Goal: Task Accomplishment & Management: Manage account settings

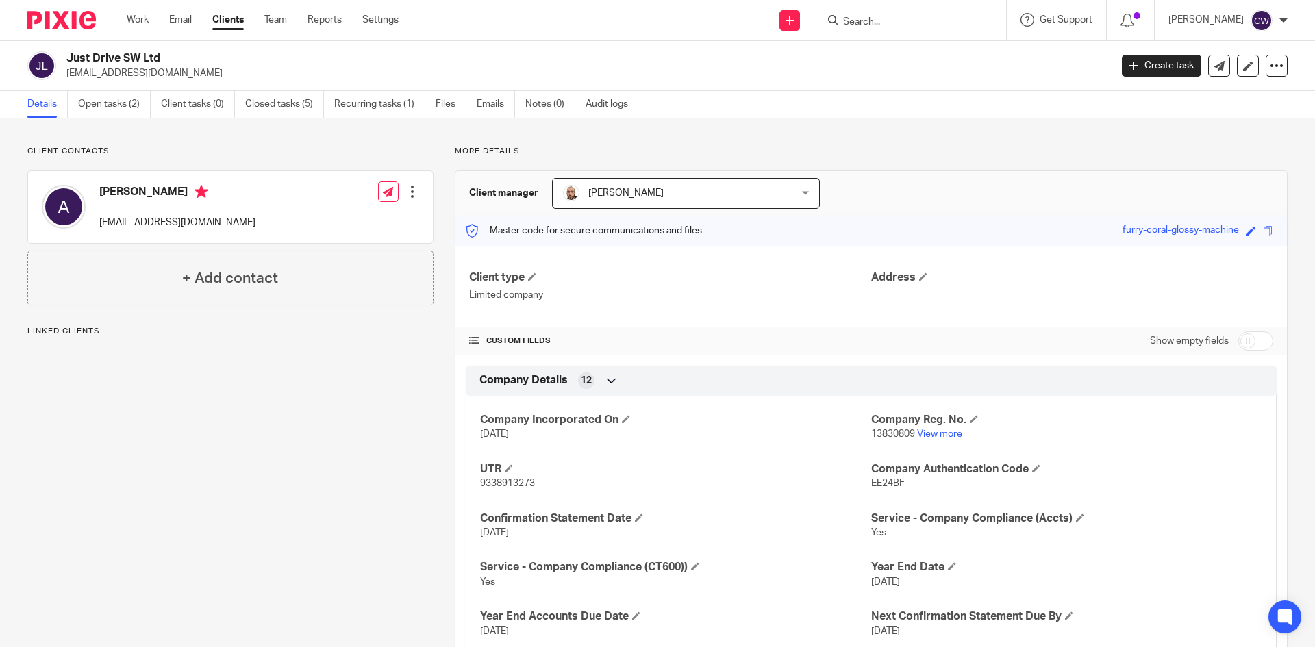
drag, startPoint x: 60, startPoint y: 73, endPoint x: 144, endPoint y: 73, distance: 84.9
click at [144, 73] on div "Just Drive SW Ltd info@rehanuddin.com" at bounding box center [564, 65] width 1074 height 29
click at [164, 75] on p "info@rehanuddin.com" at bounding box center [583, 73] width 1035 height 14
drag, startPoint x: 163, startPoint y: 75, endPoint x: 67, endPoint y: 74, distance: 95.9
click at [67, 74] on p "info@rehanuddin.com" at bounding box center [583, 73] width 1035 height 14
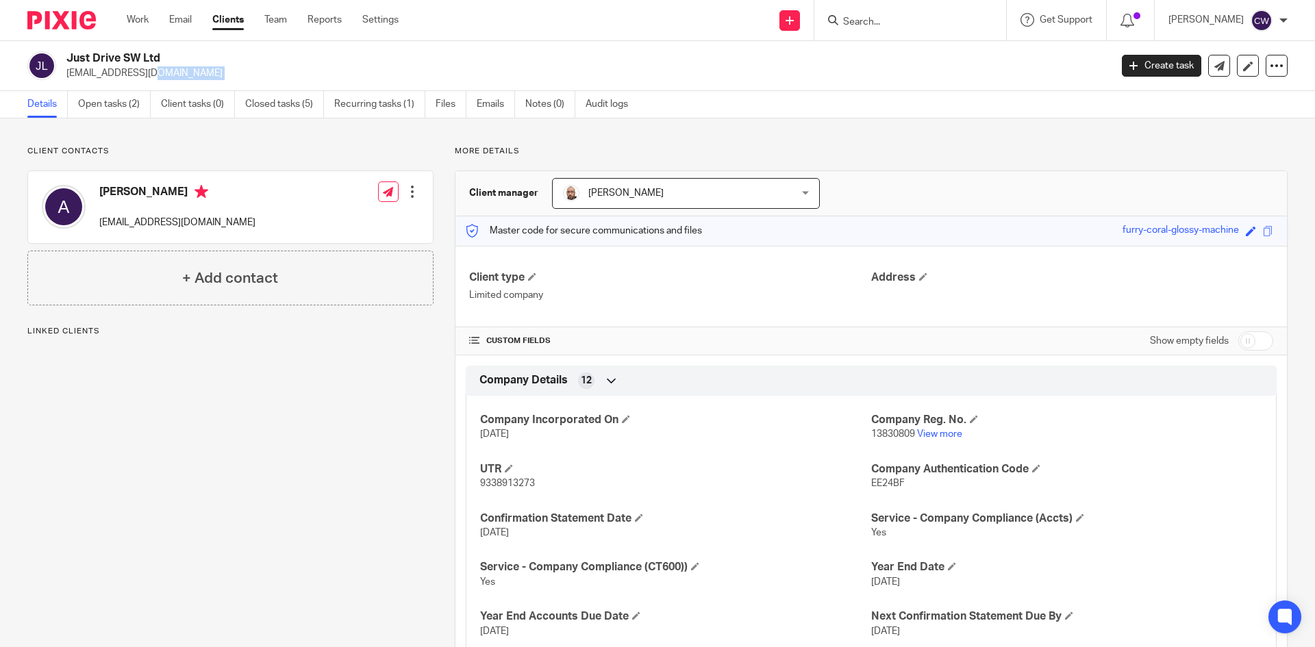
copy main "info@rehanuddin.com Create task Update from Companies House Export data Merge A…"
click at [107, 108] on link "Open tasks (2)" at bounding box center [114, 104] width 73 height 27
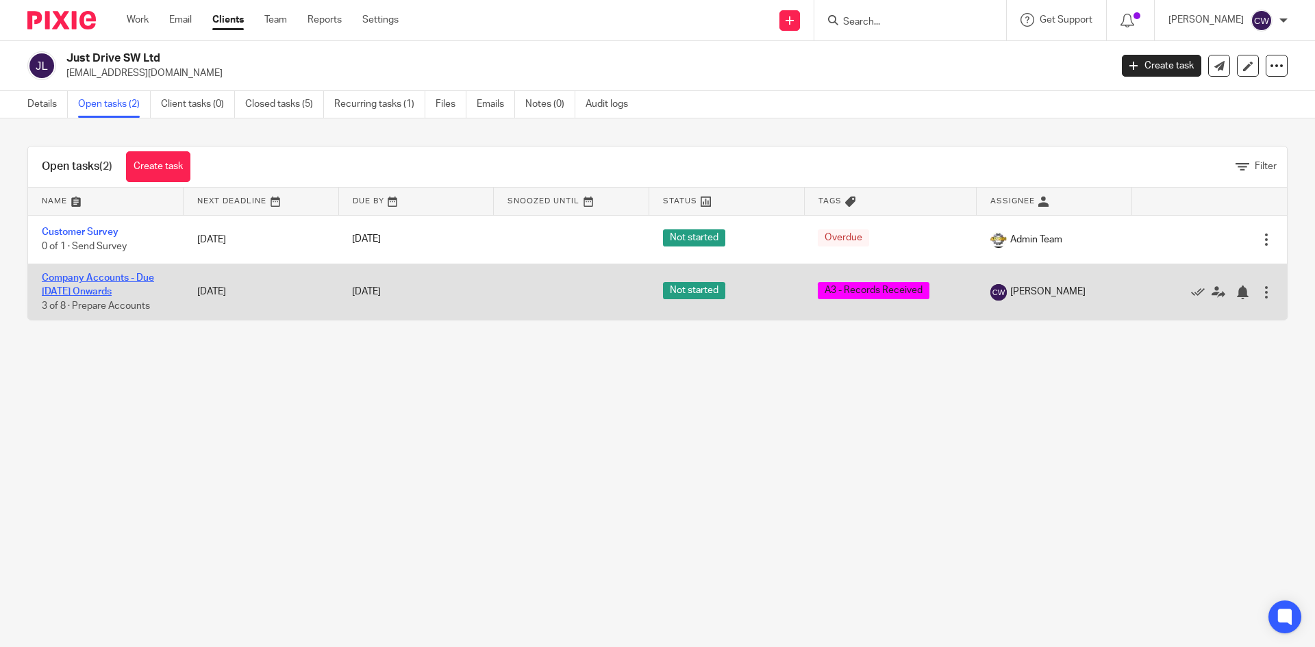
click at [123, 279] on link "Company Accounts - Due 1st May 2023 Onwards" at bounding box center [98, 284] width 112 height 23
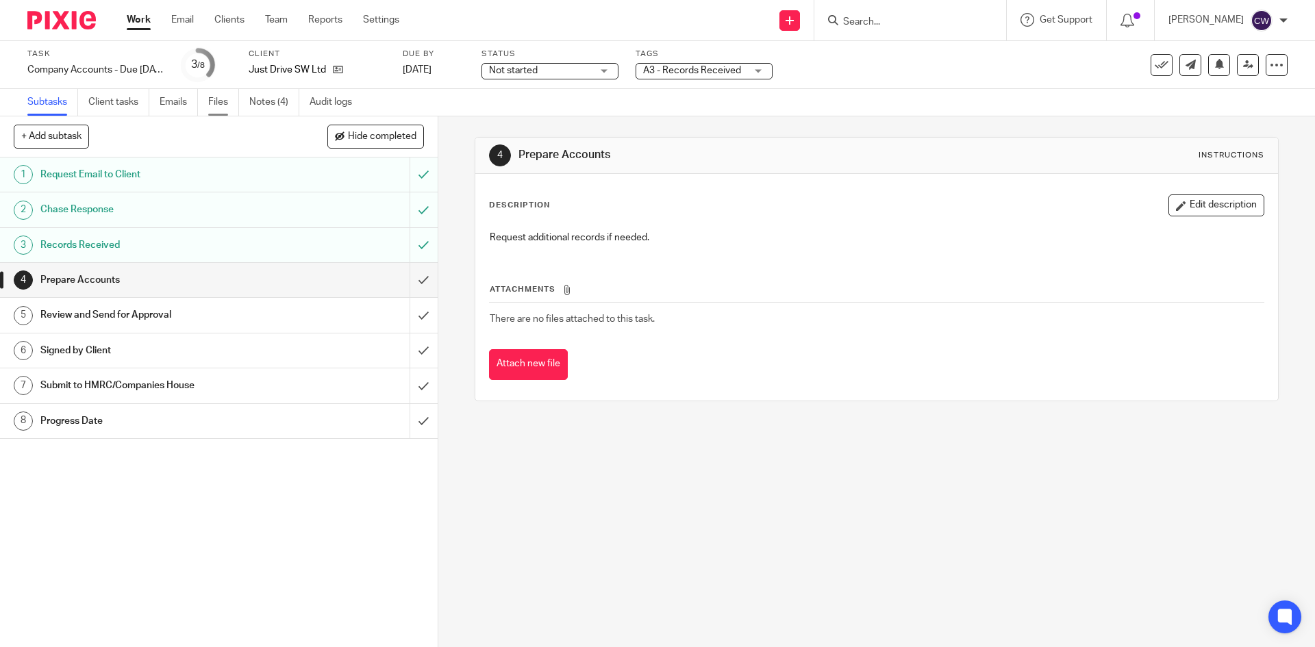
click at [228, 104] on link "Files" at bounding box center [223, 102] width 31 height 27
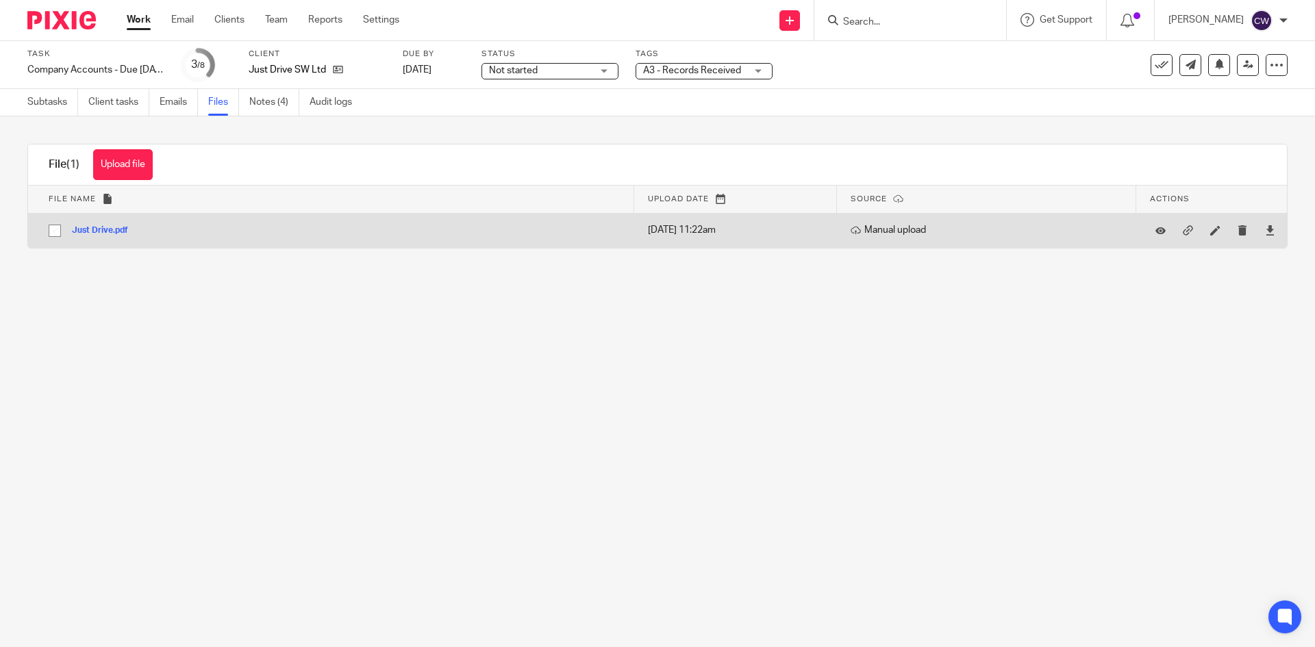
click at [103, 227] on button "Just Drive.pdf" at bounding box center [105, 231] width 66 height 10
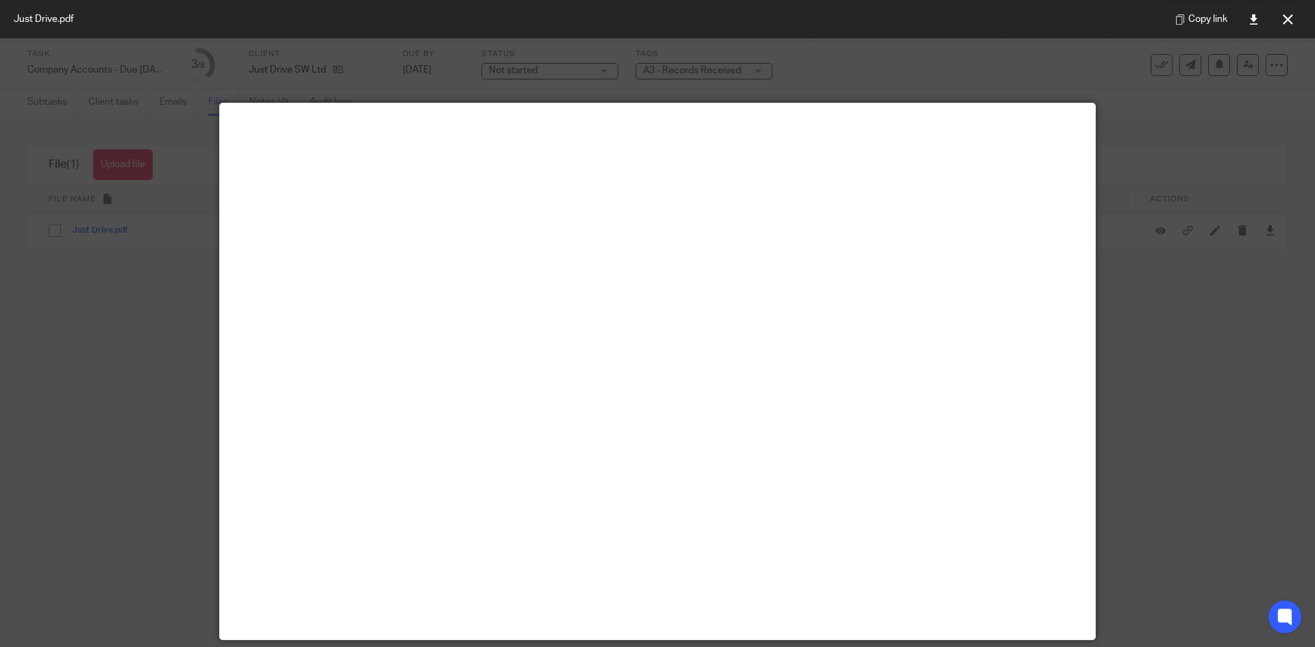
click at [112, 389] on div at bounding box center [657, 323] width 1315 height 647
click at [1243, 376] on div at bounding box center [657, 323] width 1315 height 647
click at [1276, 16] on button at bounding box center [1287, 18] width 27 height 27
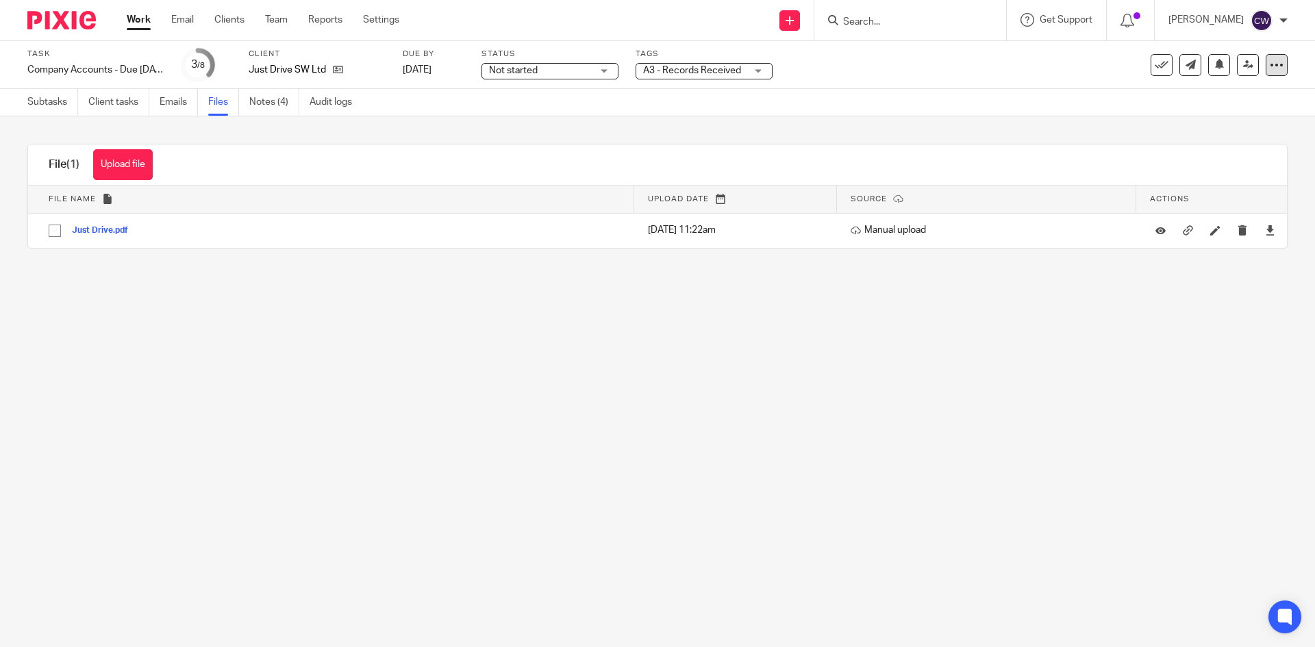
click at [1270, 67] on icon at bounding box center [1277, 65] width 14 height 14
drag, startPoint x: 1024, startPoint y: 70, endPoint x: 834, endPoint y: 59, distance: 190.7
click at [1023, 70] on div "Task Company Accounts - Due 1st May 2023 Onwards Save Company Accounts - Due 1s…" at bounding box center [552, 65] width 1050 height 33
click at [338, 69] on icon at bounding box center [338, 69] width 10 height 10
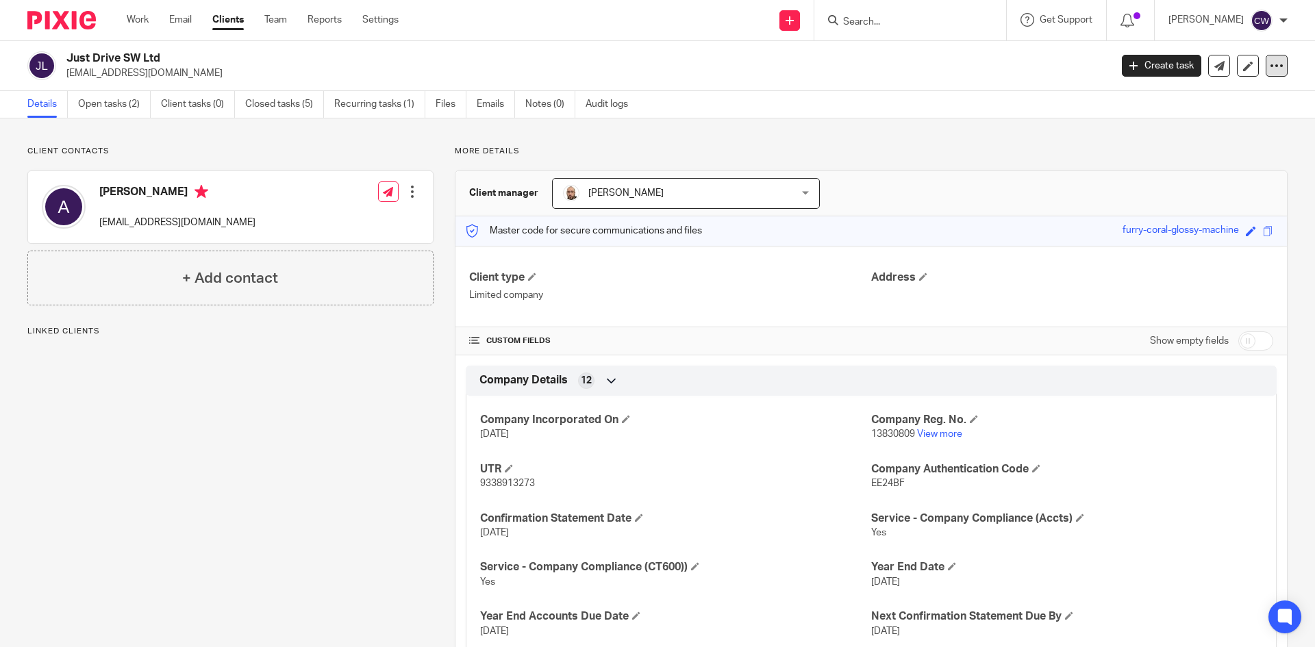
click at [1270, 66] on icon at bounding box center [1277, 66] width 14 height 14
click at [1178, 158] on button "Archive client" at bounding box center [1191, 160] width 151 height 18
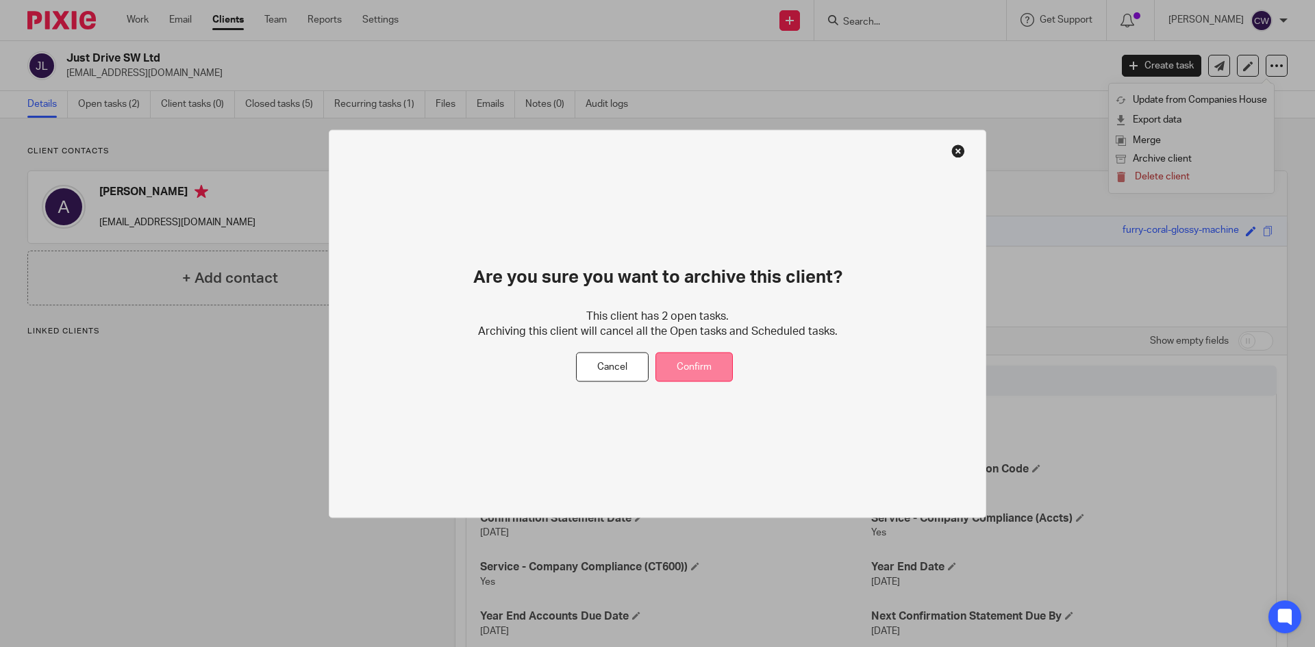
click at [727, 367] on button "Confirm" at bounding box center [693, 367] width 77 height 29
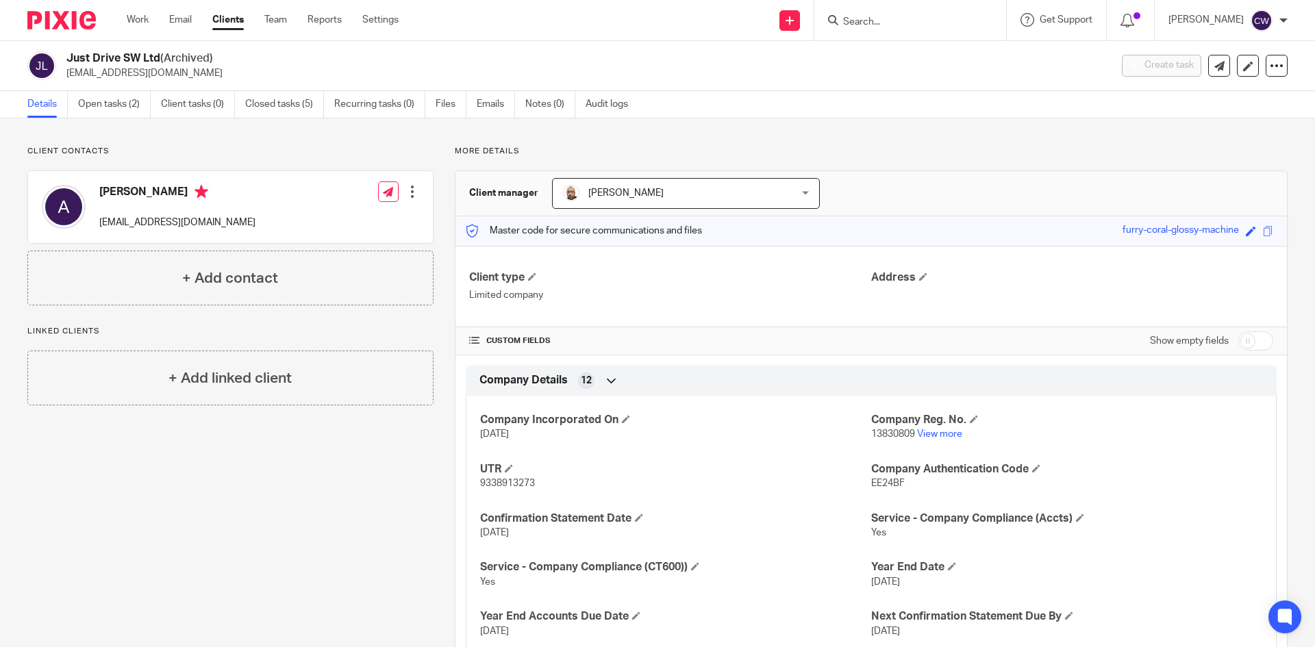
paste input "[PERSON_NAME] T/A The Pig Apple"
type input "[PERSON_NAME] T/A The Pig Apple"
click at [75, 9] on div at bounding box center [56, 20] width 113 height 40
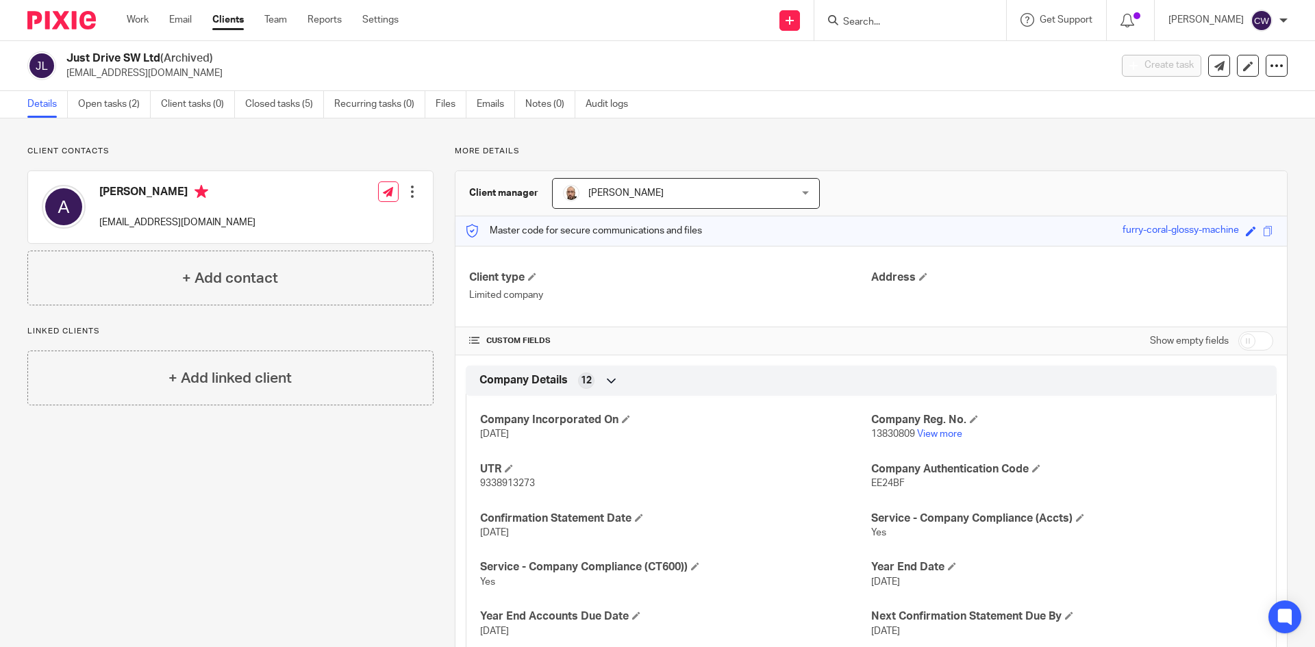
click at [865, 27] on input "Search" at bounding box center [903, 22] width 123 height 12
paste input "[PERSON_NAME] T/A The Pig Apple"
type input "[PERSON_NAME] T/A The Pig Apple"
click at [77, 18] on img at bounding box center [61, 20] width 68 height 18
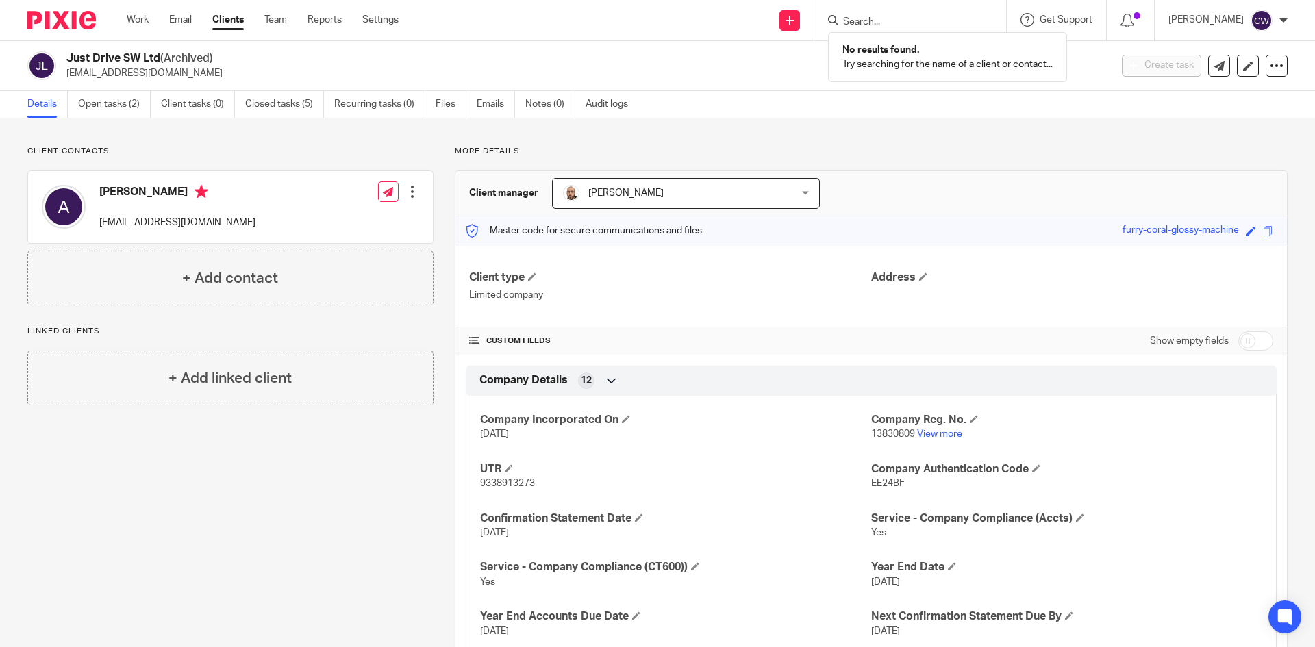
scroll to position [0, 0]
click at [77, 18] on img at bounding box center [61, 20] width 68 height 18
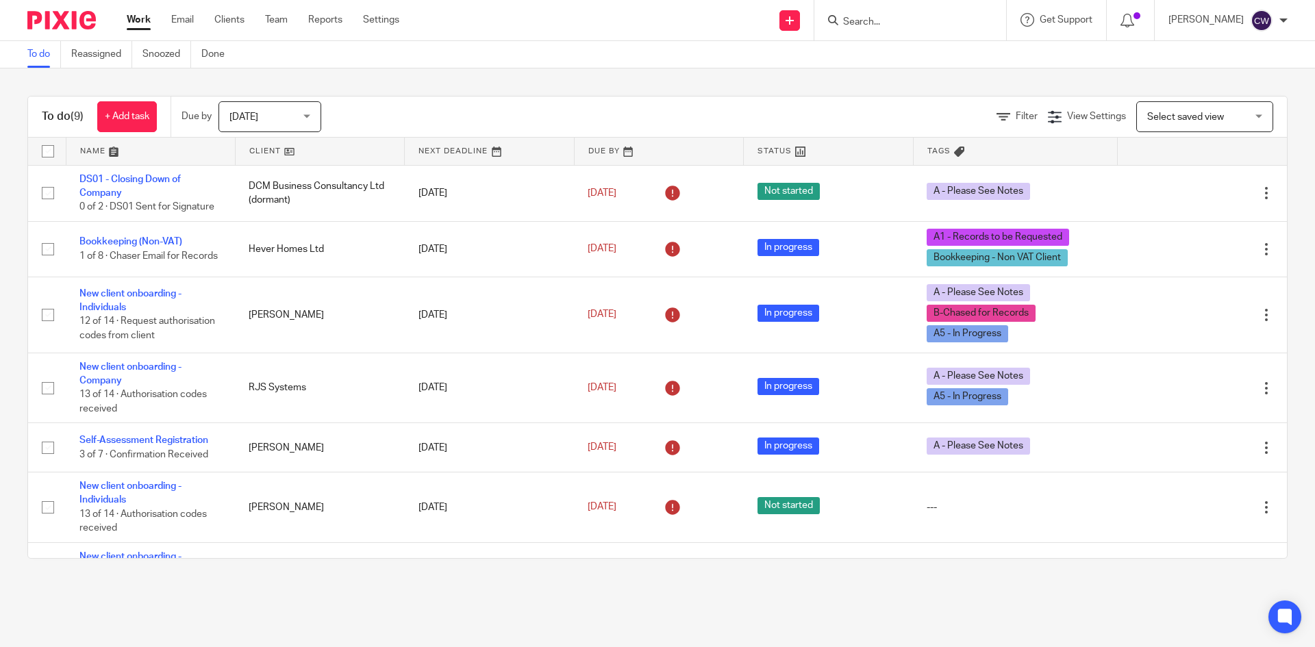
paste input "Ben Coley T/A The Pig Apple"
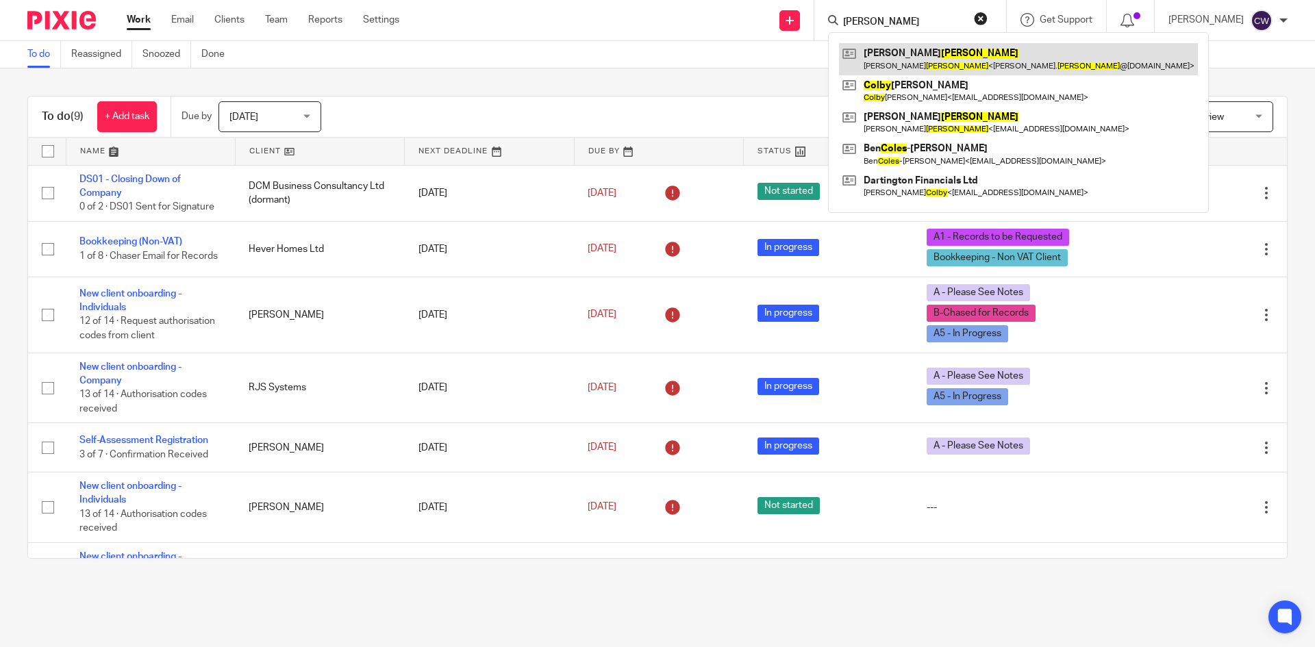
type input "Ben Coley"
click at [907, 71] on link at bounding box center [1018, 59] width 359 height 32
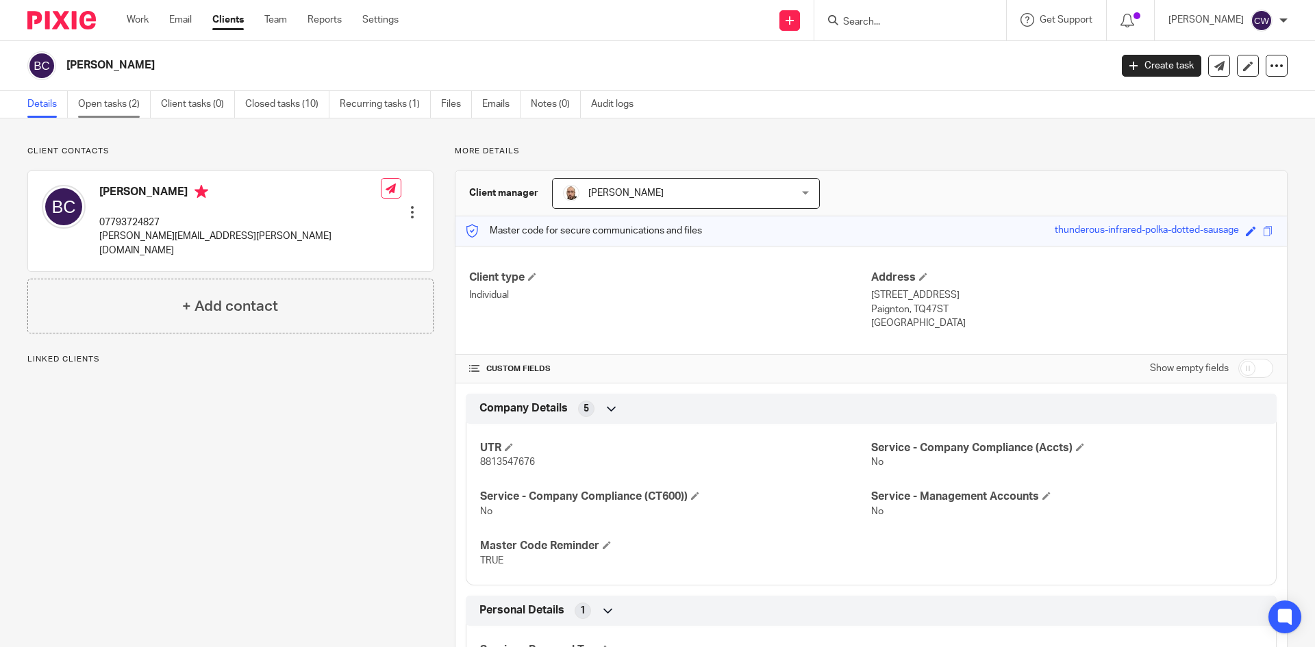
click at [94, 94] on link "Open tasks (2)" at bounding box center [114, 104] width 73 height 27
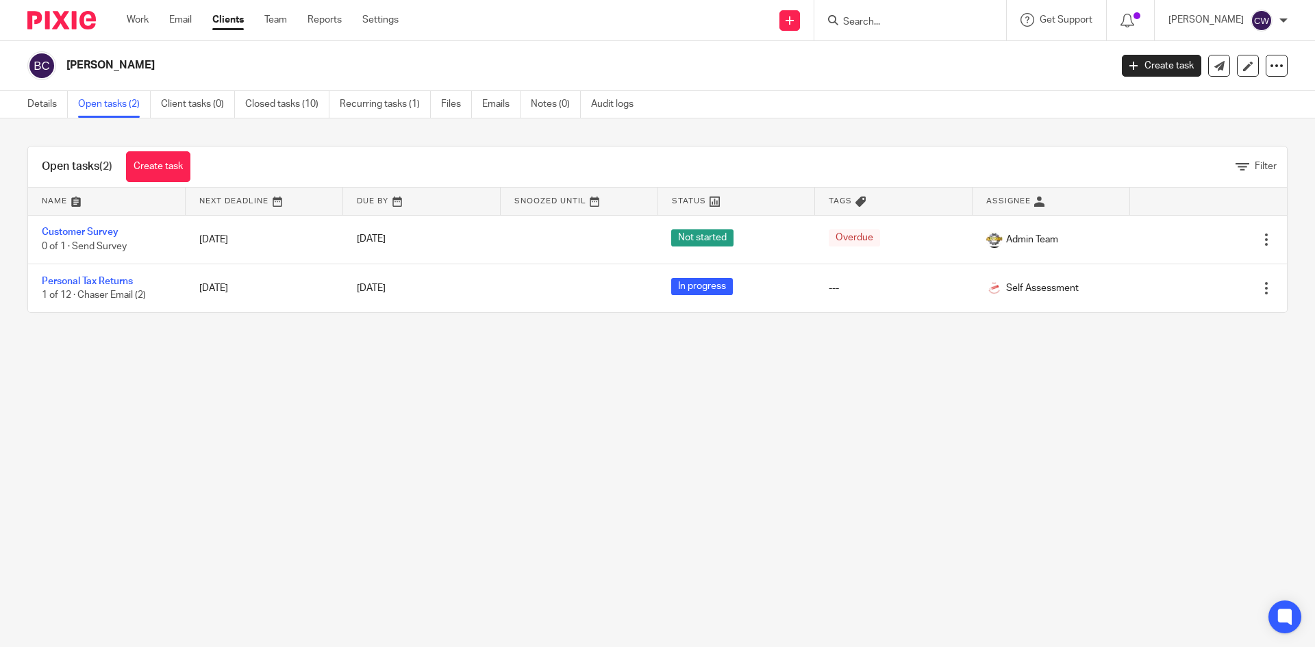
drag, startPoint x: 872, startPoint y: 24, endPoint x: 821, endPoint y: 3, distance: 55.3
click at [868, 22] on input "Search" at bounding box center [903, 22] width 123 height 12
click at [849, 21] on input "Search" at bounding box center [903, 22] width 123 height 12
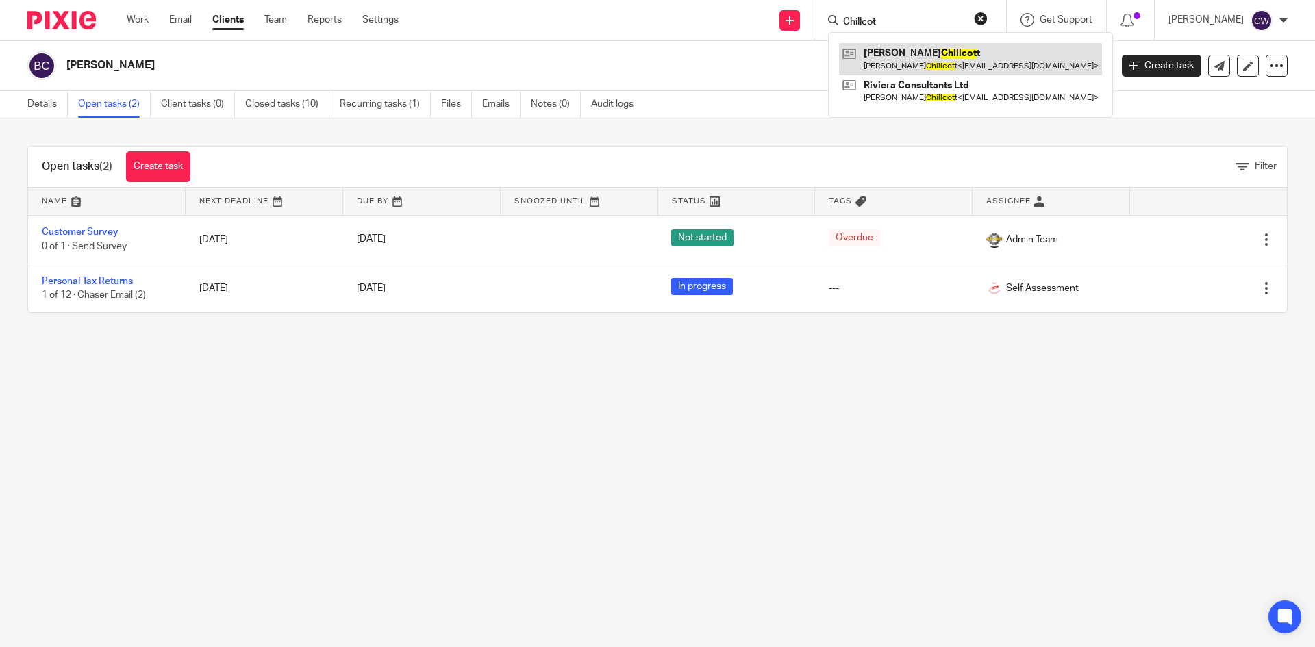
type input "Chillcot"
click at [878, 62] on link at bounding box center [970, 59] width 263 height 32
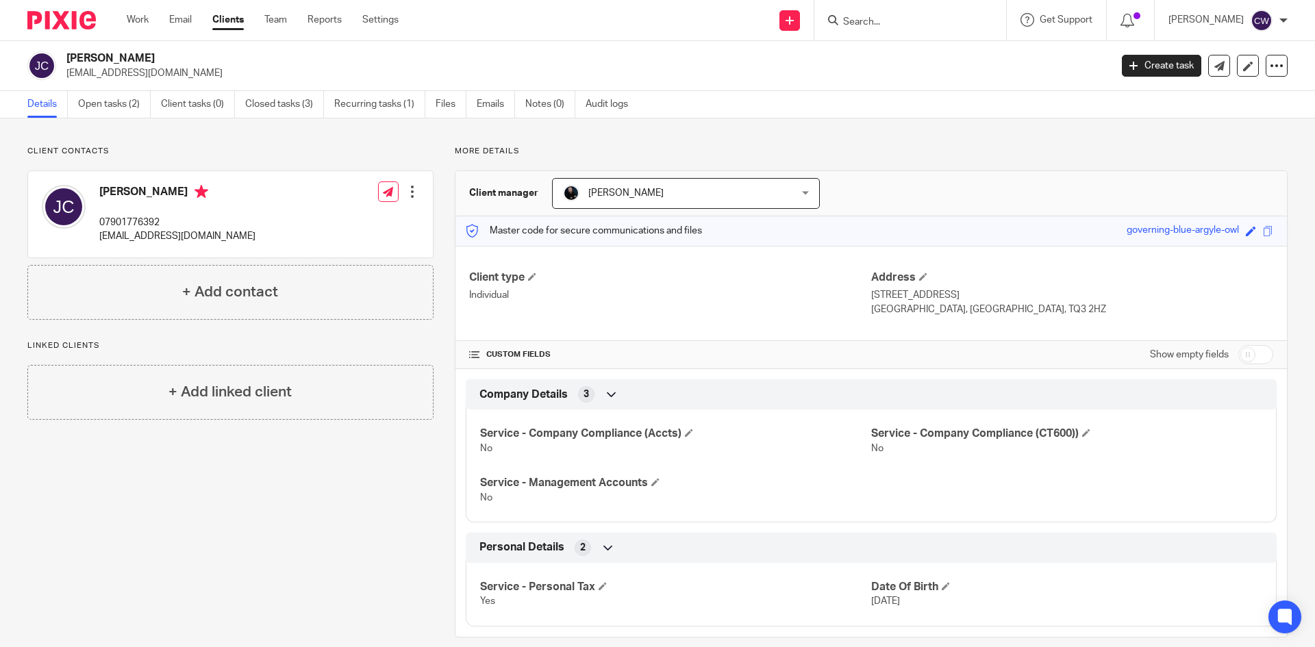
click at [867, 16] on input "Search" at bounding box center [903, 22] width 123 height 12
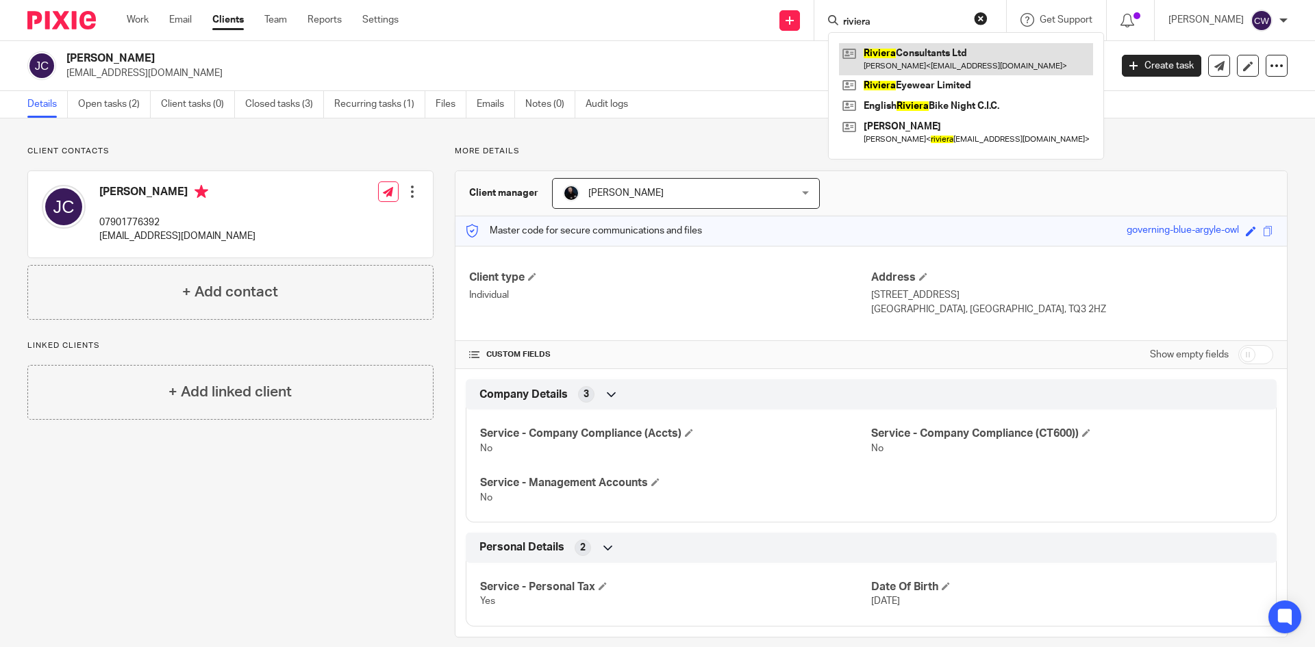
type input "riviera"
click at [913, 66] on link at bounding box center [966, 59] width 254 height 32
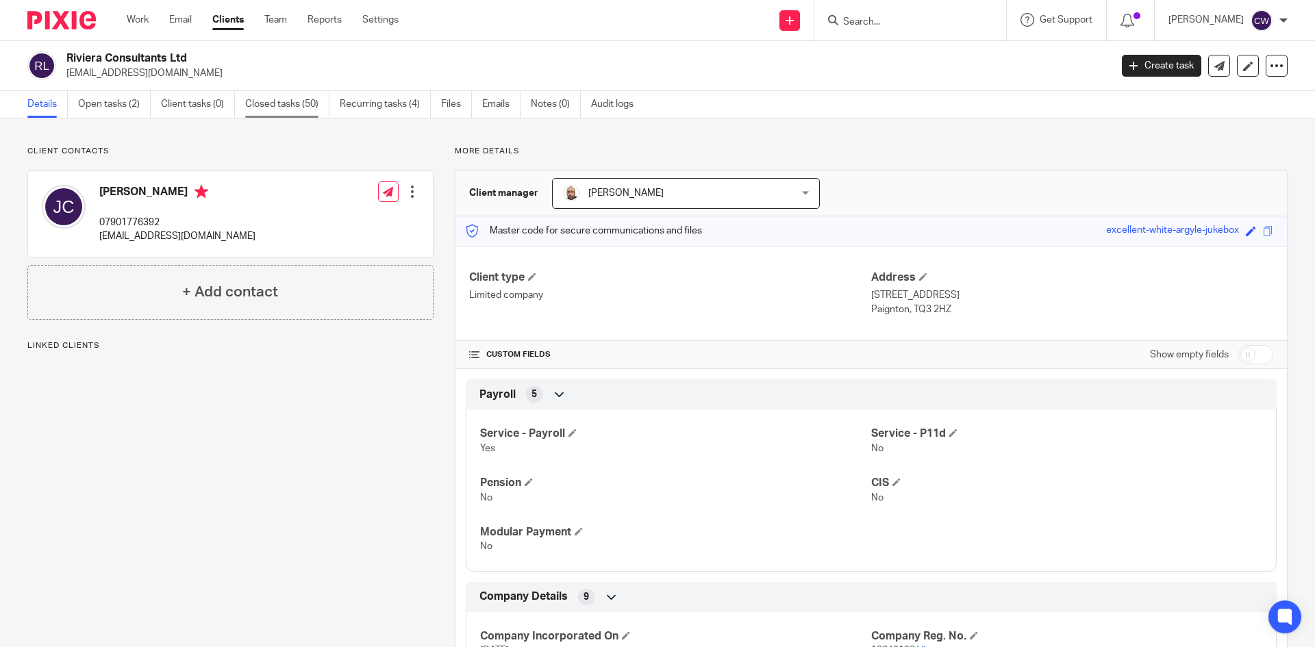
click at [273, 108] on link "Closed tasks (50)" at bounding box center [287, 104] width 84 height 27
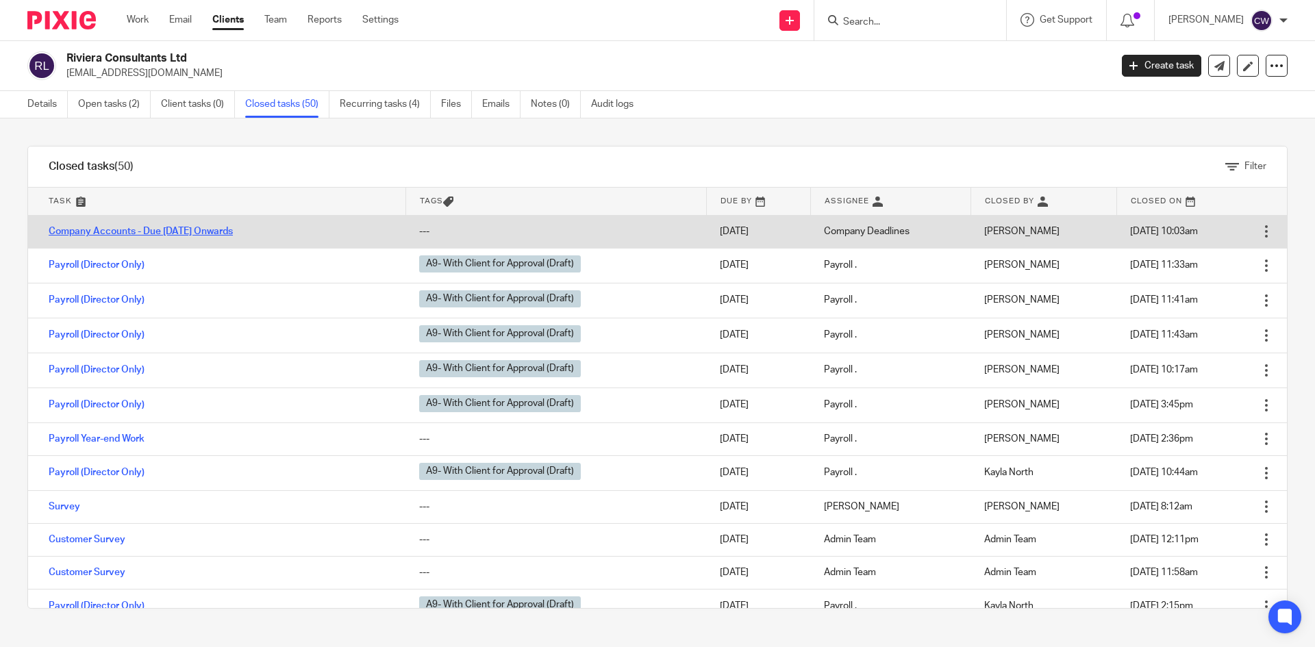
click at [233, 227] on link "Company Accounts - Due [DATE] Onwards" at bounding box center [141, 232] width 184 height 10
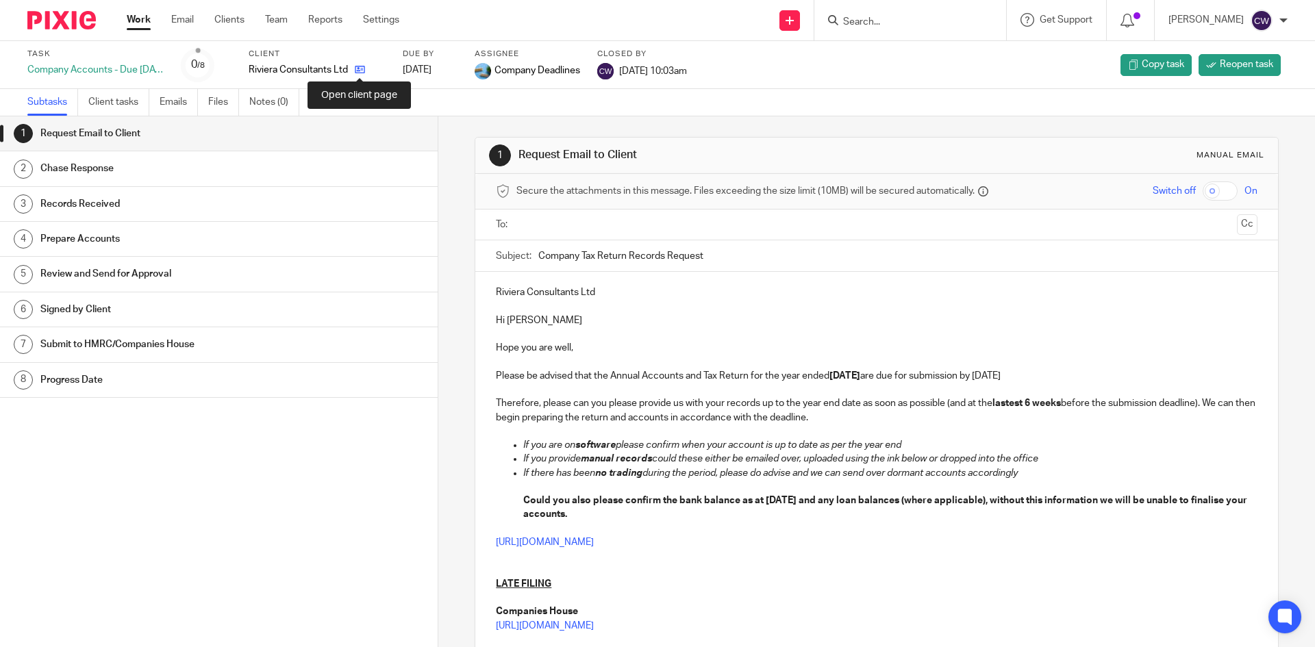
click at [360, 71] on icon at bounding box center [360, 69] width 10 height 10
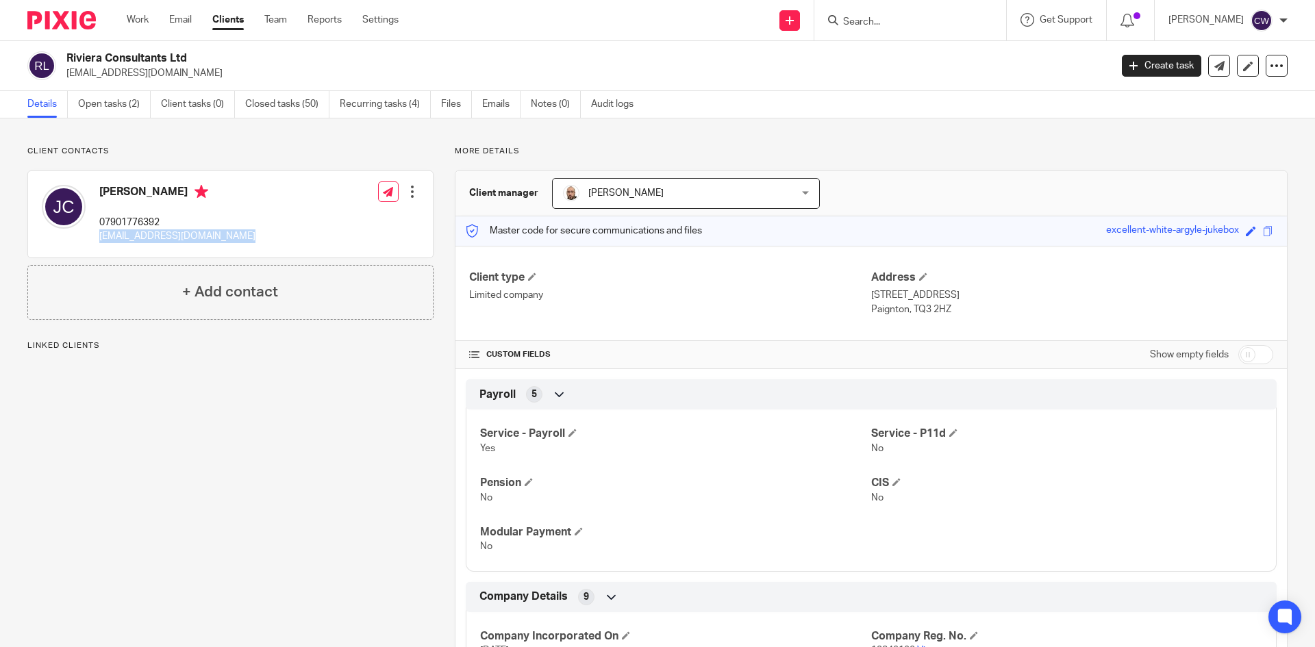
drag, startPoint x: 95, startPoint y: 239, endPoint x: 285, endPoint y: 244, distance: 189.7
click at [310, 247] on div "[PERSON_NAME] 07901776392 [PERSON_NAME][EMAIL_ADDRESS][DOMAIN_NAME] Edit contac…" at bounding box center [230, 214] width 405 height 86
copy div "[EMAIL_ADDRESS][DOMAIN_NAME]"
click at [281, 27] on link "Team" at bounding box center [275, 20] width 23 height 14
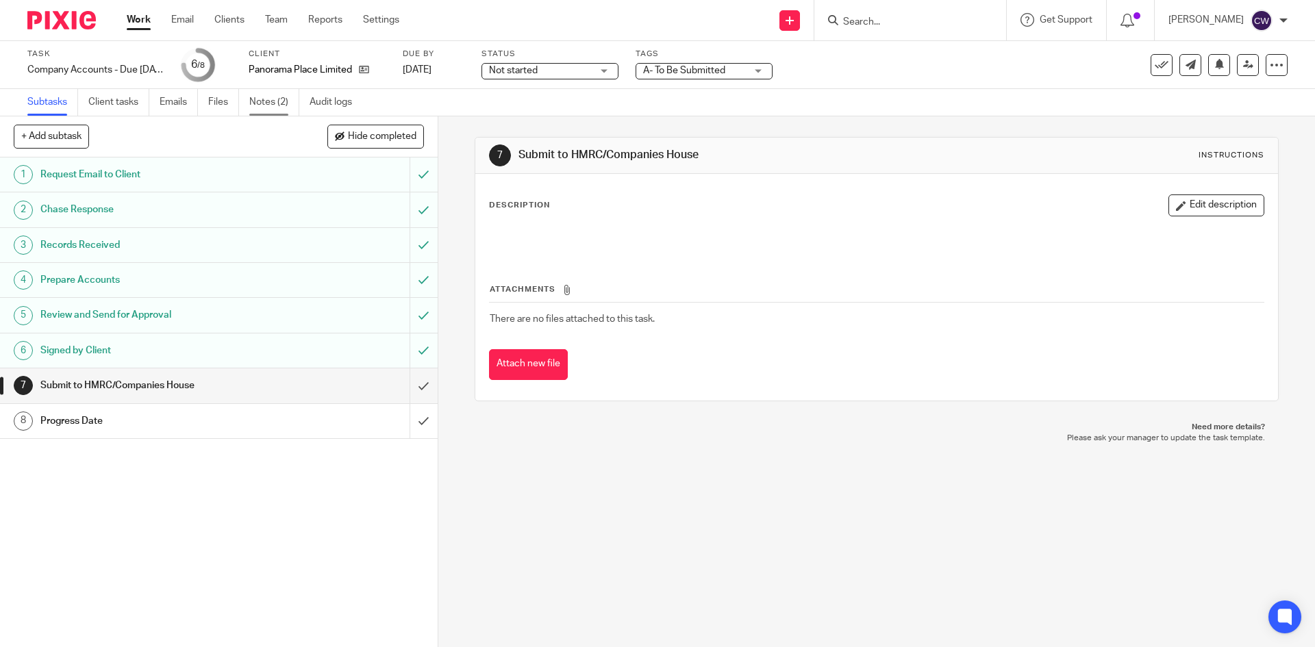
click at [276, 97] on link "Notes (2)" at bounding box center [274, 102] width 50 height 27
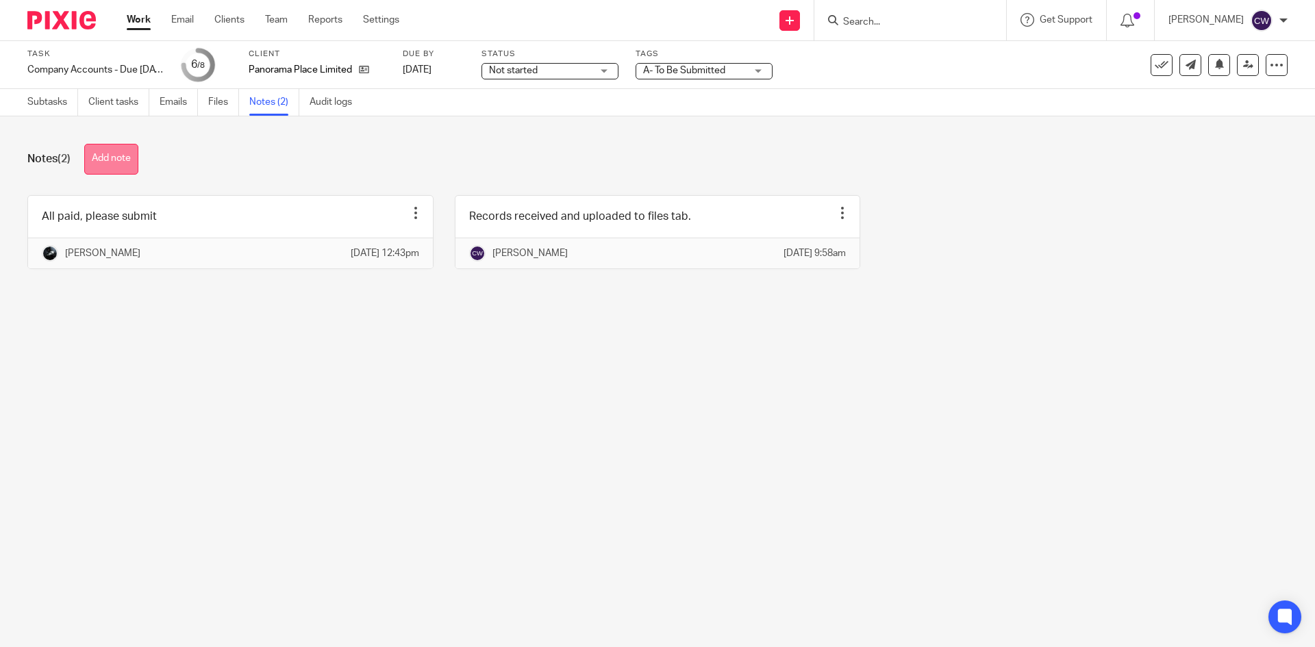
click at [121, 162] on button "Add note" at bounding box center [111, 159] width 54 height 31
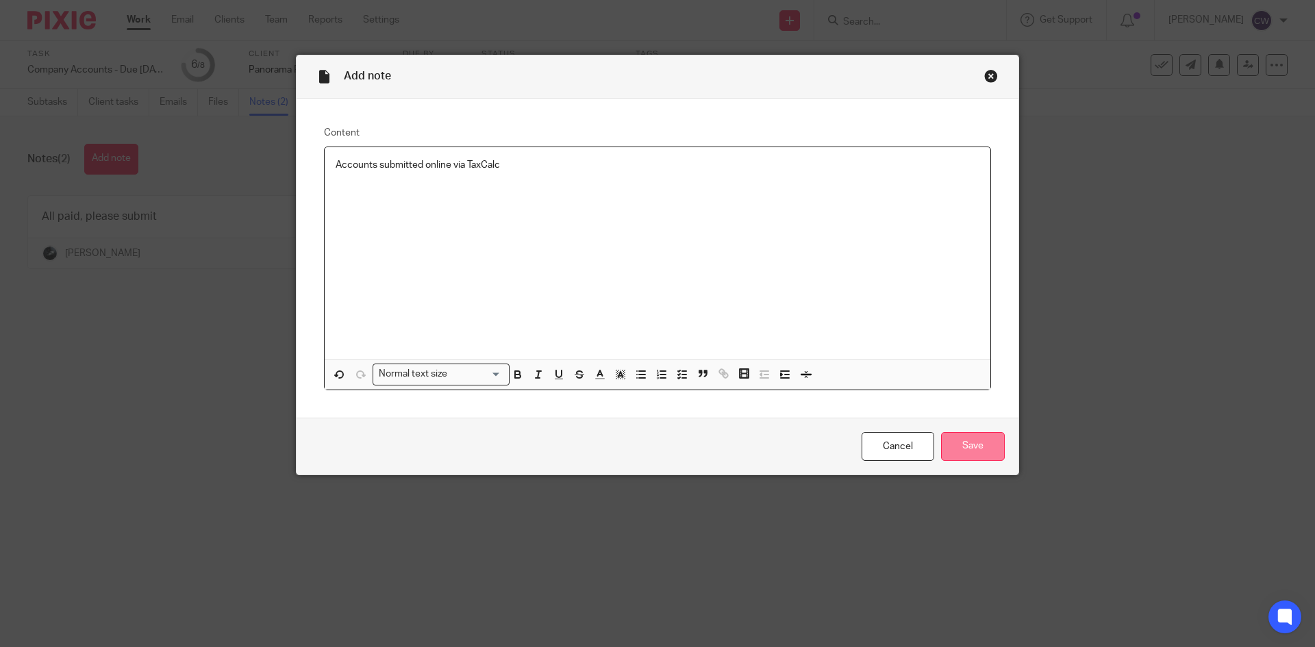
click at [977, 441] on input "Save" at bounding box center [973, 446] width 64 height 29
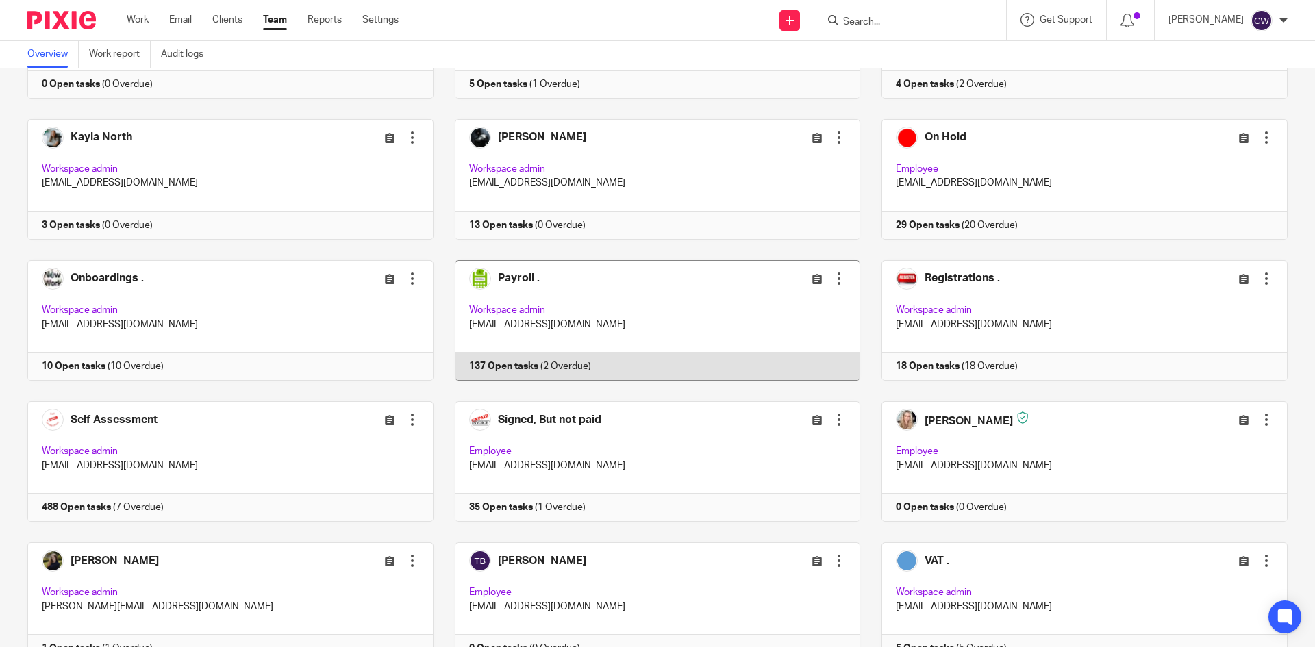
scroll to position [656, 0]
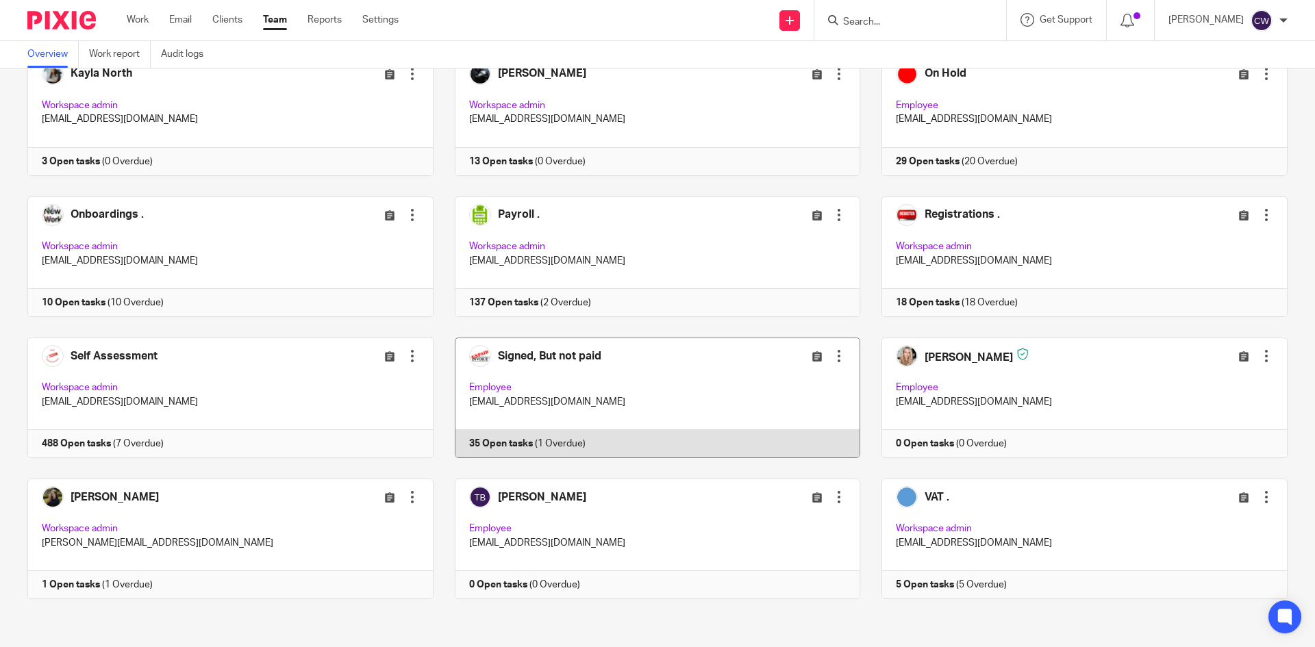
click at [499, 443] on link at bounding box center [646, 398] width 427 height 121
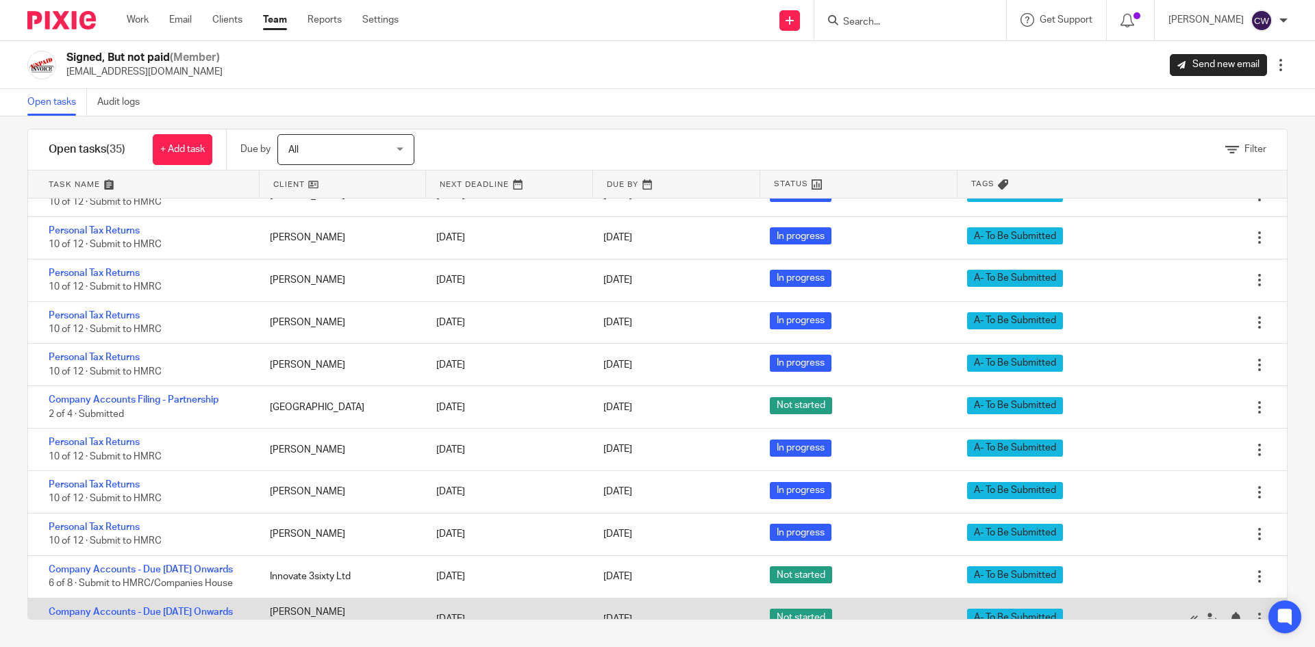
scroll to position [598, 0]
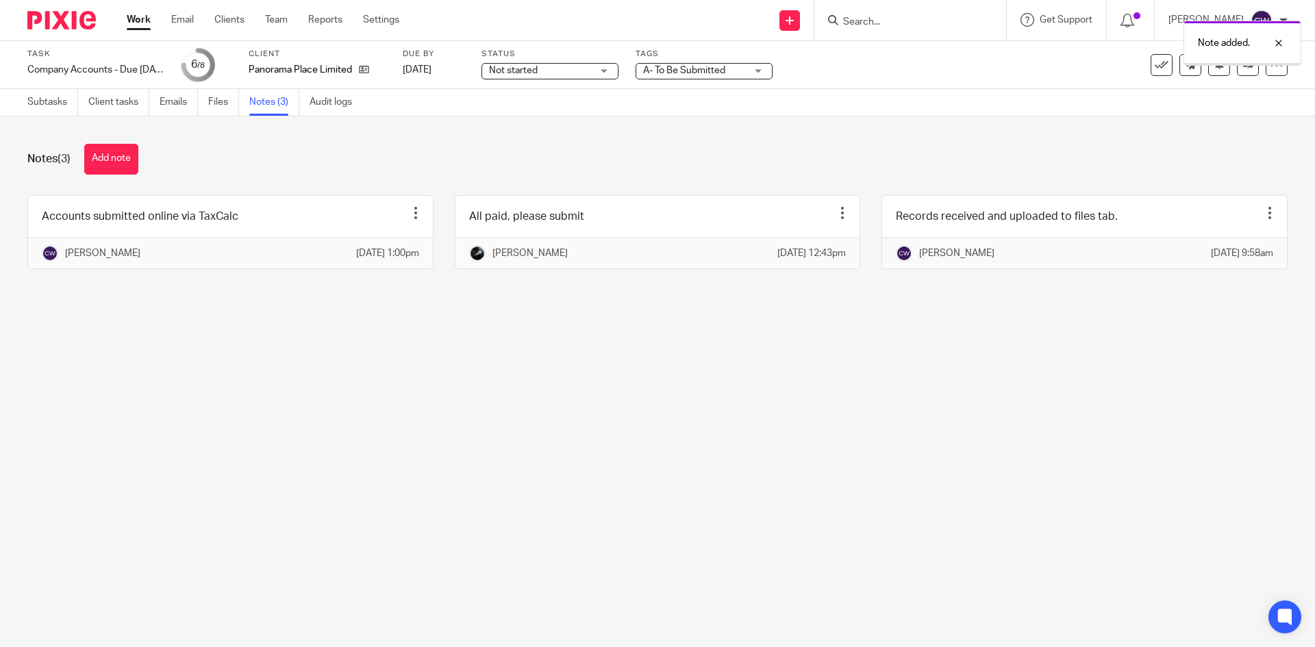
click at [742, 68] on span "A- To Be Submitted" at bounding box center [694, 71] width 103 height 14
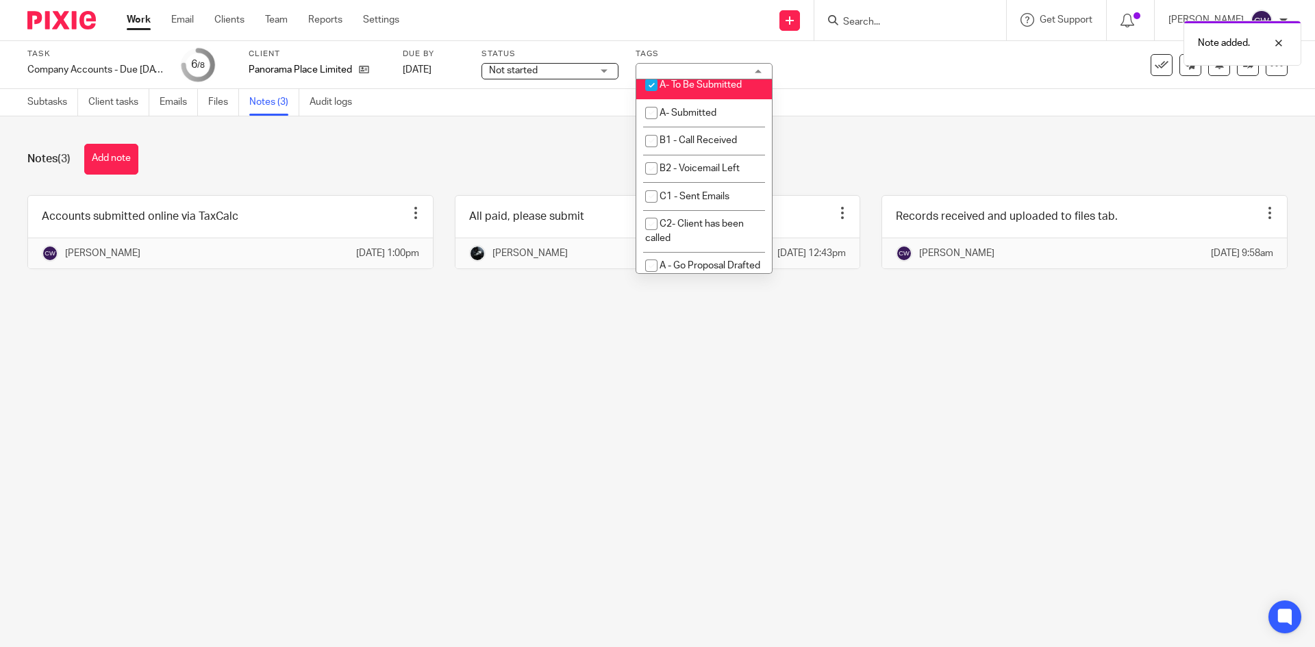
scroll to position [890, 0]
click at [712, 95] on li "A- To Be Submitted" at bounding box center [704, 80] width 136 height 28
checkbox input "false"
click at [712, 113] on span "A- Submitted" at bounding box center [687, 108] width 57 height 10
checkbox input "true"
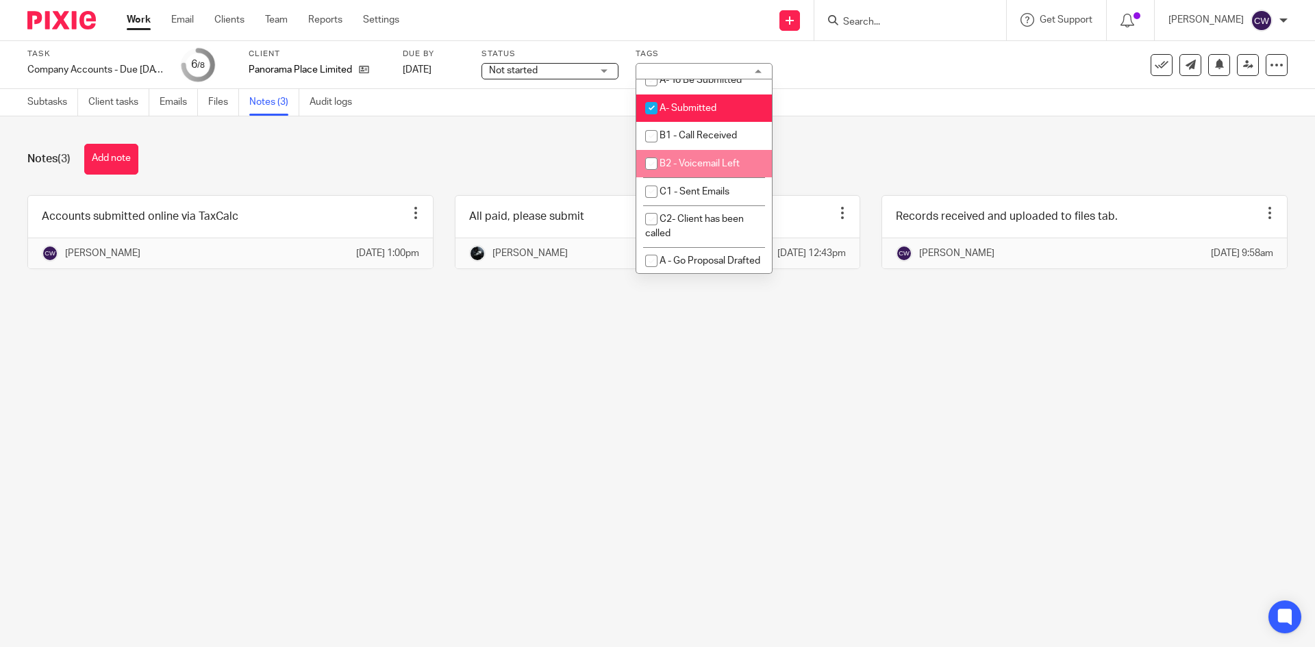
click at [551, 486] on main "Task Company Accounts - Due 1st May 2023 Onwards Save Company Accounts - Due 1s…" at bounding box center [657, 323] width 1315 height 647
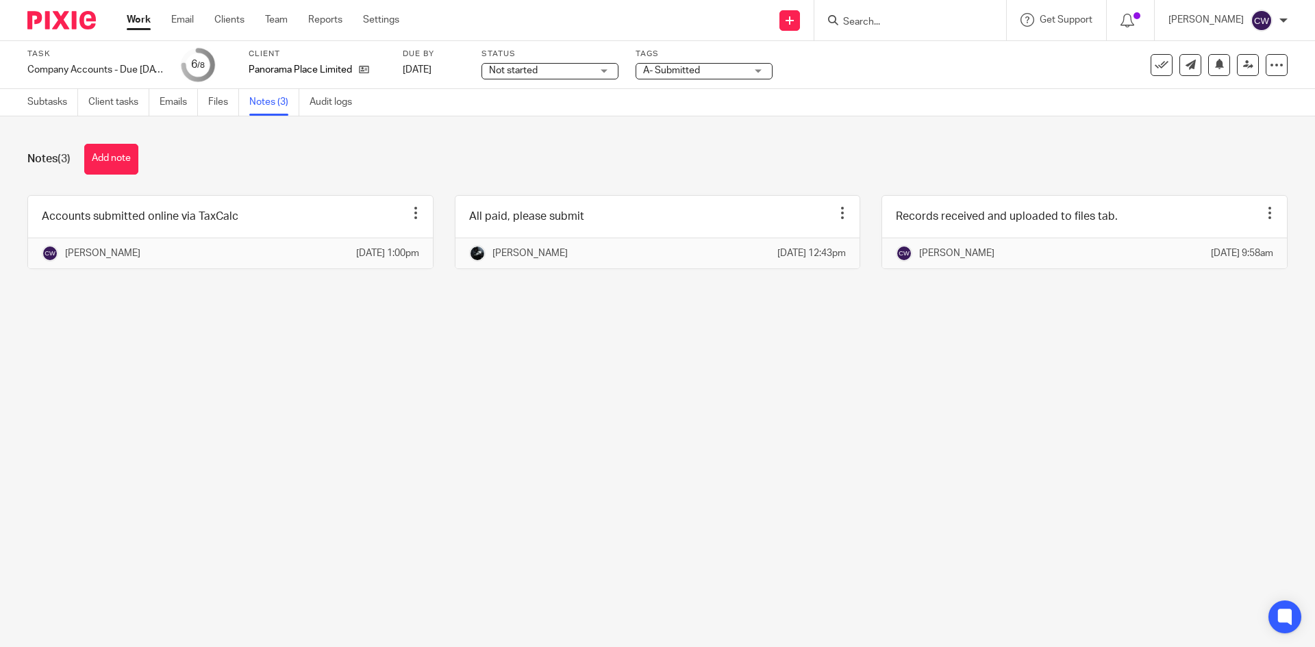
click at [68, 86] on div "Task Company Accounts - Due 1st May 2023 Onwards Save Company Accounts - Due 1s…" at bounding box center [657, 65] width 1315 height 48
click at [49, 99] on link "Subtasks" at bounding box center [52, 102] width 51 height 27
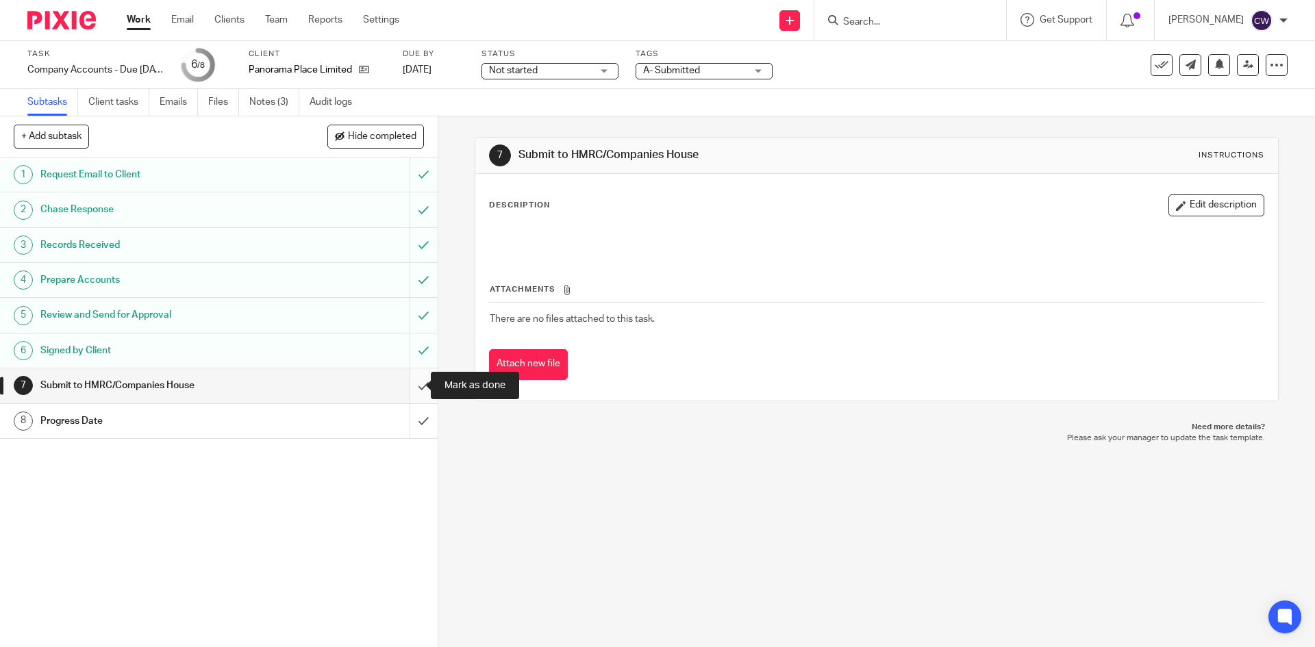
click at [405, 382] on input "submit" at bounding box center [219, 385] width 438 height 34
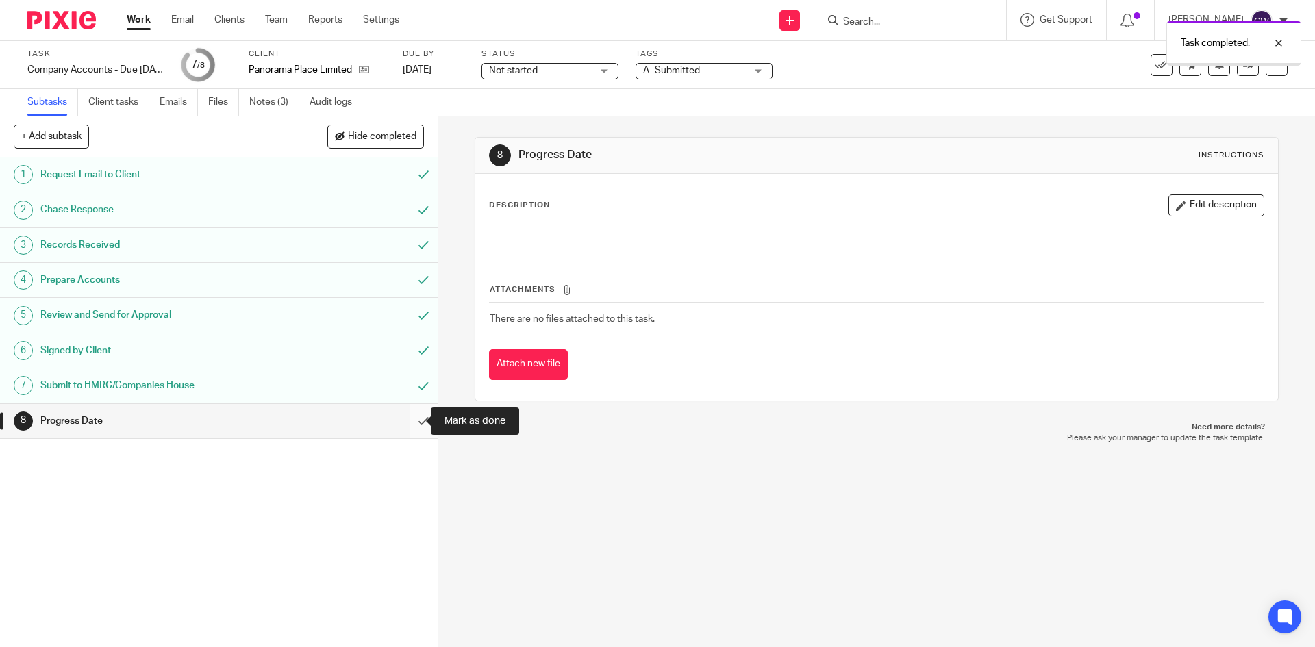
drag, startPoint x: 0, startPoint y: 0, endPoint x: 404, endPoint y: 425, distance: 586.6
click at [407, 425] on input "submit" at bounding box center [219, 421] width 438 height 34
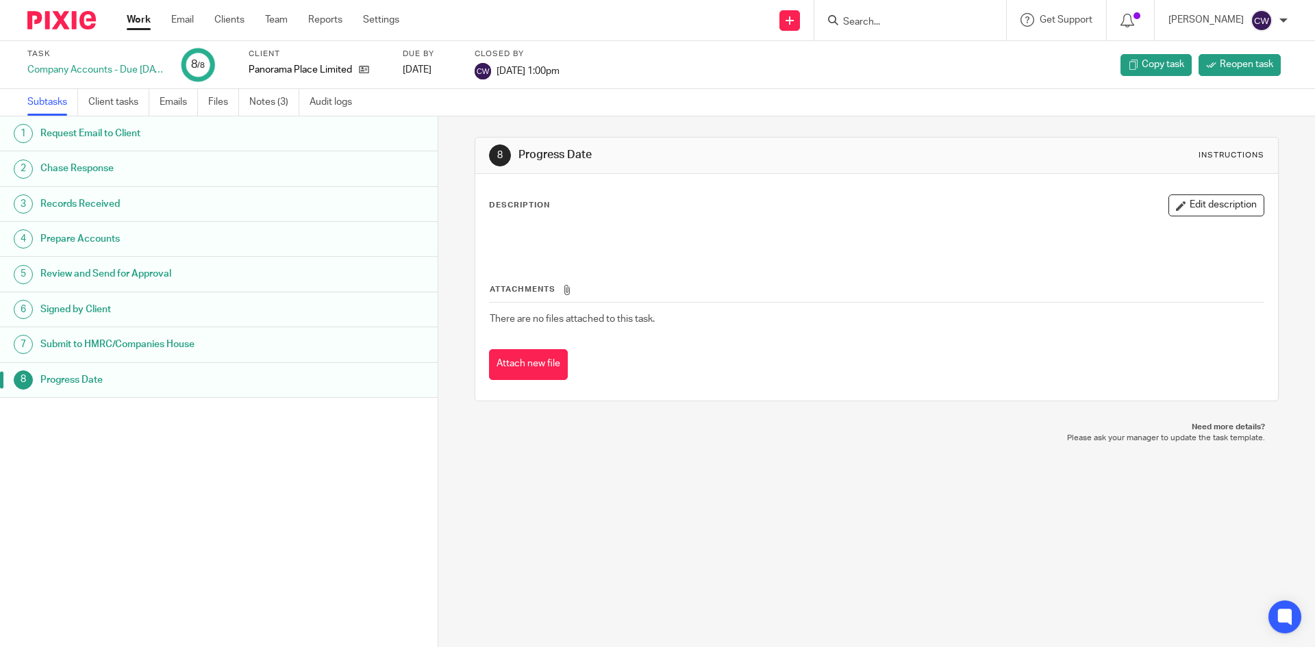
click at [874, 27] on input "Search" at bounding box center [903, 22] width 123 height 12
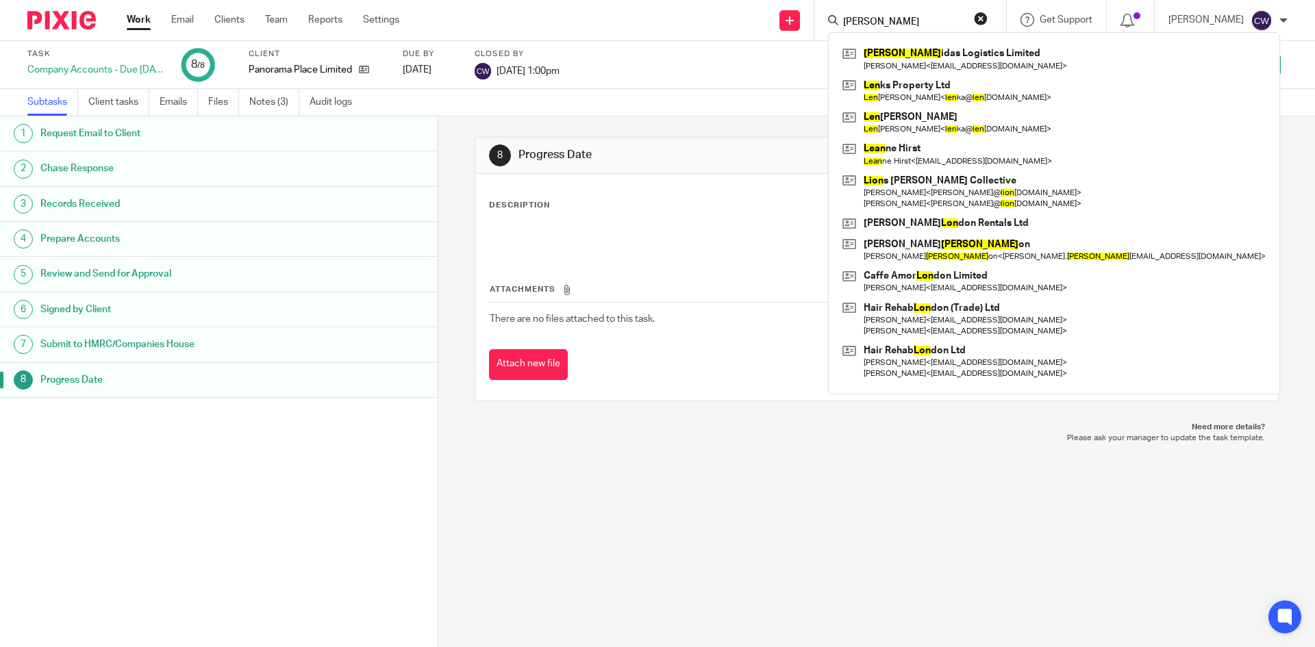
type input "[PERSON_NAME]"
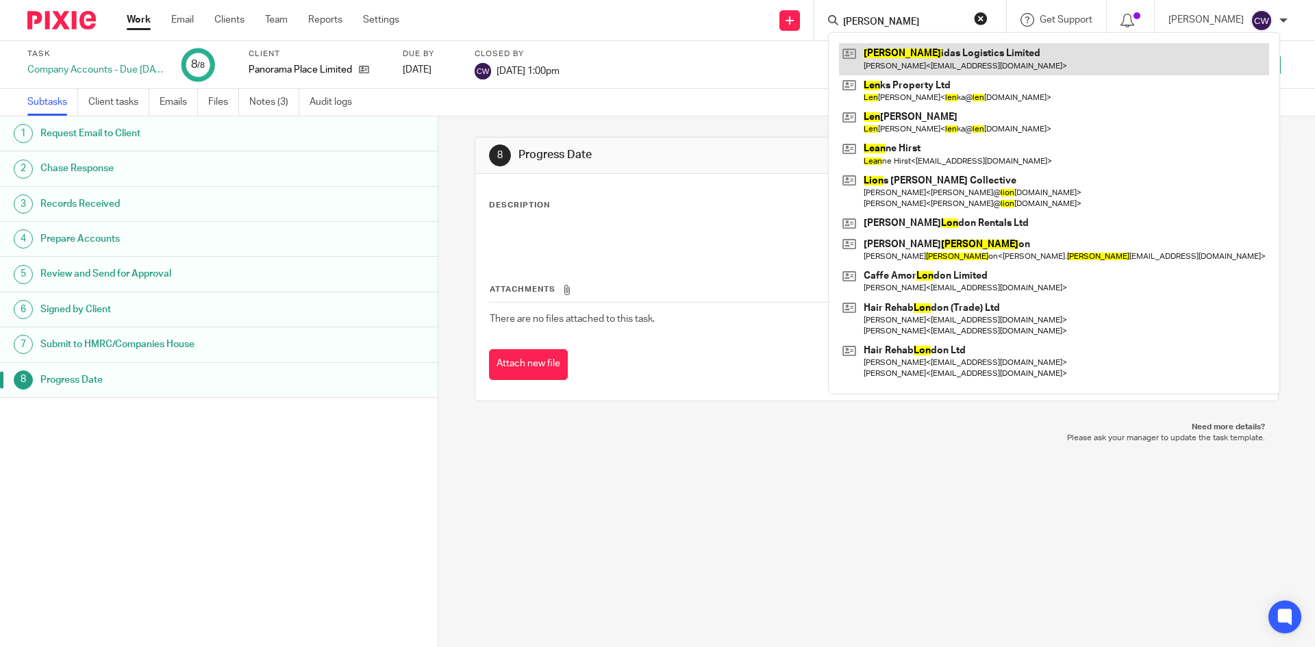
click at [949, 51] on link at bounding box center [1054, 59] width 430 height 32
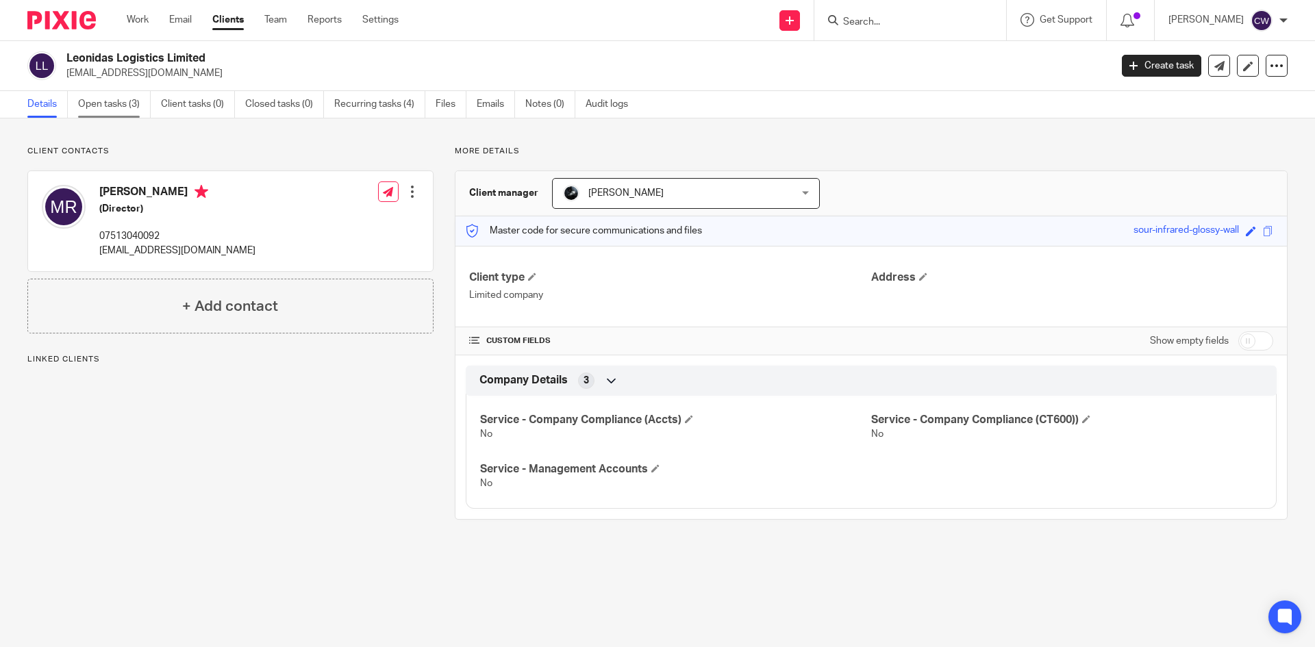
click at [114, 103] on link "Open tasks (3)" at bounding box center [114, 104] width 73 height 27
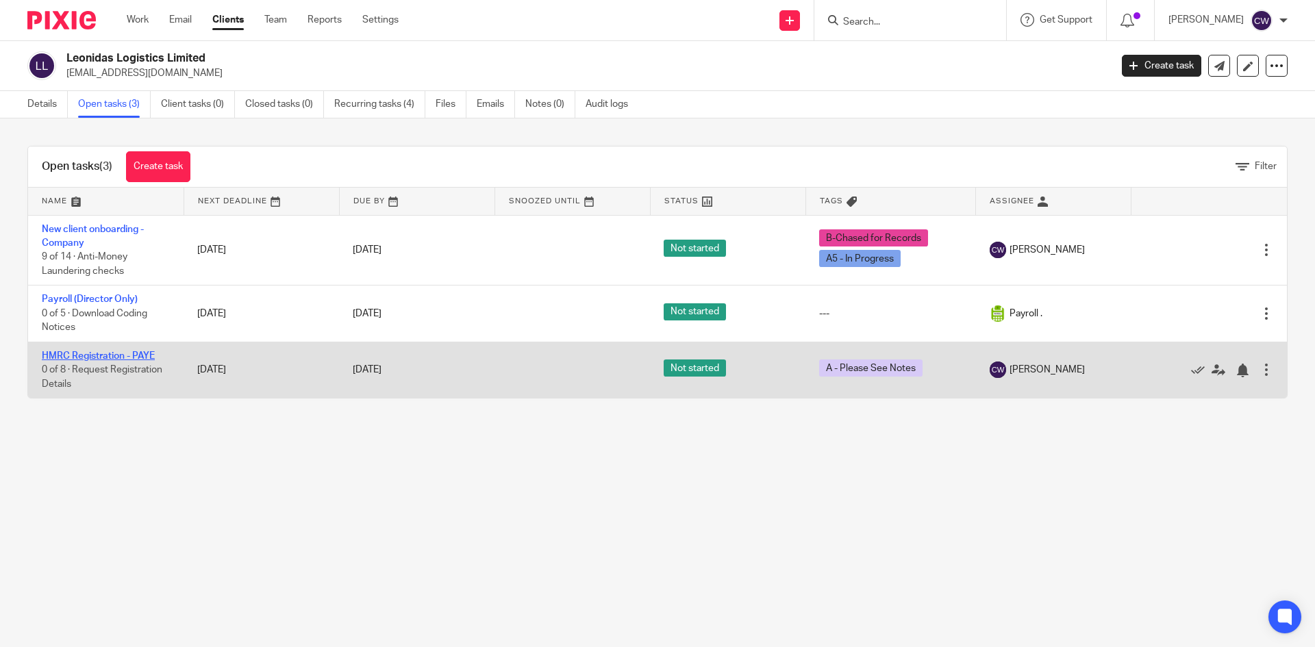
click at [151, 358] on link "HMRC Registration - PAYE" at bounding box center [98, 356] width 113 height 10
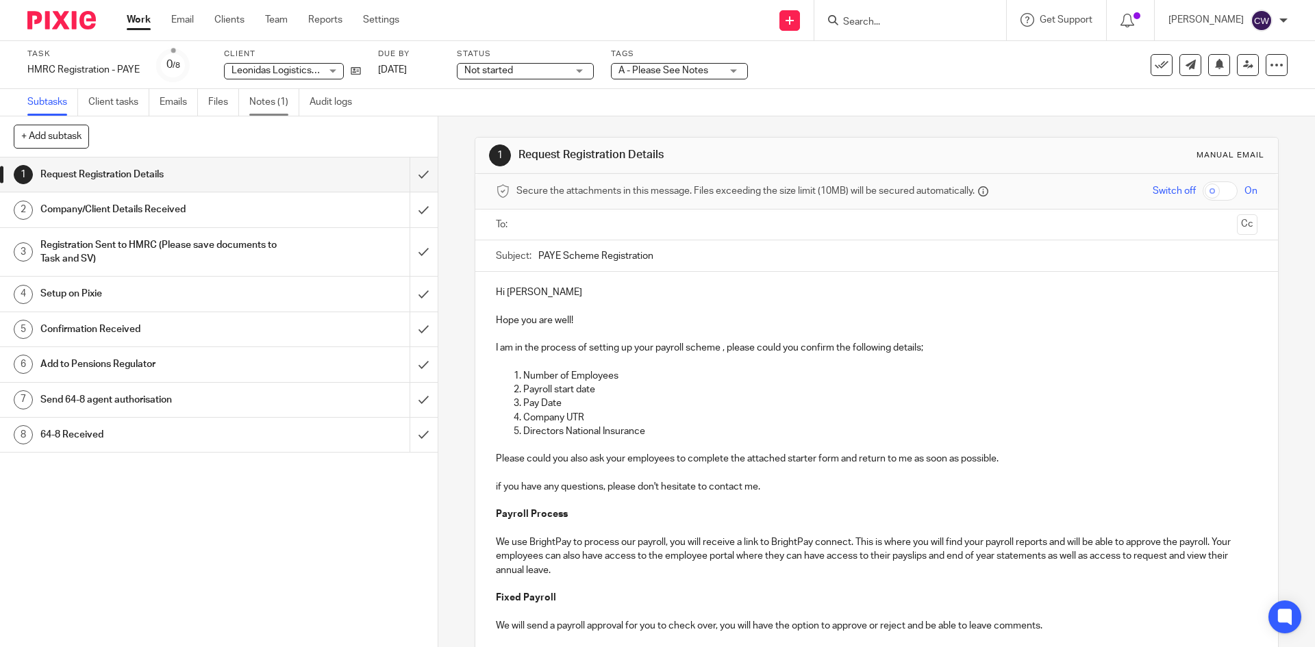
click at [273, 96] on link "Notes (1)" at bounding box center [274, 102] width 50 height 27
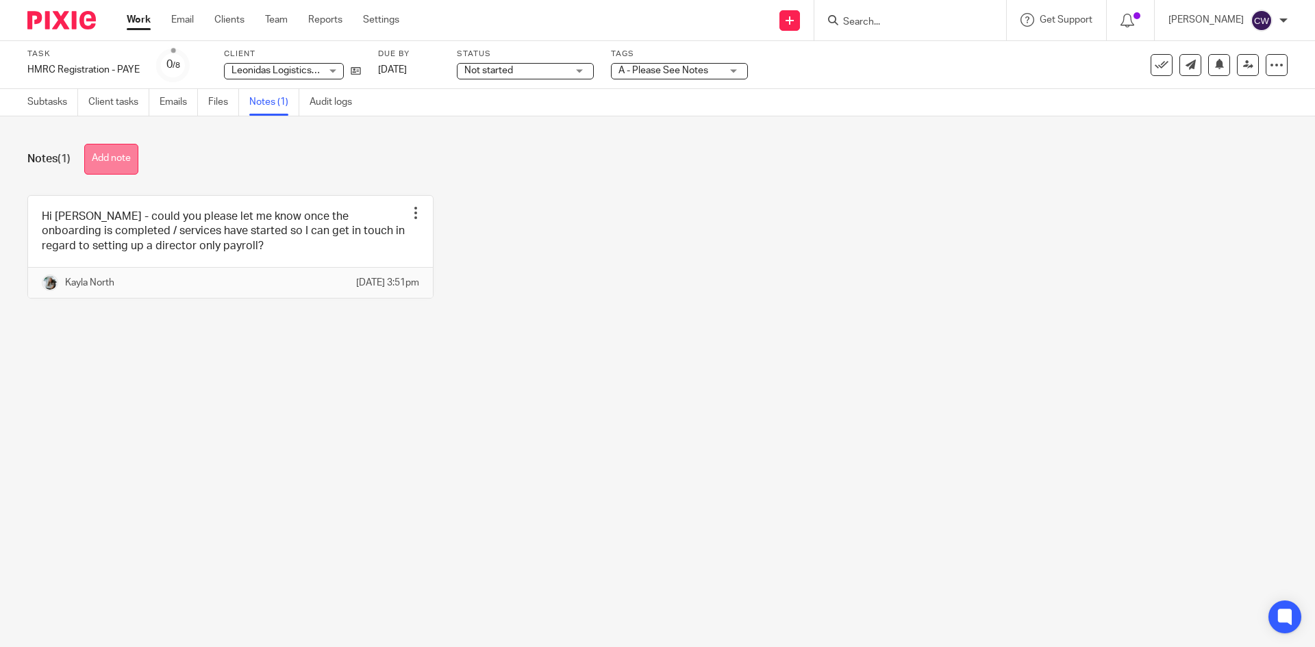
click at [114, 160] on button "Add note" at bounding box center [111, 159] width 54 height 31
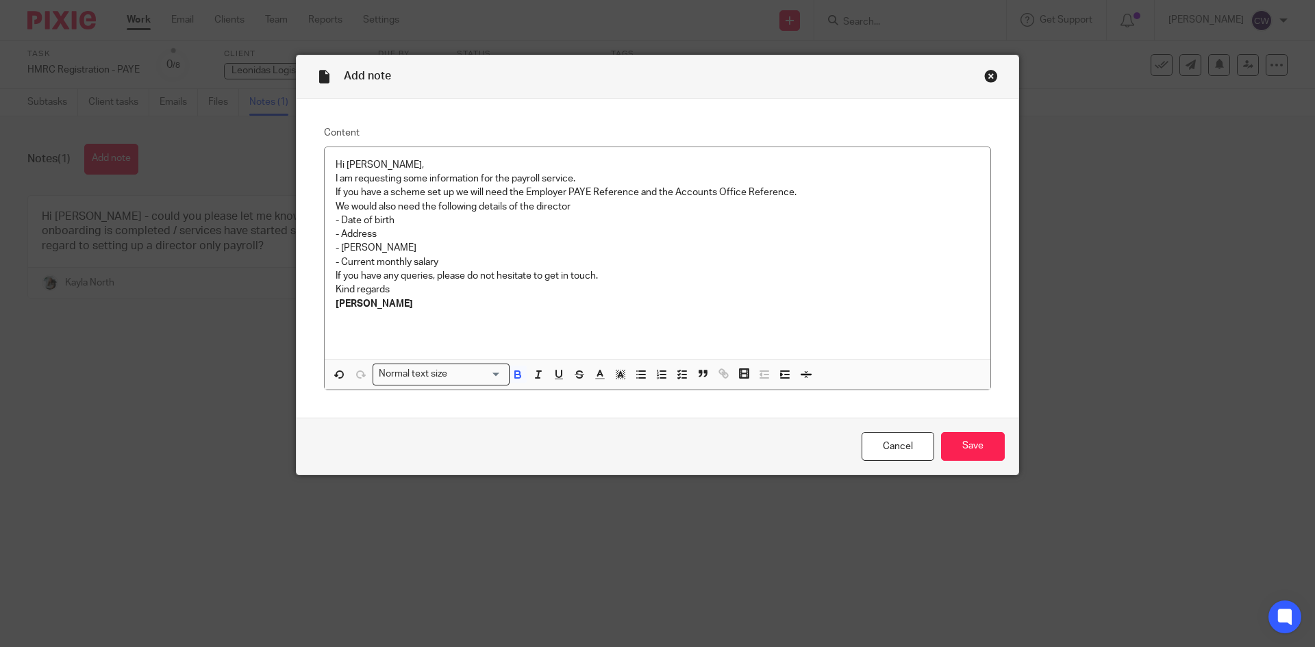
click at [989, 82] on div "Close this dialog window" at bounding box center [991, 76] width 14 height 14
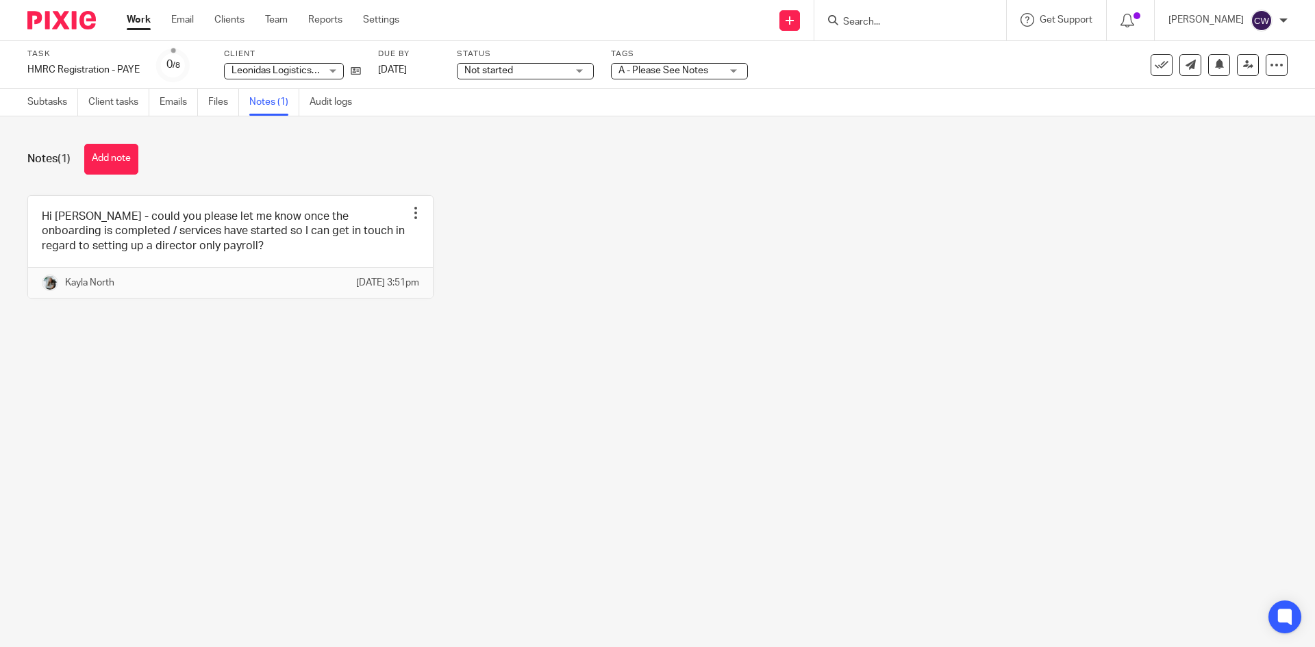
click at [869, 12] on form at bounding box center [915, 20] width 146 height 17
click at [847, 23] on input "Search" at bounding box center [903, 22] width 123 height 12
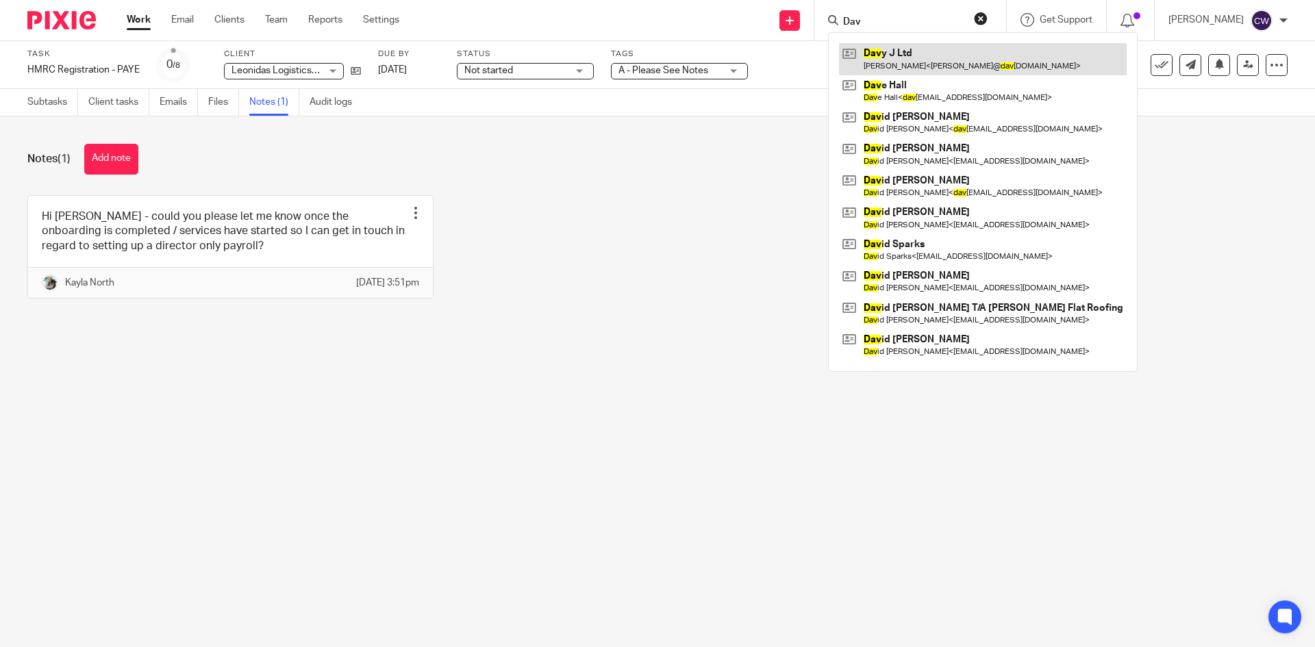
type input "Dav"
click at [894, 54] on link at bounding box center [983, 59] width 288 height 32
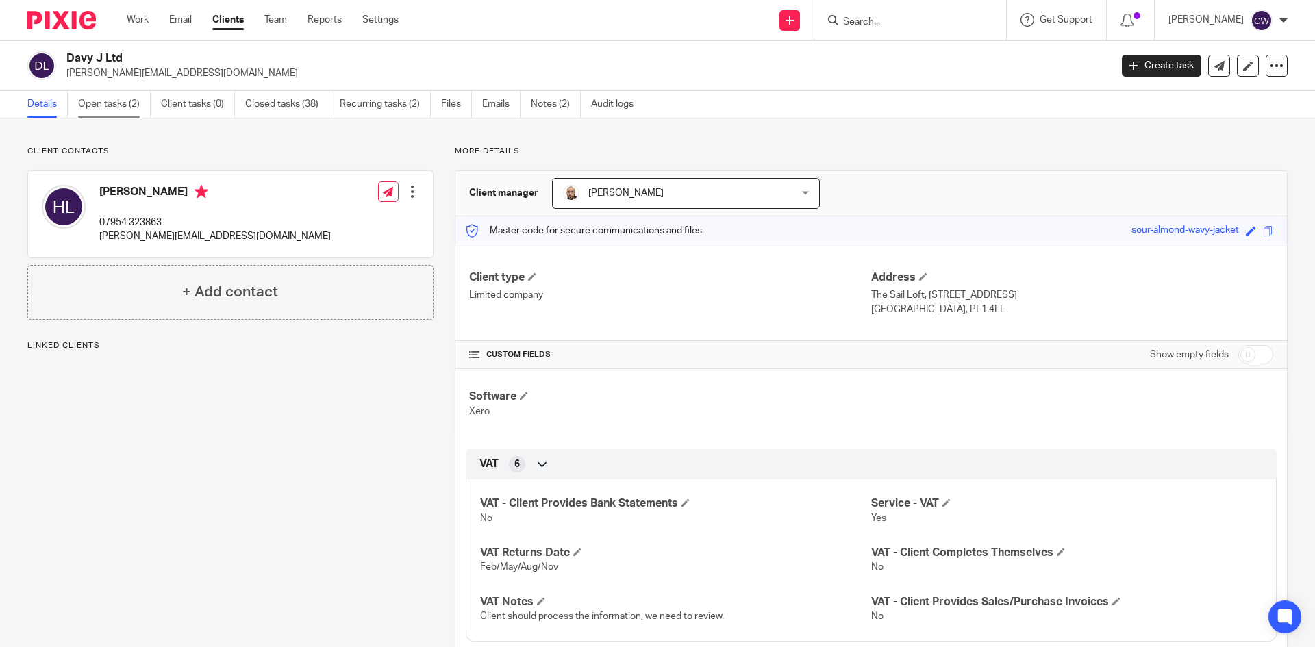
click at [111, 103] on link "Open tasks (2)" at bounding box center [114, 104] width 73 height 27
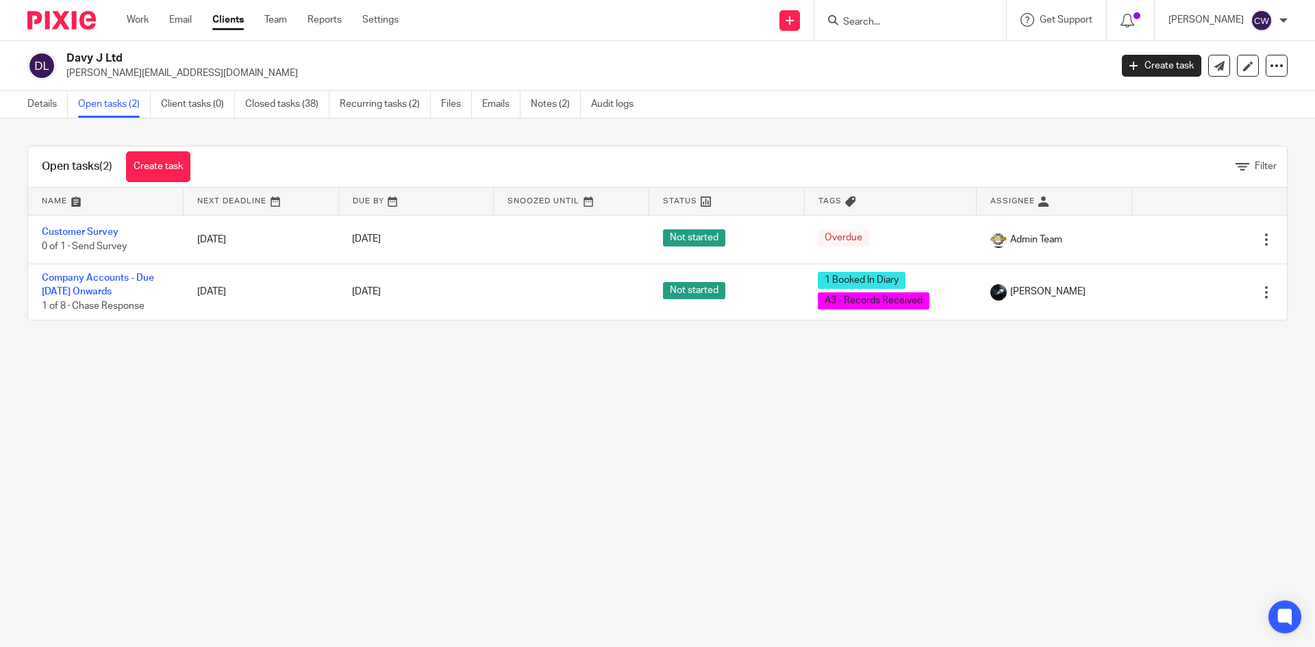
click at [48, 20] on img at bounding box center [61, 20] width 68 height 18
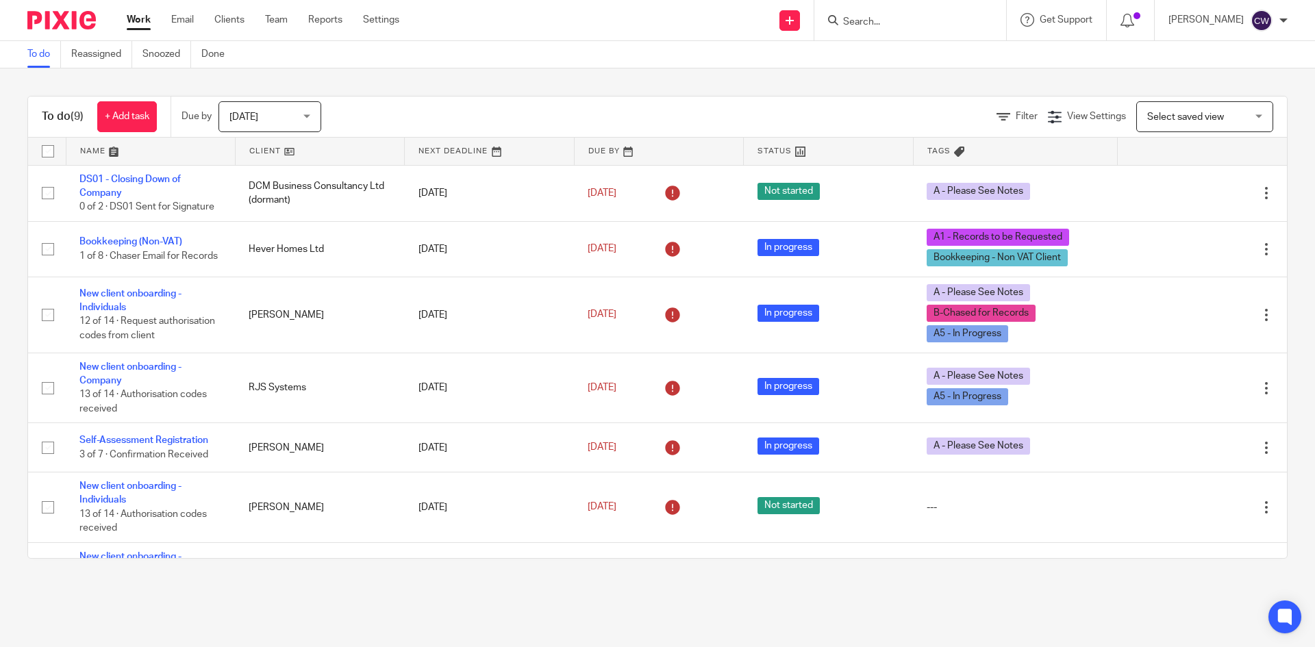
click at [245, 17] on ul "Work Email Clients Team Reports Settings" at bounding box center [273, 20] width 293 height 14
click at [237, 17] on link "Clients" at bounding box center [229, 20] width 30 height 14
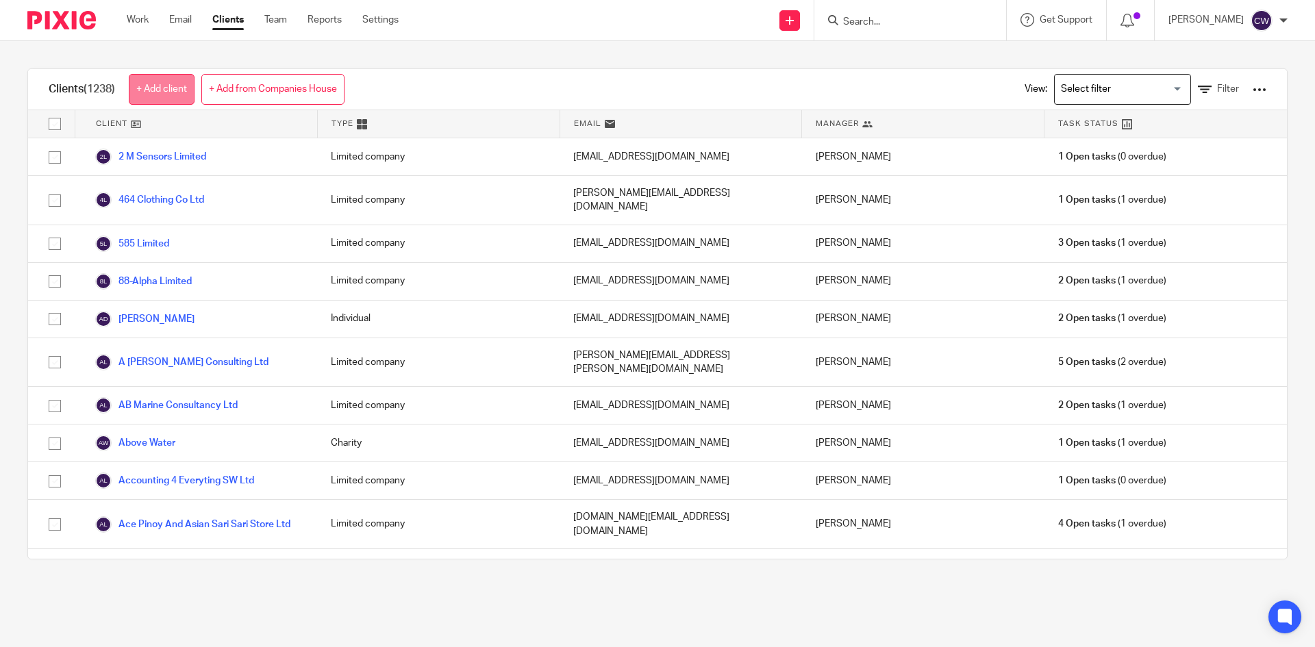
click at [173, 92] on link "+ Add client" at bounding box center [162, 89] width 66 height 31
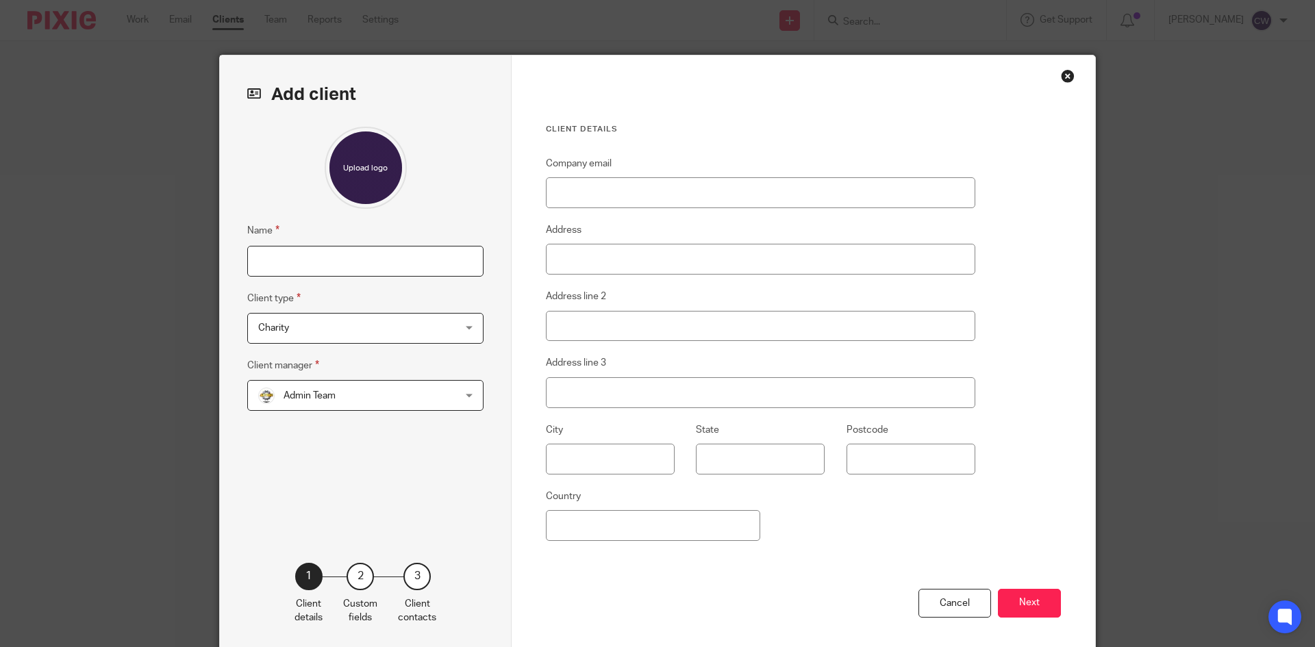
click at [282, 262] on input "Name" at bounding box center [365, 261] width 236 height 31
click at [294, 259] on input "Name" at bounding box center [365, 261] width 236 height 31
click at [354, 332] on span "Charity" at bounding box center [347, 328] width 179 height 29
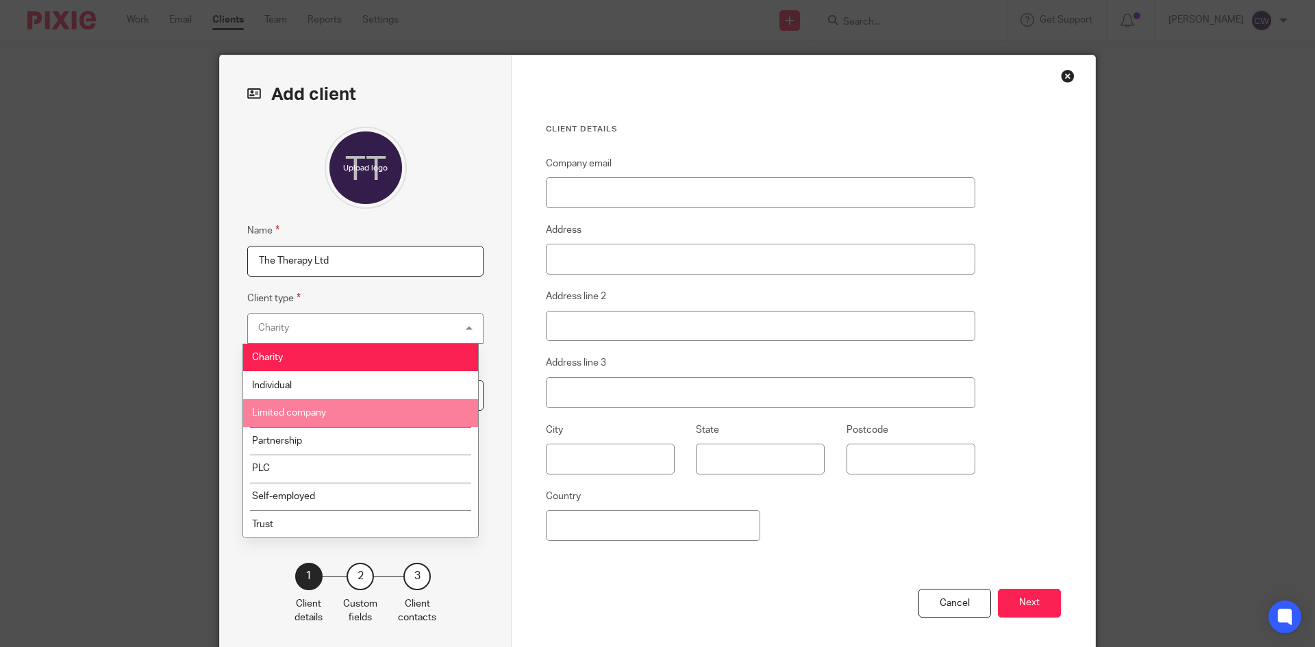
click at [348, 409] on li "Limited company" at bounding box center [360, 413] width 235 height 28
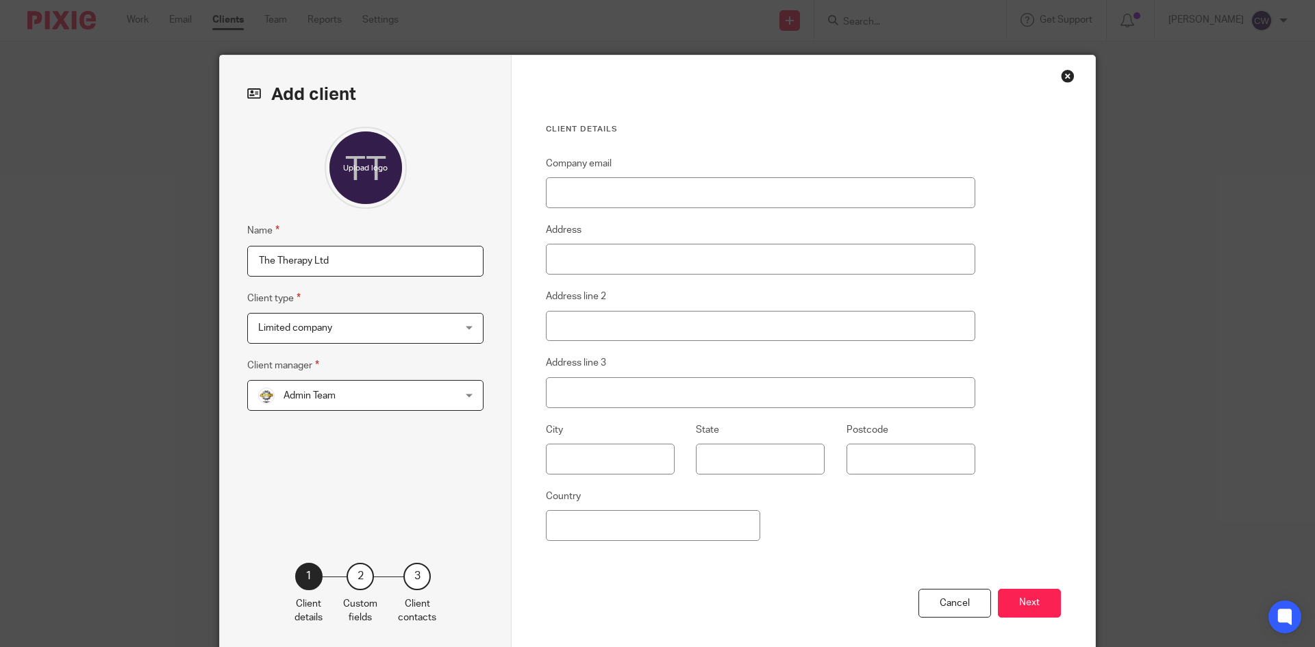
click at [350, 397] on span "Admin Team" at bounding box center [347, 395] width 179 height 29
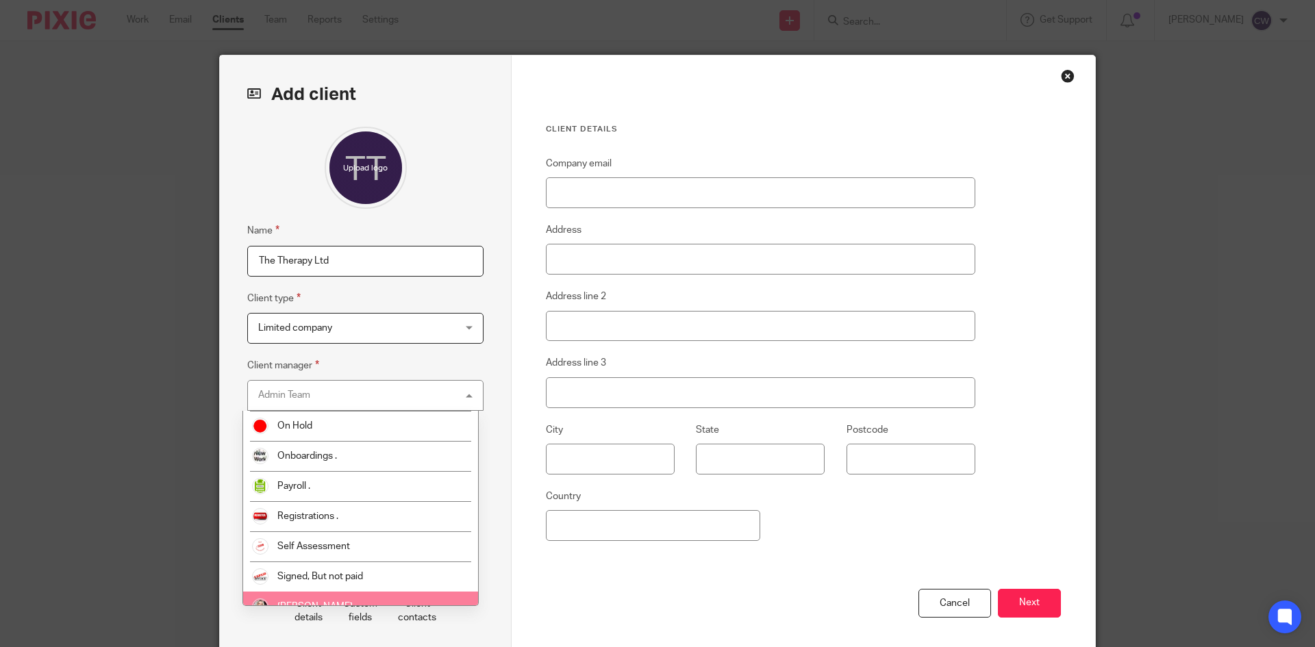
scroll to position [342, 0]
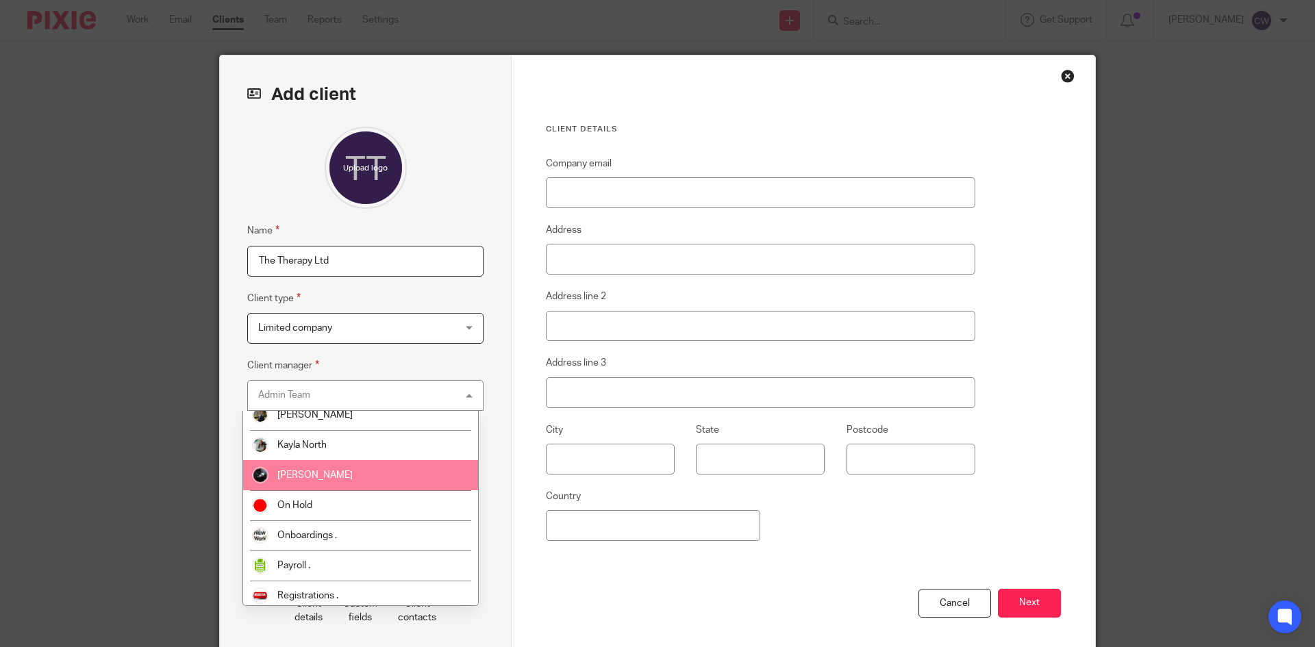
click at [305, 471] on span "[PERSON_NAME]" at bounding box center [314, 475] width 75 height 10
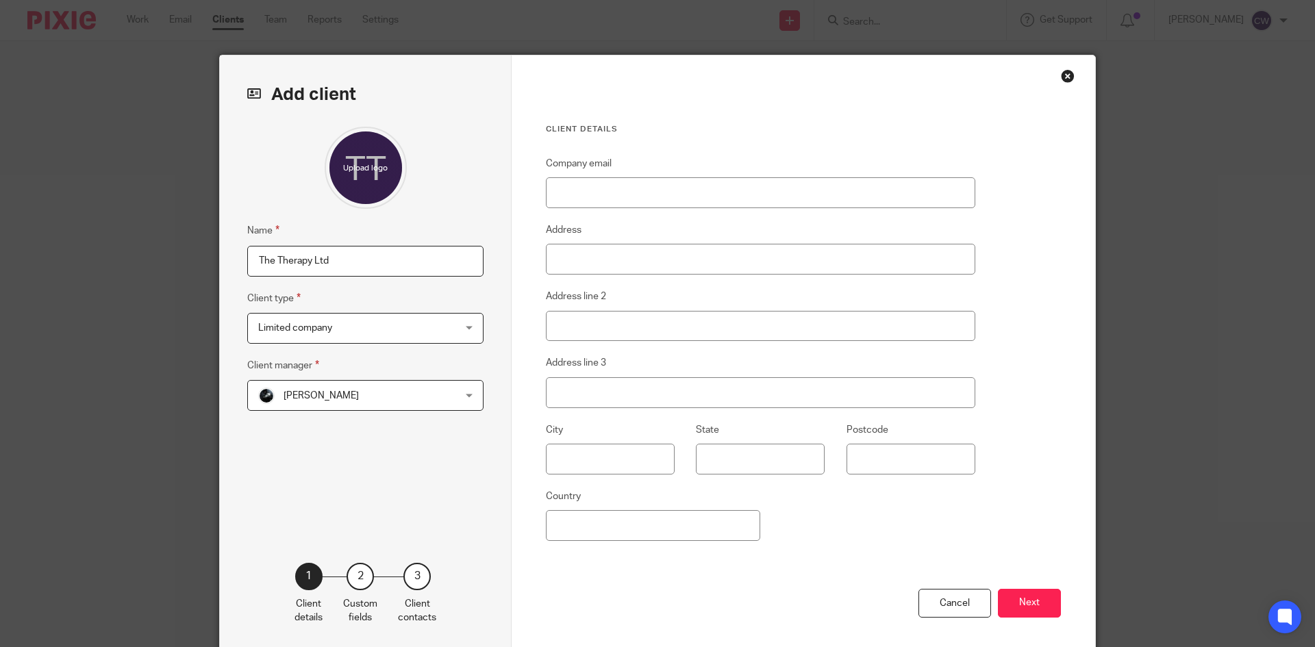
click at [312, 264] on input "The Therapy Ltd" at bounding box center [365, 261] width 236 height 31
type input "The Therapy Team Ltd"
click at [663, 198] on input "Company email" at bounding box center [760, 192] width 429 height 31
paste input "amy@theautismclinic.co.uk"
type input "amy@theautismclinic.co.uk"
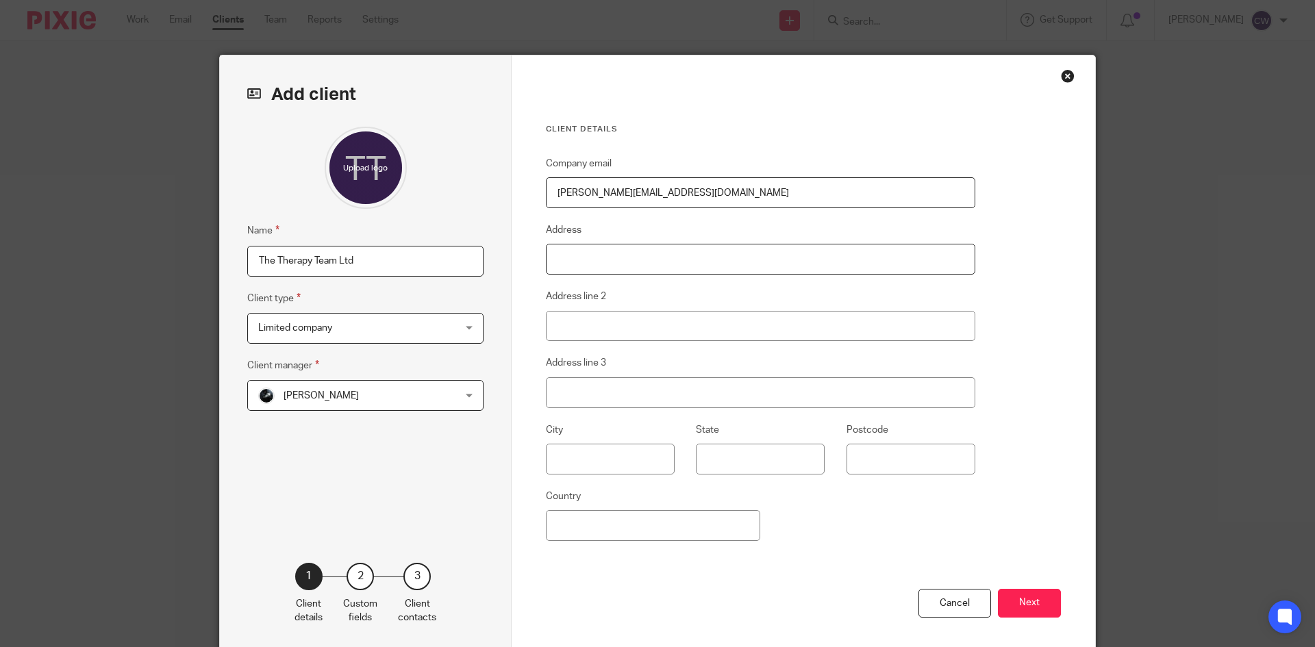
click at [625, 249] on input "Address" at bounding box center [760, 259] width 429 height 31
click at [1019, 599] on button "Next" at bounding box center [1029, 603] width 63 height 29
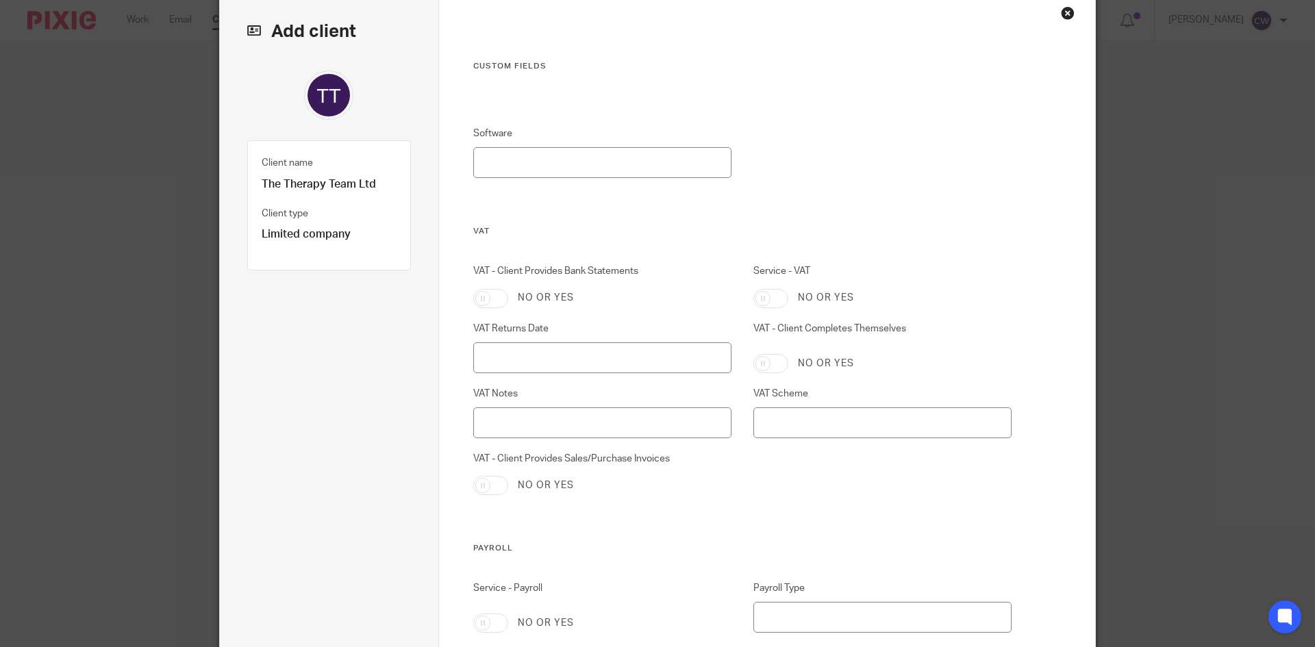
scroll to position [0, 0]
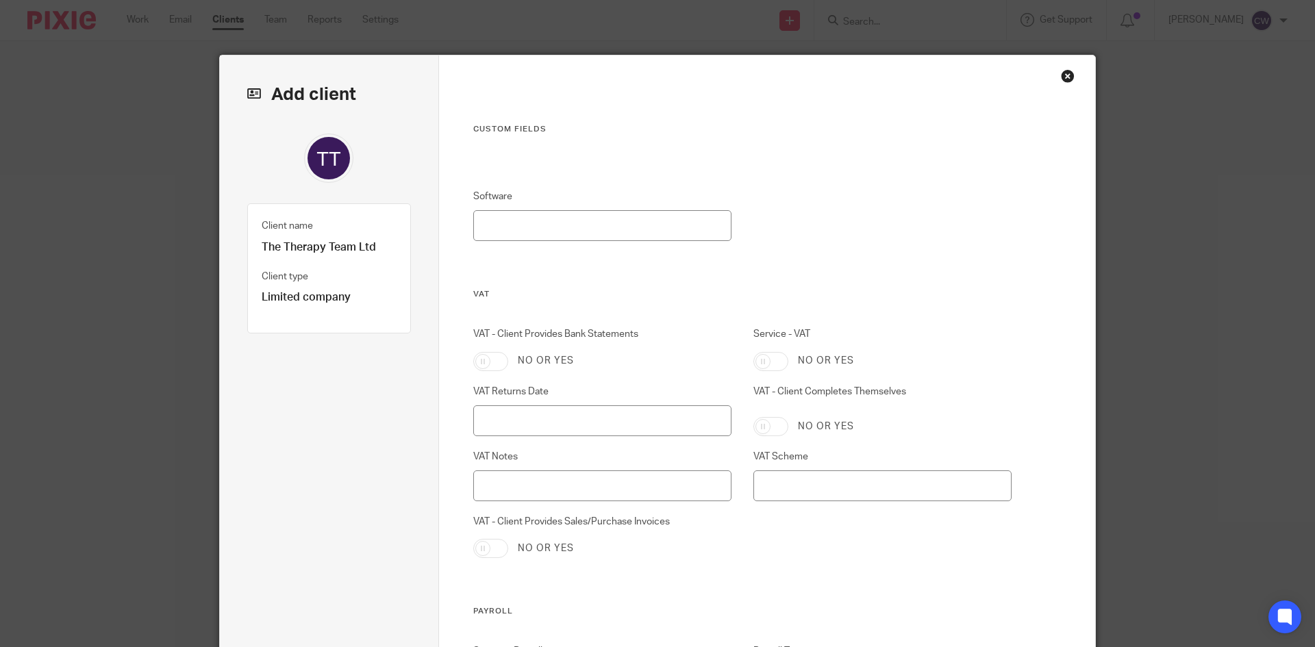
click at [1061, 82] on div "Close this dialog window" at bounding box center [1068, 76] width 14 height 14
click at [1066, 74] on div "Close this dialog window" at bounding box center [1068, 76] width 14 height 14
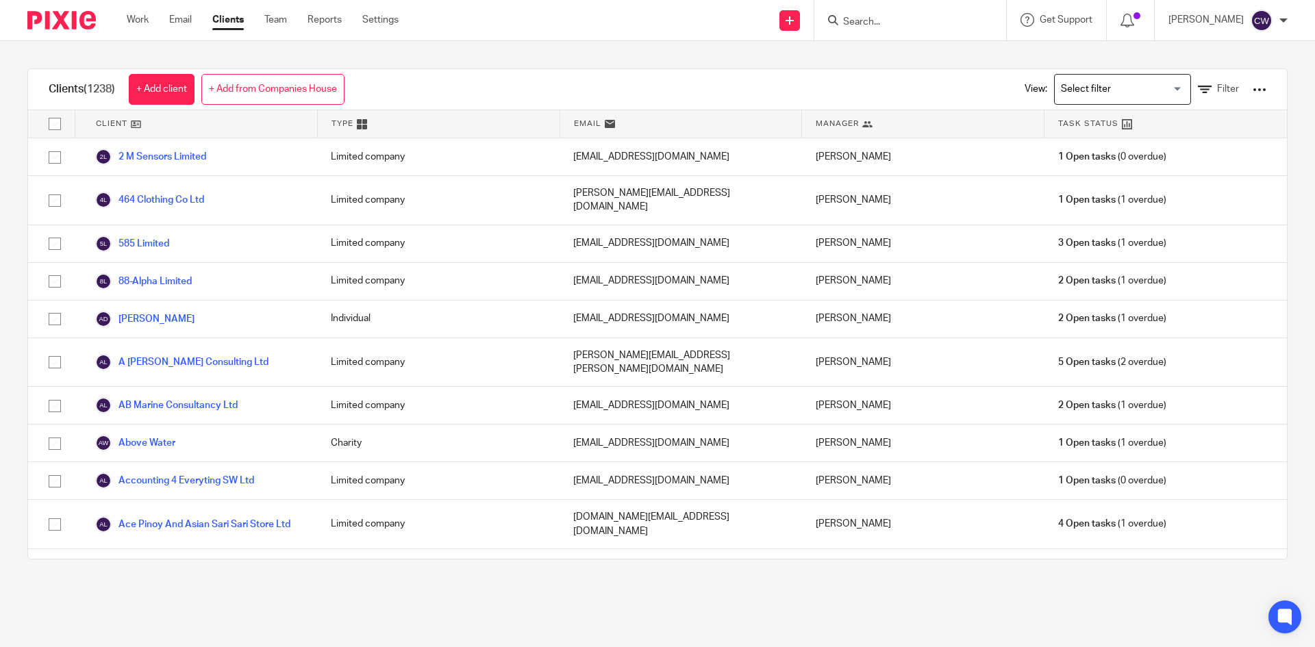
click at [855, 16] on input "Search" at bounding box center [903, 22] width 123 height 12
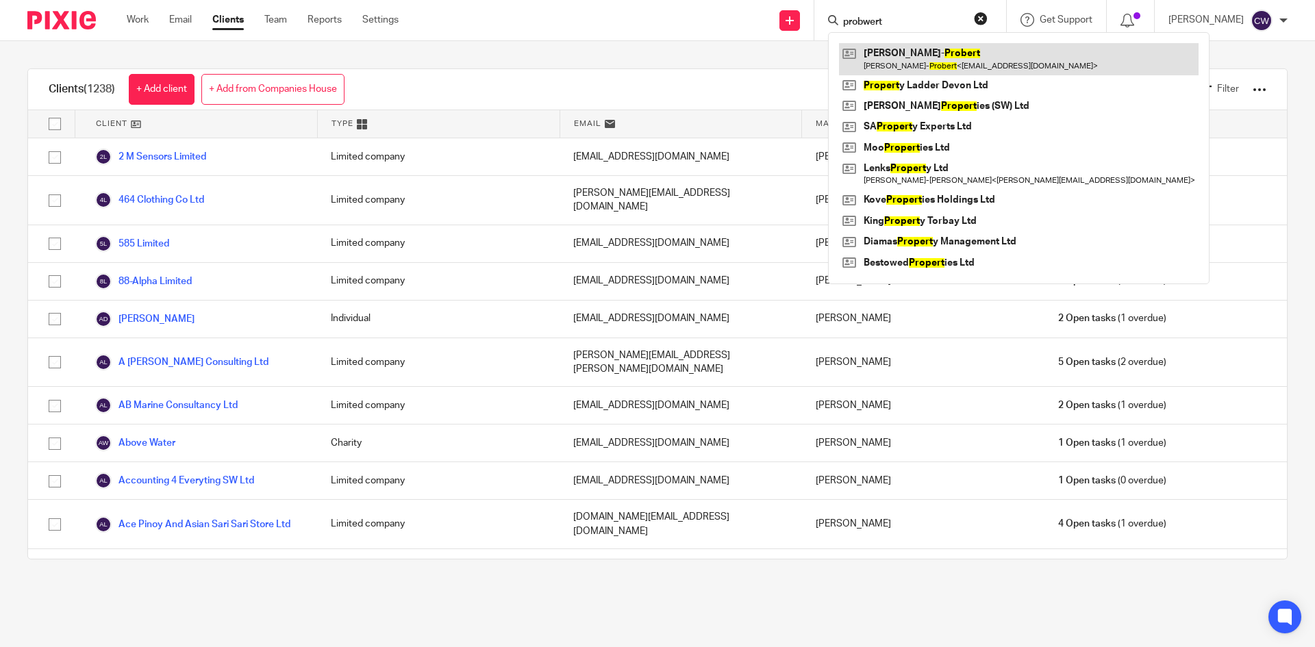
type input "probwert"
click at [872, 66] on link at bounding box center [1019, 59] width 360 height 32
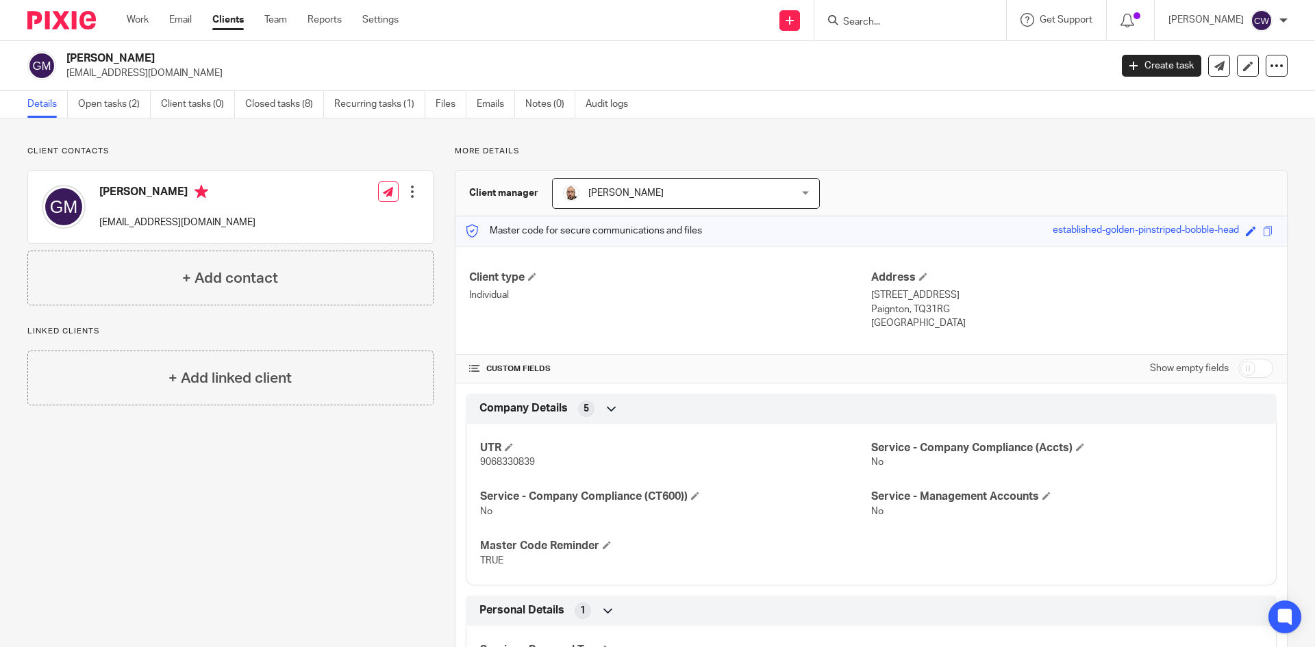
click at [886, 10] on div at bounding box center [910, 20] width 192 height 40
click at [238, 20] on link "Clients" at bounding box center [228, 20] width 32 height 14
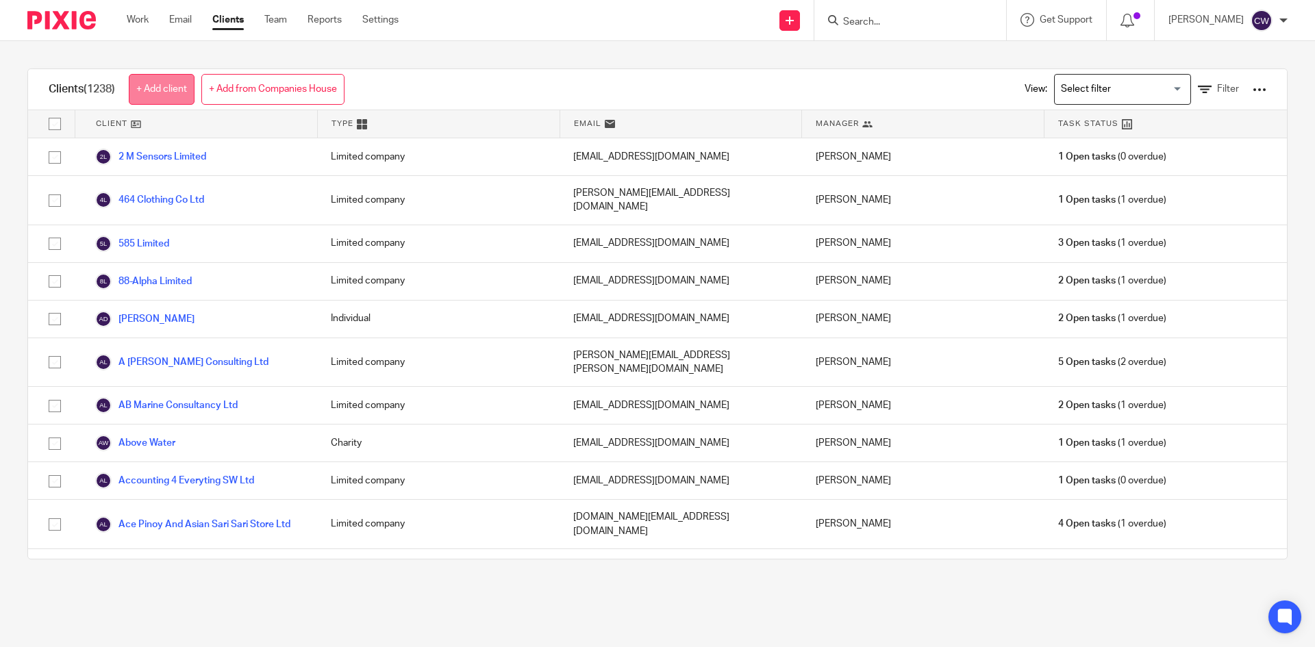
click at [157, 100] on link "+ Add client" at bounding box center [162, 89] width 66 height 31
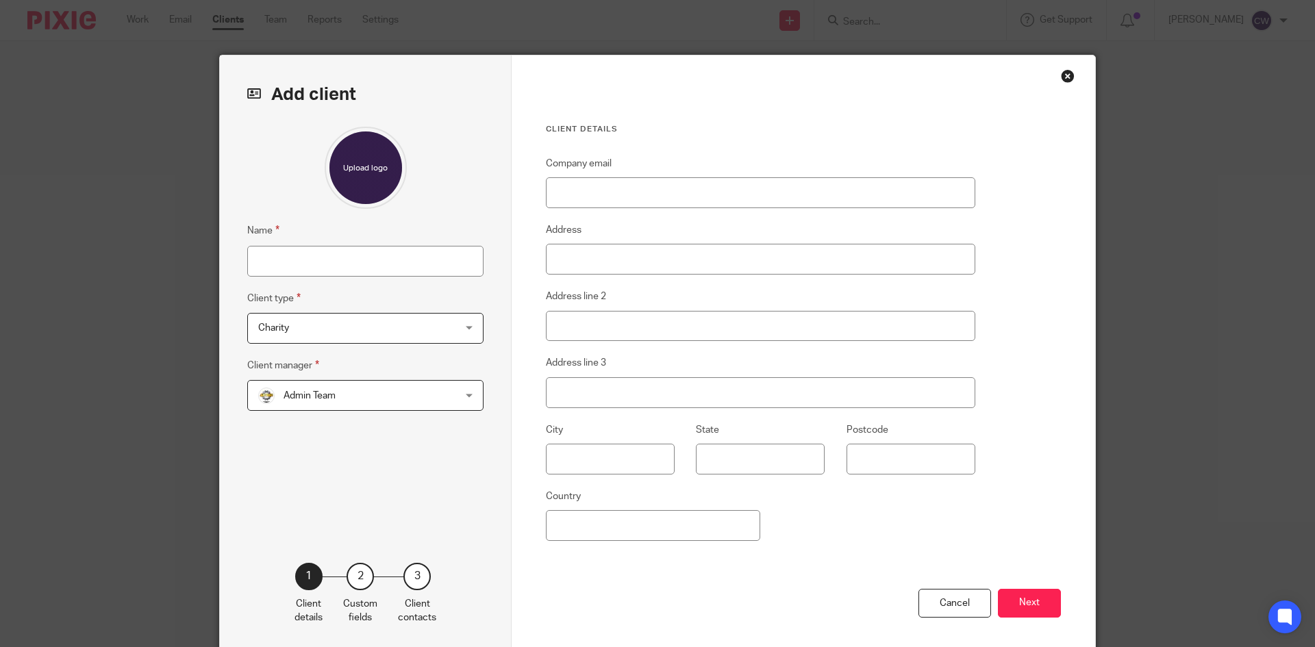
click at [274, 253] on input "Name" at bounding box center [365, 261] width 236 height 31
type input "t"
type input "The Therapy Team Ltd"
click at [405, 334] on span "Charity" at bounding box center [347, 328] width 179 height 29
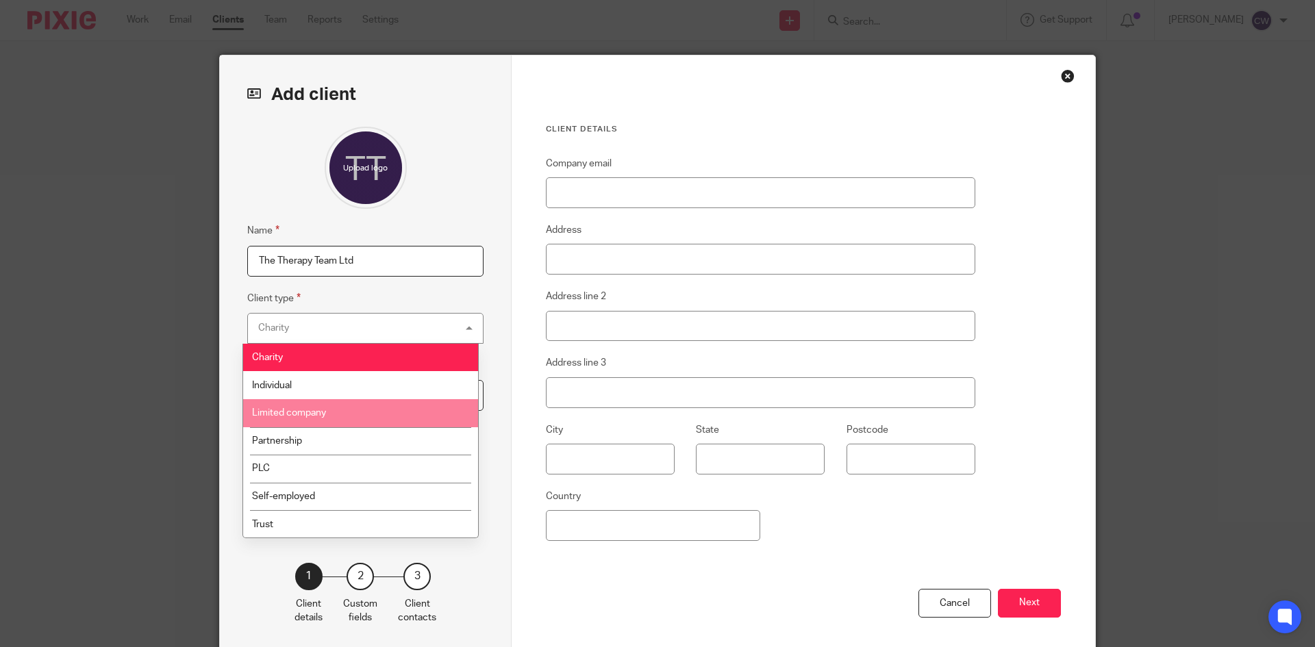
click at [365, 420] on li "Limited company" at bounding box center [360, 413] width 235 height 28
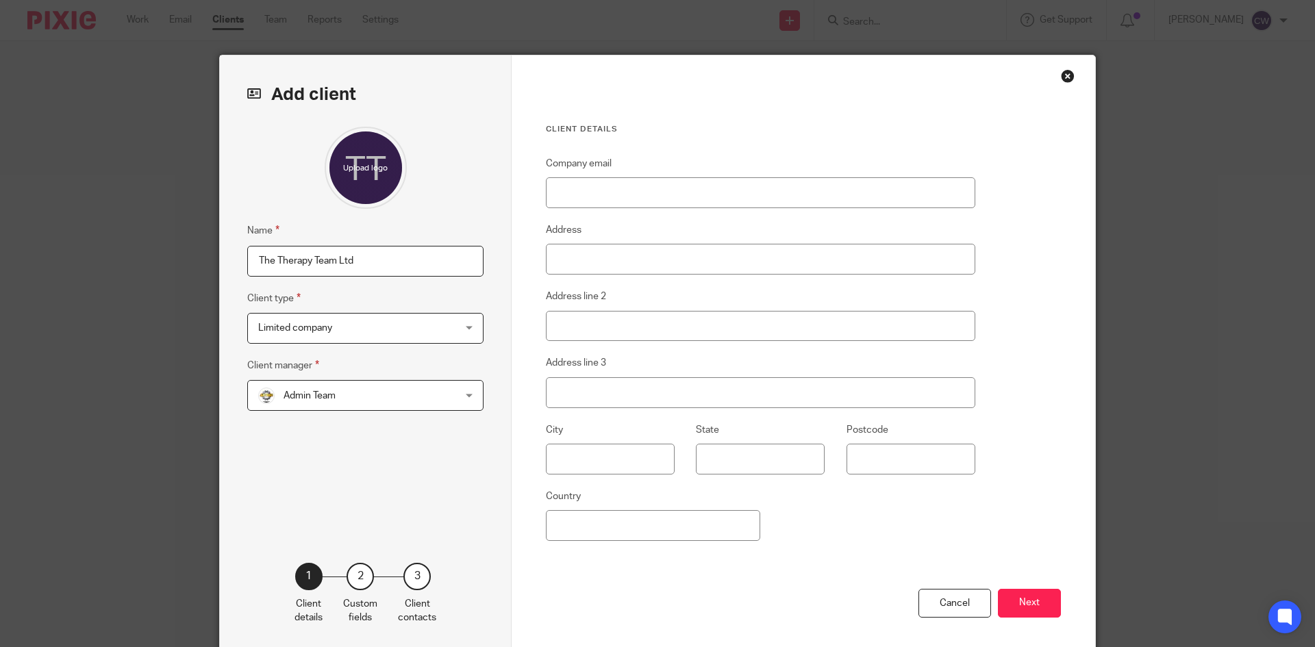
click at [364, 404] on span "Admin Team" at bounding box center [347, 395] width 179 height 29
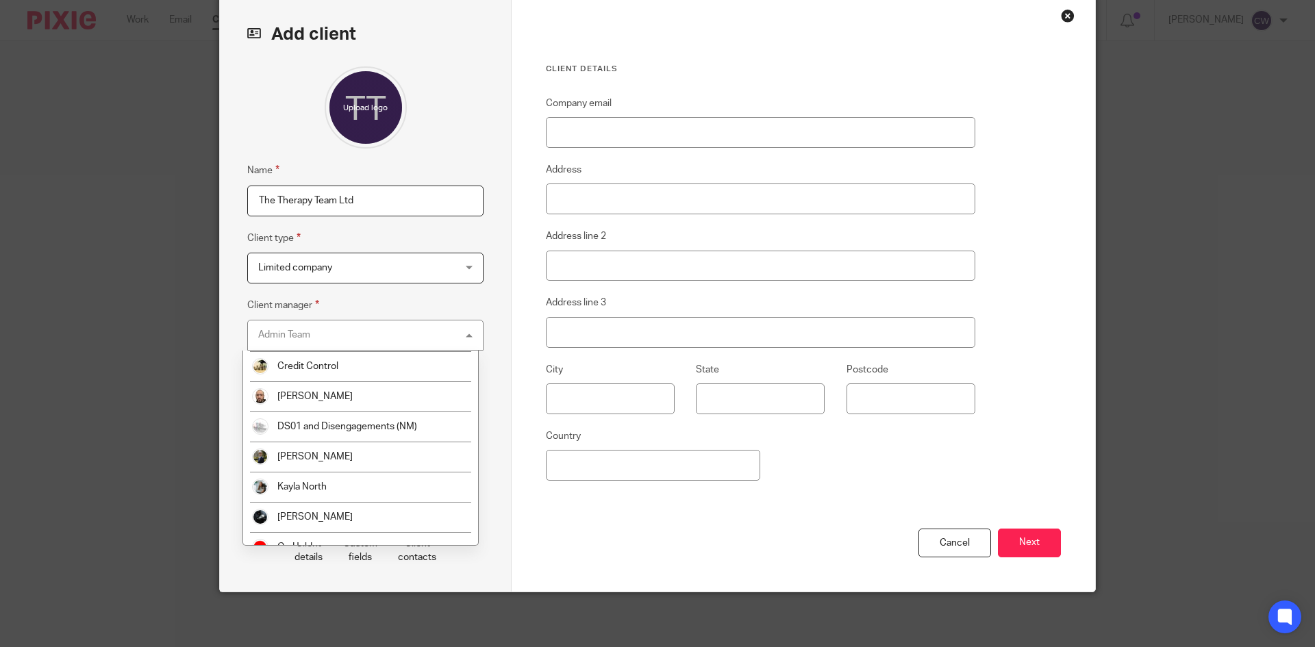
scroll to position [274, 0]
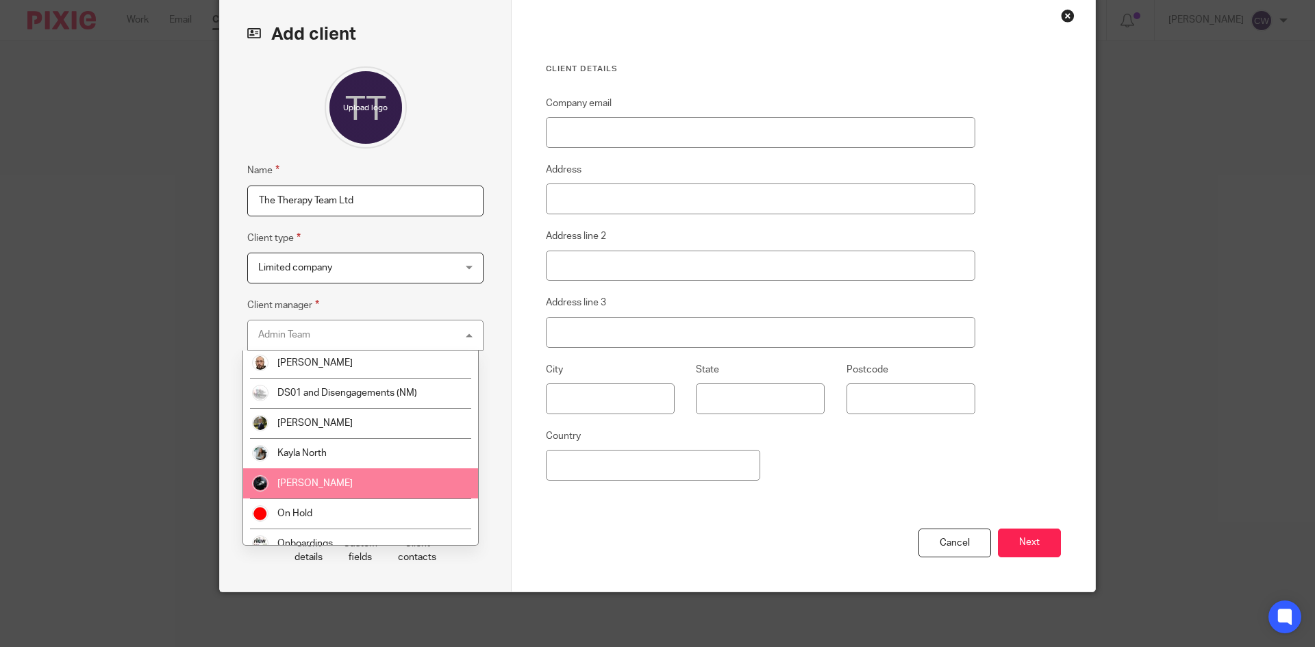
click at [338, 483] on li "[PERSON_NAME]" at bounding box center [360, 483] width 235 height 30
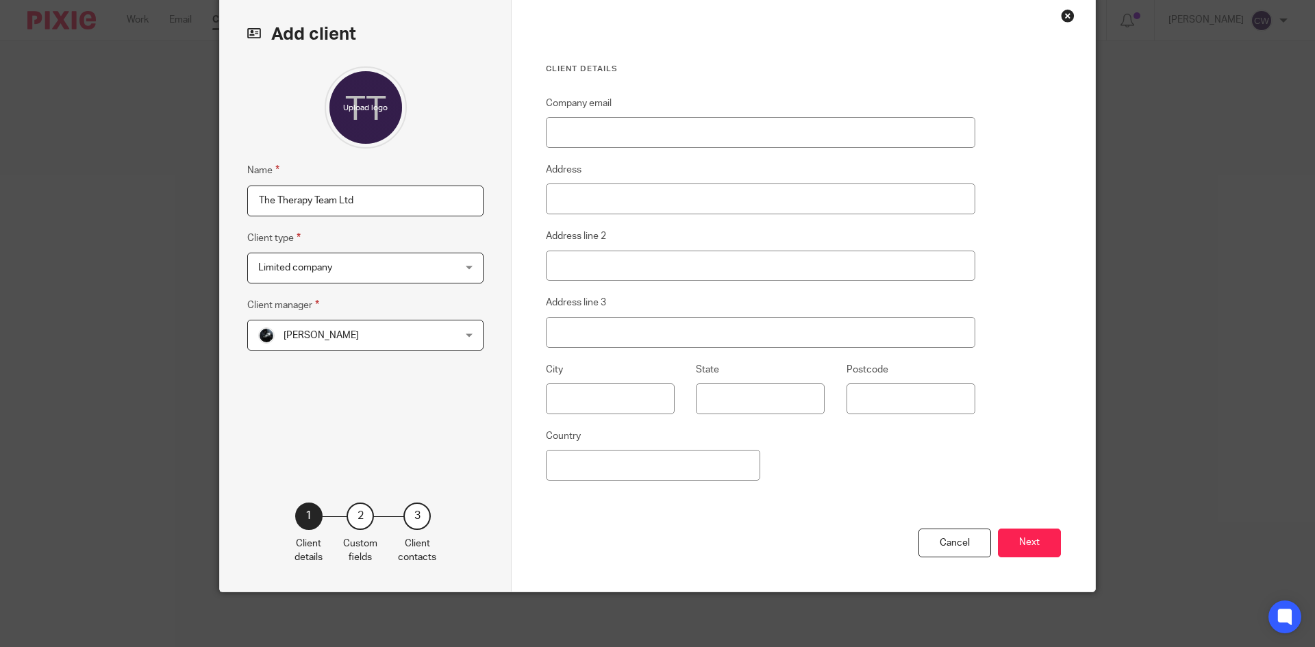
click at [676, 529] on div "Cancel Next" at bounding box center [803, 561] width 515 height 64
click at [628, 135] on input "Company email" at bounding box center [760, 132] width 429 height 31
paste input "amy@theautismclinic.co.uk"
type input "amy@theautismclinic.co.uk"
drag, startPoint x: 257, startPoint y: 199, endPoint x: 350, endPoint y: 195, distance: 93.2
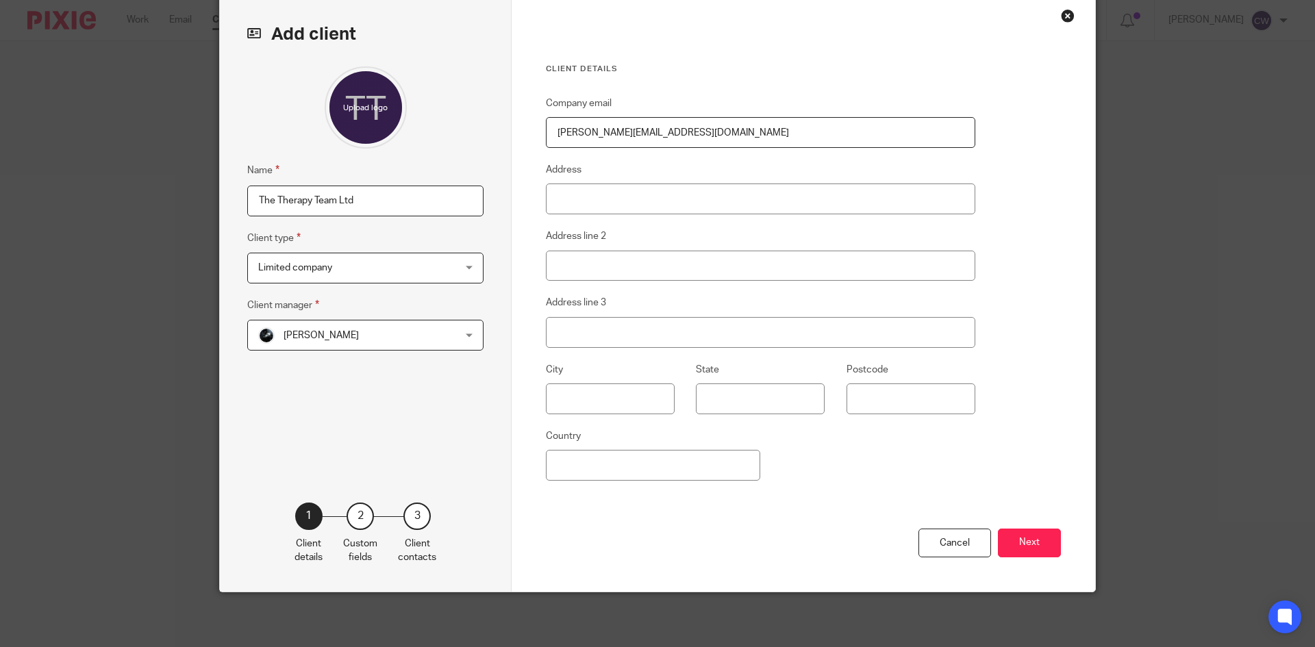
click at [350, 195] on input "The Therapy Team Ltd" at bounding box center [365, 201] width 236 height 31
click at [360, 200] on input "The Therapy Team Ltd" at bounding box center [365, 201] width 236 height 31
drag, startPoint x: 360, startPoint y: 200, endPoint x: 244, endPoint y: 199, distance: 115.1
click at [247, 199] on input "The Therapy Team Ltd" at bounding box center [365, 201] width 236 height 31
paste input "South West Energy Centre"
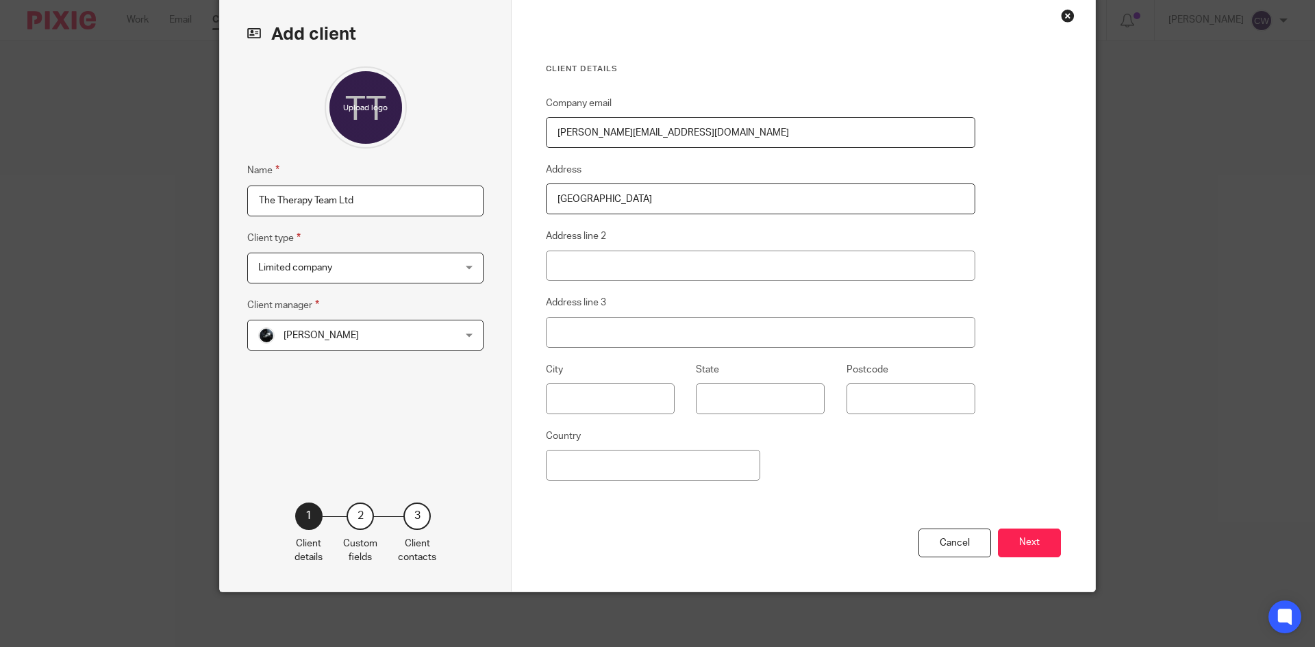
type input "South West Energy Centre"
click at [613, 265] on input "Address line 2" at bounding box center [760, 266] width 429 height 31
paste input "Long Road"
type input "Long Road"
click at [583, 328] on input "Address line 3" at bounding box center [760, 332] width 429 height 31
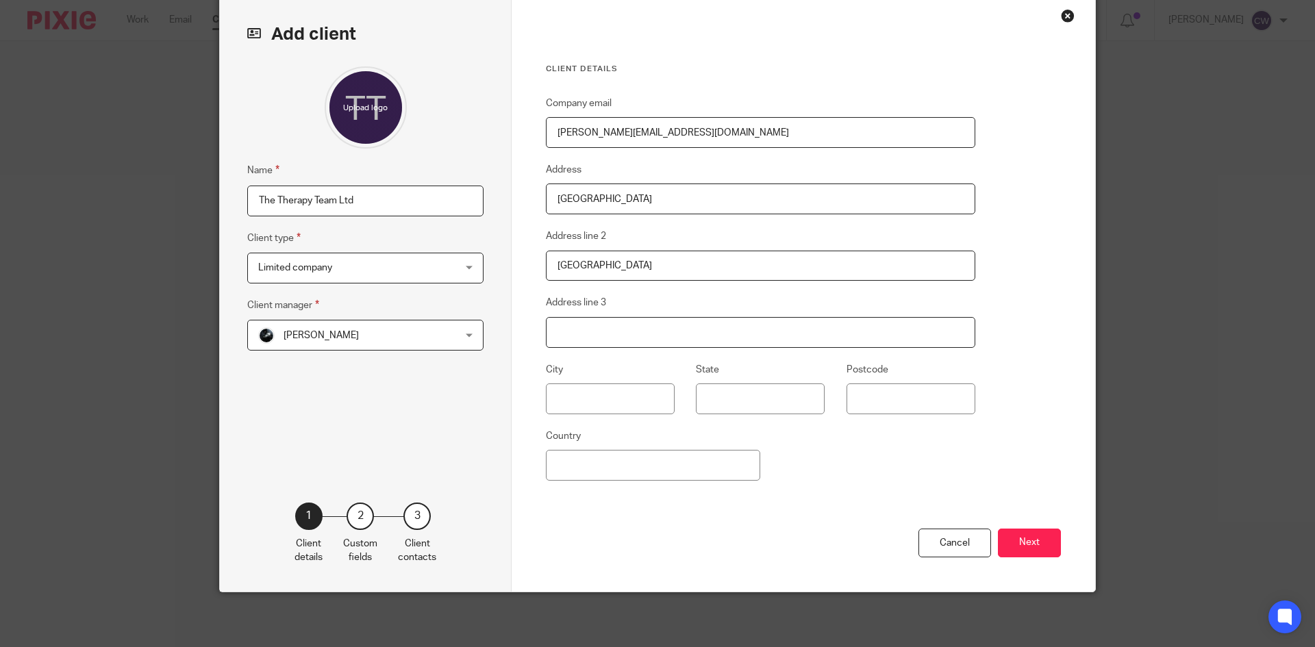
paste input "Paignton"
type input "Paignton"
click at [1042, 554] on button "Next" at bounding box center [1029, 543] width 63 height 29
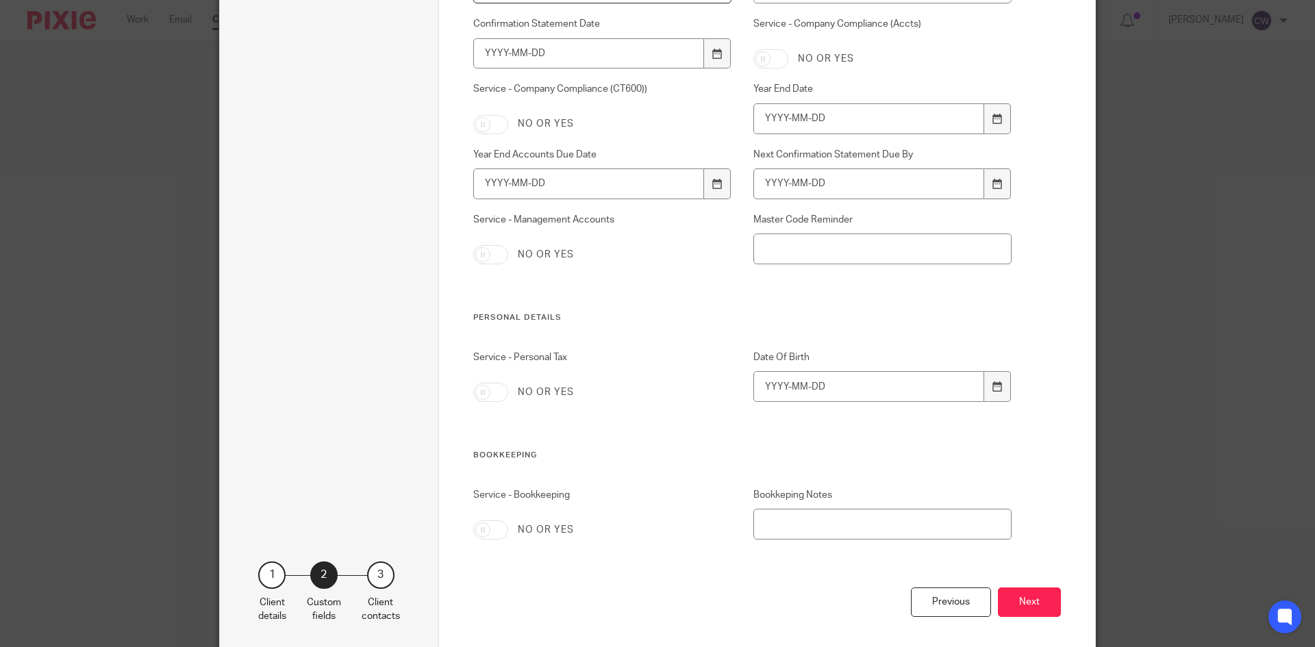
scroll to position [1199, 0]
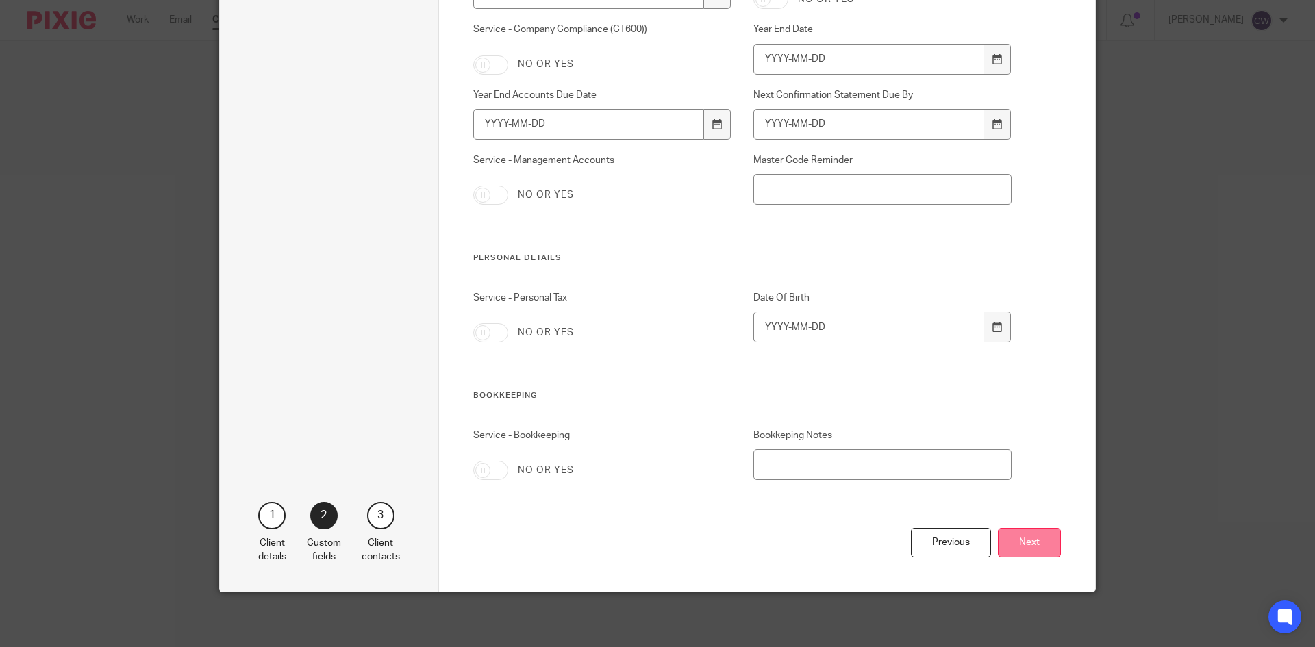
click at [1040, 542] on button "Next" at bounding box center [1029, 542] width 63 height 29
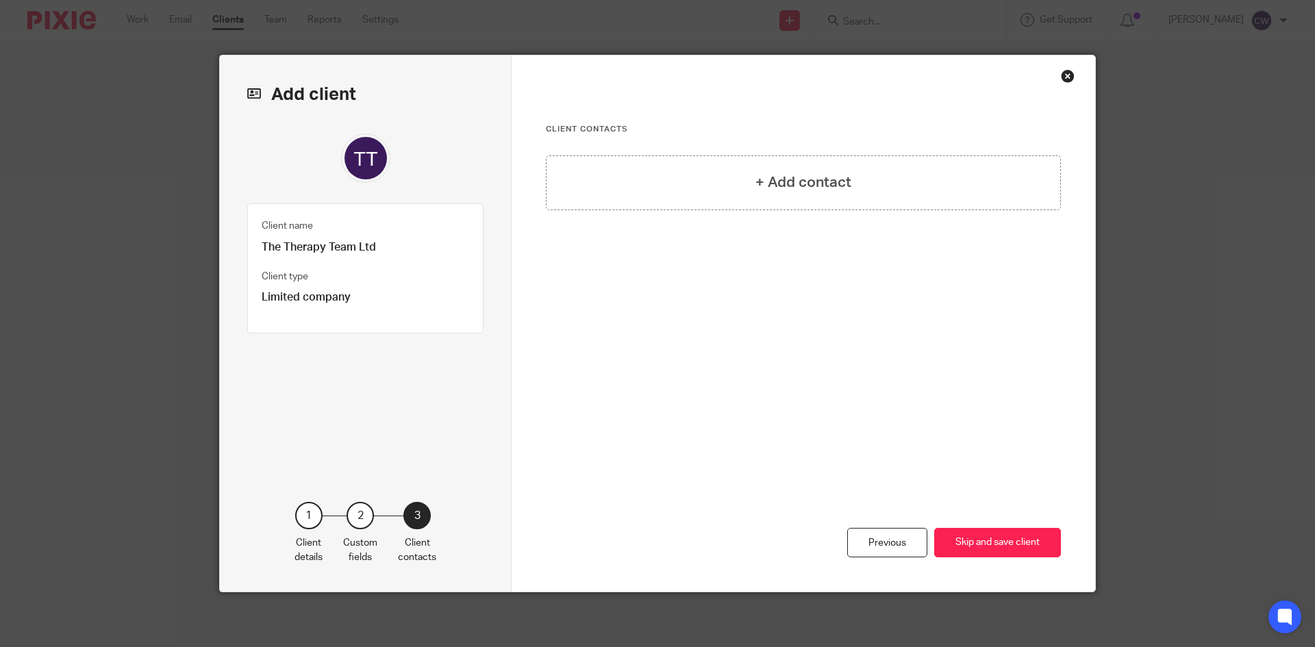
click at [1040, 542] on button "Skip and save client" at bounding box center [997, 542] width 127 height 29
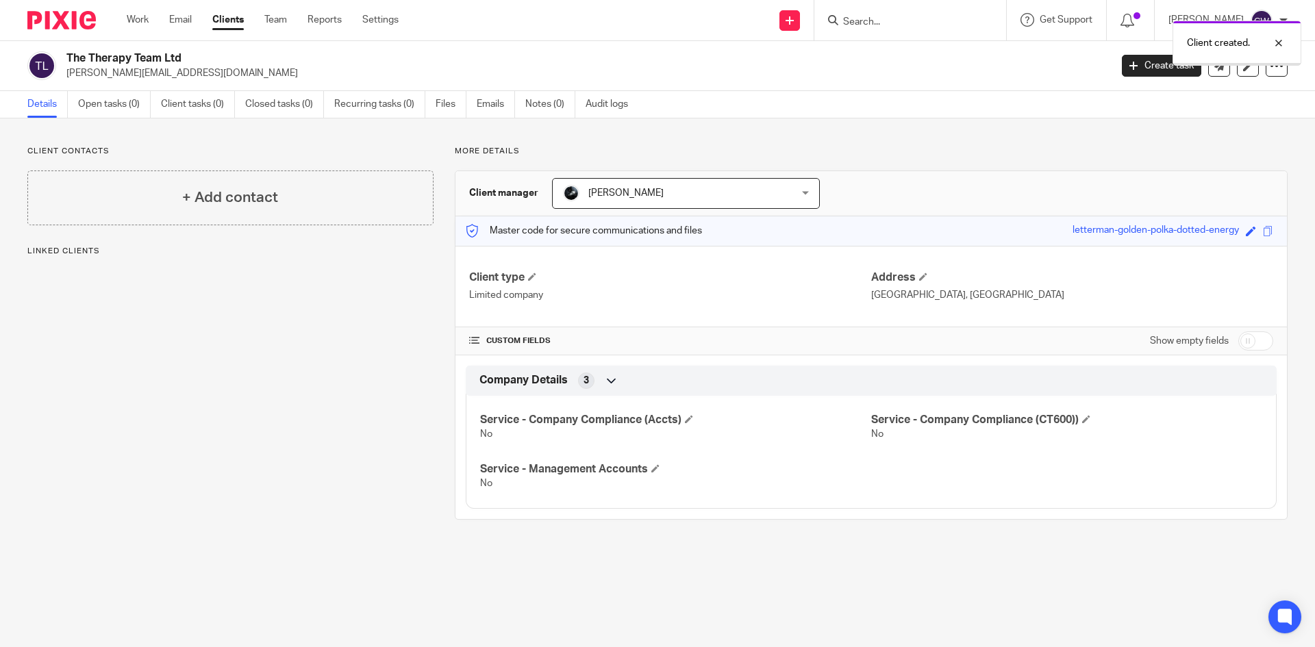
click at [885, 21] on div "Client created." at bounding box center [979, 40] width 644 height 52
click at [844, 25] on div "Client created." at bounding box center [979, 40] width 644 height 52
click at [74, 28] on img at bounding box center [61, 20] width 68 height 18
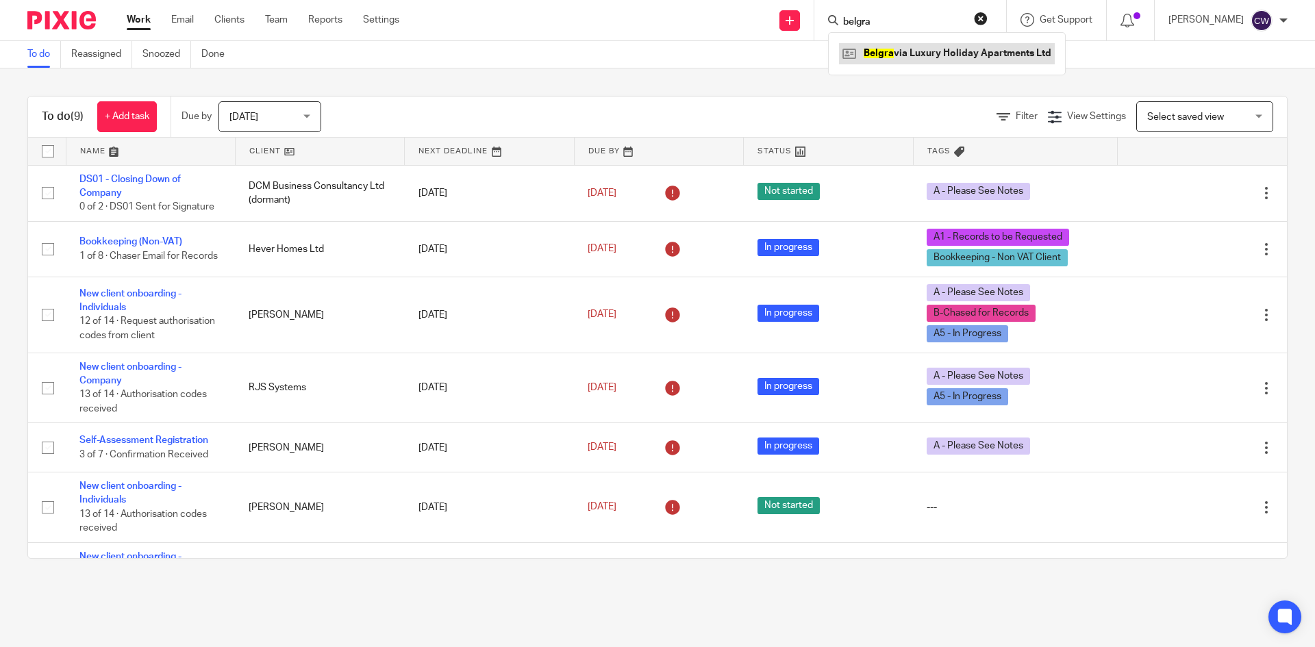
type input "belgra"
click at [924, 61] on link at bounding box center [947, 53] width 216 height 21
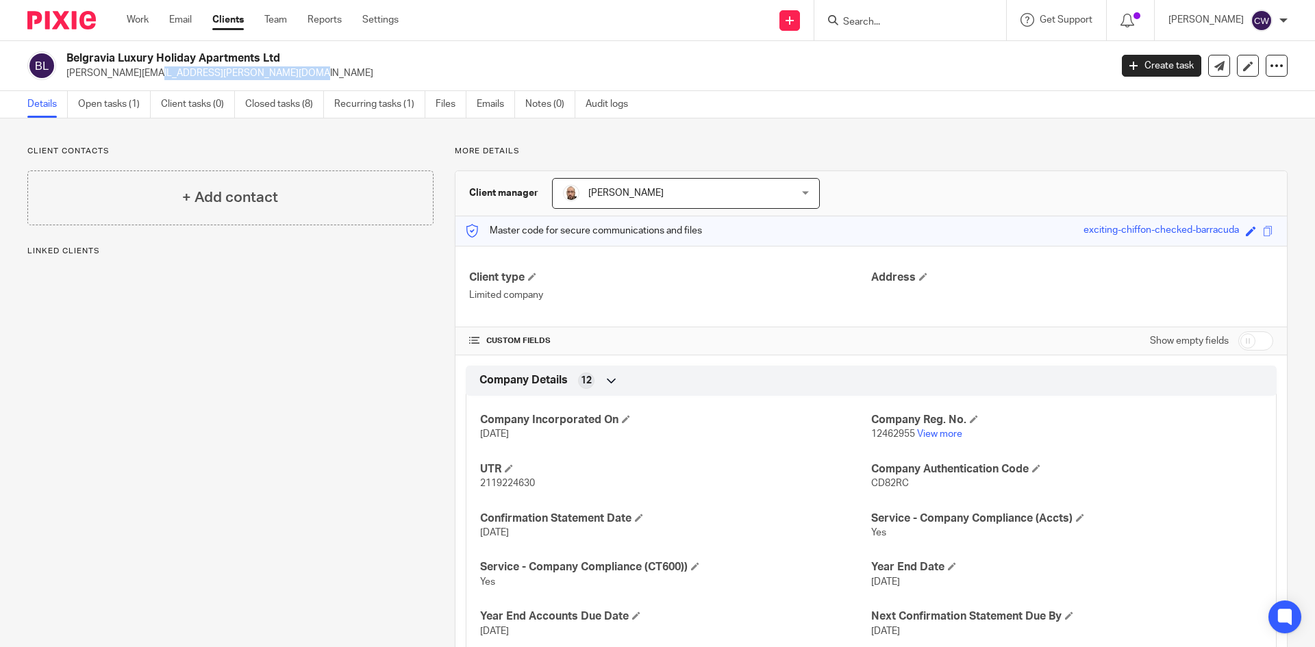
drag, startPoint x: 65, startPoint y: 73, endPoint x: 236, endPoint y: 81, distance: 171.4
click at [236, 81] on div "Belgravia Luxury Holiday Apartments Ltd [PERSON_NAME][EMAIL_ADDRESS][PERSON_NAM…" at bounding box center [657, 66] width 1315 height 50
copy p "caroline.dixey@googlemail.com"
click at [855, 25] on input "Search" at bounding box center [903, 22] width 123 height 12
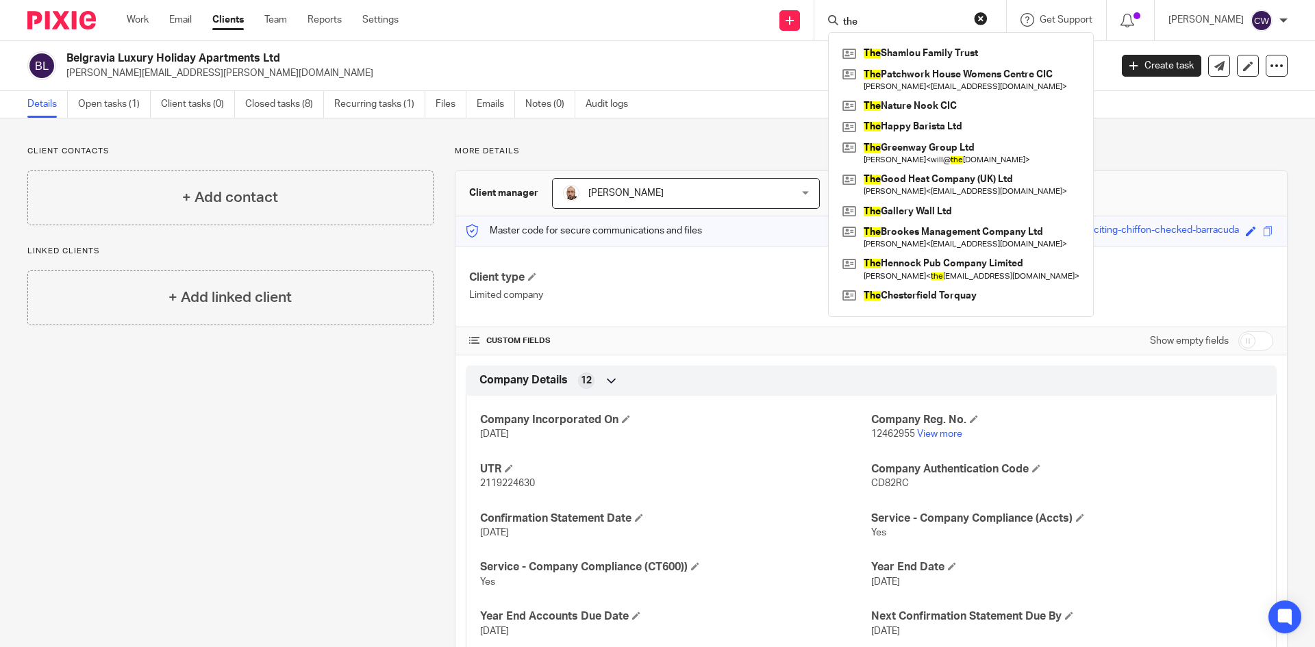
type input "the"
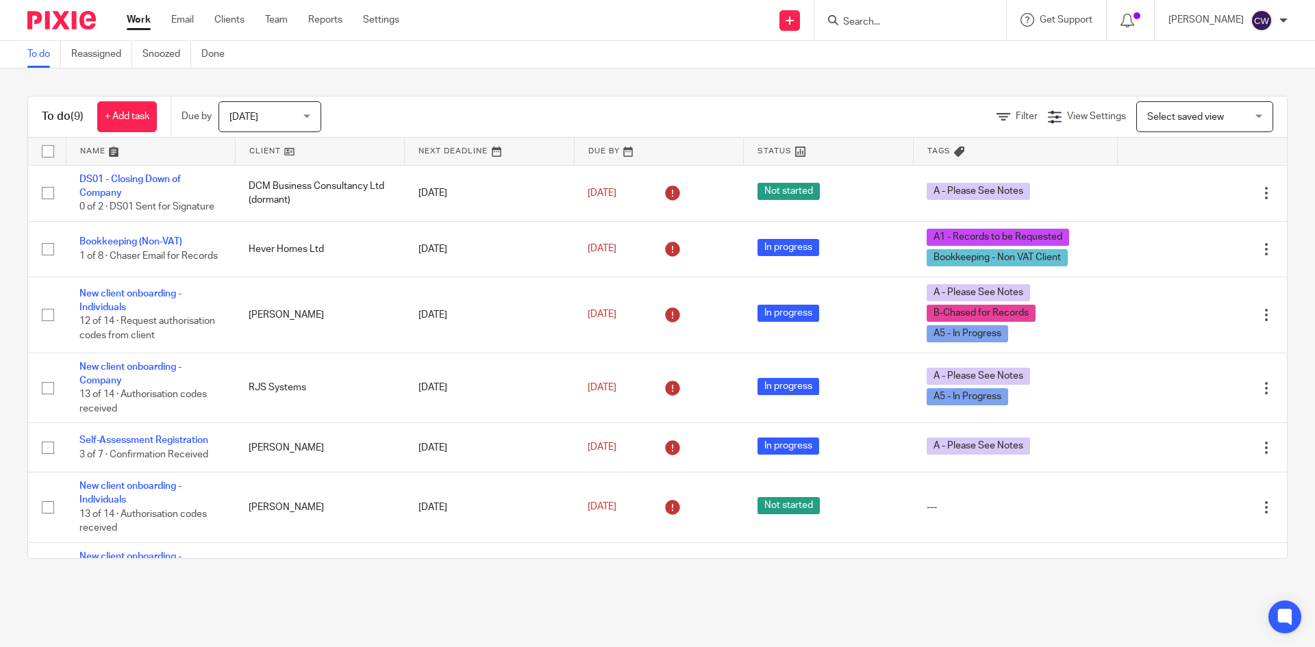
click at [859, 18] on input "Search" at bounding box center [903, 22] width 123 height 12
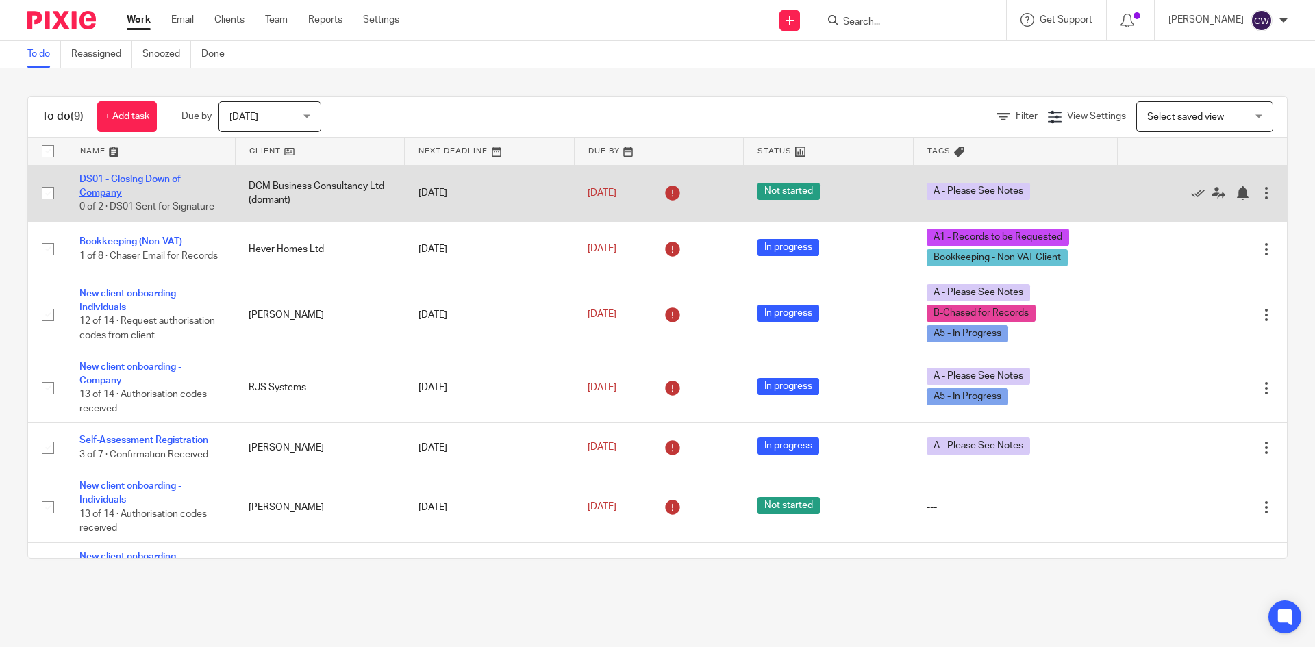
click at [147, 177] on link "DS01 - Closing Down of Company" at bounding box center [129, 186] width 101 height 23
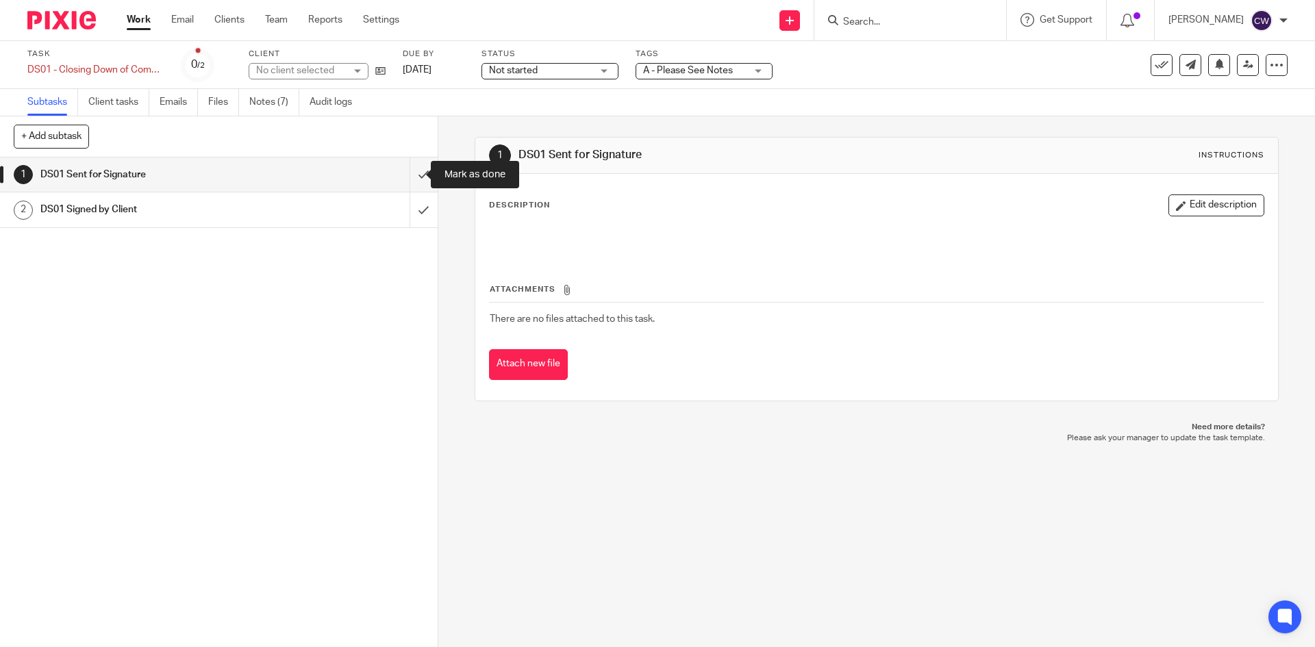
drag, startPoint x: 407, startPoint y: 176, endPoint x: 366, endPoint y: 163, distance: 43.8
click at [406, 176] on input "submit" at bounding box center [219, 175] width 438 height 34
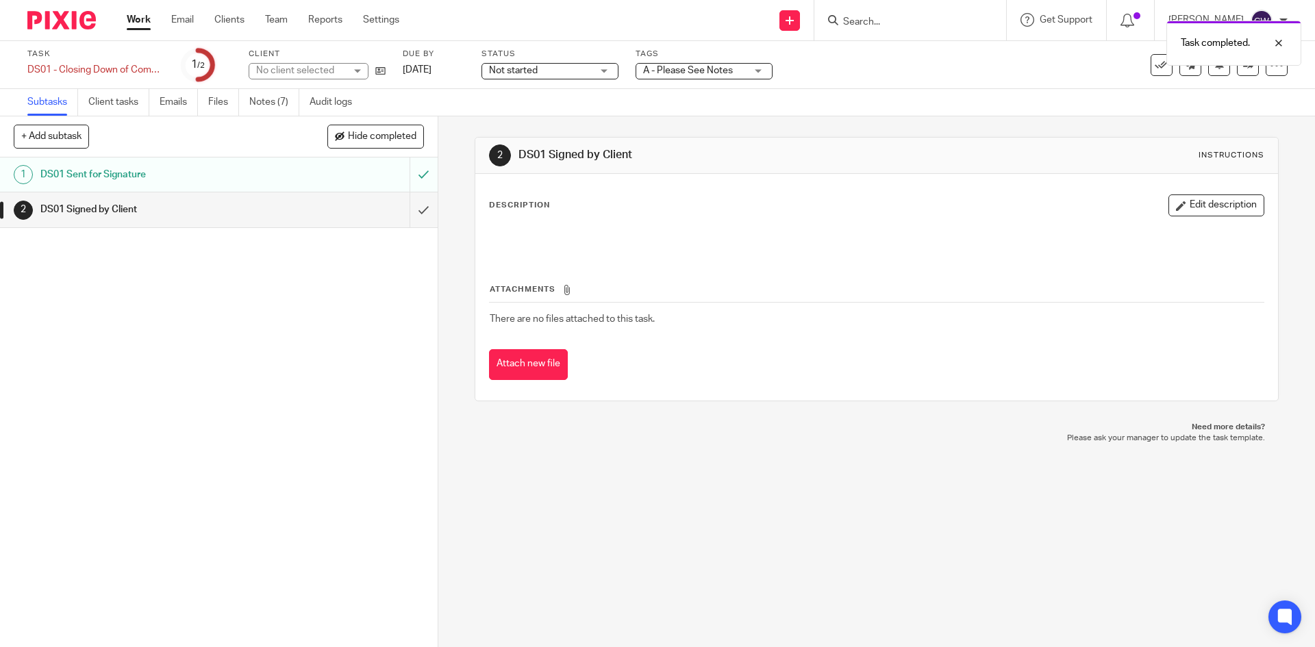
click at [263, 99] on link "Notes (7)" at bounding box center [274, 102] width 50 height 27
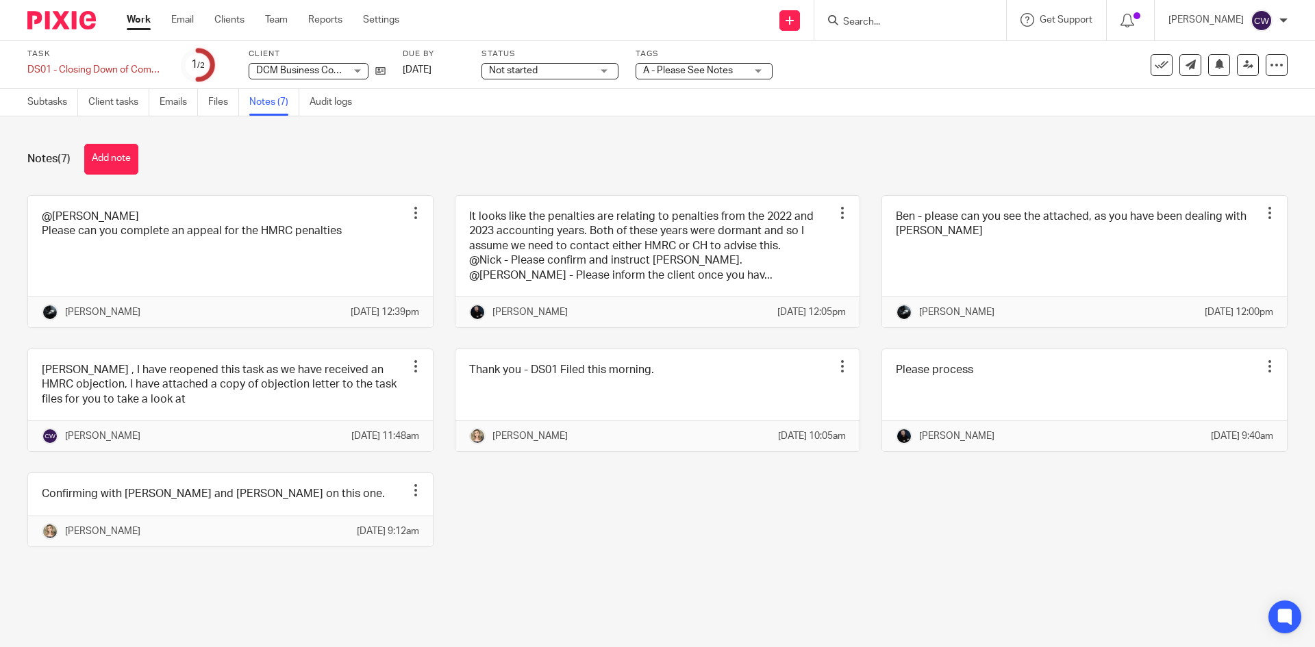
click at [909, 15] on form at bounding box center [915, 20] width 146 height 17
click at [885, 16] on input "Search" at bounding box center [903, 22] width 123 height 12
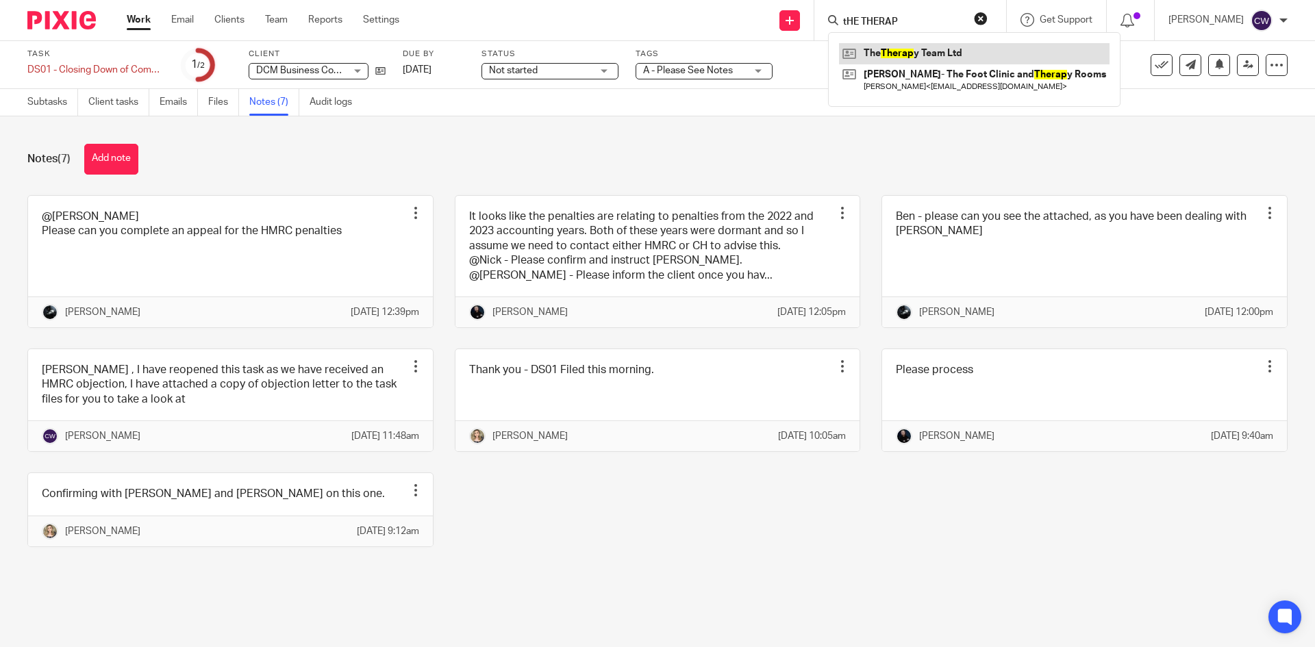
type input "tHE THERAP"
click at [931, 63] on link at bounding box center [974, 53] width 270 height 21
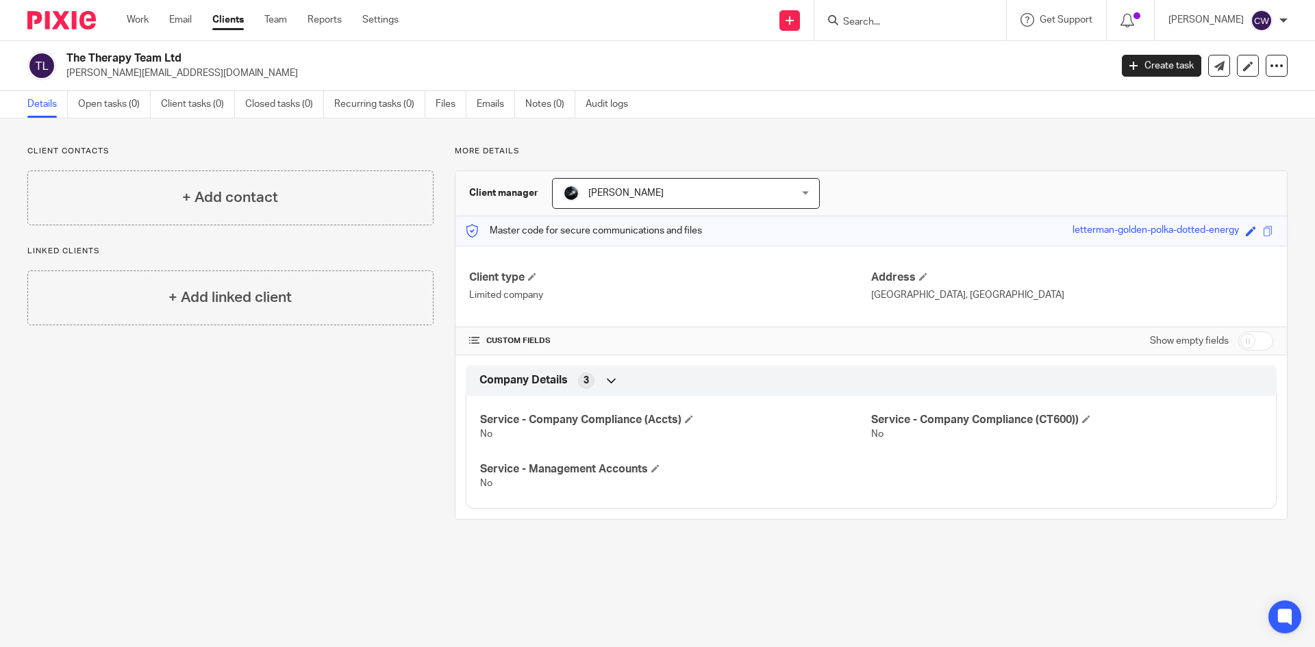
drag, startPoint x: 66, startPoint y: 73, endPoint x: 197, endPoint y: 79, distance: 131.6
click at [197, 79] on div "The Therapy Team Ltd [PERSON_NAME][EMAIL_ADDRESS][DOMAIN_NAME]" at bounding box center [564, 65] width 1074 height 29
copy p "[PERSON_NAME][EMAIL_ADDRESS][DOMAIN_NAME]"
drag, startPoint x: 867, startPoint y: 291, endPoint x: 946, endPoint y: 299, distance: 79.9
click at [946, 299] on p "South West Energy Centre, Long Road, Paignton" at bounding box center [1072, 295] width 402 height 14
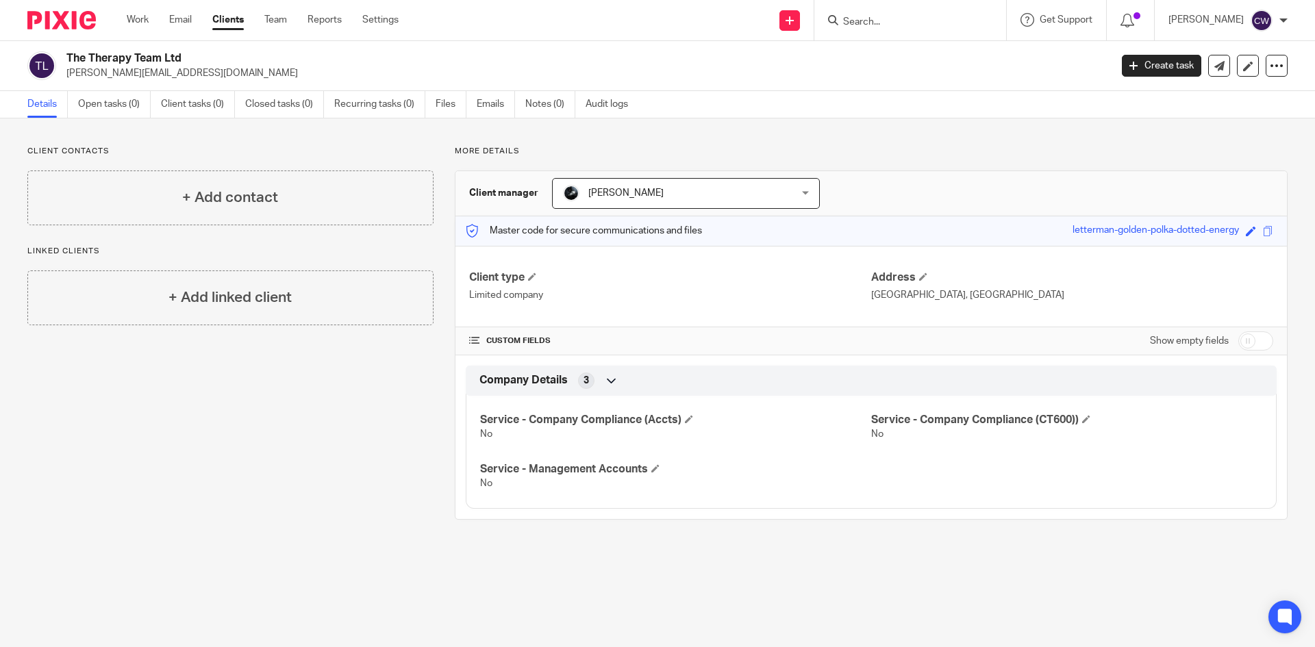
click at [852, 299] on p "Limited company" at bounding box center [670, 295] width 402 height 14
click at [919, 274] on span at bounding box center [923, 277] width 8 height 8
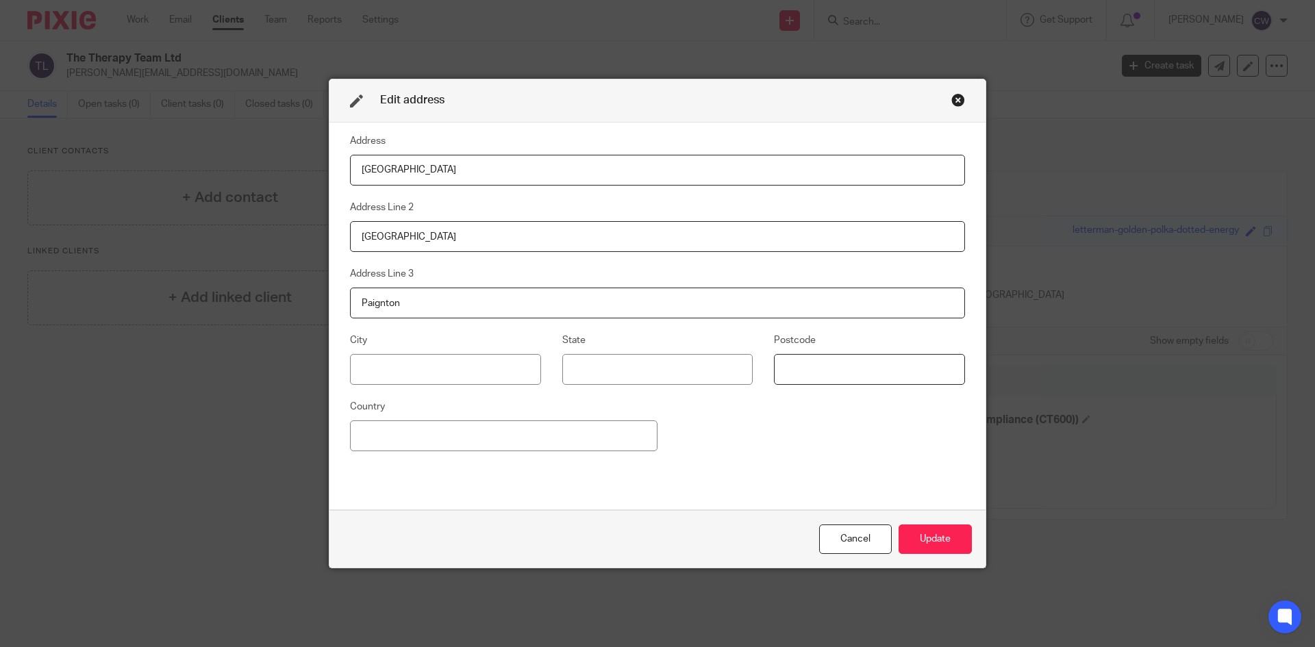
paste input "TQ4 7BL"
type input "TQ4 7BL"
click at [911, 547] on button "Update" at bounding box center [934, 539] width 73 height 29
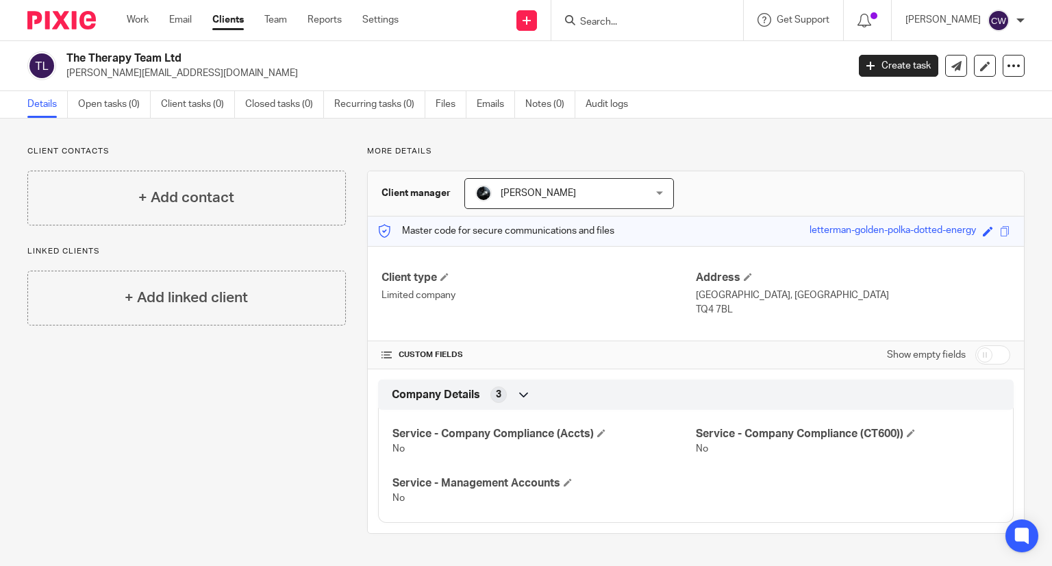
drag, startPoint x: 69, startPoint y: 58, endPoint x: 199, endPoint y: 53, distance: 129.5
click at [199, 53] on h2 "The Therapy Team Ltd" at bounding box center [375, 58] width 618 height 14
copy h2 "The Therapy Team Ltd"
drag, startPoint x: 685, startPoint y: 292, endPoint x: 779, endPoint y: 310, distance: 96.2
click at [779, 310] on div "Client type Limited company Address South West Energy Centre, Long Road, Paignt…" at bounding box center [696, 293] width 656 height 95
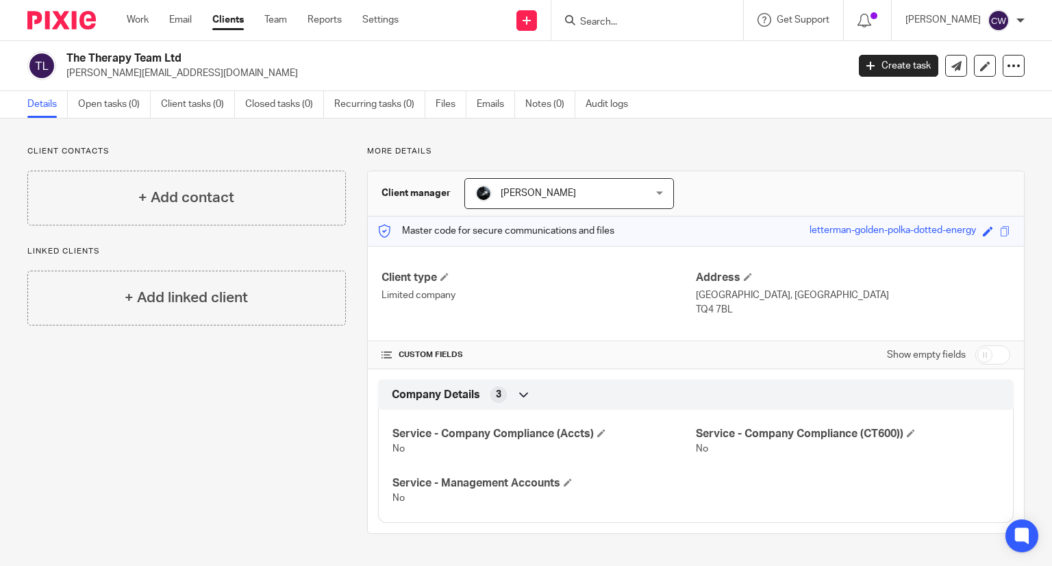
click at [727, 309] on p "TQ4 7BL" at bounding box center [853, 310] width 314 height 14
drag, startPoint x: 727, startPoint y: 309, endPoint x: 689, endPoint y: 296, distance: 39.8
click at [696, 296] on div "Address South West Energy Centre, Long Road, Paignton TQ4 7BL" at bounding box center [853, 293] width 314 height 46
copy div "South West Energy Centre, Long Road, Paignton TQ4 7BL"
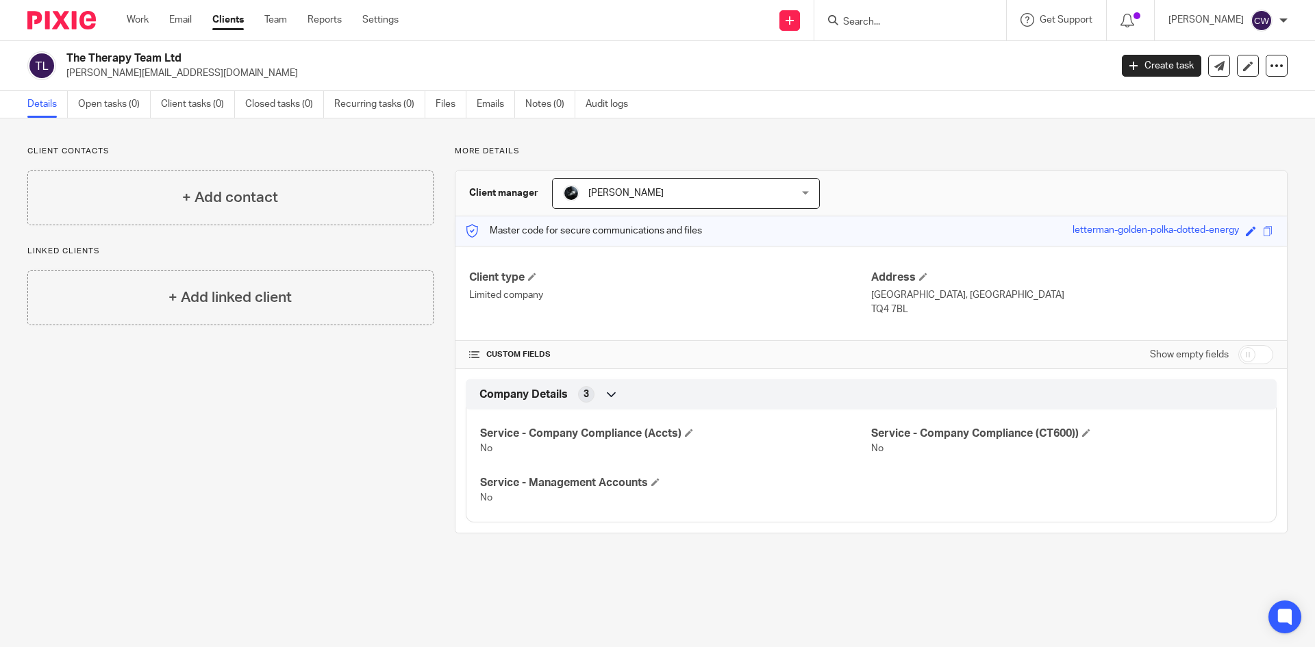
click at [937, 146] on p "More details" at bounding box center [871, 151] width 833 height 11
click at [1250, 354] on input "checkbox" at bounding box center [1255, 354] width 35 height 19
checkbox input "true"
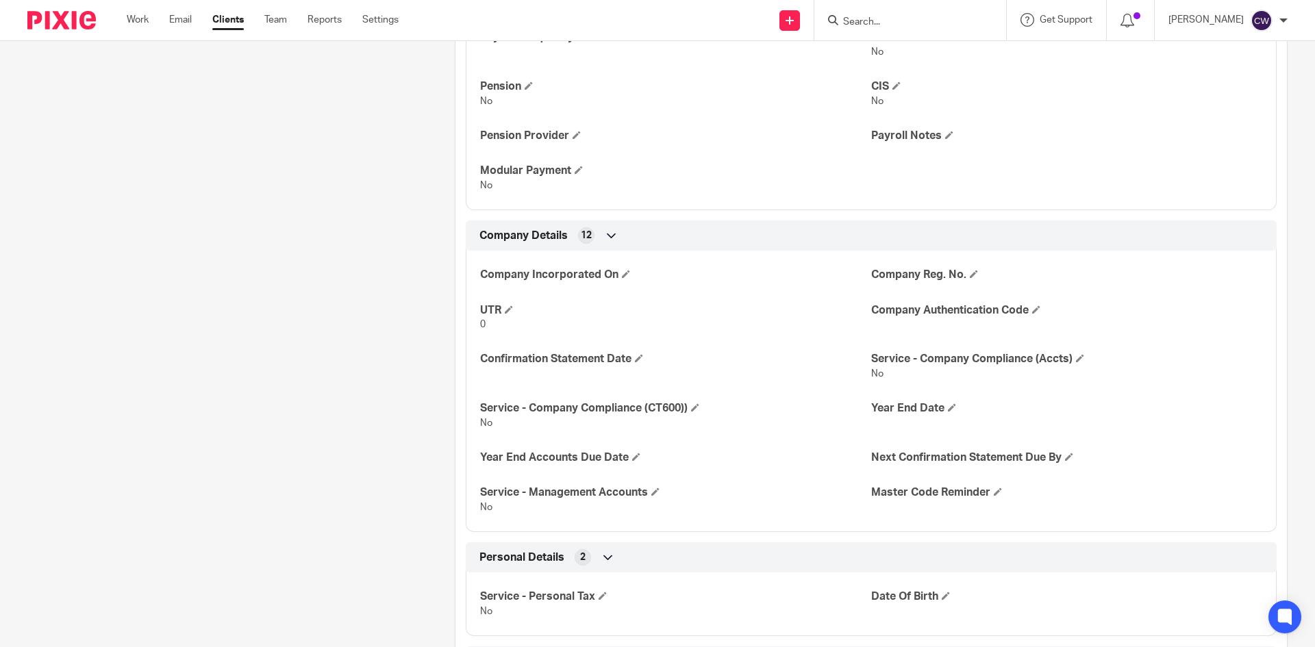
scroll to position [733, 0]
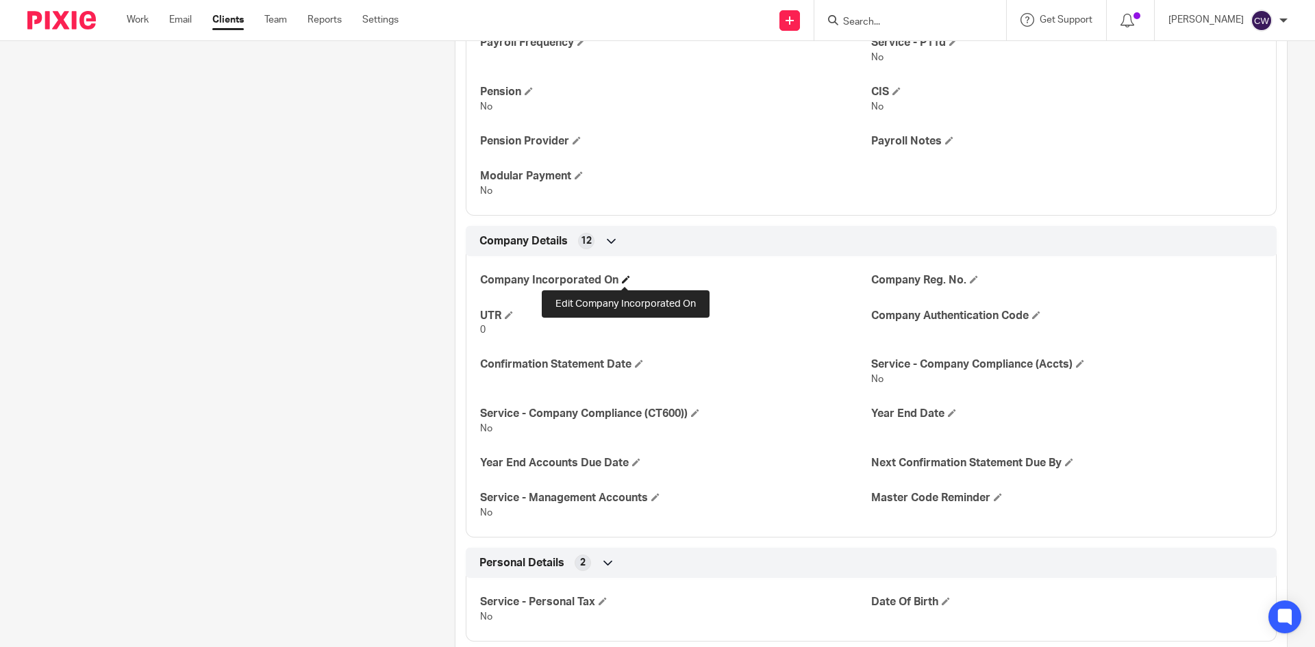
click at [623, 280] on span at bounding box center [626, 279] width 8 height 8
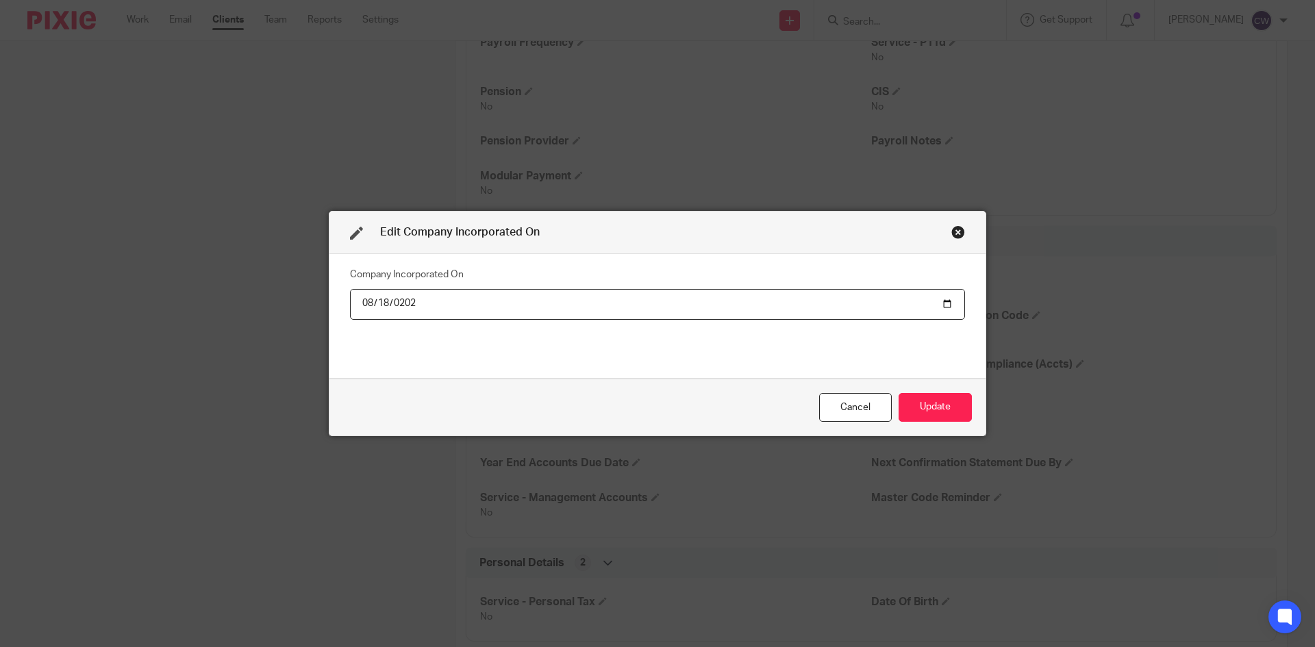
type input "2021-08-18"
click at [940, 394] on button "Update" at bounding box center [934, 407] width 73 height 29
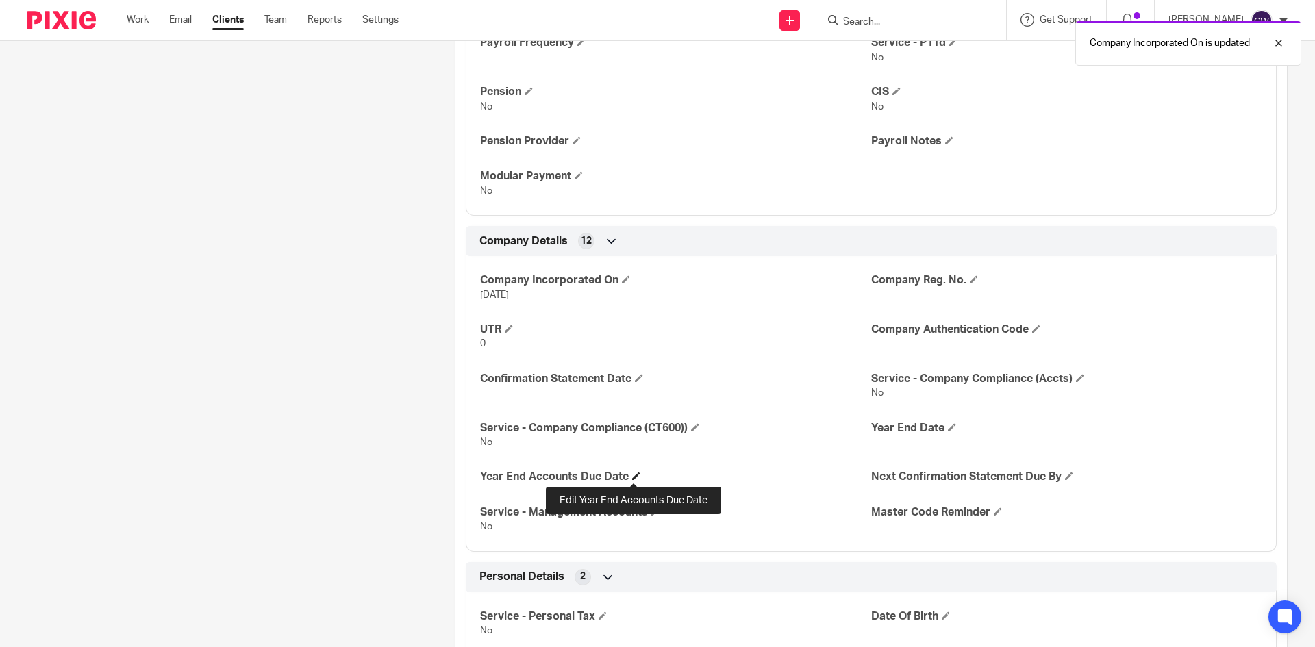
click at [632, 476] on span at bounding box center [636, 476] width 8 height 8
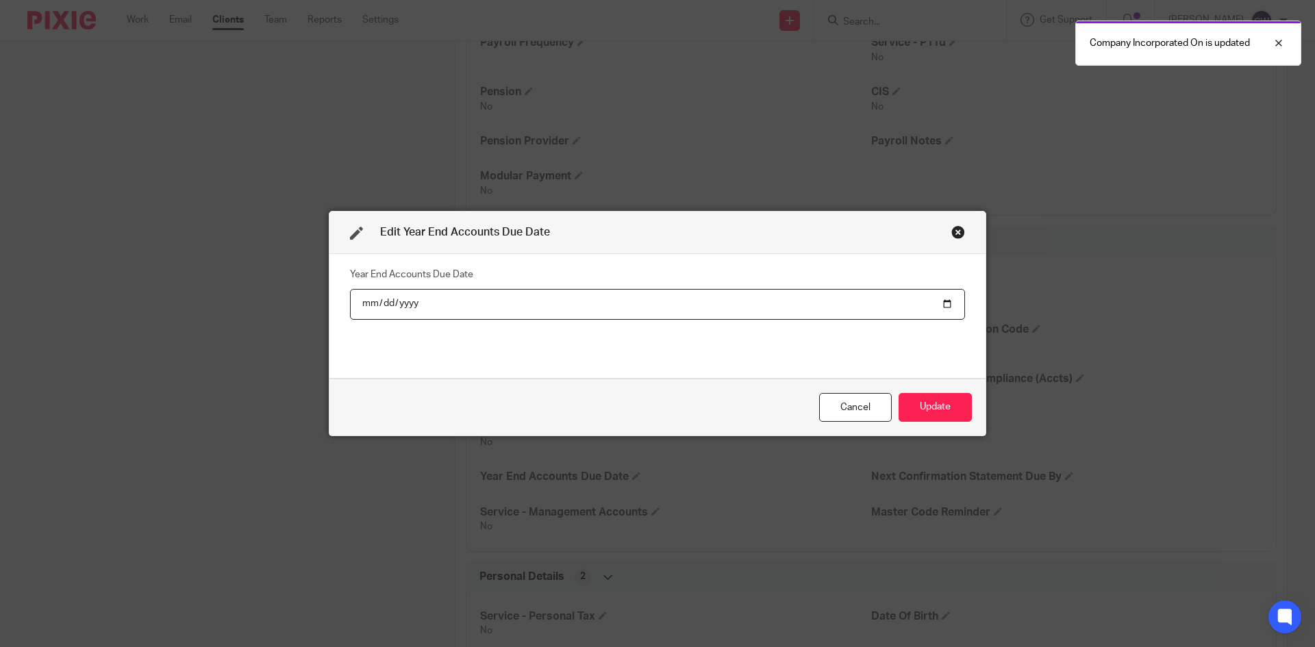
click at [953, 231] on div "Close this dialog window" at bounding box center [958, 232] width 14 height 14
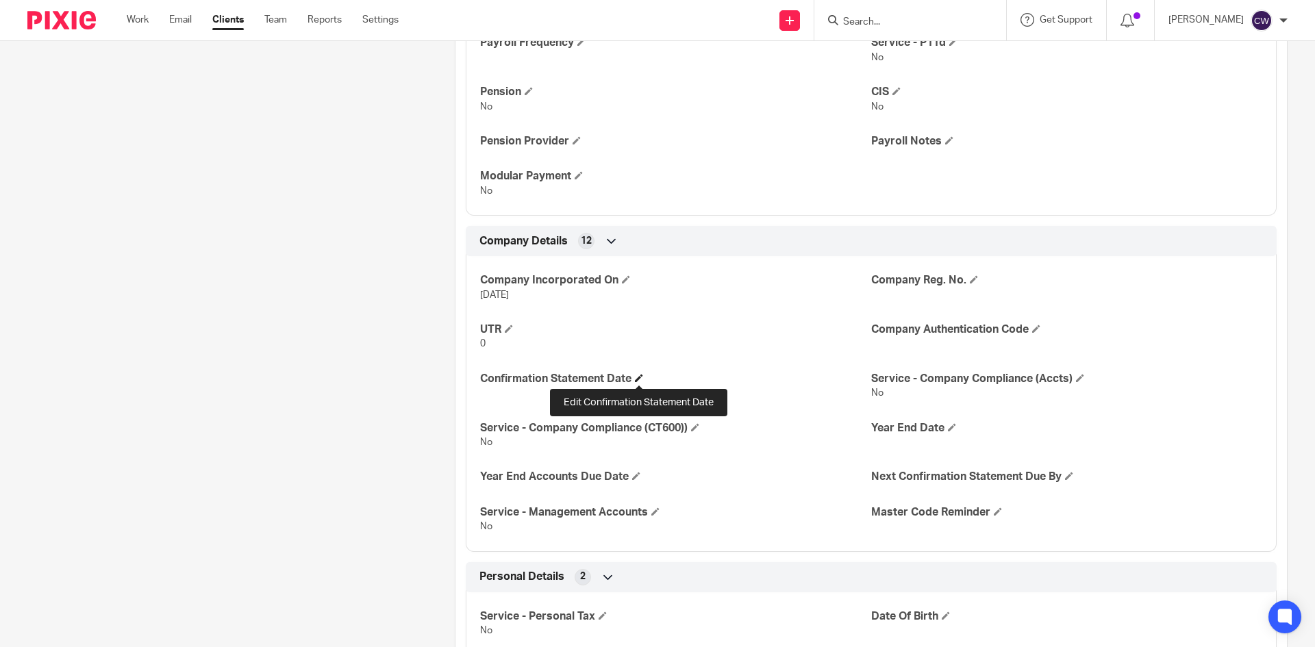
click at [640, 375] on span at bounding box center [639, 378] width 8 height 8
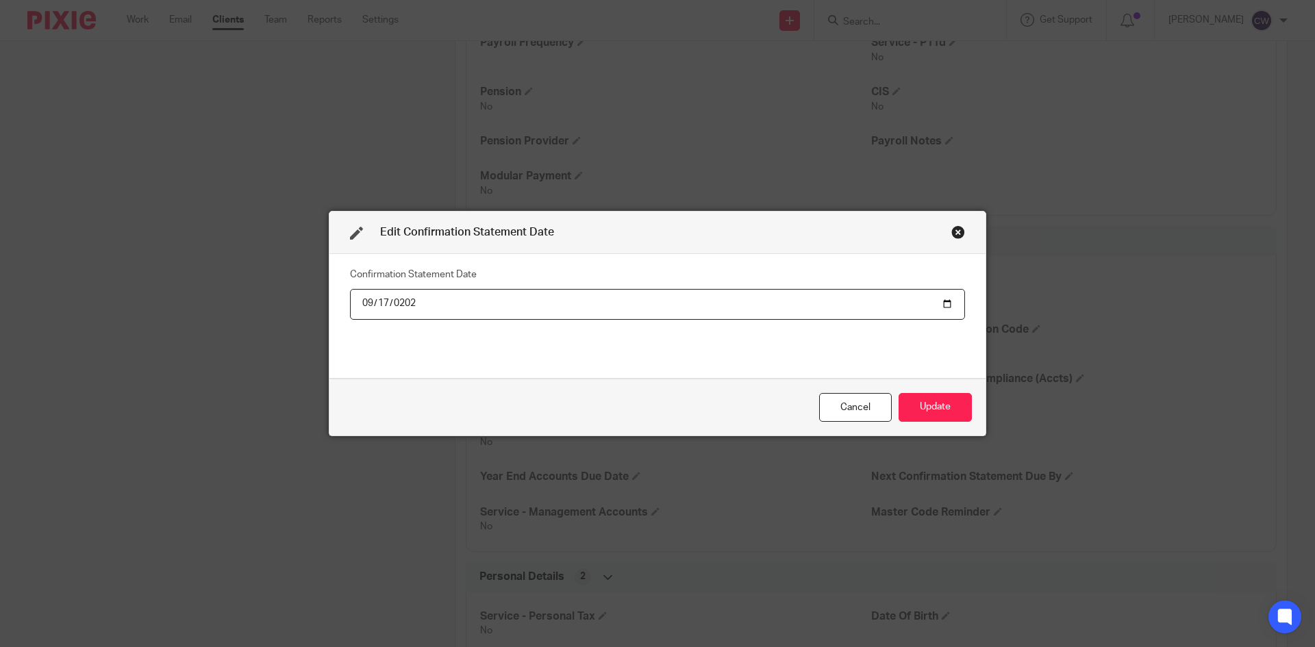
type input "2025-09-17"
click at [966, 417] on button "Update" at bounding box center [934, 407] width 73 height 29
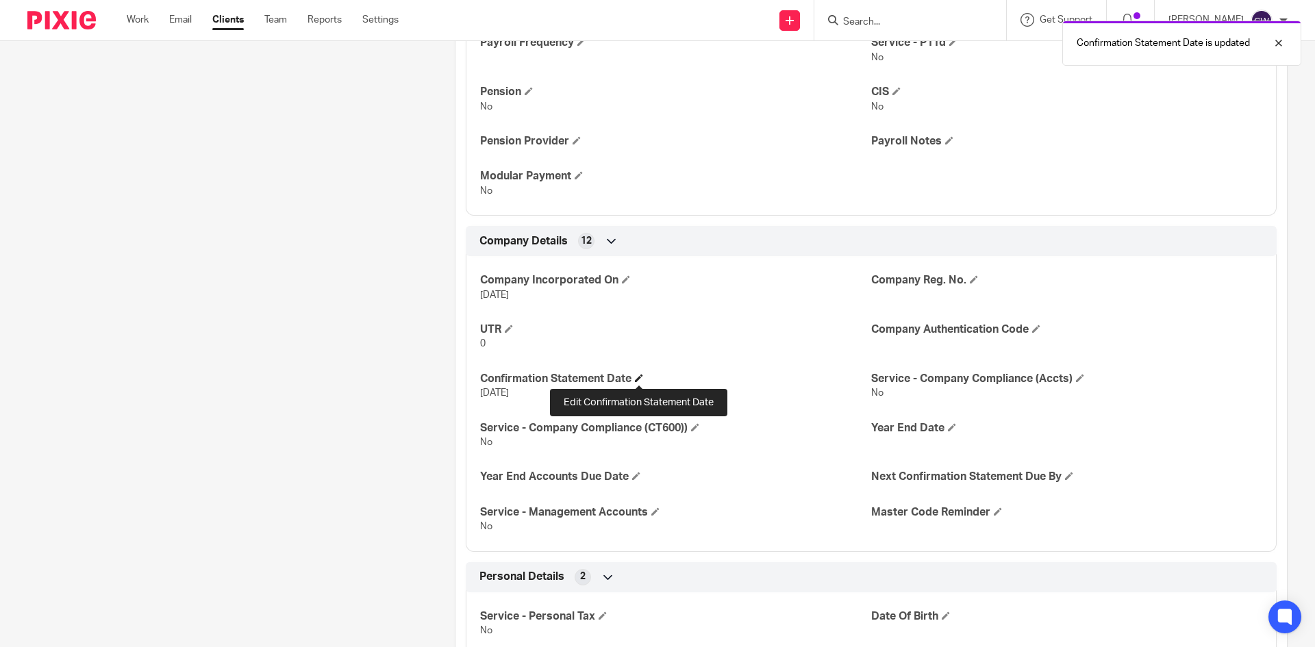
click at [642, 374] on span at bounding box center [639, 378] width 8 height 8
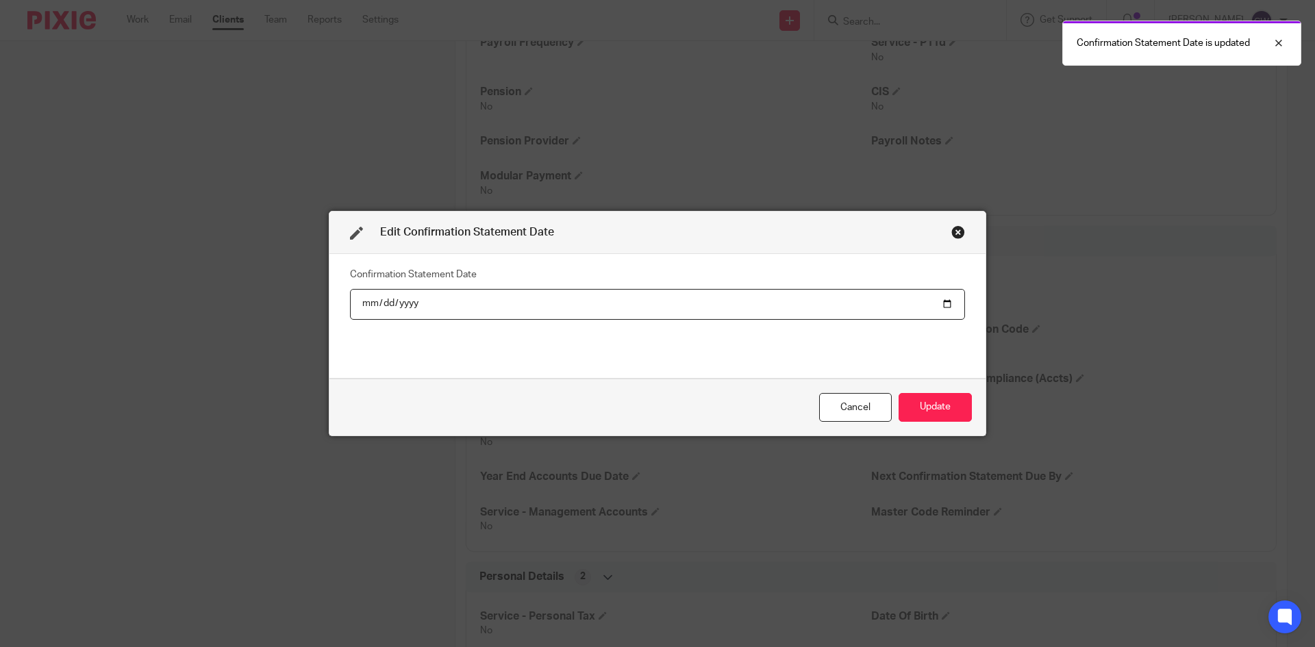
click at [385, 304] on input "2025-09-17" at bounding box center [657, 304] width 615 height 31
drag, startPoint x: 415, startPoint y: 299, endPoint x: 373, endPoint y: 299, distance: 42.5
click at [373, 299] on input "2025-09-17" at bounding box center [657, 304] width 615 height 31
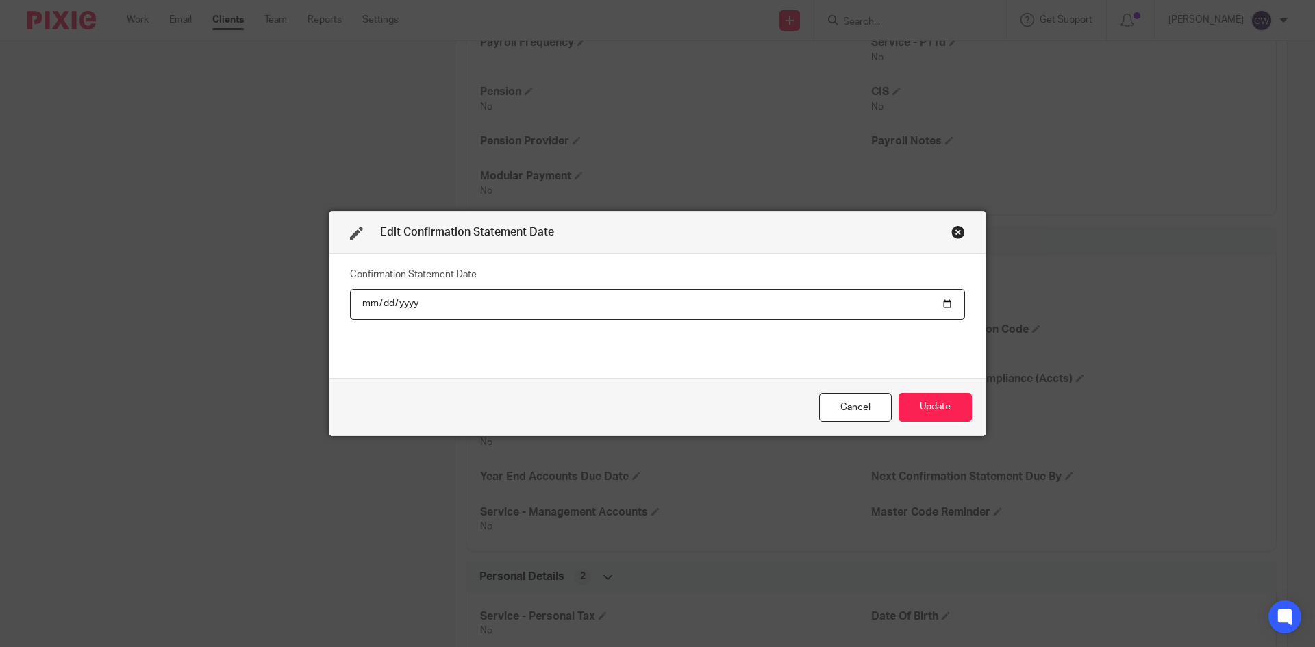
type input "2025-09-17"
type input "2026-08-17"
click at [912, 410] on button "Update" at bounding box center [934, 407] width 73 height 29
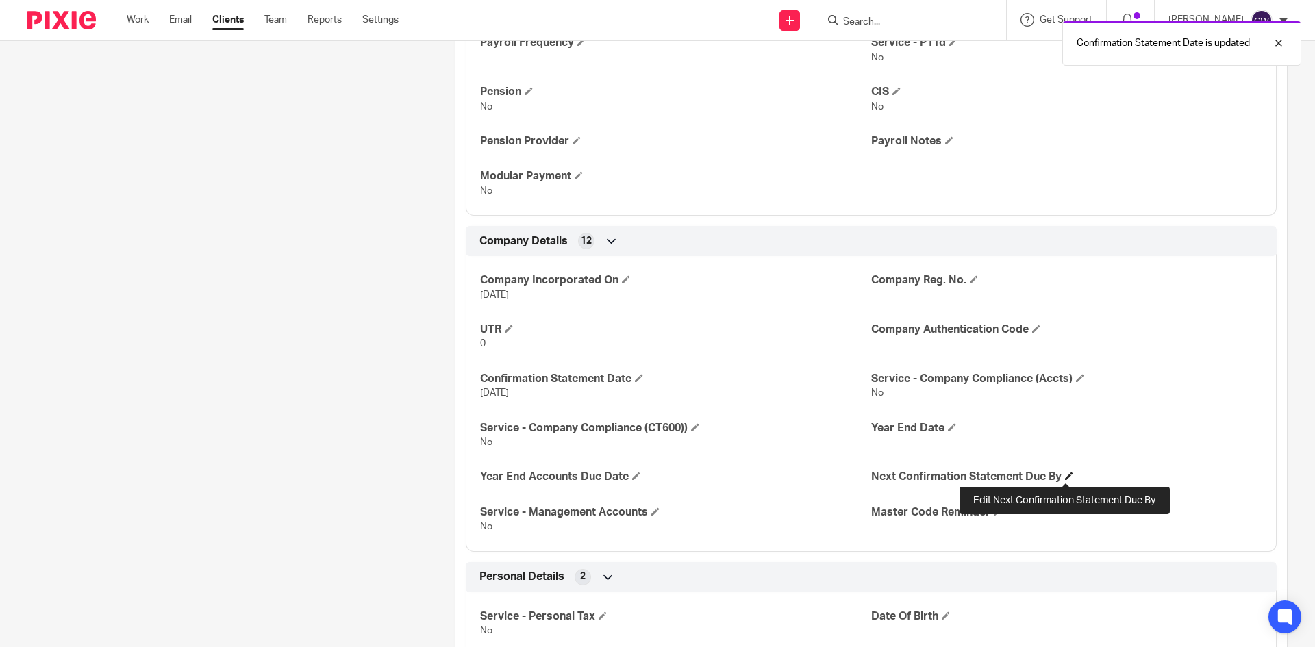
click at [1067, 477] on span at bounding box center [1069, 476] width 8 height 8
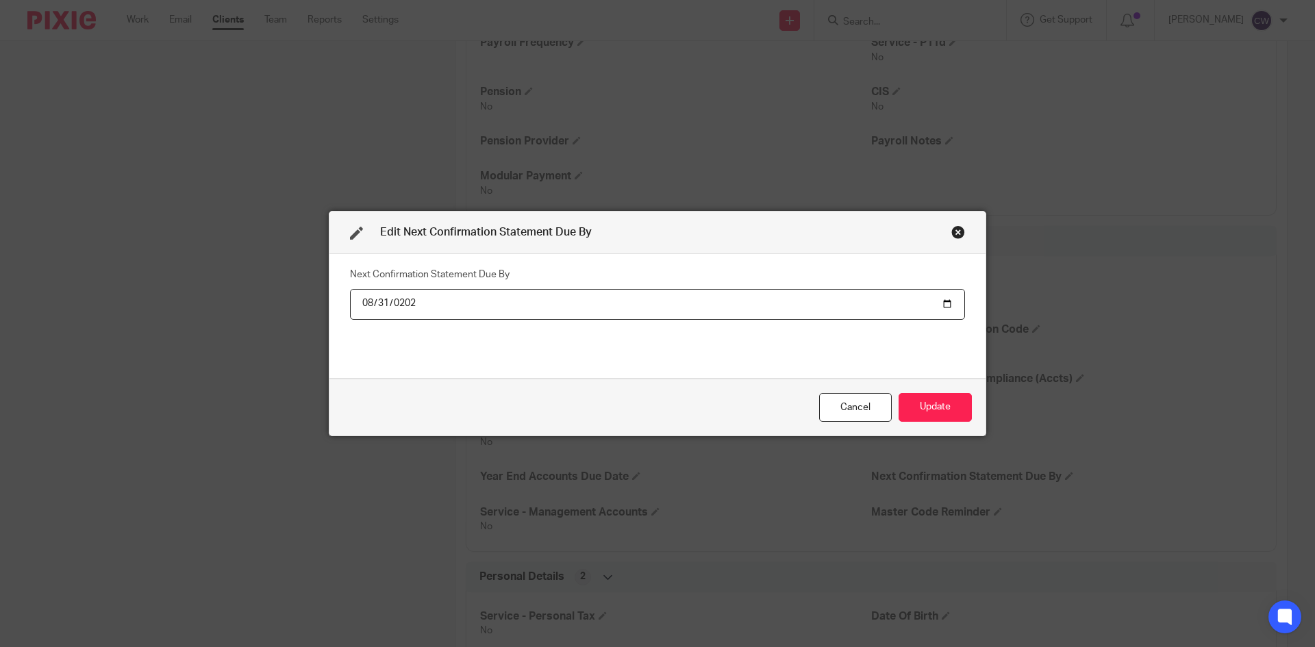
type input "2026-08-31"
click at [920, 405] on button "Update" at bounding box center [934, 407] width 73 height 29
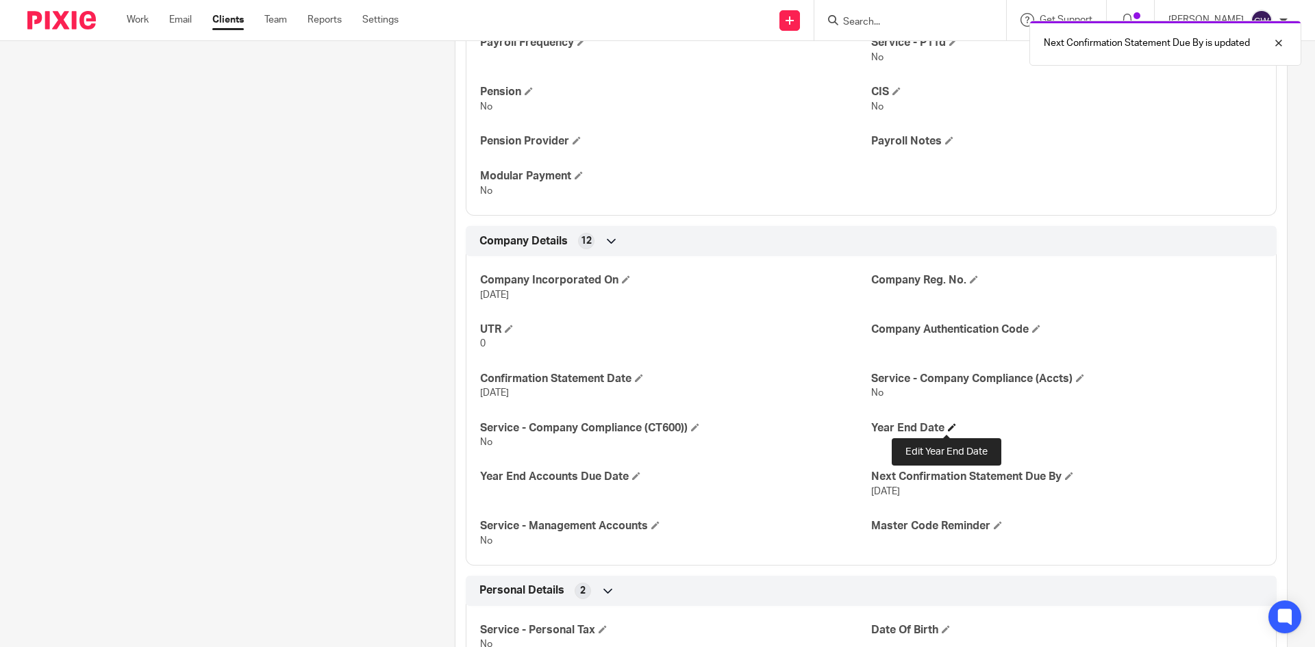
click at [948, 424] on span at bounding box center [952, 427] width 8 height 8
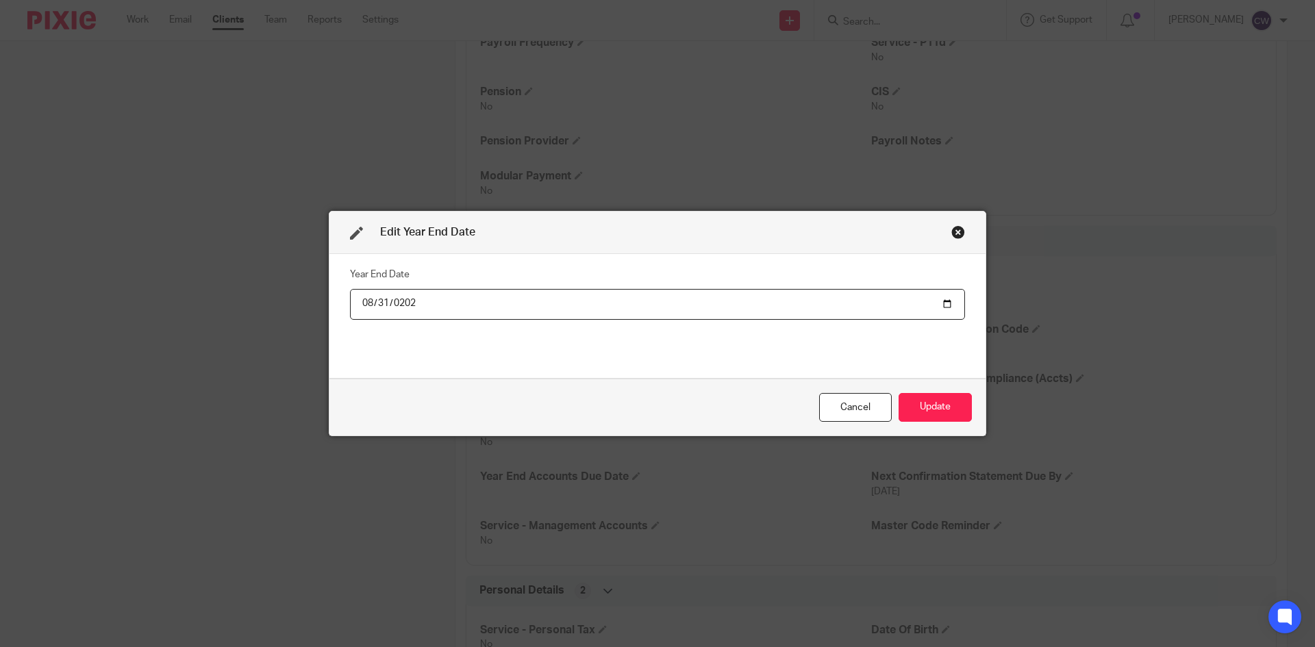
type input "2025-08-31"
click at [922, 398] on button "Update" at bounding box center [934, 407] width 73 height 29
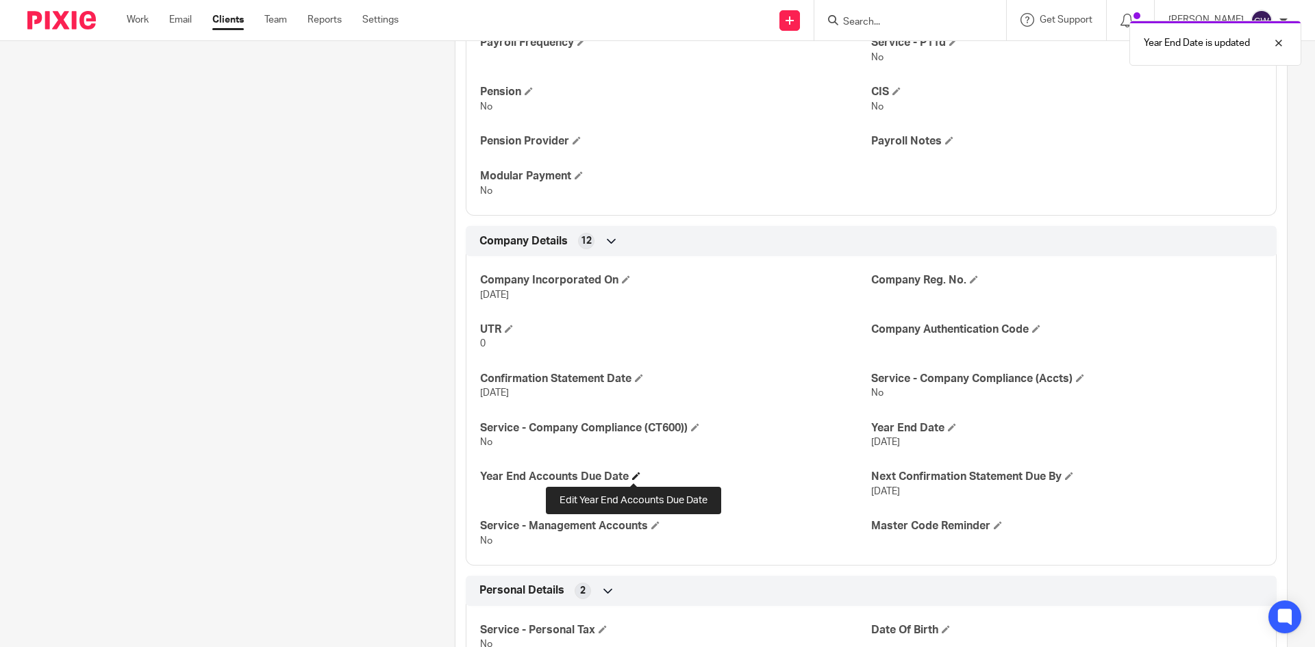
click at [634, 477] on span at bounding box center [636, 476] width 8 height 8
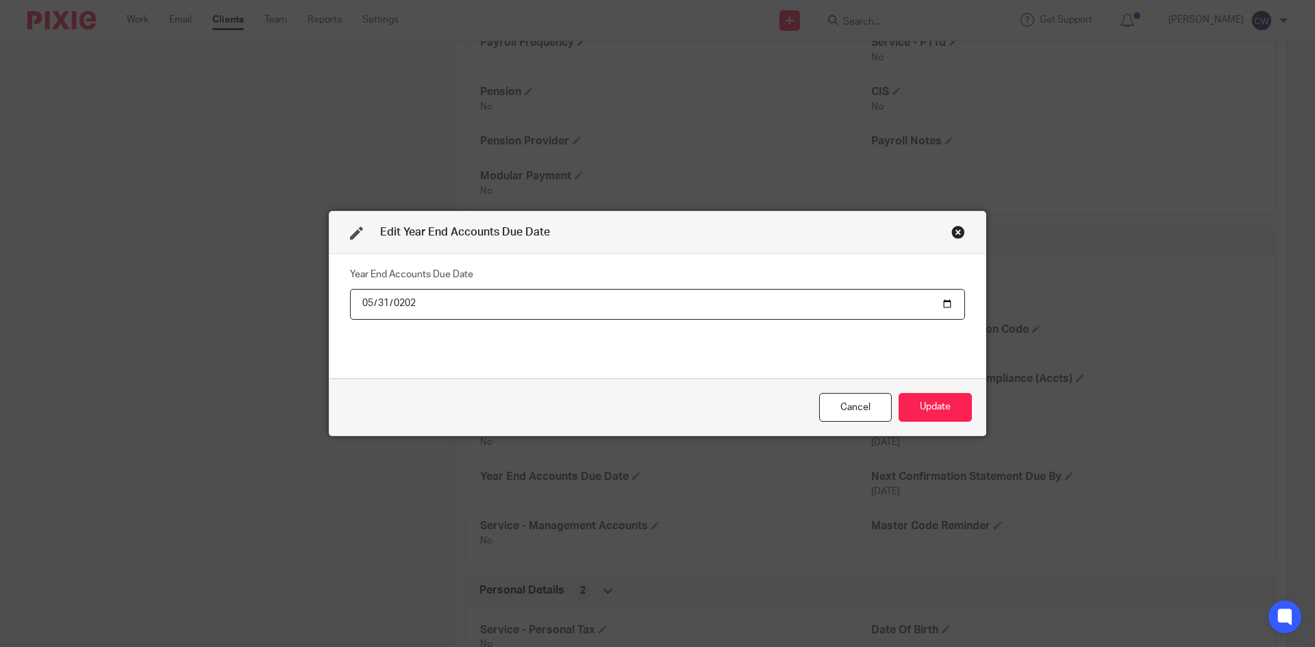
type input "2026-05-31"
click at [957, 409] on button "Update" at bounding box center [934, 407] width 73 height 29
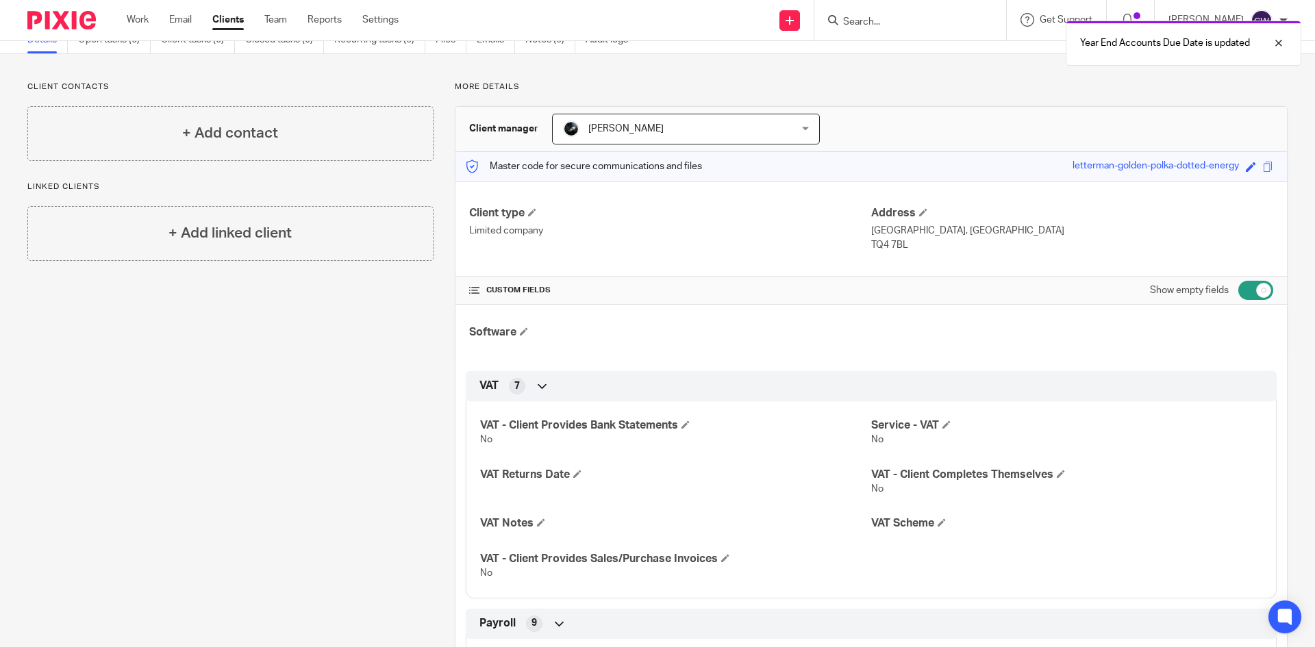
scroll to position [0, 0]
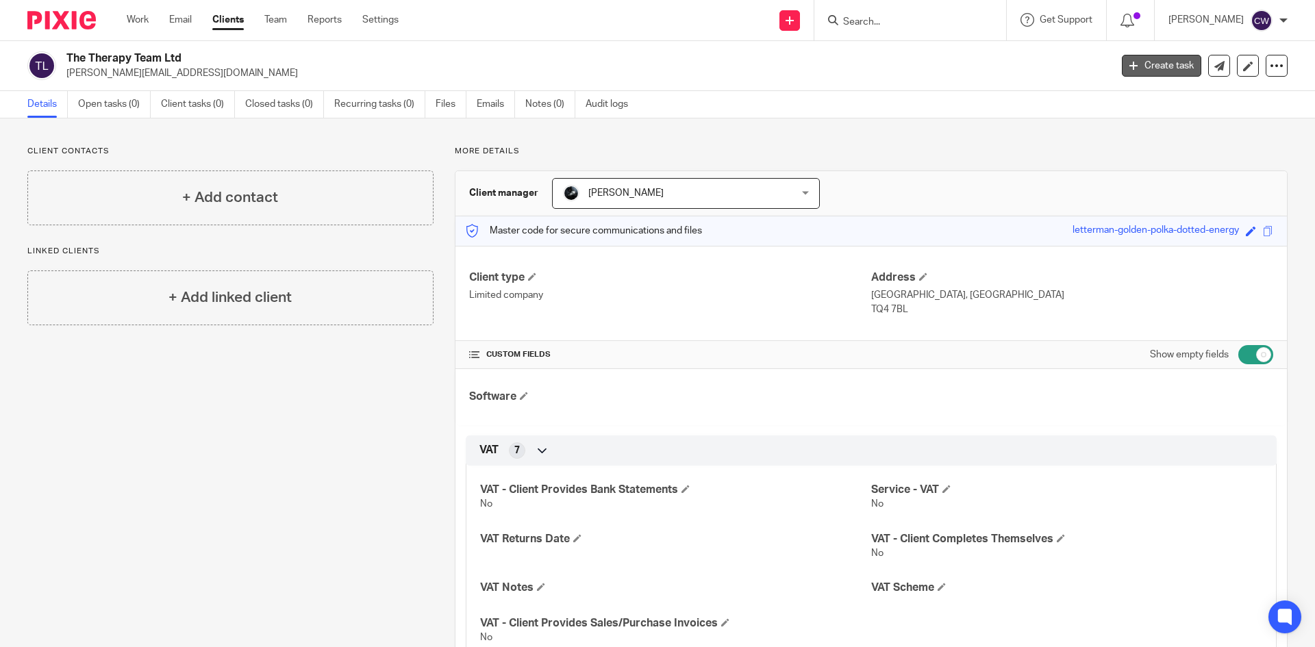
click at [1181, 69] on link "Create task" at bounding box center [1161, 66] width 79 height 22
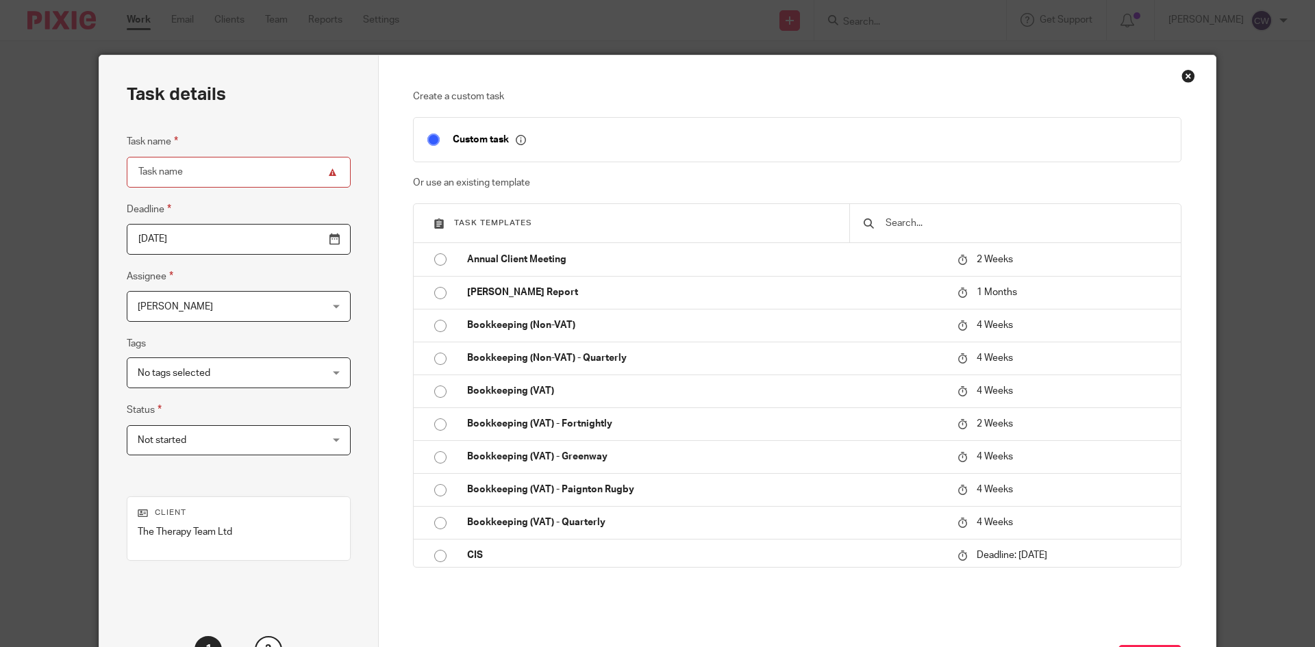
click at [931, 217] on input "text" at bounding box center [1025, 223] width 283 height 15
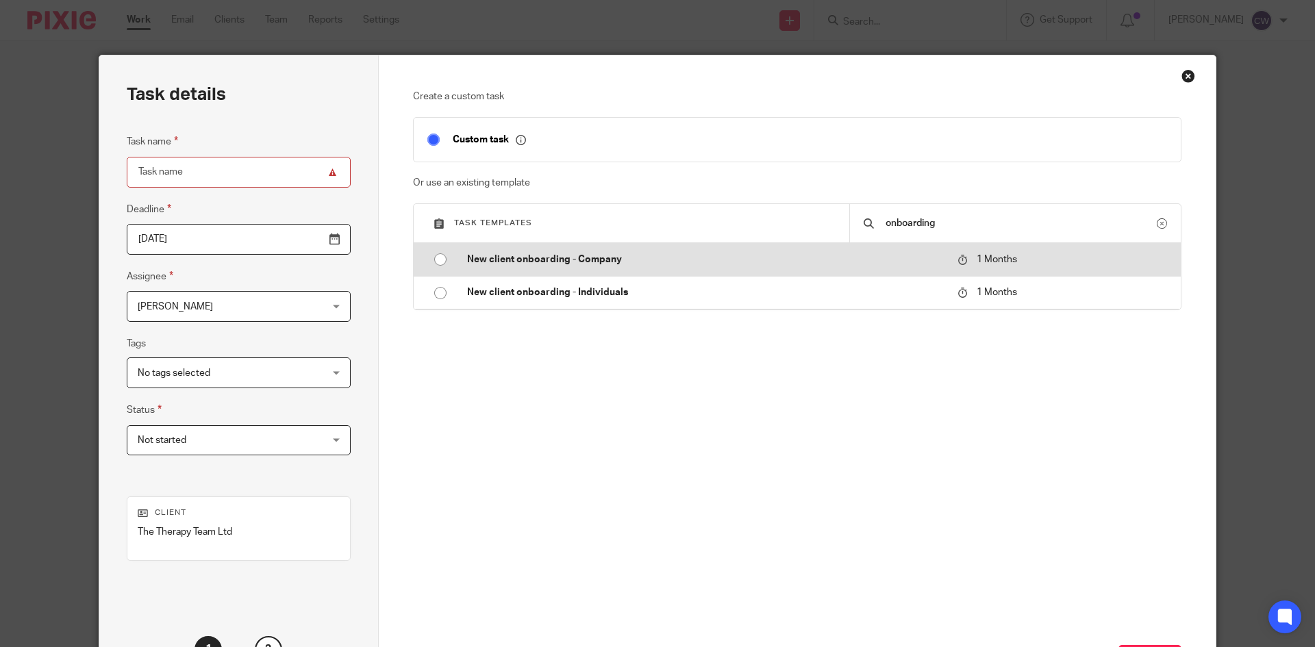
type input "onboarding"
click at [601, 264] on p "New client onboarding - Company" at bounding box center [705, 260] width 477 height 14
type input "[DATE]"
type input "New client onboarding - Company"
checkbox input "false"
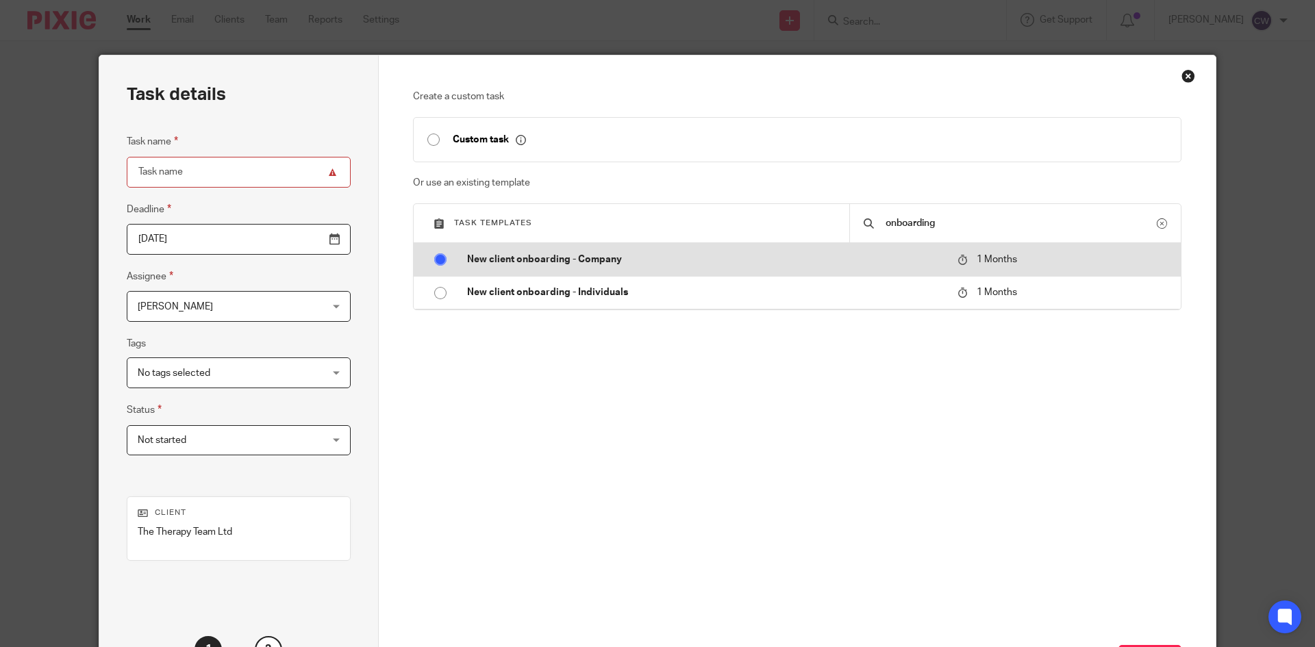
radio input "true"
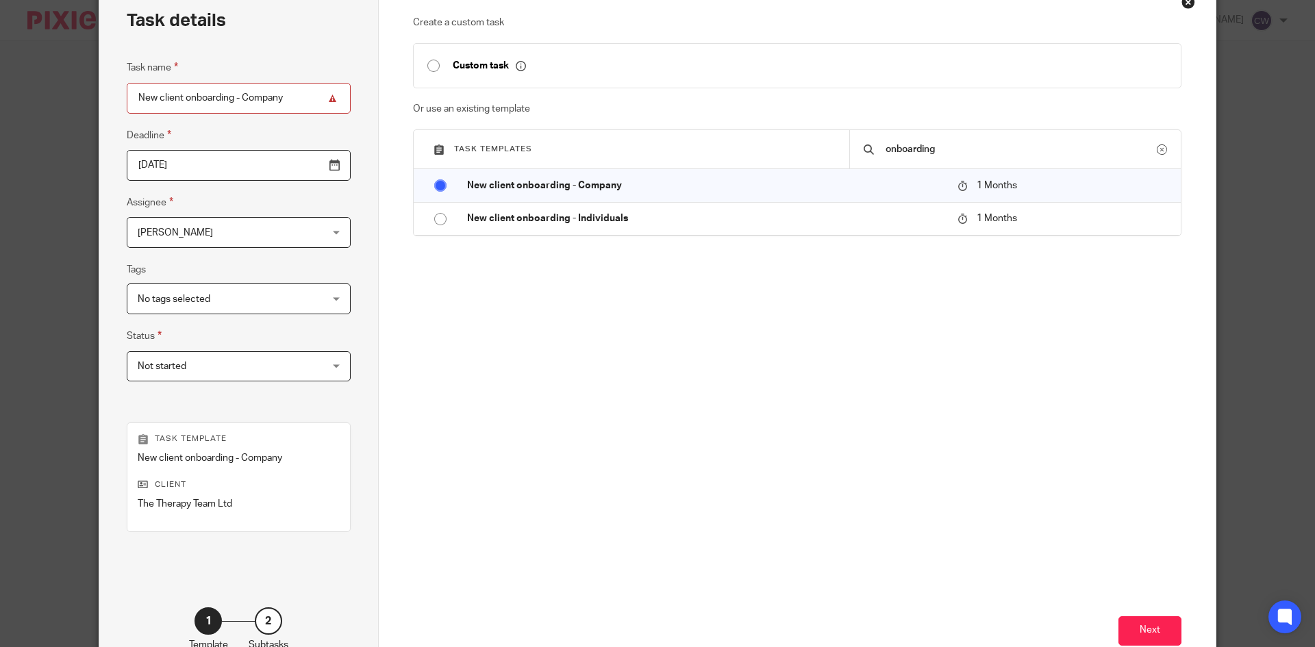
scroll to position [162, 0]
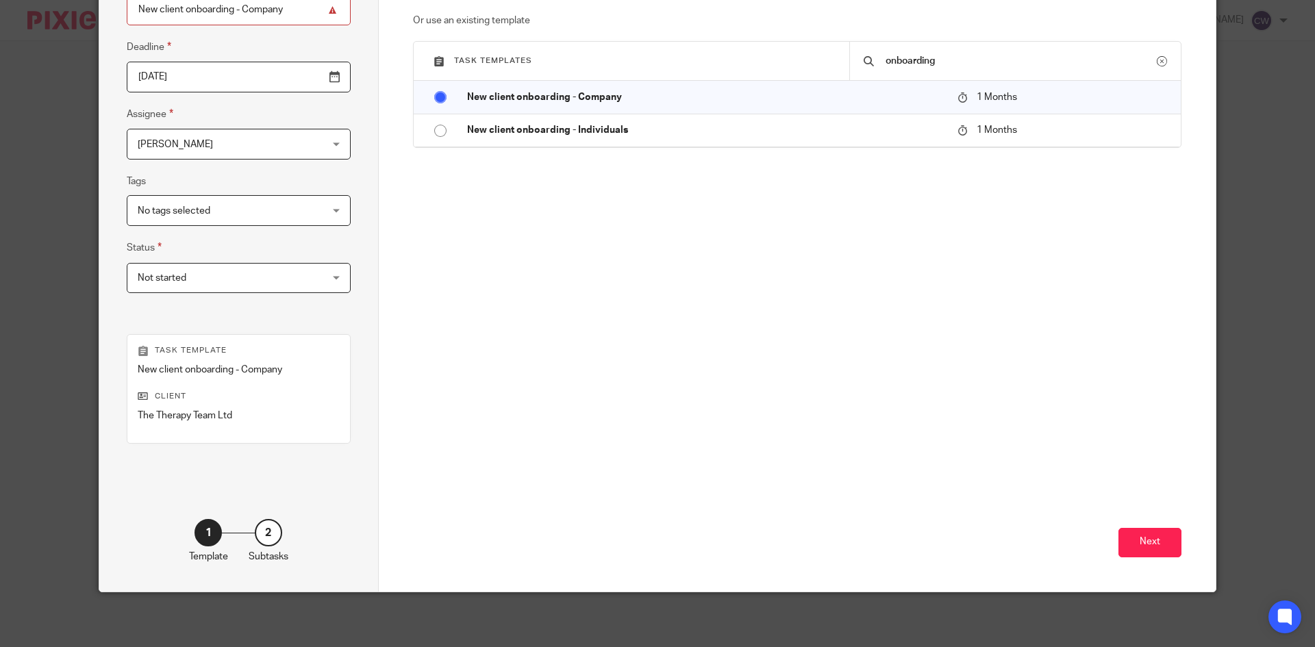
click at [1137, 526] on div "Next" at bounding box center [797, 467] width 769 height 247
click at [1141, 539] on button "Next" at bounding box center [1149, 542] width 63 height 29
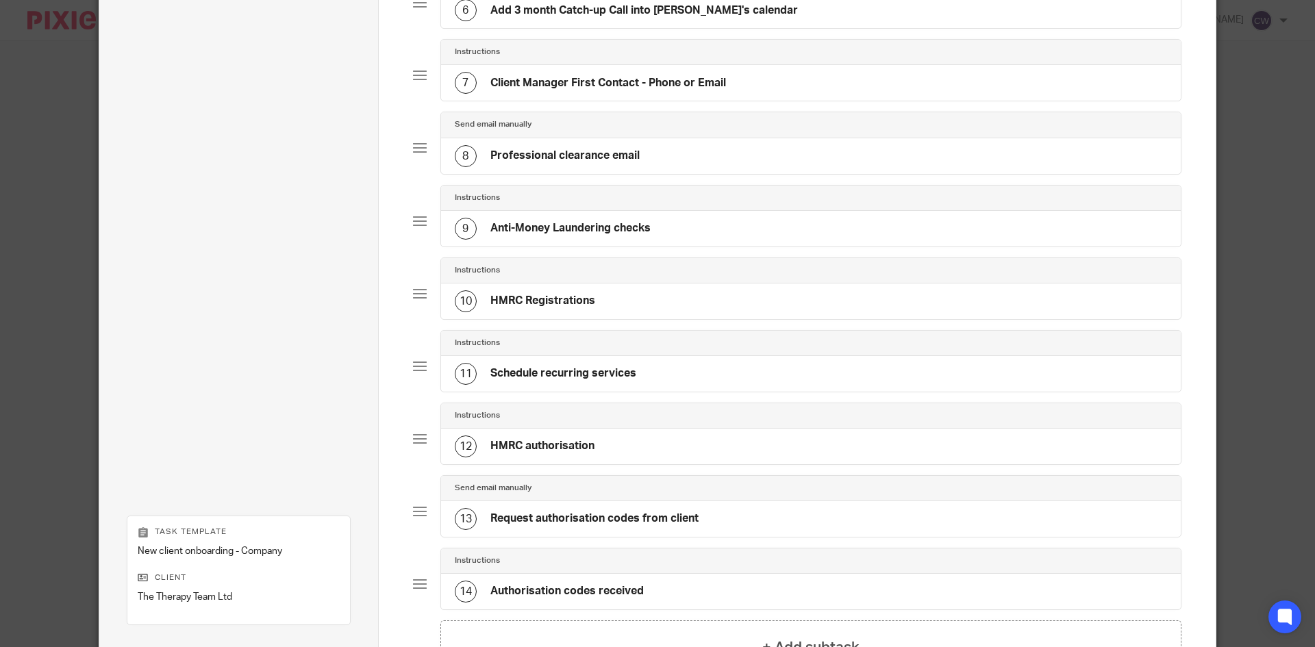
scroll to position [703, 0]
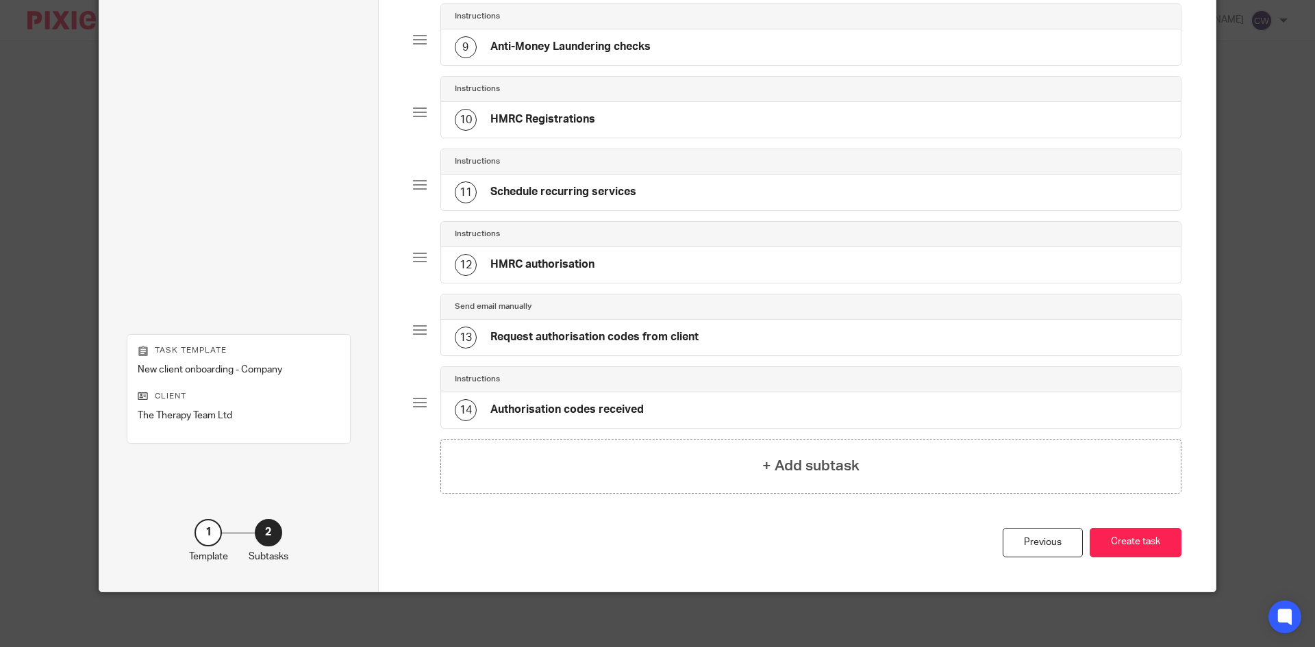
click at [1141, 544] on button "Create task" at bounding box center [1136, 542] width 92 height 29
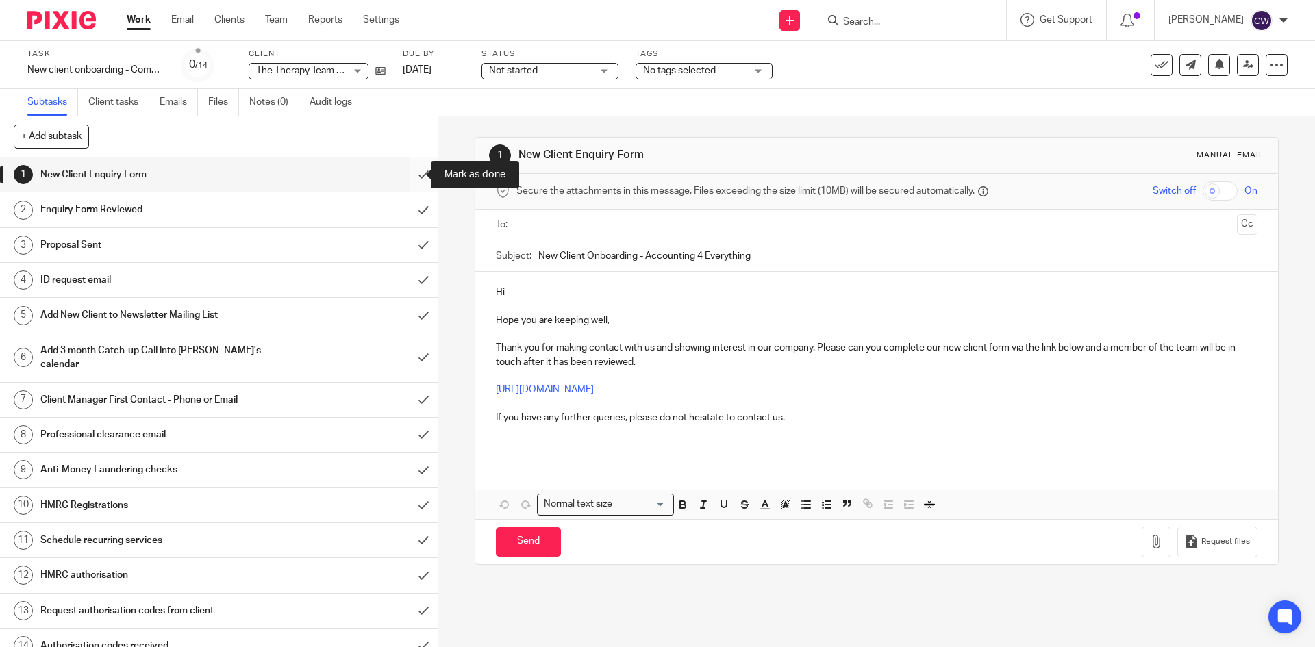
click at [407, 175] on input "submit" at bounding box center [219, 175] width 438 height 34
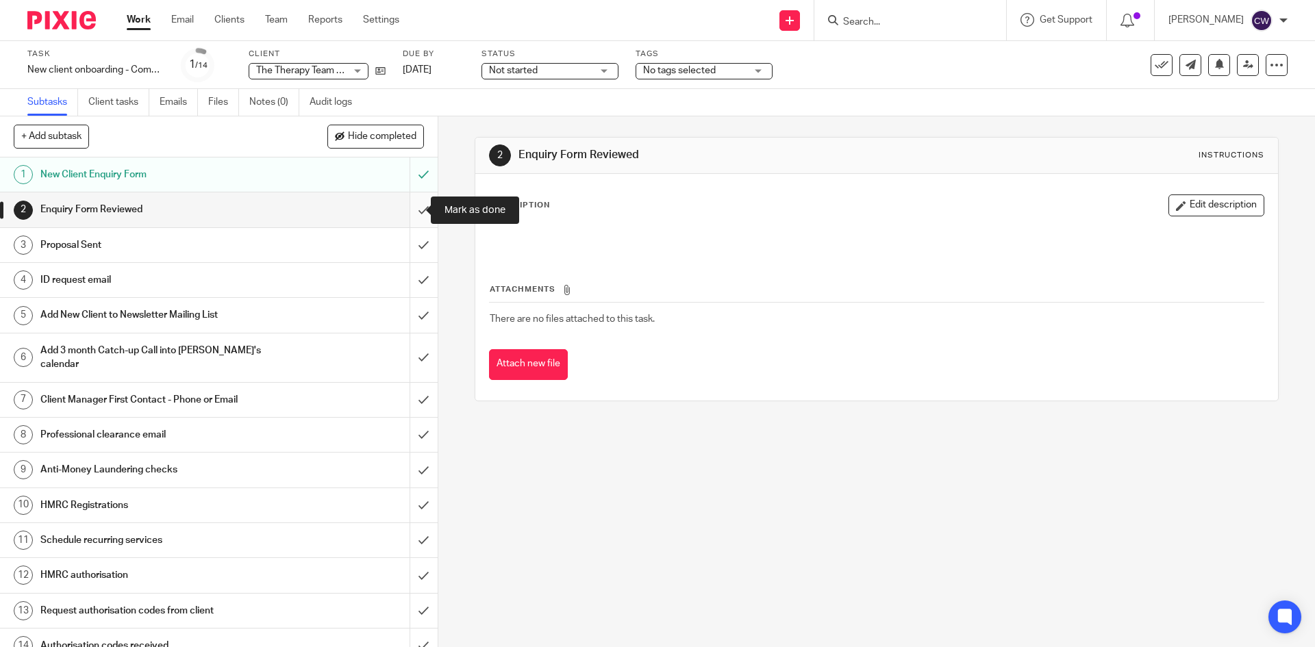
click at [405, 216] on input "submit" at bounding box center [219, 209] width 438 height 34
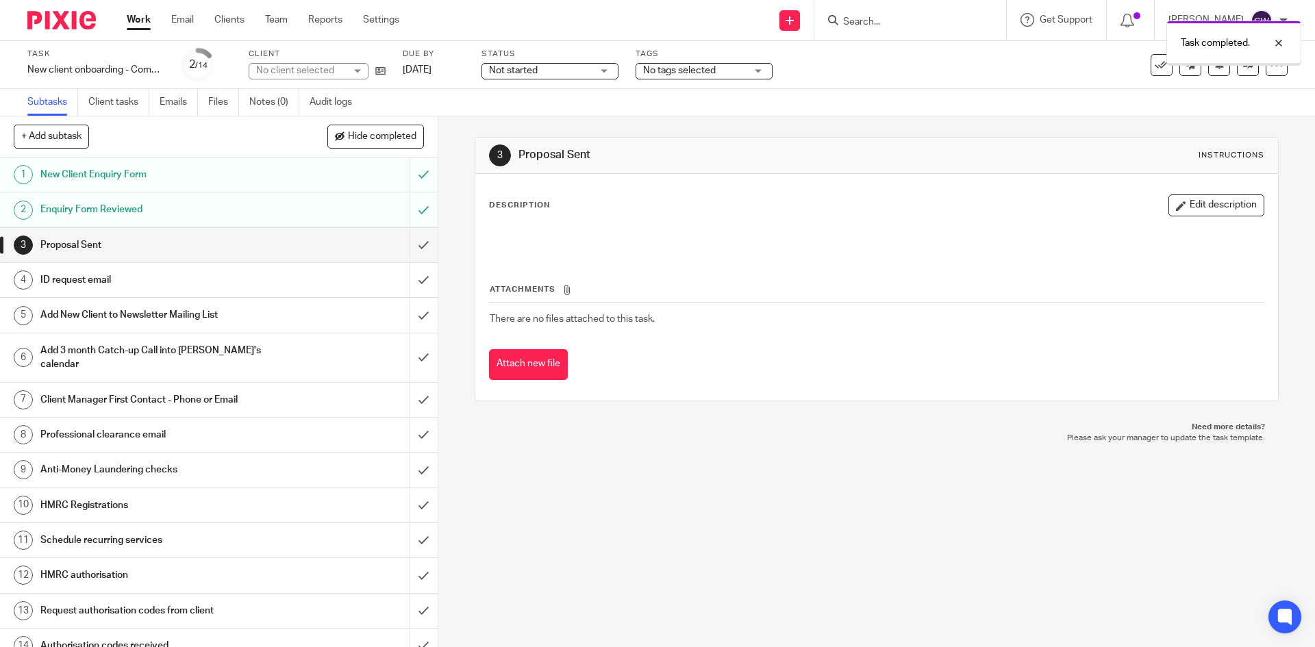
click at [410, 243] on input "submit" at bounding box center [219, 245] width 438 height 34
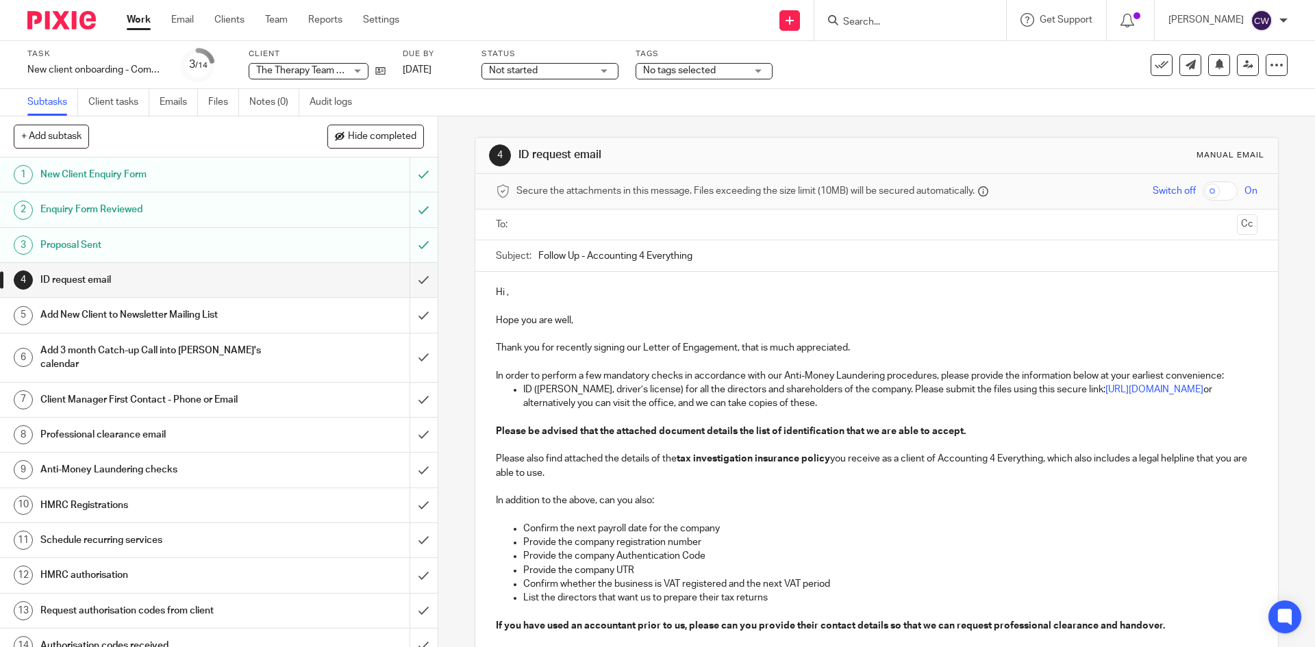
click at [939, 377] on p "In order to perform a few mandatory checks in accordance with our Anti-Money La…" at bounding box center [876, 376] width 761 height 14
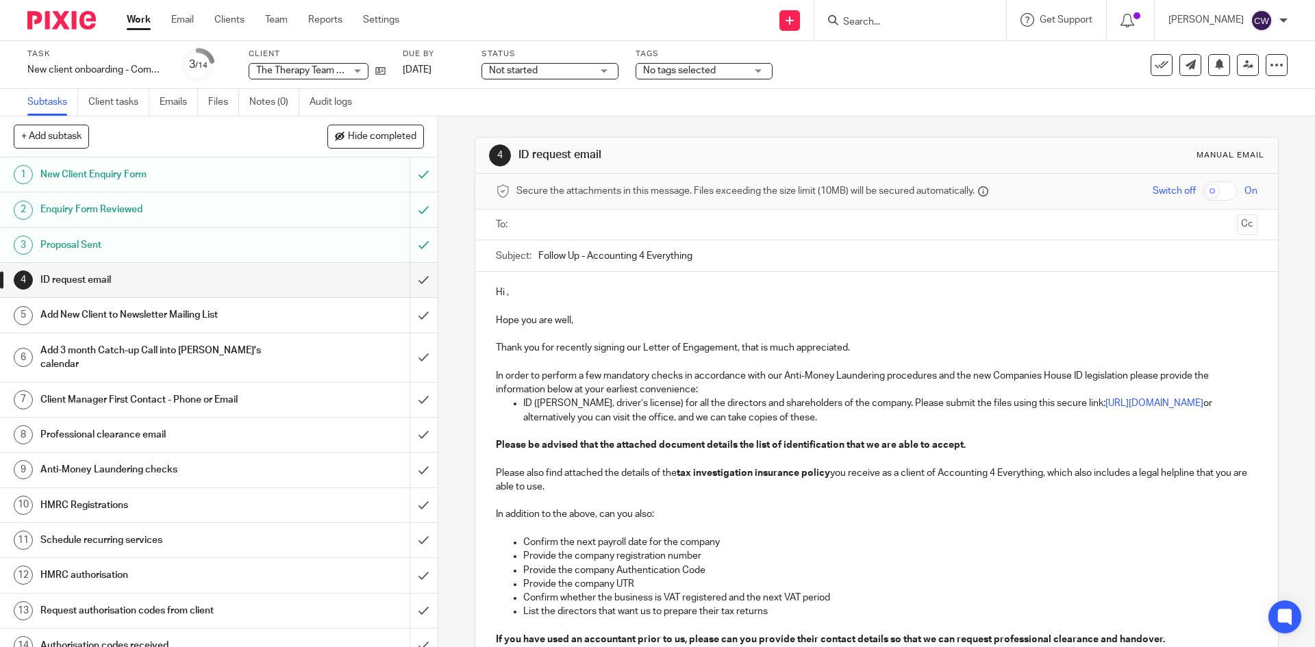
click at [888, 403] on p "ID (e.g. Passport, driver’s license) for all the directors and shareholders of …" at bounding box center [889, 410] width 733 height 28
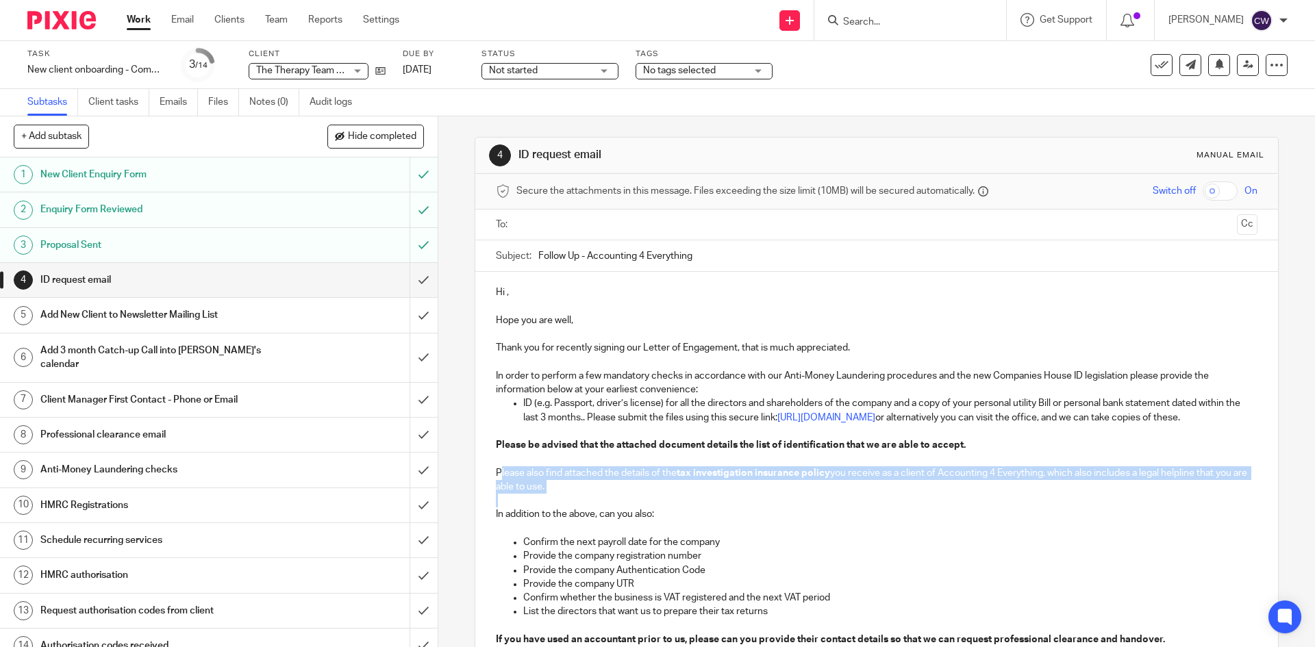
drag, startPoint x: 495, startPoint y: 483, endPoint x: 614, endPoint y: 511, distance: 122.3
click at [614, 511] on div "Hi , Hope you are well, Thank you for recently signing our Letter of Engagement…" at bounding box center [876, 485] width 802 height 427
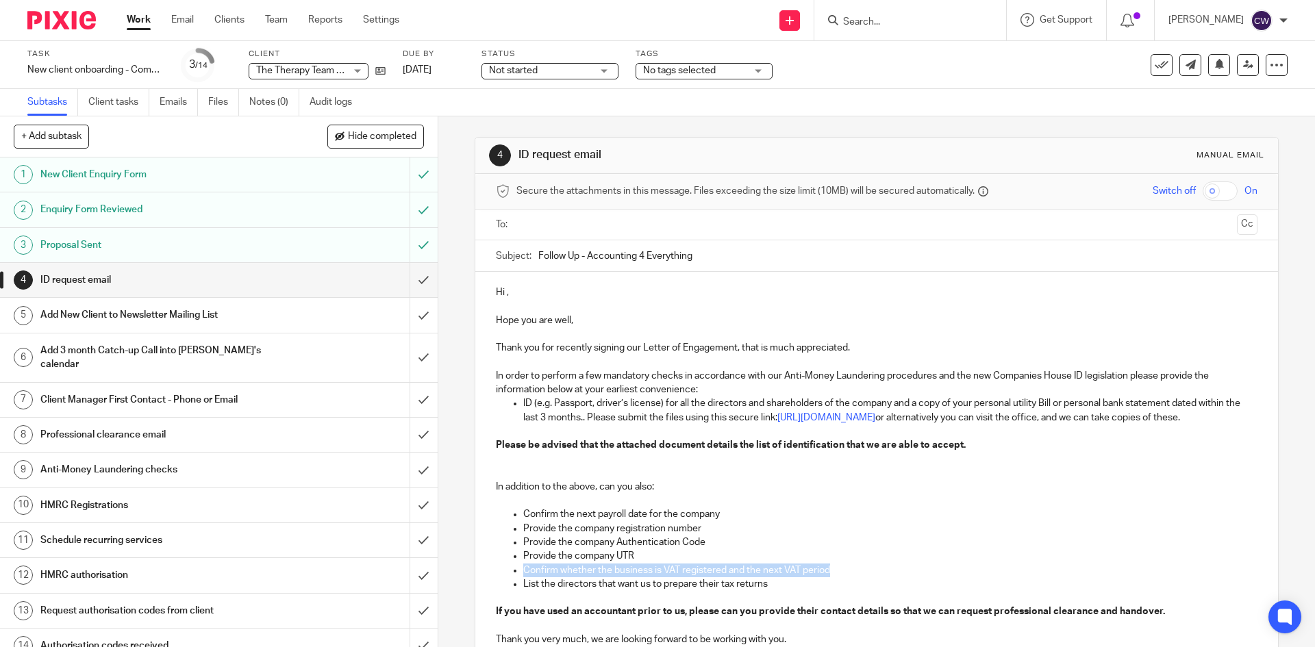
drag, startPoint x: 504, startPoint y: 581, endPoint x: 885, endPoint y: 587, distance: 381.5
click at [885, 587] on ul "Confirm the next payroll date for the company Provide the company registration …" at bounding box center [876, 549] width 761 height 84
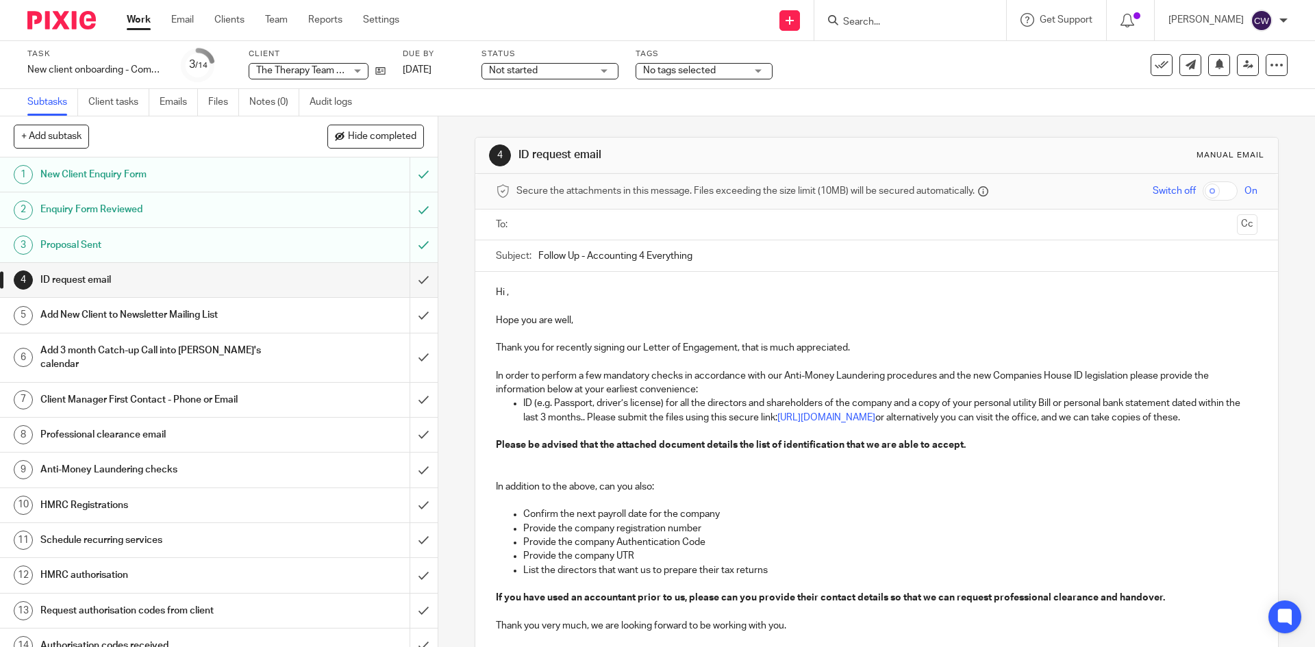
click at [635, 225] on input "text" at bounding box center [875, 225] width 709 height 16
click at [516, 294] on p "Hi ," at bounding box center [876, 295] width 761 height 14
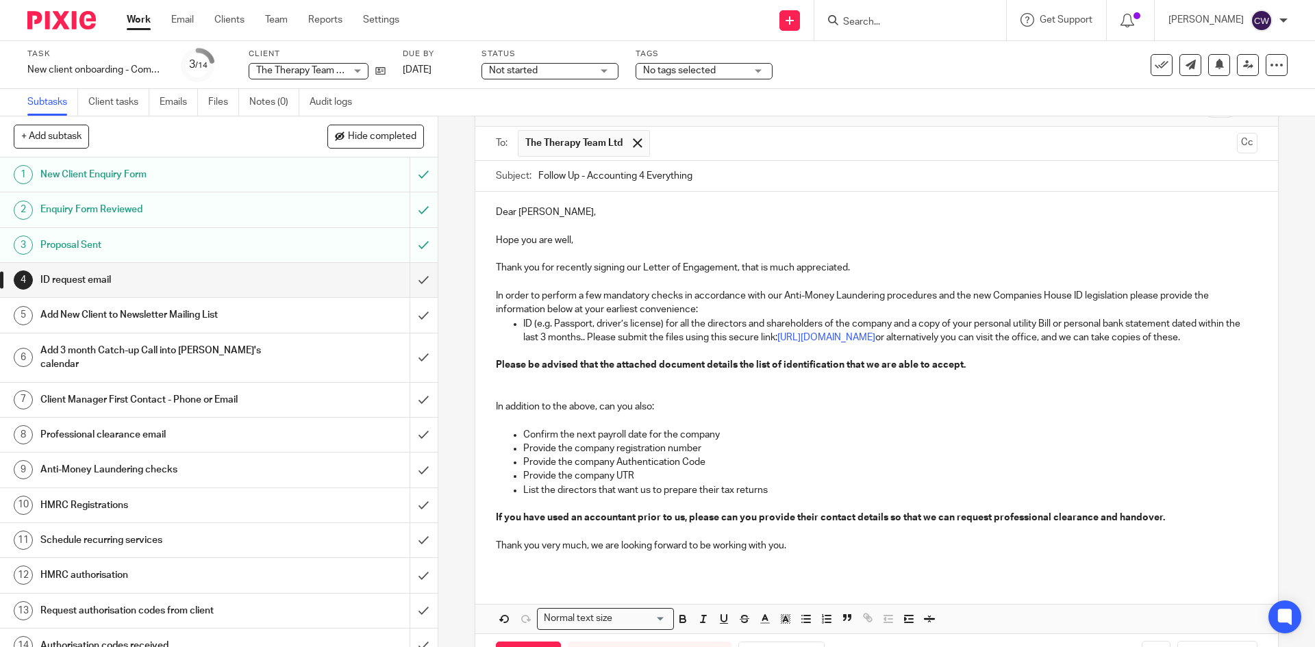
scroll to position [149, 0]
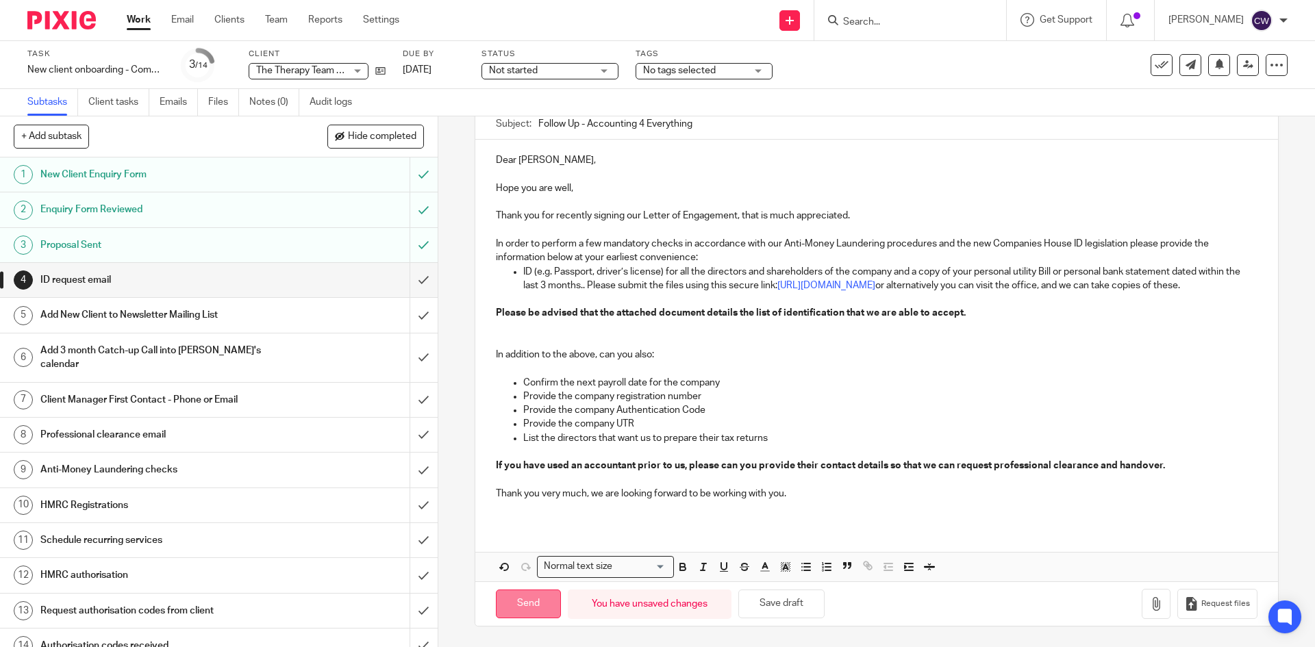
click at [523, 607] on input "Send" at bounding box center [528, 604] width 65 height 29
type input "Sent"
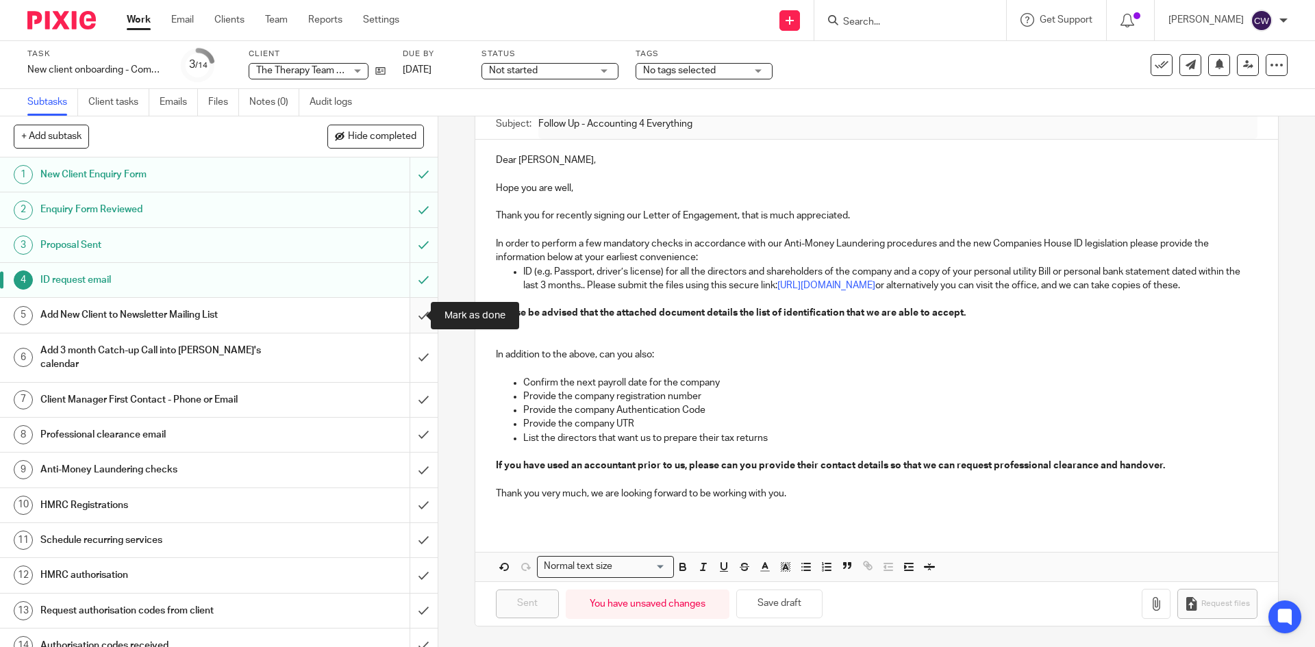
click at [413, 314] on input "submit" at bounding box center [219, 315] width 438 height 34
click at [275, 87] on div "Task New client onboarding - Company Save New client onboarding - Company 3 /14…" at bounding box center [657, 65] width 1315 height 48
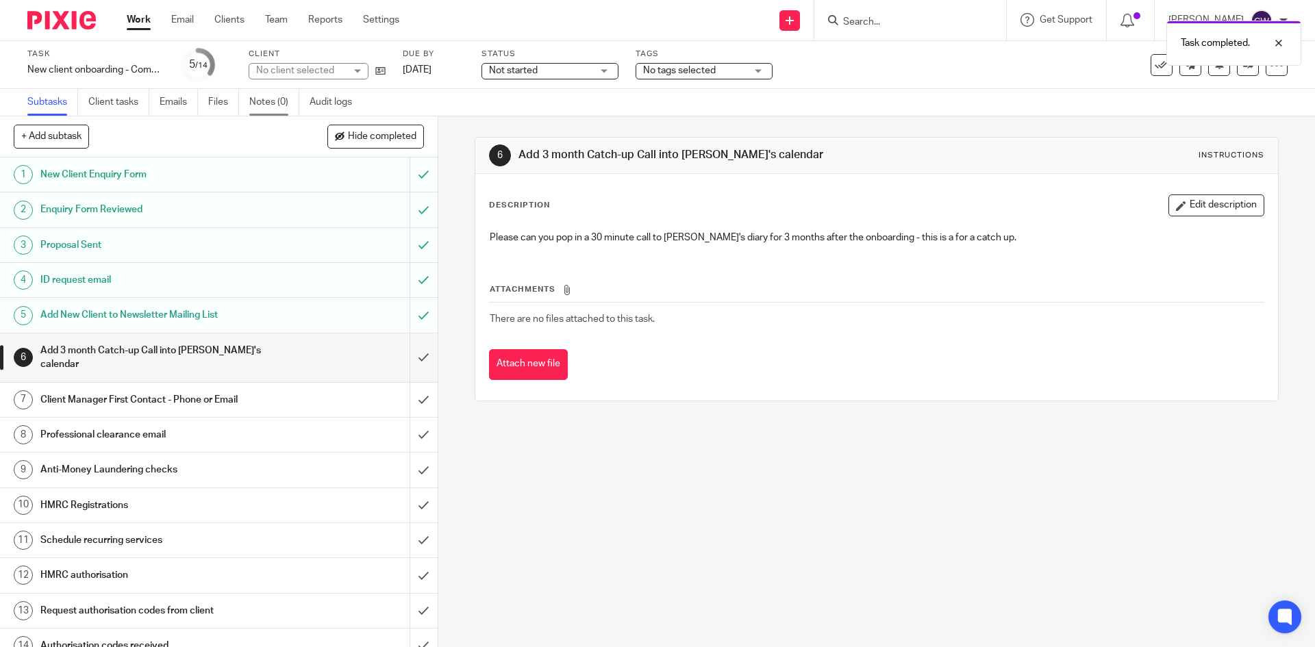
click at [267, 108] on link "Notes (0)" at bounding box center [274, 102] width 50 height 27
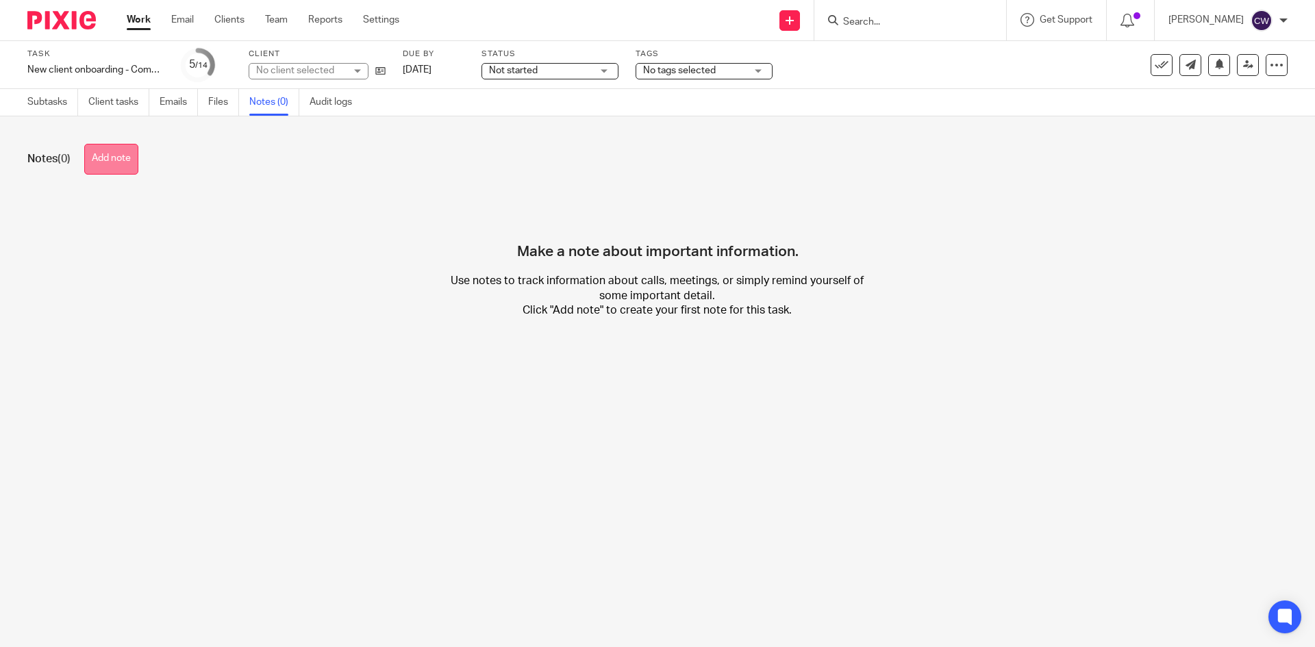
click at [117, 157] on button "Add note" at bounding box center [111, 159] width 54 height 31
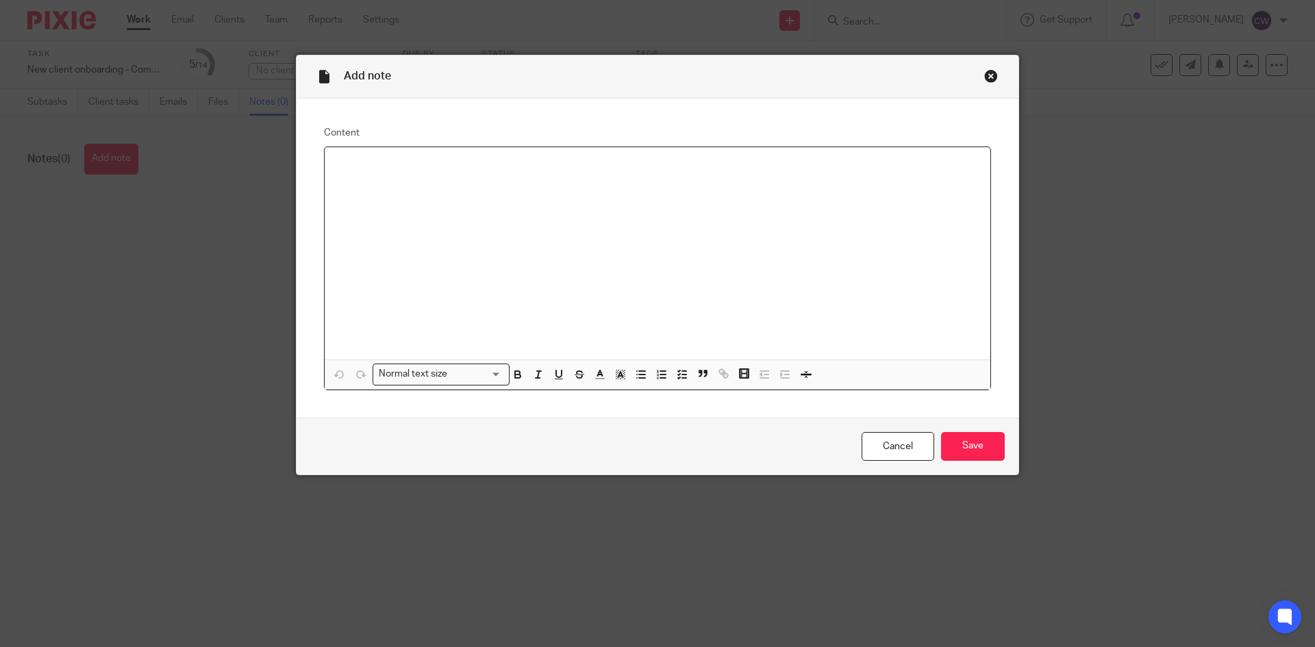
click at [420, 186] on div at bounding box center [658, 253] width 666 height 212
click at [982, 450] on input "Save" at bounding box center [973, 446] width 64 height 29
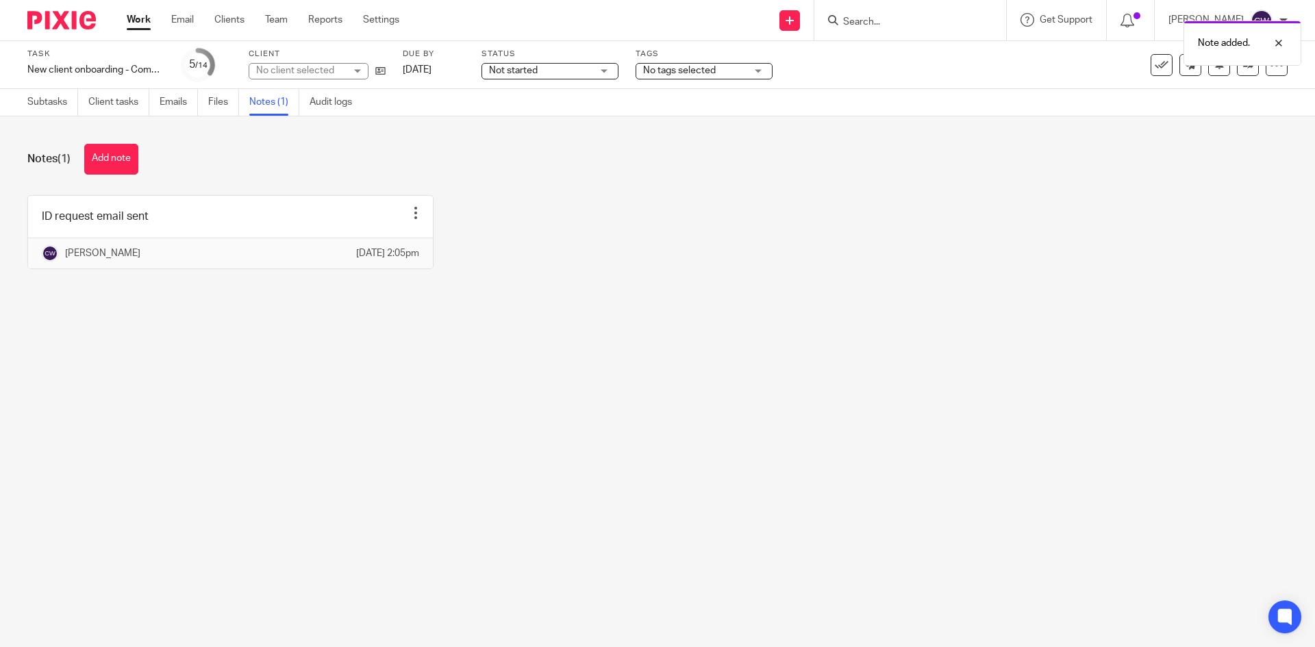
click at [131, 150] on button "Add note" at bounding box center [111, 159] width 54 height 31
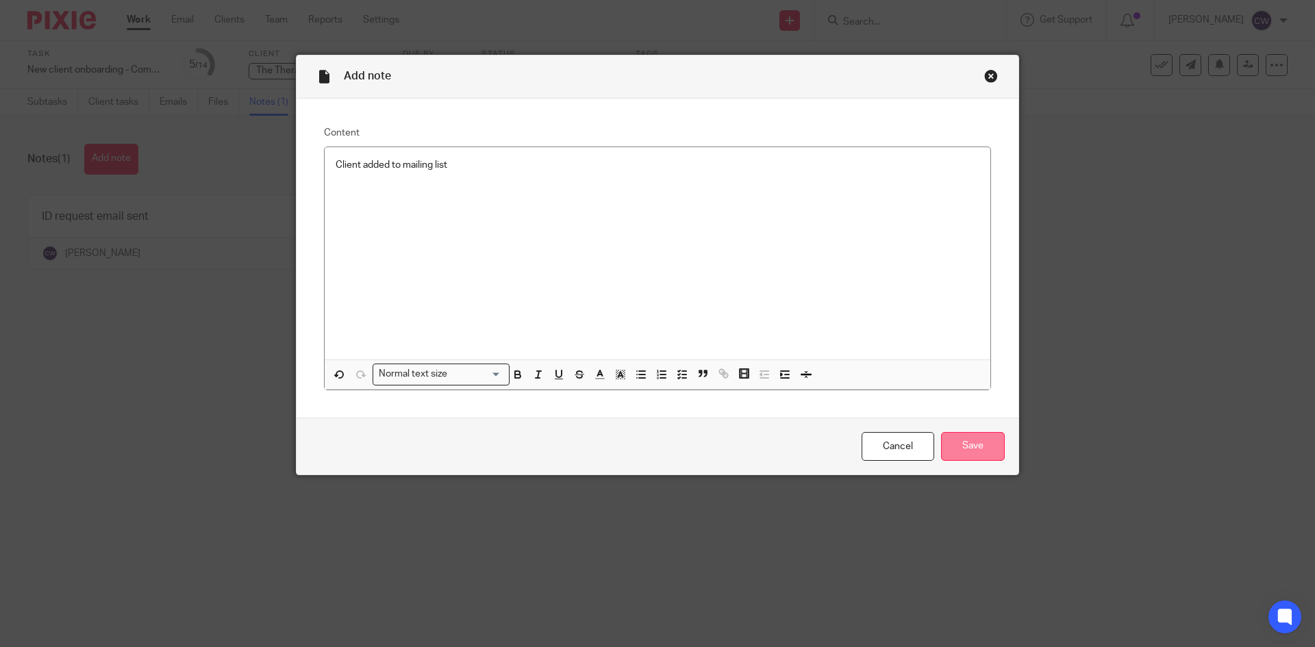
click at [983, 433] on input "Save" at bounding box center [973, 446] width 64 height 29
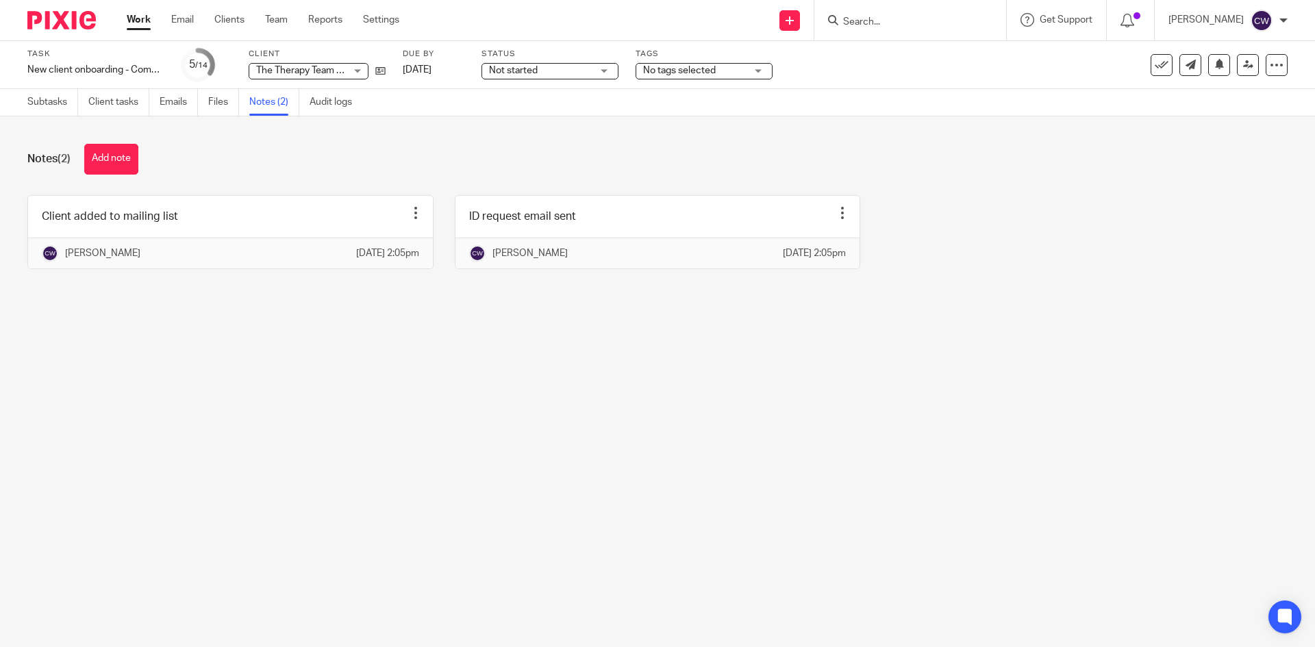
click at [129, 186] on div "Notes (2) Add note Client added to mailing list Edit note Delete note [PERSON_N…" at bounding box center [657, 216] width 1315 height 201
drag, startPoint x: 126, startPoint y: 164, endPoint x: 366, endPoint y: 271, distance: 262.7
click at [129, 168] on button "Add note" at bounding box center [111, 159] width 54 height 31
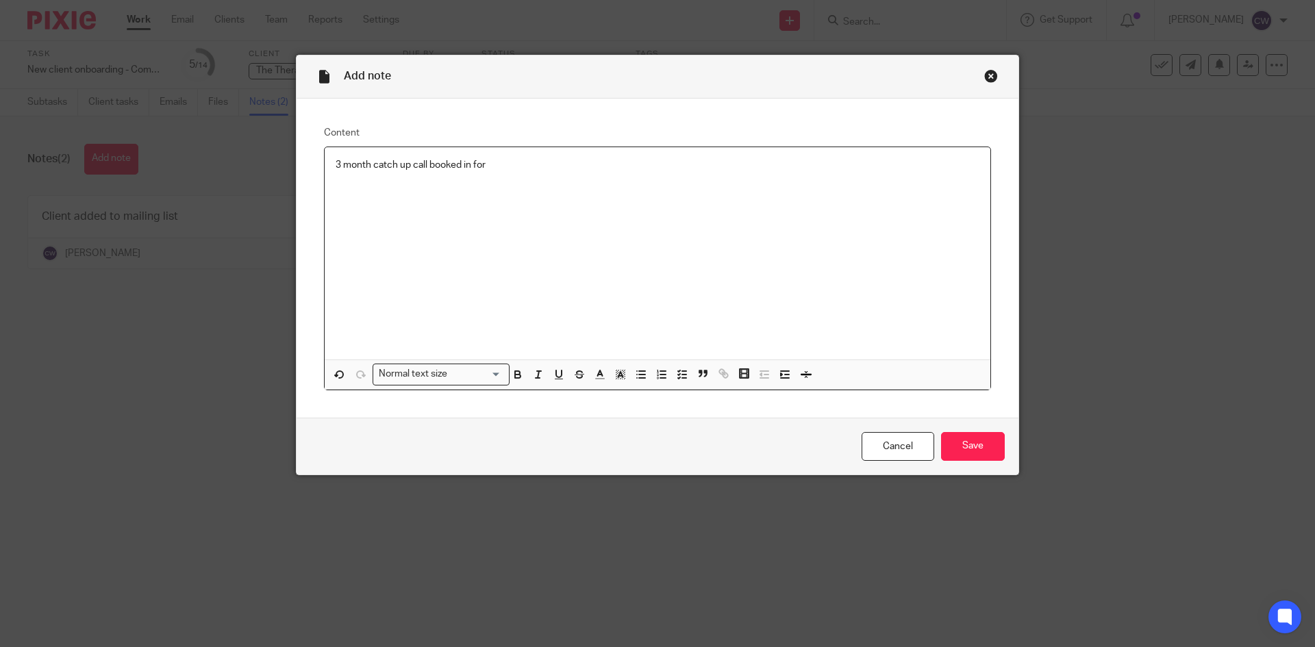
click at [518, 166] on p "3 month catch up call booked in for" at bounding box center [658, 165] width 644 height 14
click at [996, 451] on input "Save" at bounding box center [973, 446] width 64 height 29
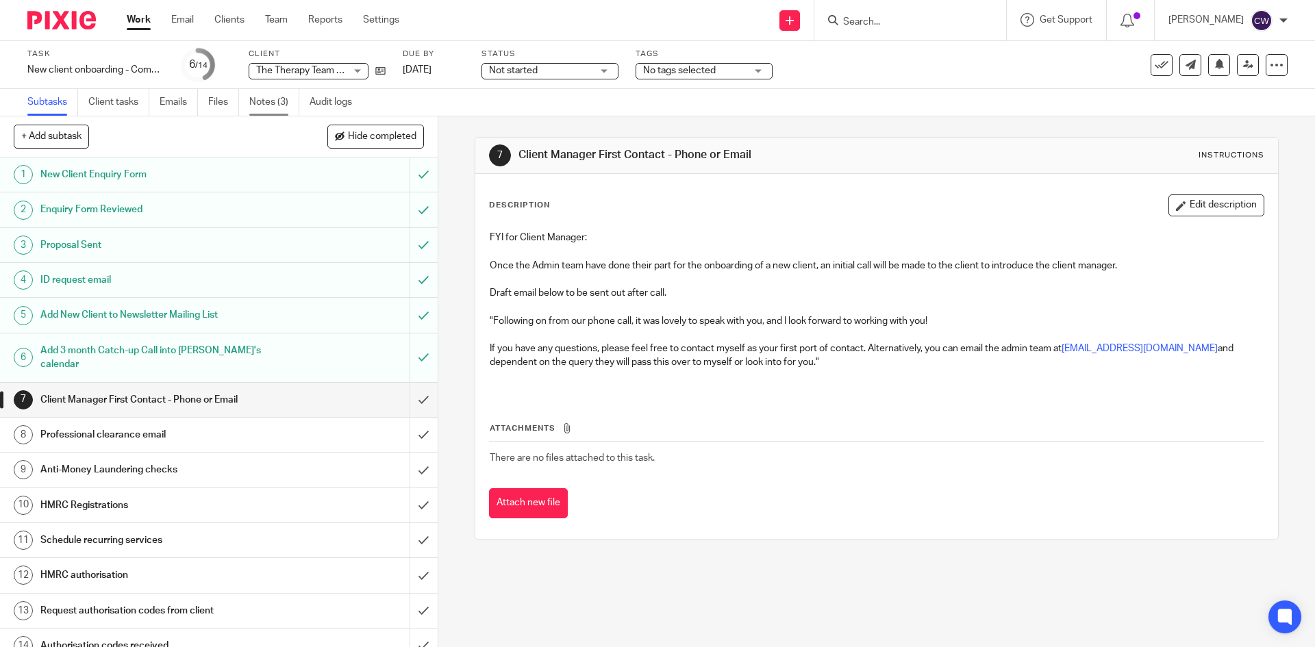
click at [256, 99] on link "Notes (3)" at bounding box center [274, 102] width 50 height 27
click at [272, 101] on link "Notes (3)" at bounding box center [274, 102] width 50 height 27
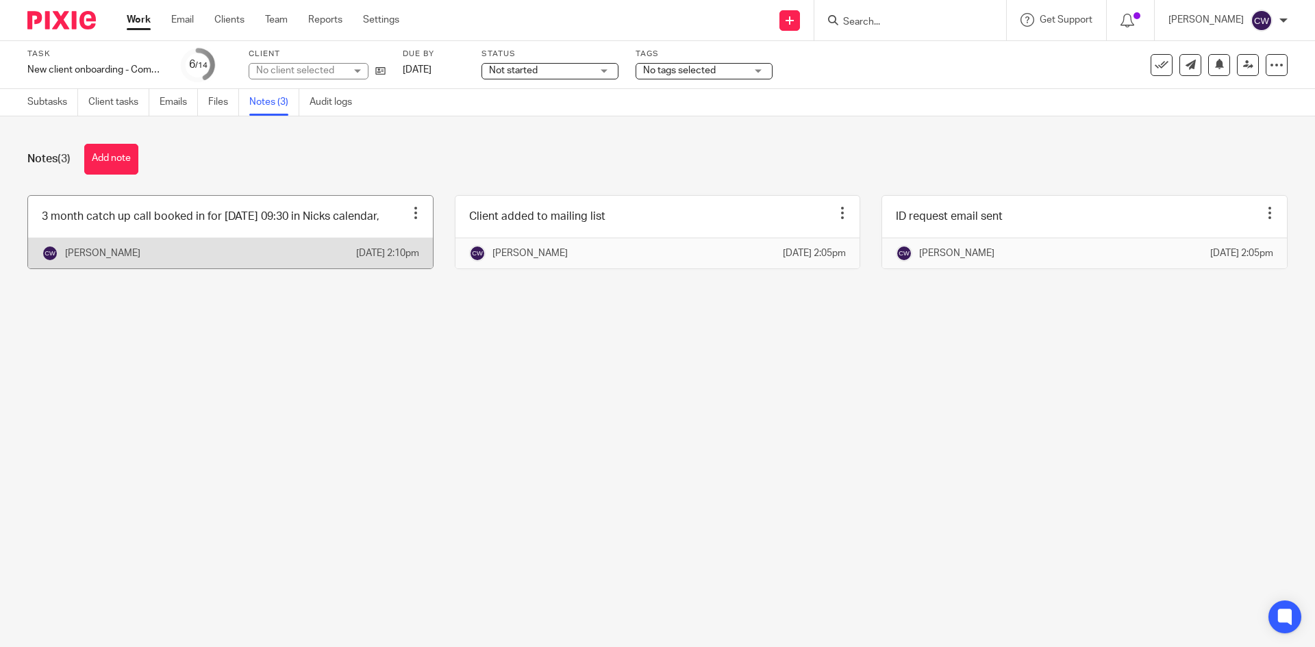
click at [236, 251] on link at bounding box center [230, 232] width 405 height 73
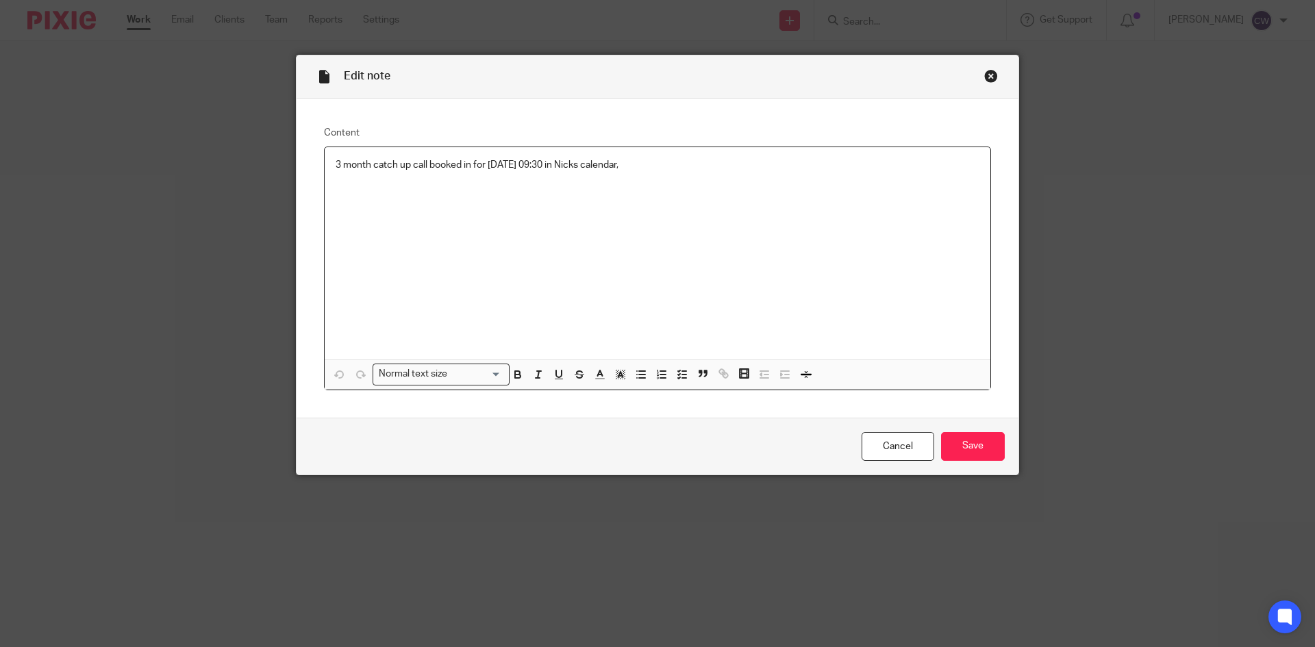
click at [735, 162] on p "3 month catch up call booked in for [DATE] 09:30 in Nicks calendar," at bounding box center [658, 165] width 644 height 14
click at [963, 168] on p "3 month catch up call booked in for [DATE] 09:30 in Nicks calendar, First clien…" at bounding box center [658, 165] width 644 height 14
click at [992, 465] on div "Cancel Save" at bounding box center [658, 447] width 722 height 58
click at [988, 436] on input "Save" at bounding box center [973, 446] width 64 height 29
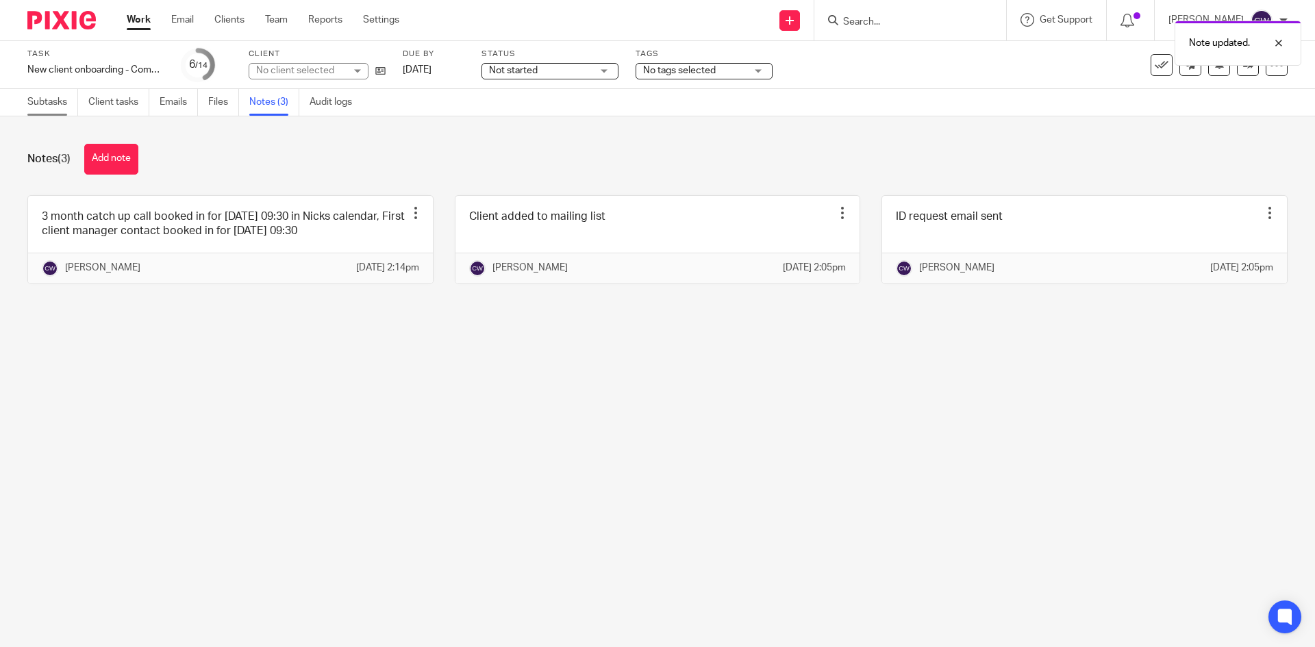
click at [56, 99] on link "Subtasks" at bounding box center [52, 102] width 51 height 27
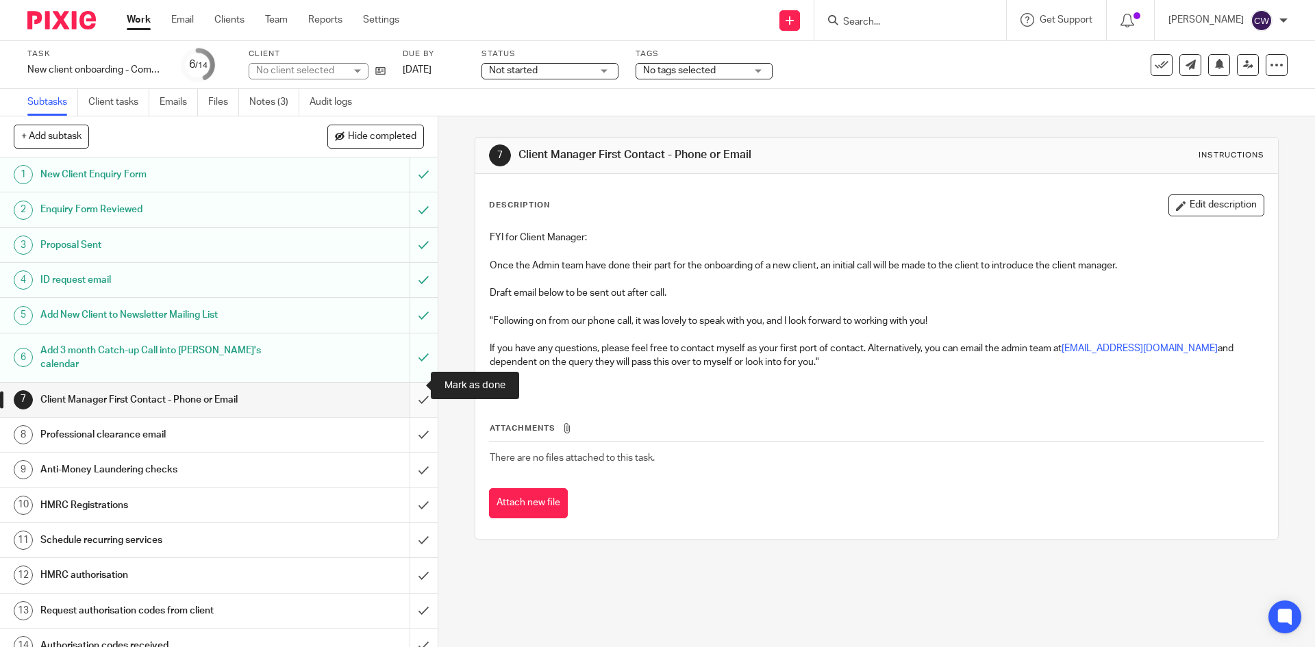
click at [420, 385] on input "submit" at bounding box center [219, 400] width 438 height 34
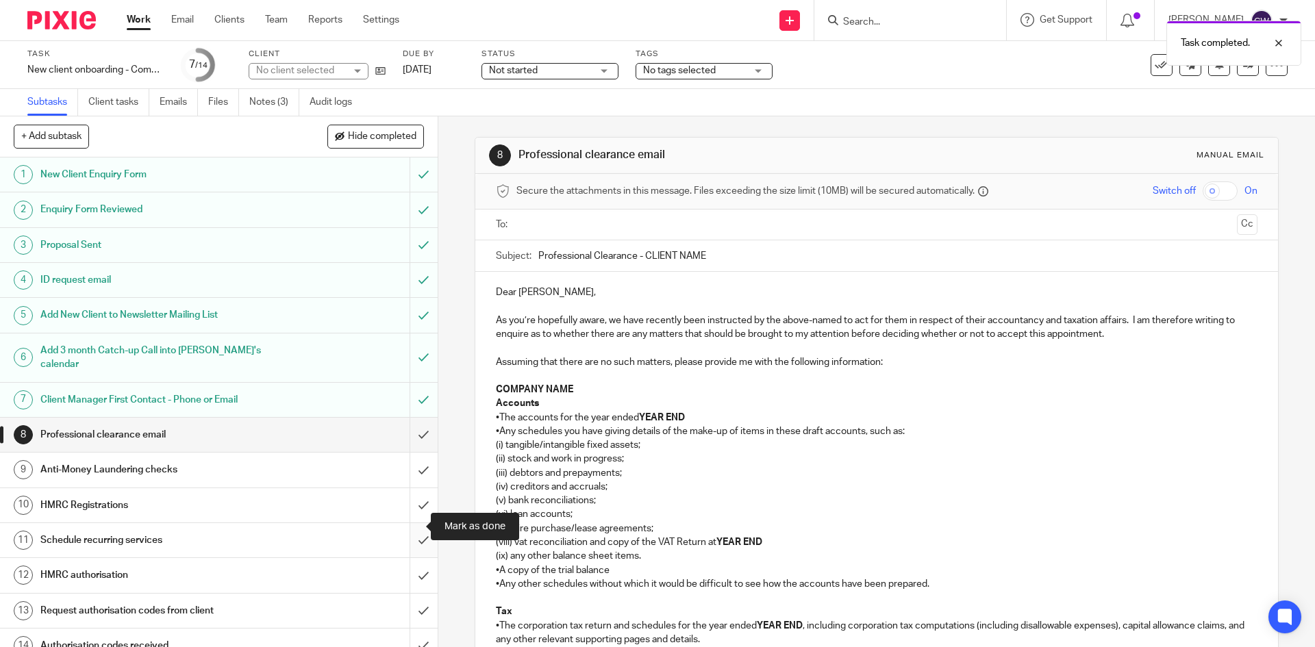
click at [402, 523] on input "submit" at bounding box center [219, 540] width 438 height 34
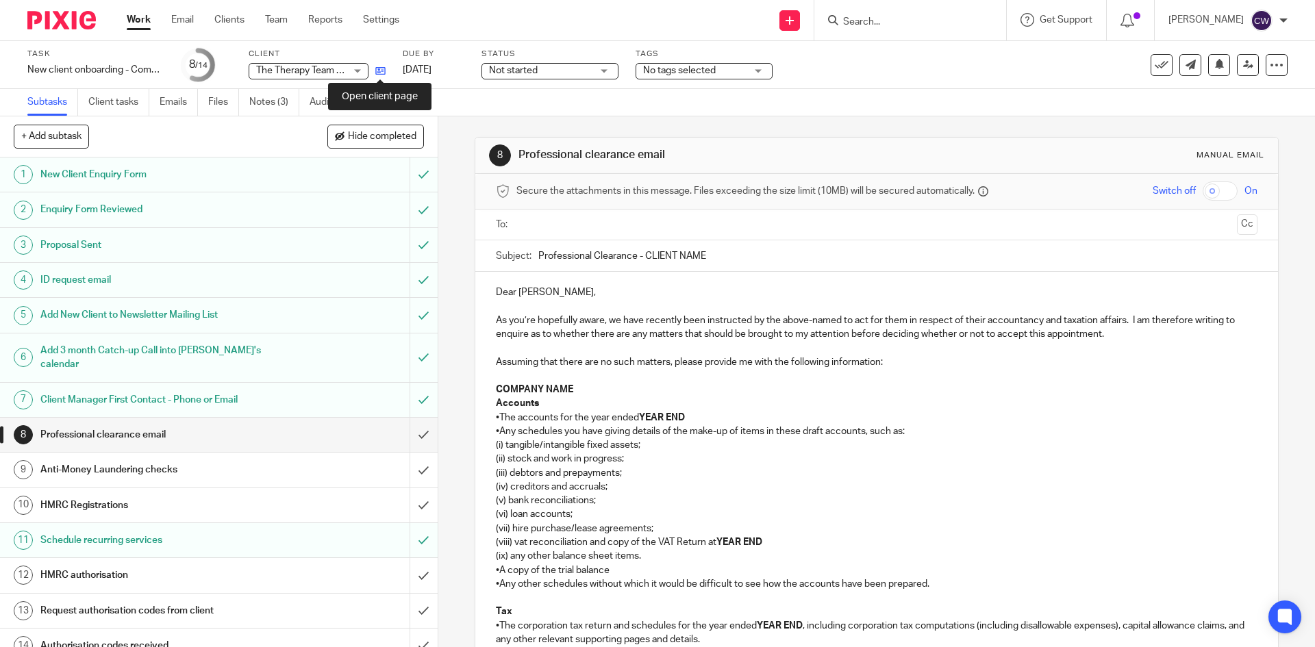
click at [377, 66] on icon at bounding box center [380, 71] width 10 height 10
click at [693, 68] on span "No tags selected" at bounding box center [679, 71] width 73 height 10
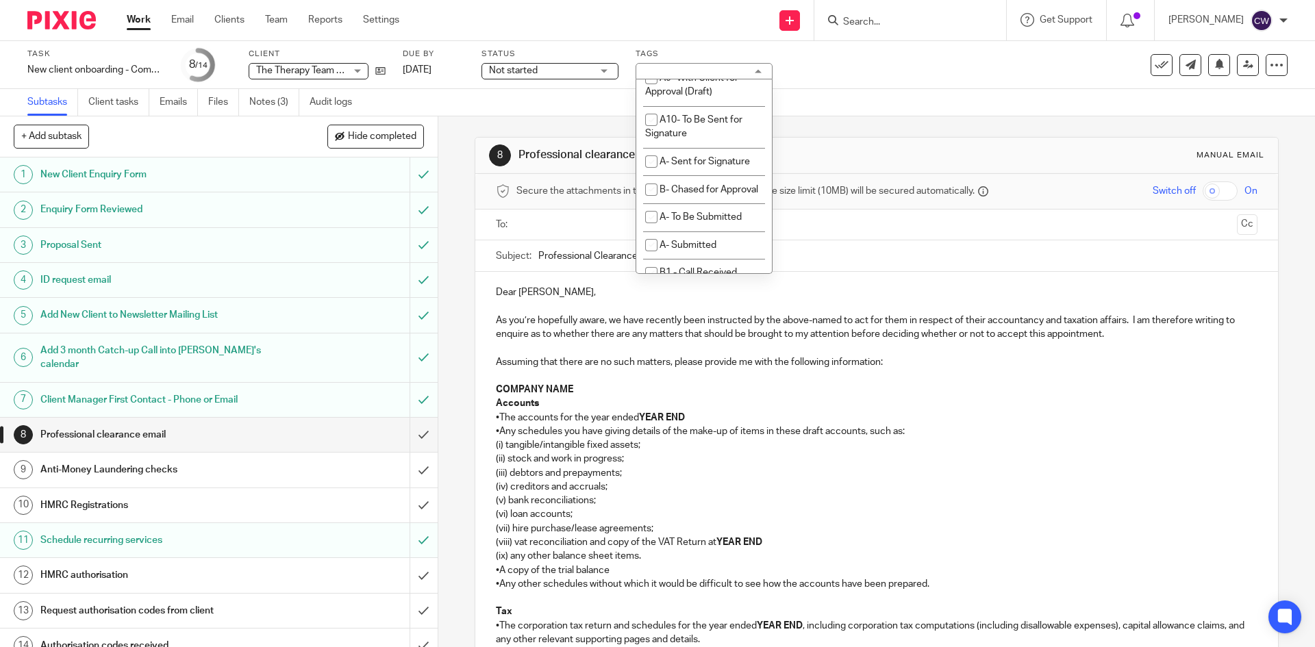
scroll to position [616, 0]
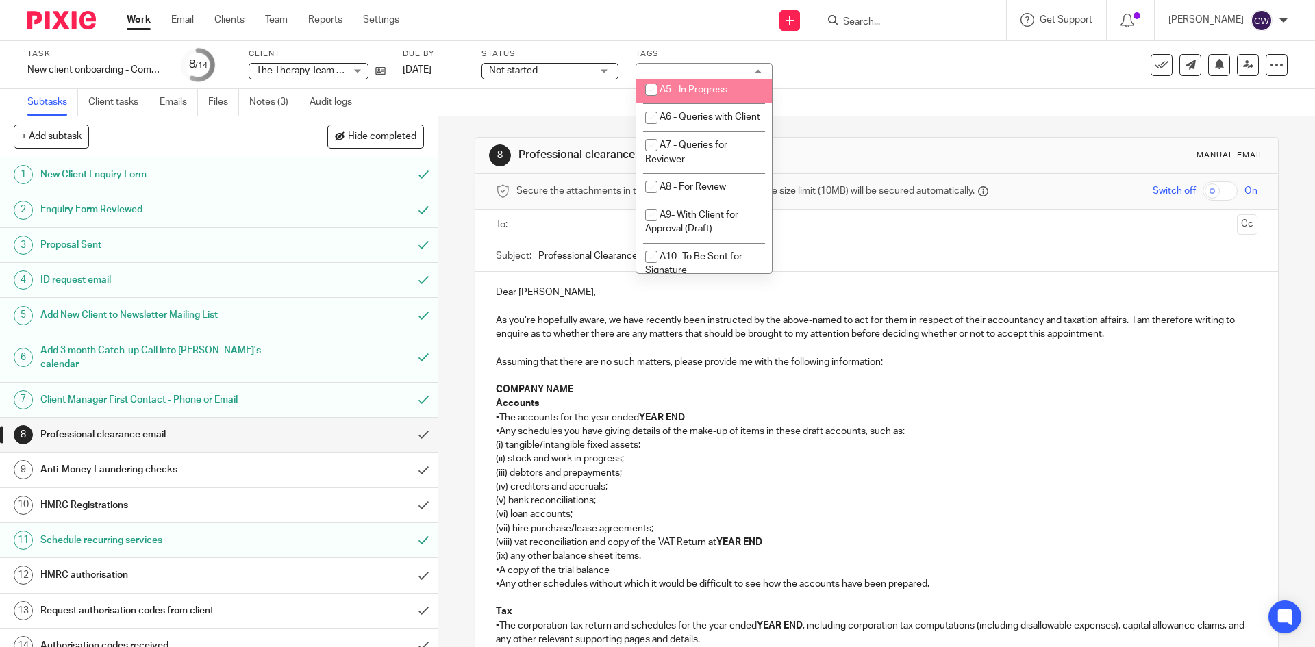
click at [688, 104] on li "A5 - In Progress" at bounding box center [704, 90] width 136 height 28
checkbox input "true"
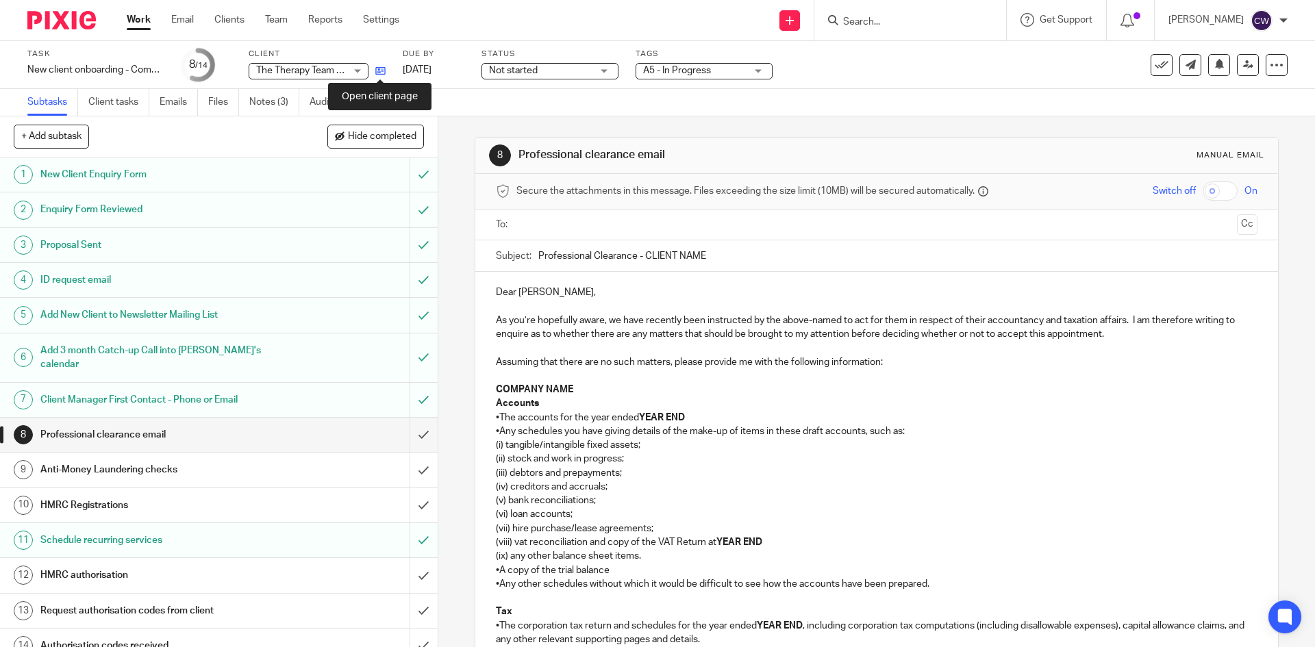
click at [377, 74] on icon at bounding box center [380, 71] width 10 height 10
click at [942, 21] on input "Search" at bounding box center [903, 22] width 123 height 12
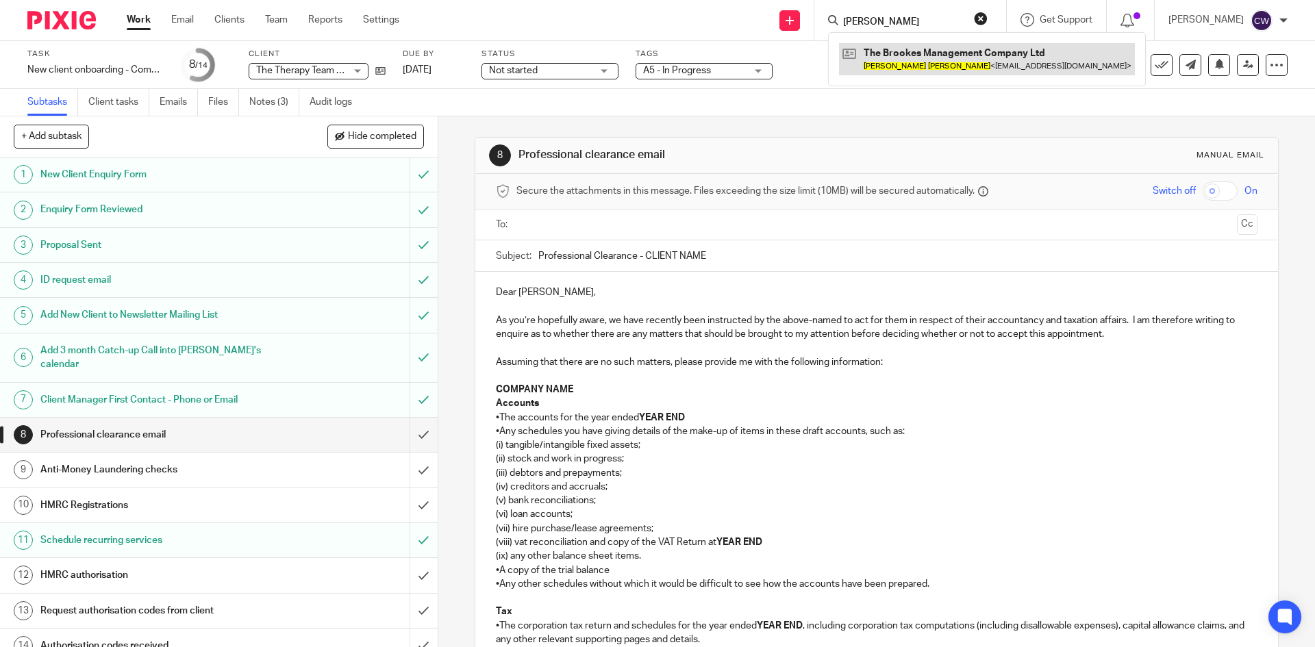
type input "Stephen Read"
click at [919, 66] on link at bounding box center [987, 59] width 296 height 32
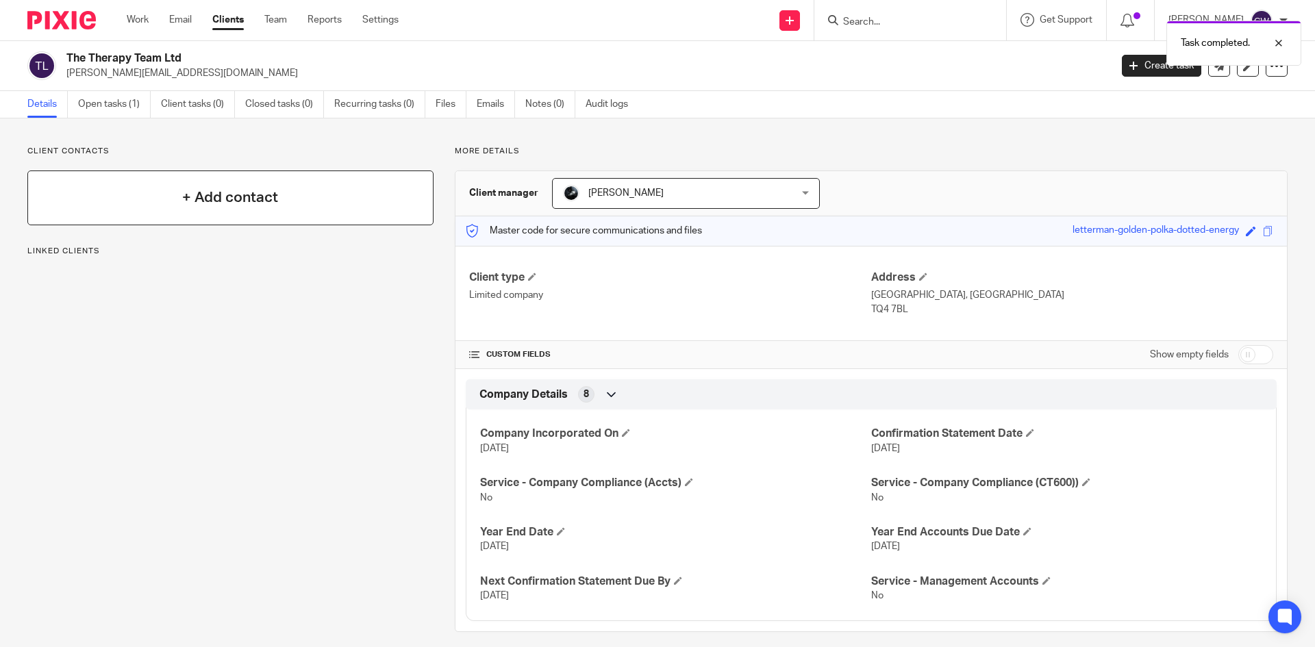
click at [263, 188] on h4 "+ Add contact" at bounding box center [230, 197] width 96 height 21
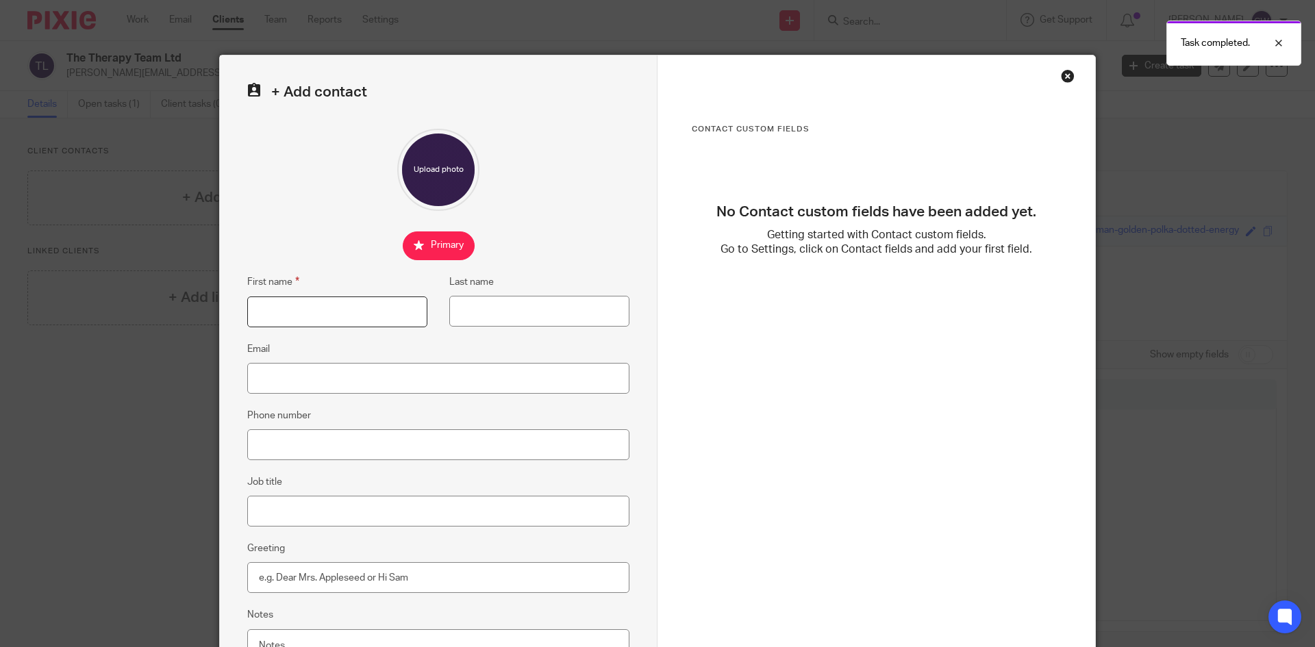
click at [333, 311] on input "First name" at bounding box center [337, 312] width 180 height 31
type input "[PERSON_NAME]"
paste input "Monerawela"
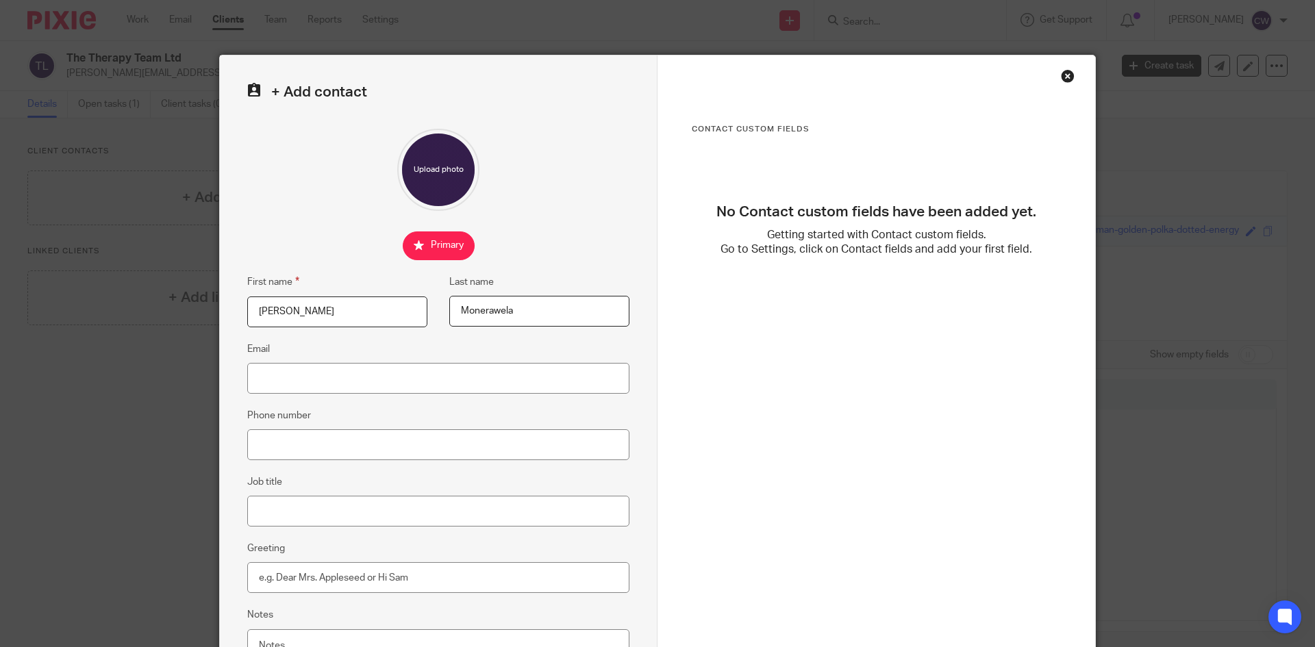
type input "Monerawela"
click at [379, 373] on input "Email" at bounding box center [438, 378] width 382 height 31
paste input "amy@theautismclinic.co.uk"
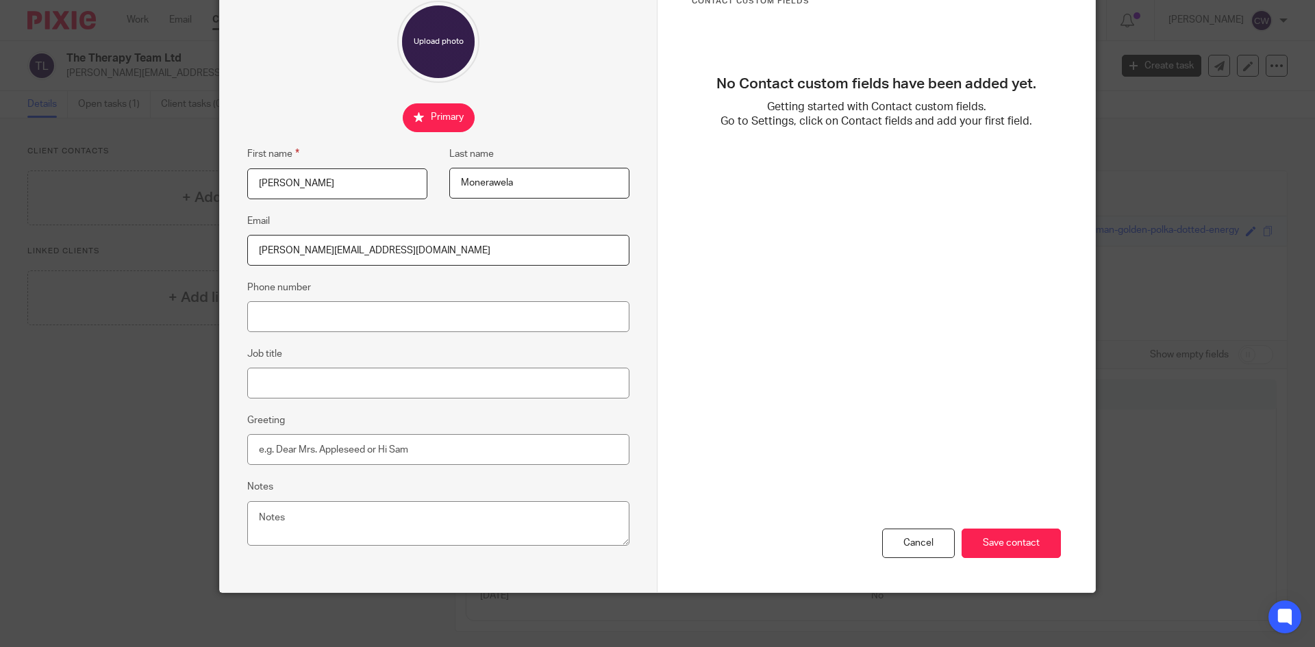
scroll to position [129, 0]
type input "amy@theautismclinic.co.uk"
click at [326, 371] on input "Job title" at bounding box center [438, 382] width 382 height 31
type input "Director"
click at [284, 444] on input "Greeting" at bounding box center [438, 448] width 382 height 31
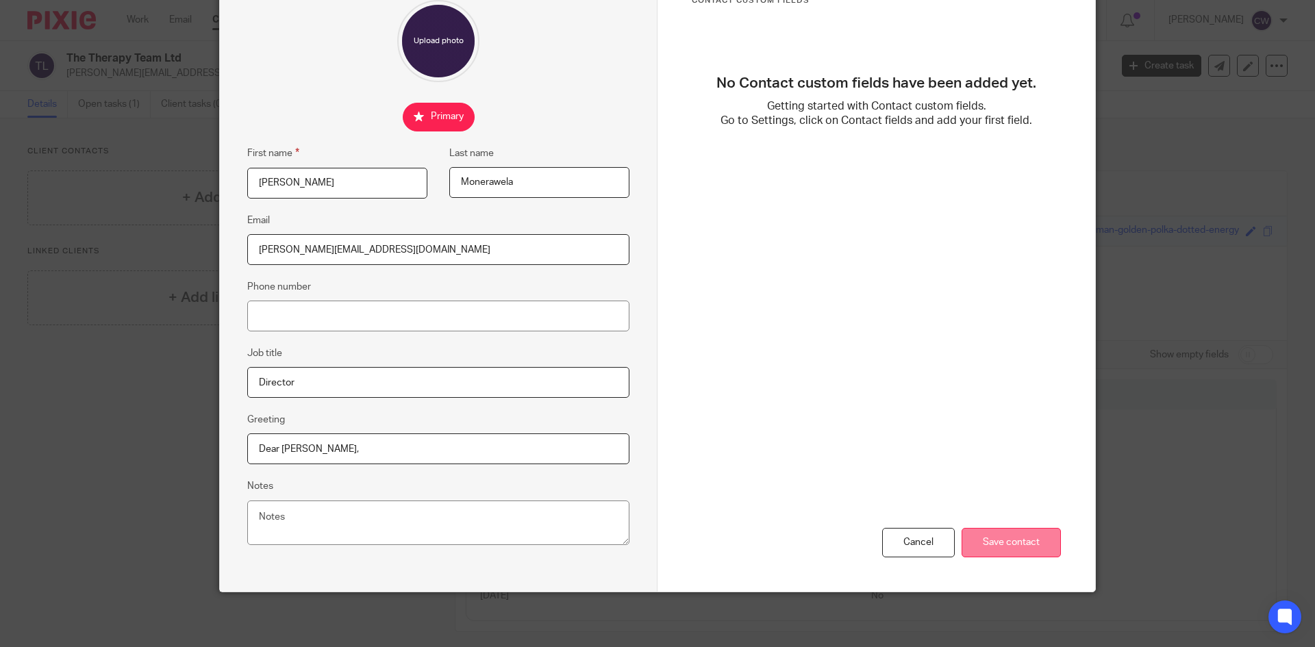
type input "Dear Amy,"
click at [968, 535] on input "Save contact" at bounding box center [1010, 542] width 99 height 29
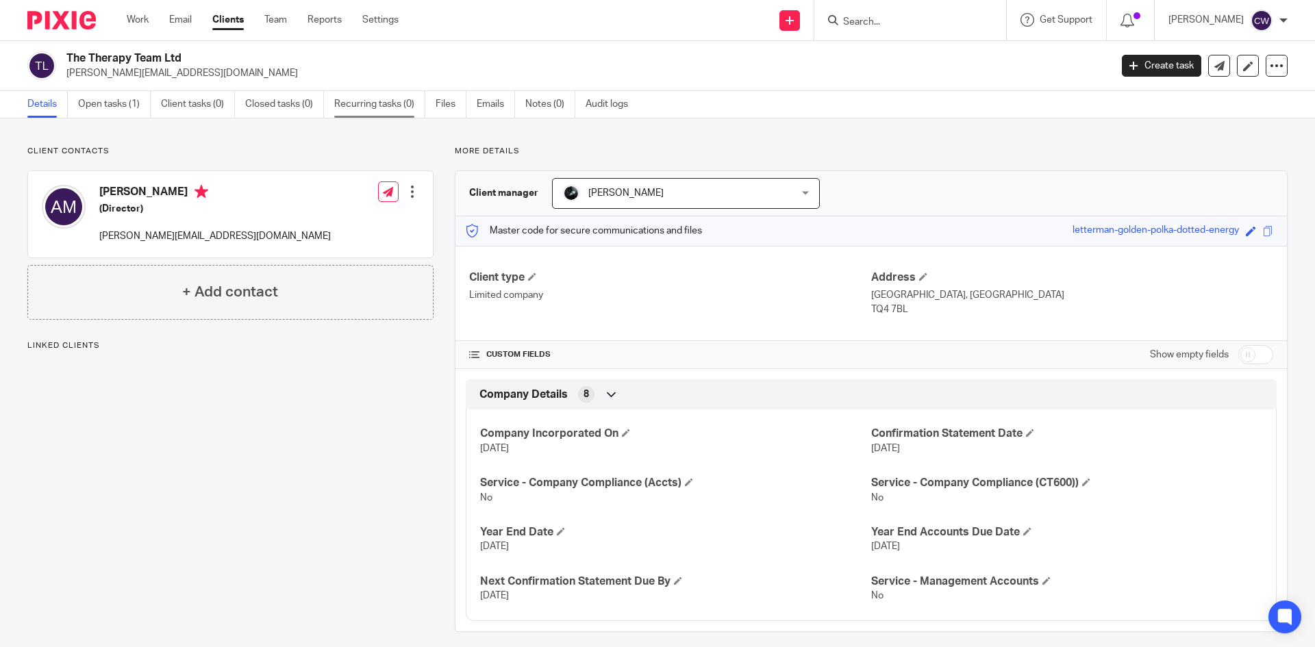
click at [381, 98] on link "Recurring tasks (0)" at bounding box center [379, 104] width 91 height 27
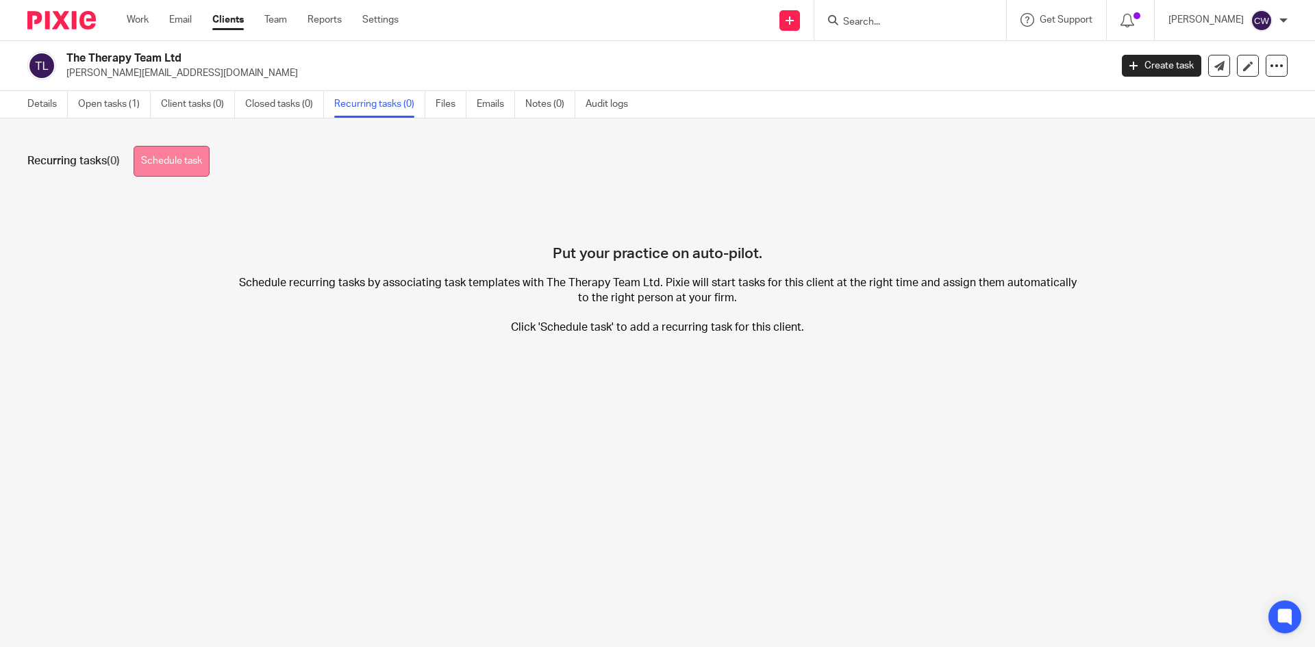
click at [171, 171] on link "Schedule task" at bounding box center [172, 161] width 76 height 31
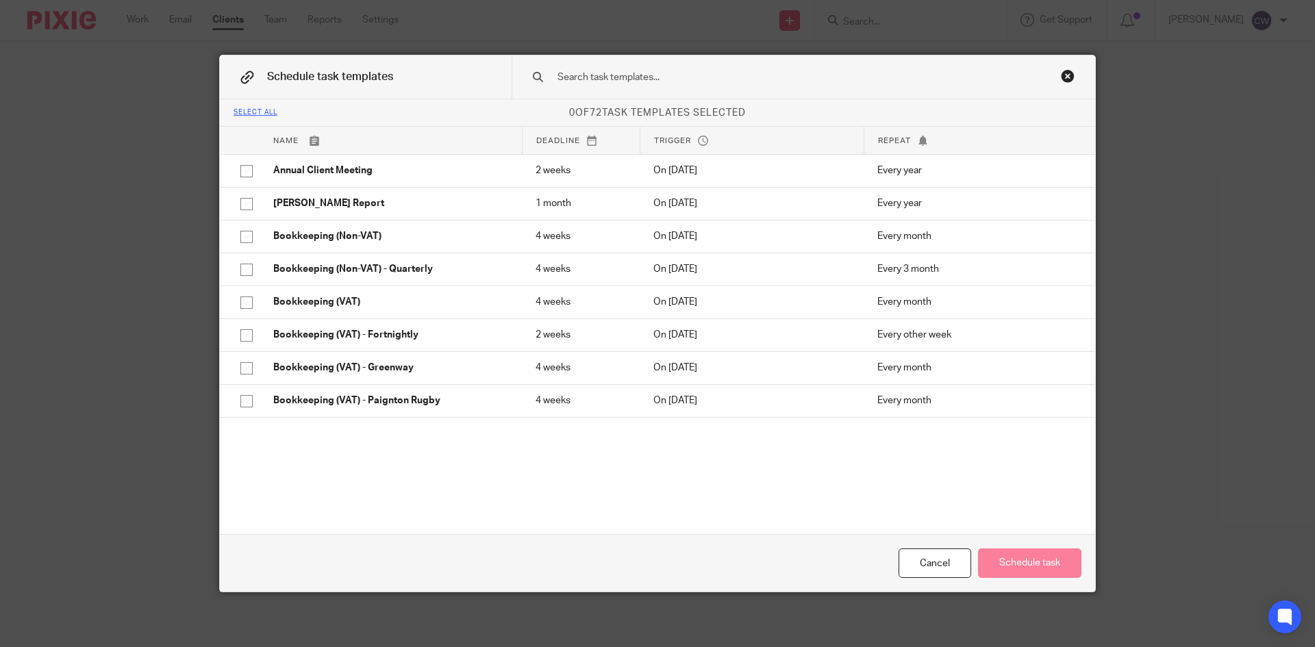
click at [642, 83] on input "text" at bounding box center [781, 77] width 451 height 15
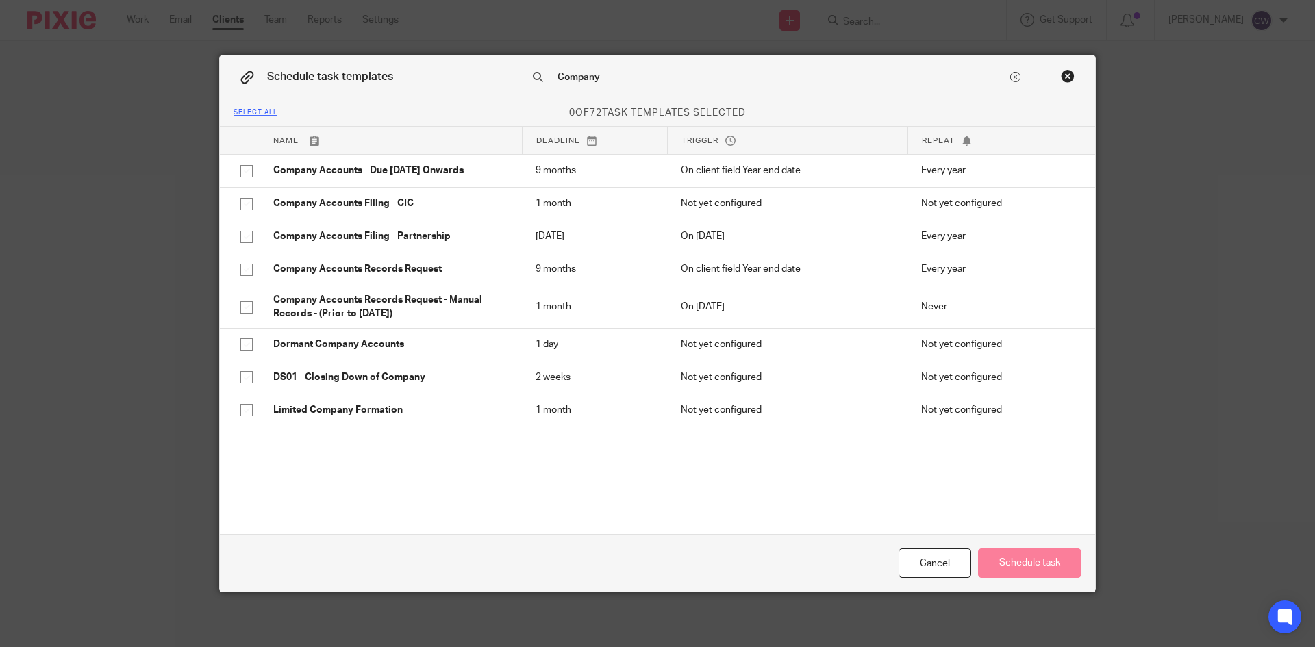
type input "Company"
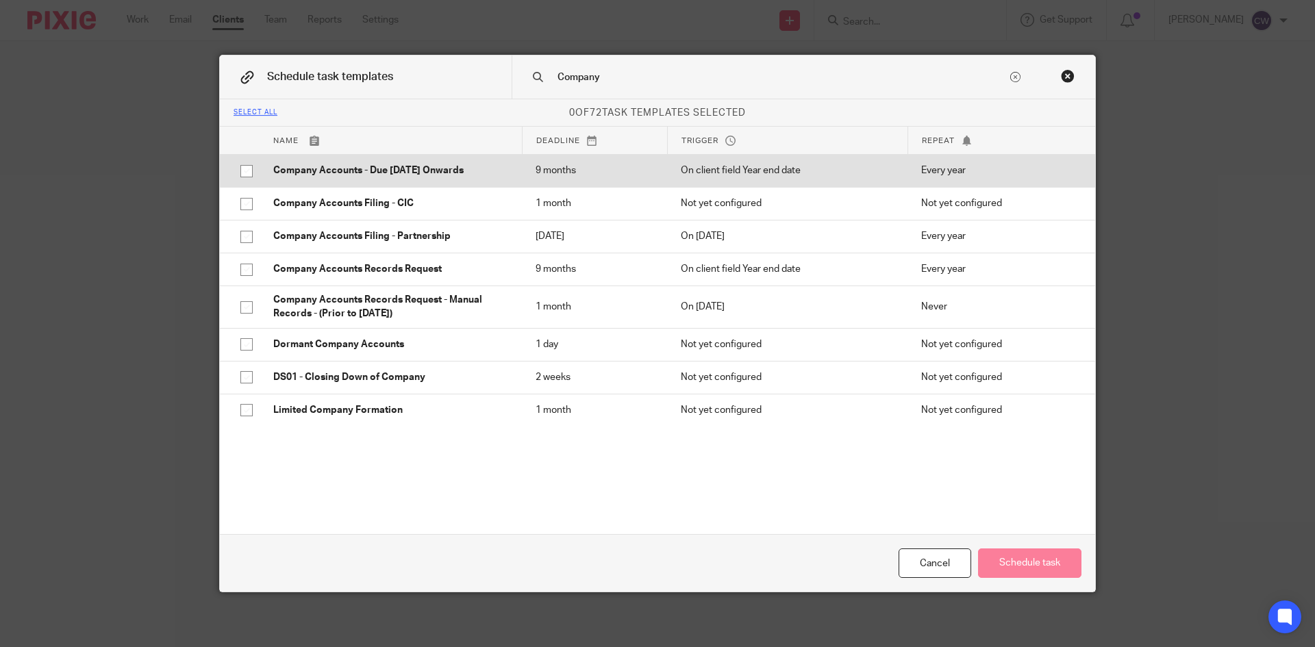
drag, startPoint x: 292, startPoint y: 151, endPoint x: 292, endPoint y: 159, distance: 7.5
click at [292, 154] on tbody "Name Deadline Trigger Repeat Annual Client Meeting 2 weeks On 1 Apr Every year …" at bounding box center [657, 293] width 875 height 333
click at [292, 162] on td "Company Accounts - Due [DATE] Onwards" at bounding box center [391, 170] width 262 height 33
checkbox input "true"
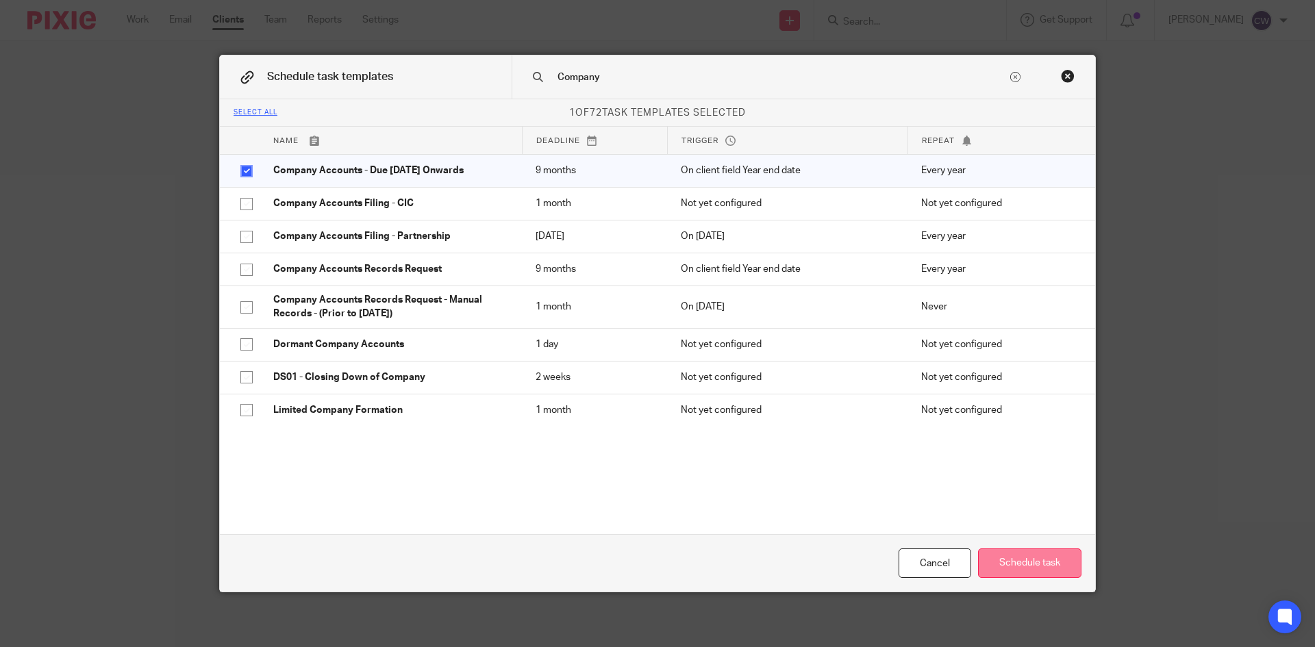
click at [1069, 562] on button "Schedule task" at bounding box center [1029, 563] width 103 height 29
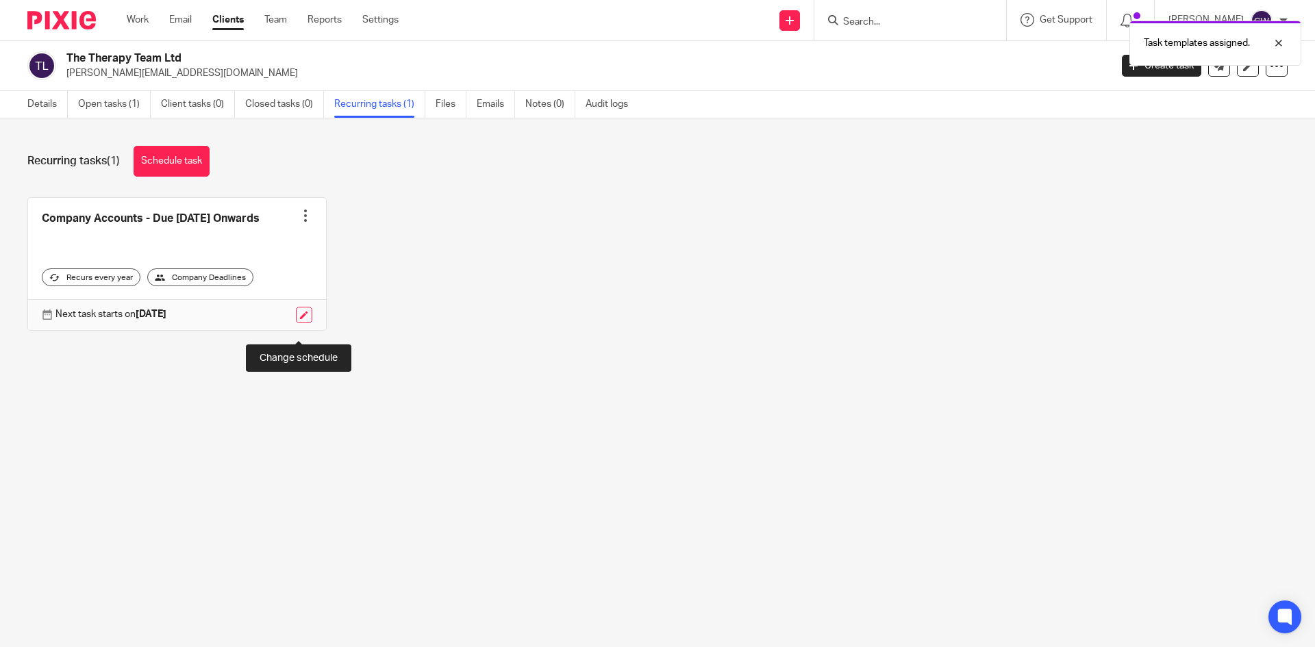
click at [300, 323] on link at bounding box center [304, 315] width 16 height 16
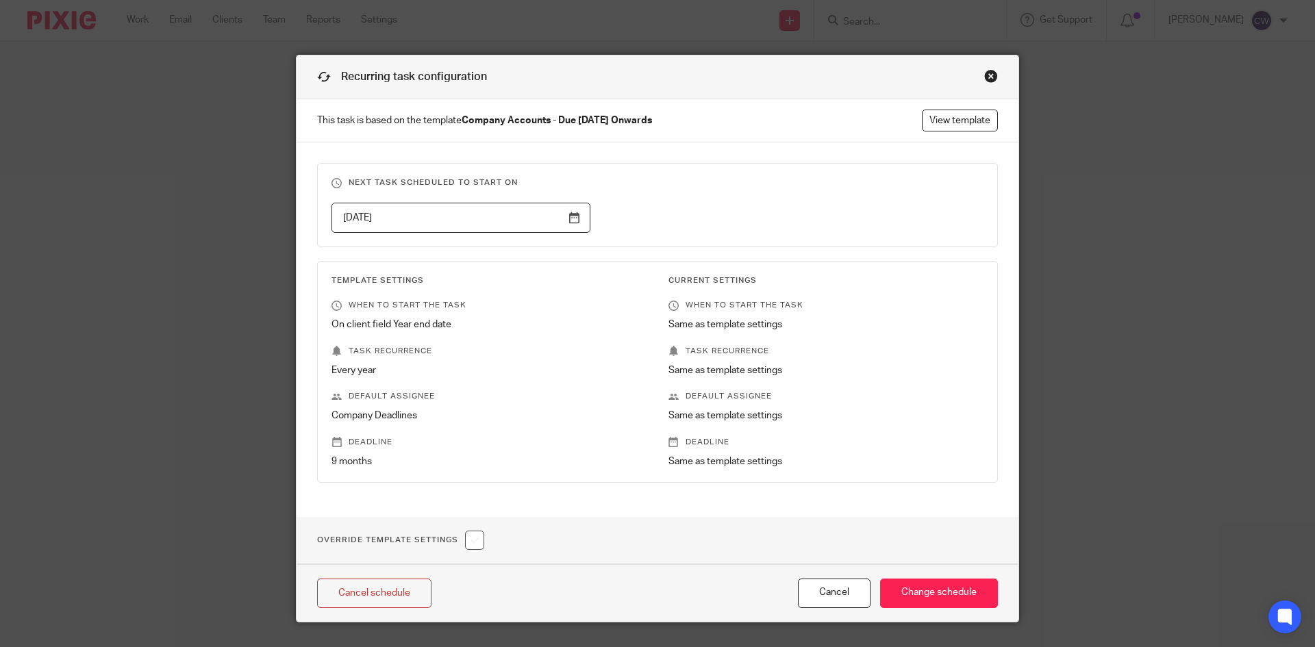
click at [568, 216] on input "[DATE]" at bounding box center [460, 218] width 259 height 31
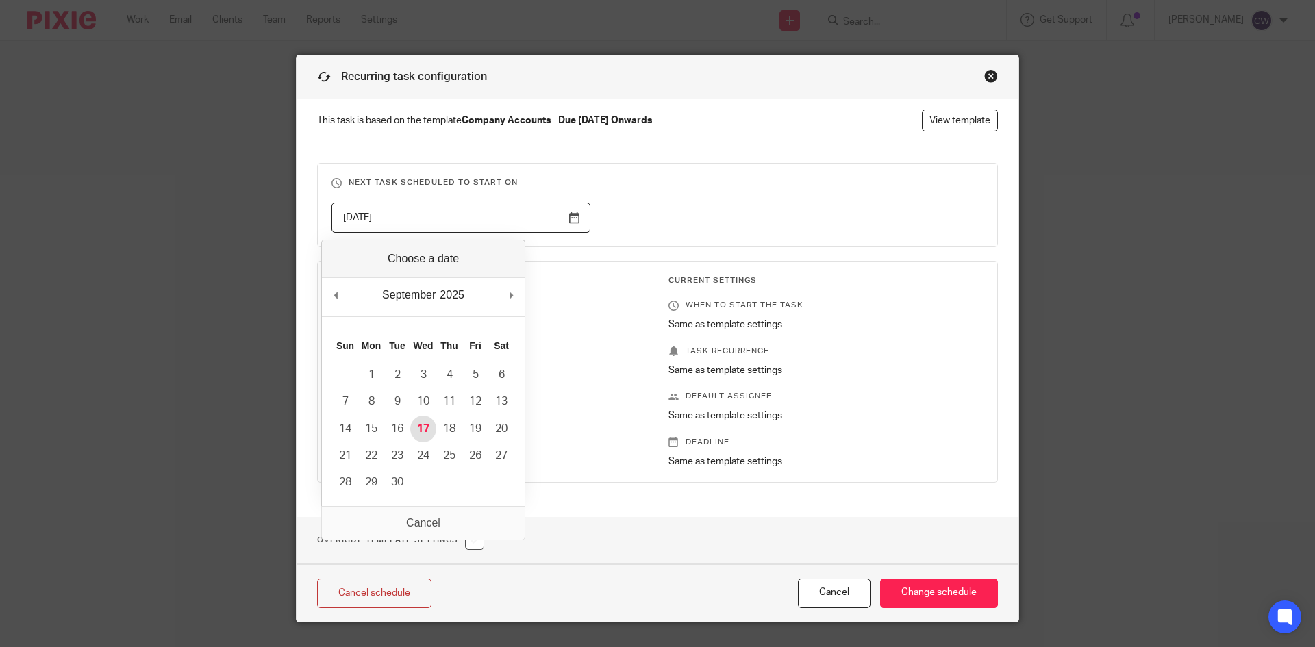
type input "[DATE]"
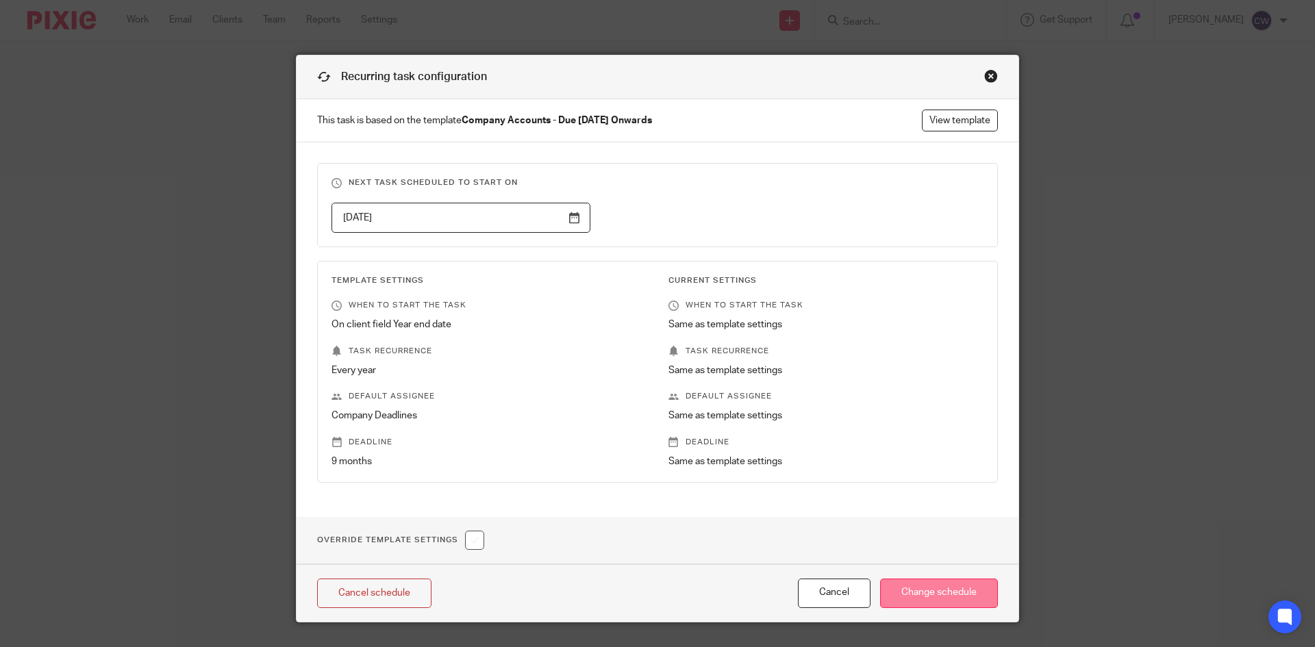
click at [944, 594] on input "Change schedule" at bounding box center [939, 593] width 118 height 29
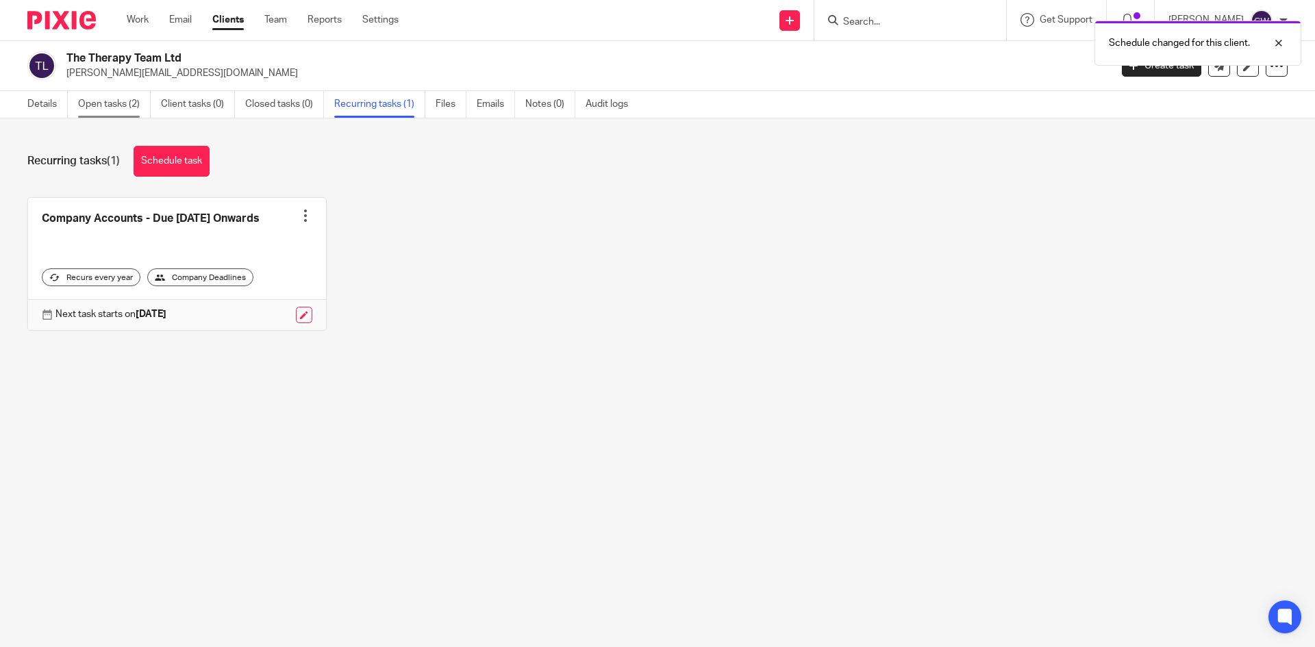
click at [120, 97] on link "Open tasks (2)" at bounding box center [114, 104] width 73 height 27
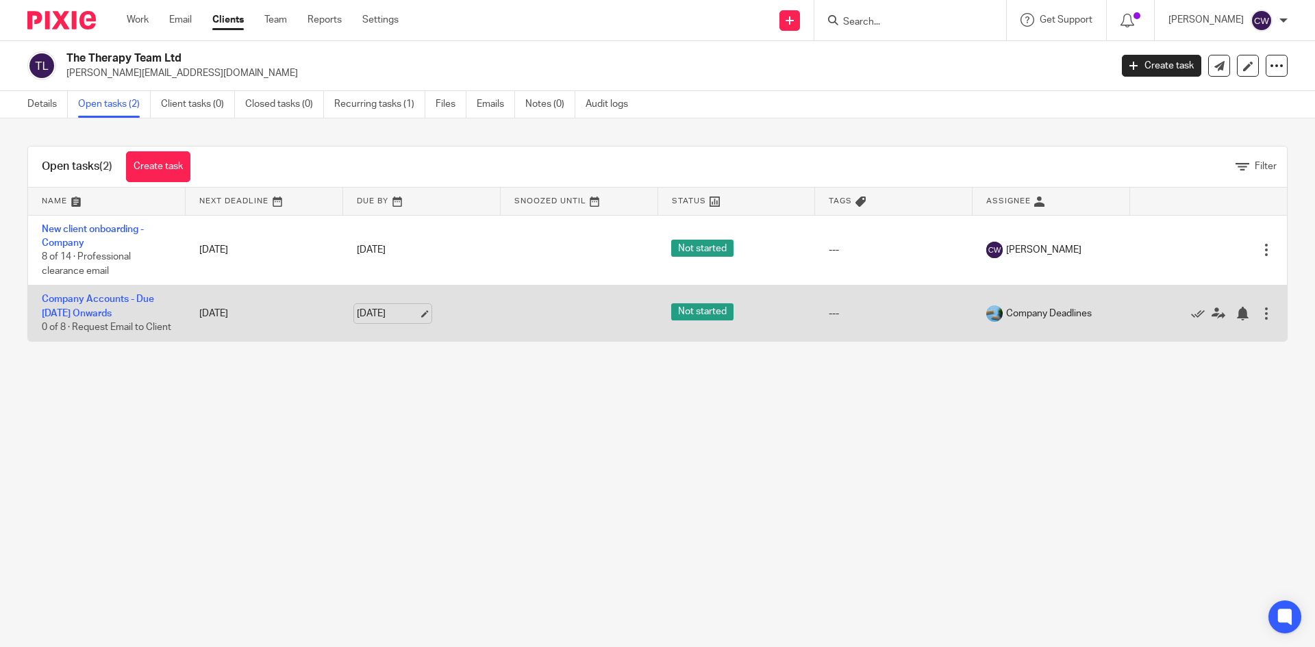
click at [386, 316] on link "[DATE]" at bounding box center [388, 314] width 62 height 14
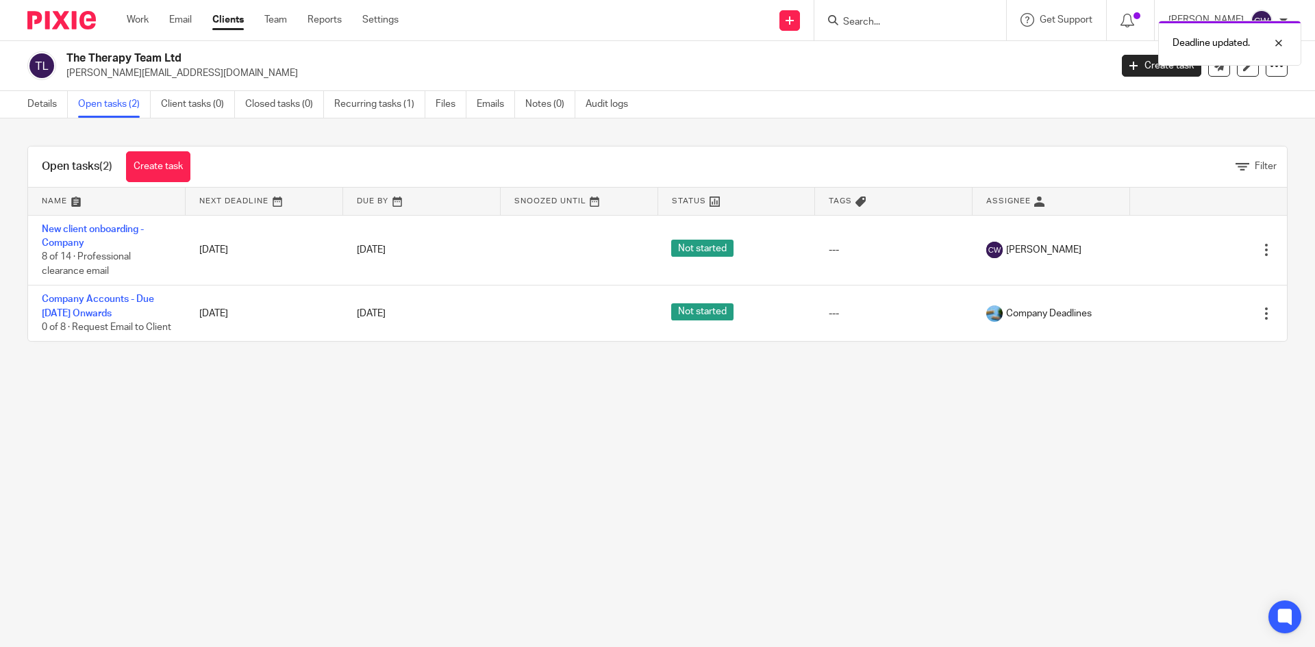
click at [736, 477] on main "The Therapy Team Ltd [PERSON_NAME][EMAIL_ADDRESS][DOMAIN_NAME] Create task Upda…" at bounding box center [657, 323] width 1315 height 647
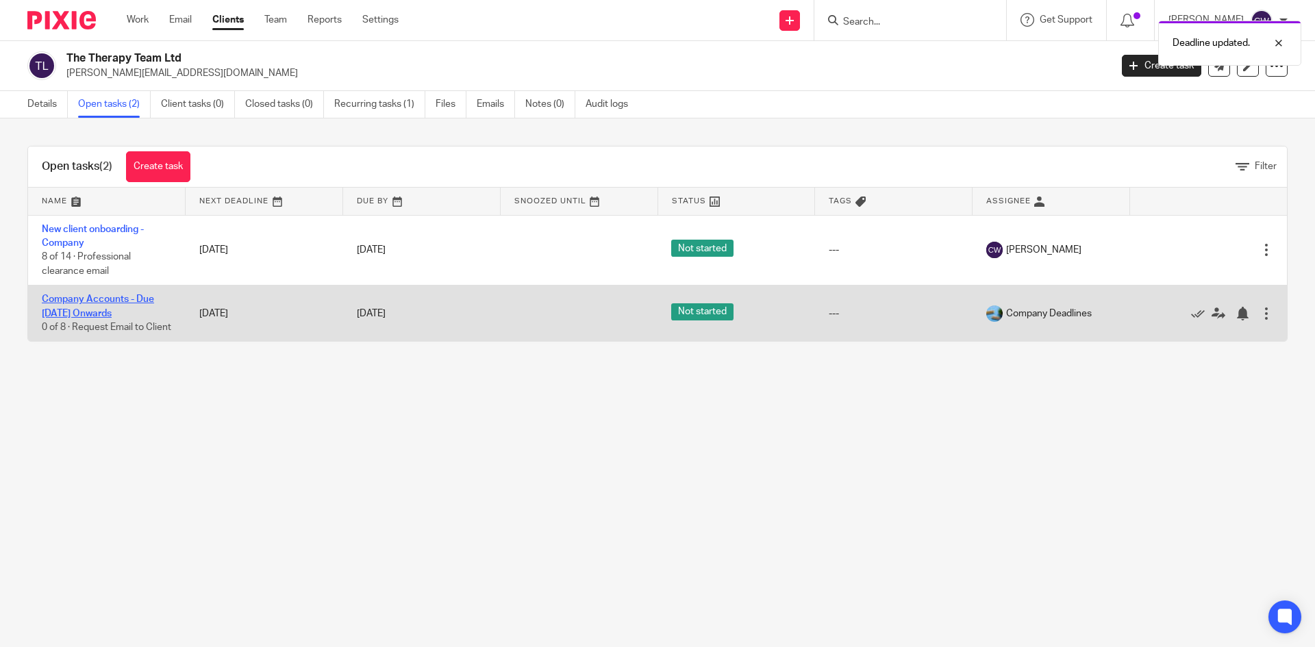
click at [137, 303] on link "Company Accounts - Due [DATE] Onwards" at bounding box center [98, 305] width 112 height 23
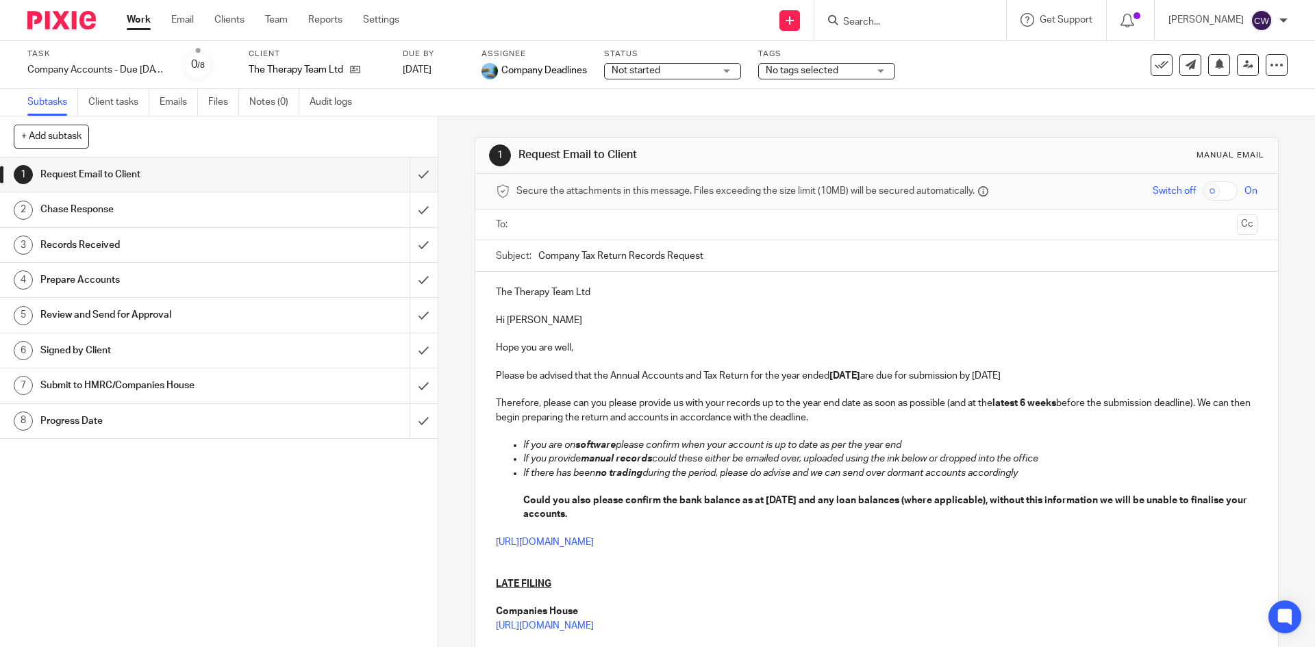
click at [605, 214] on ul at bounding box center [877, 225] width 718 height 23
click at [592, 220] on input "text" at bounding box center [875, 225] width 709 height 16
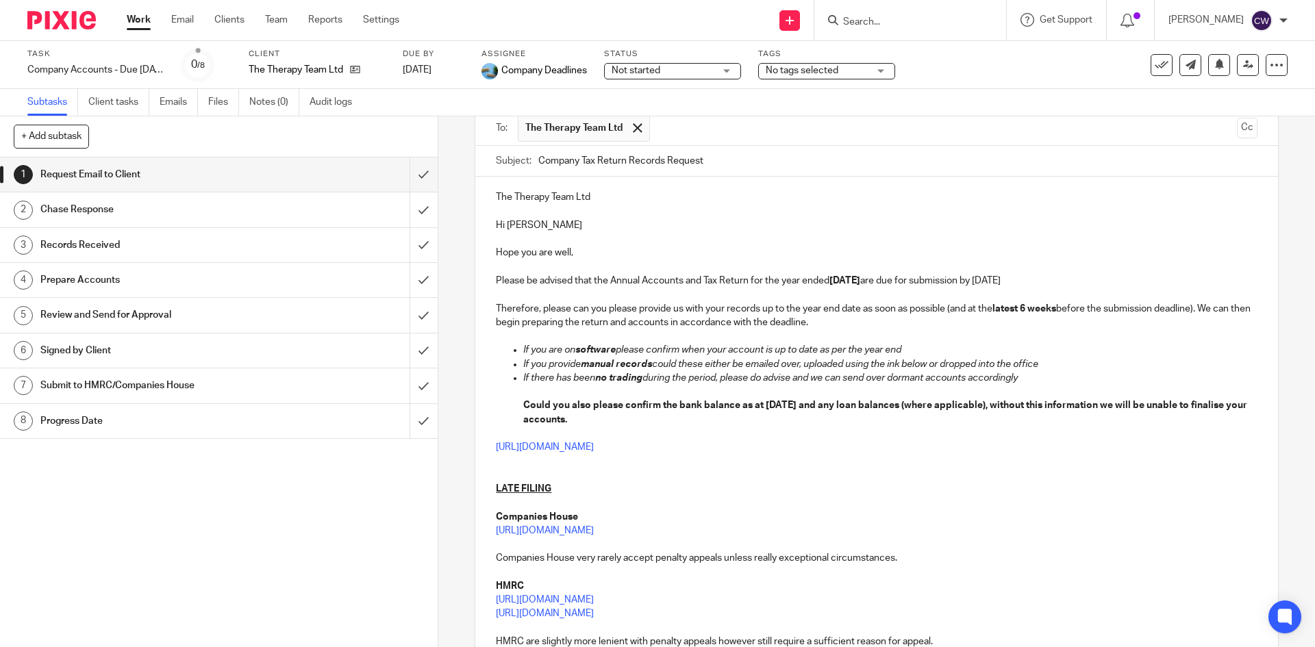
scroll to position [274, 0]
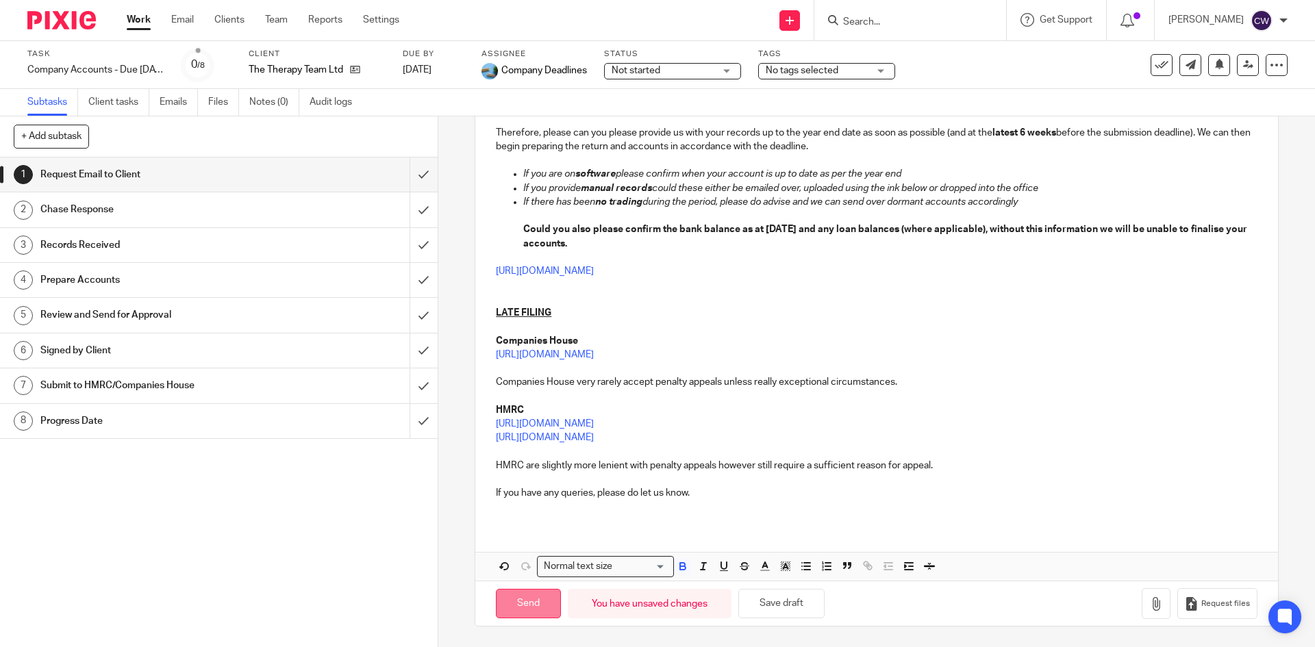
click at [543, 592] on input "Send" at bounding box center [528, 603] width 65 height 29
type input "Sent"
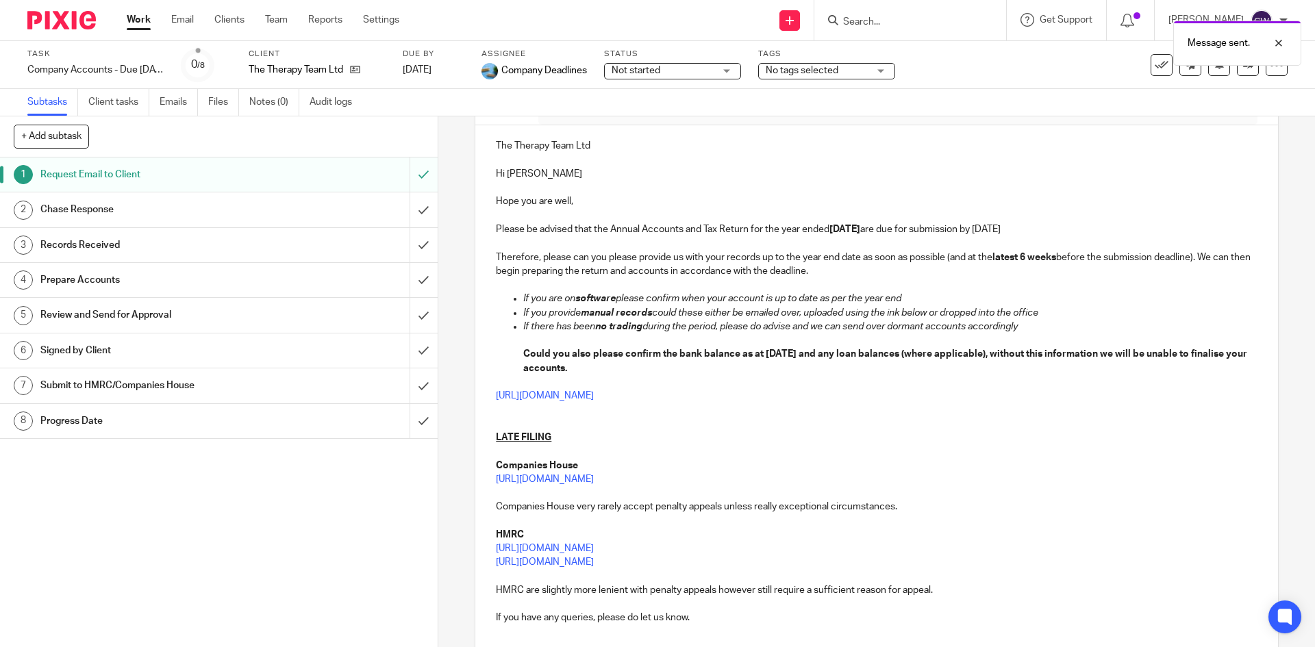
scroll to position [0, 0]
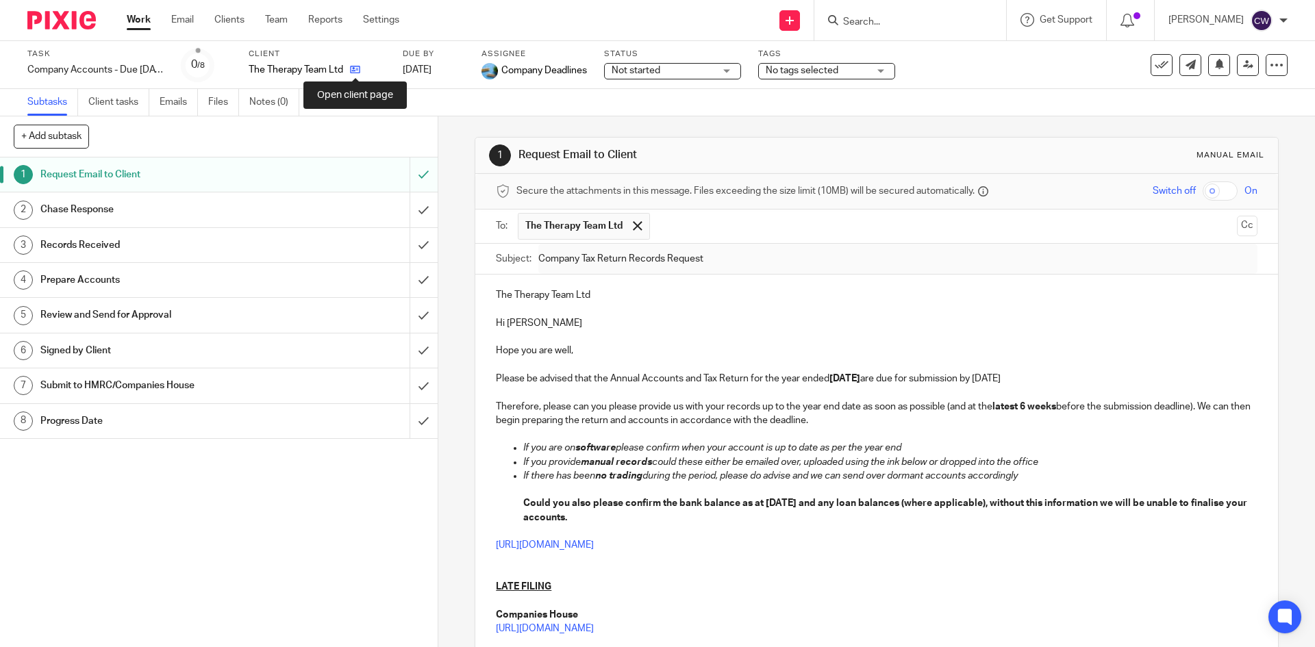
click at [357, 71] on icon at bounding box center [355, 69] width 10 height 10
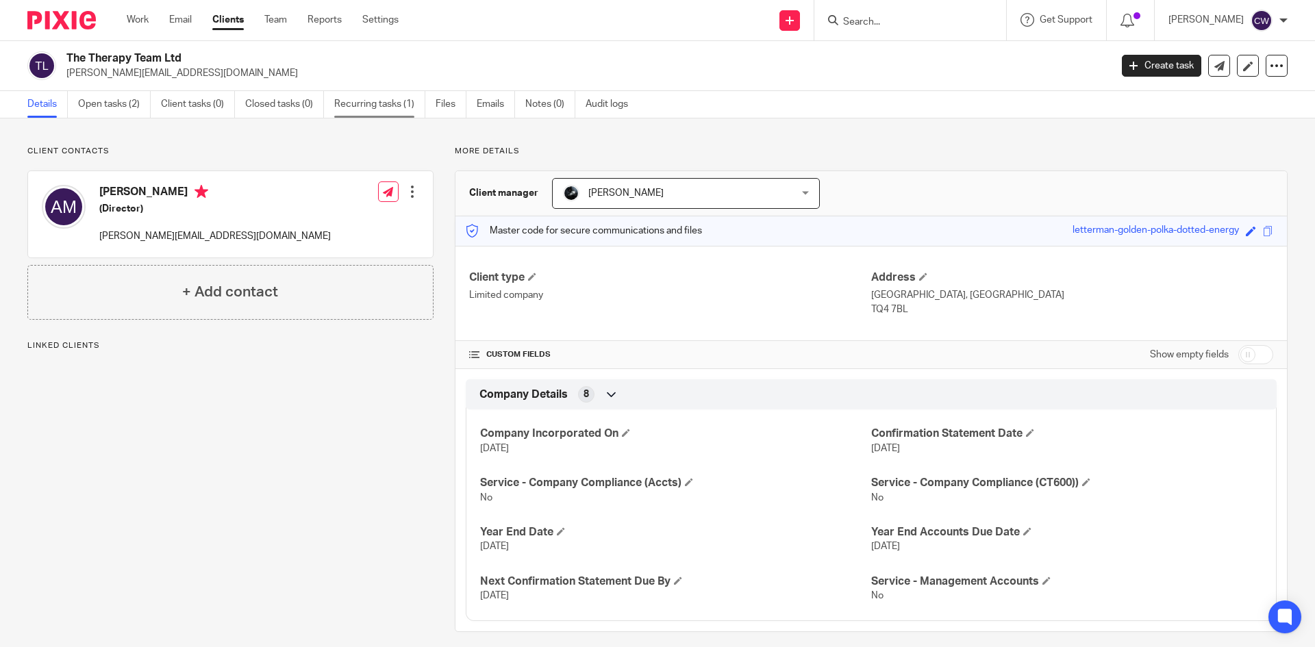
click at [373, 108] on link "Recurring tasks (1)" at bounding box center [379, 104] width 91 height 27
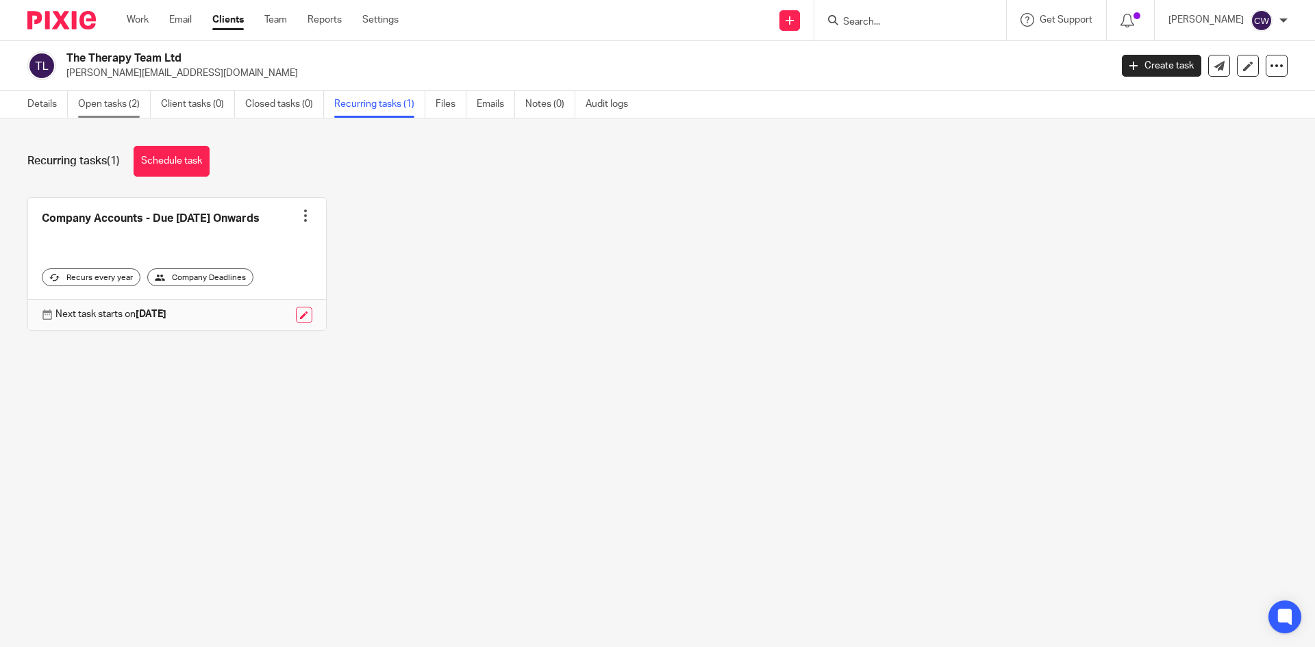
click at [115, 108] on link "Open tasks (2)" at bounding box center [114, 104] width 73 height 27
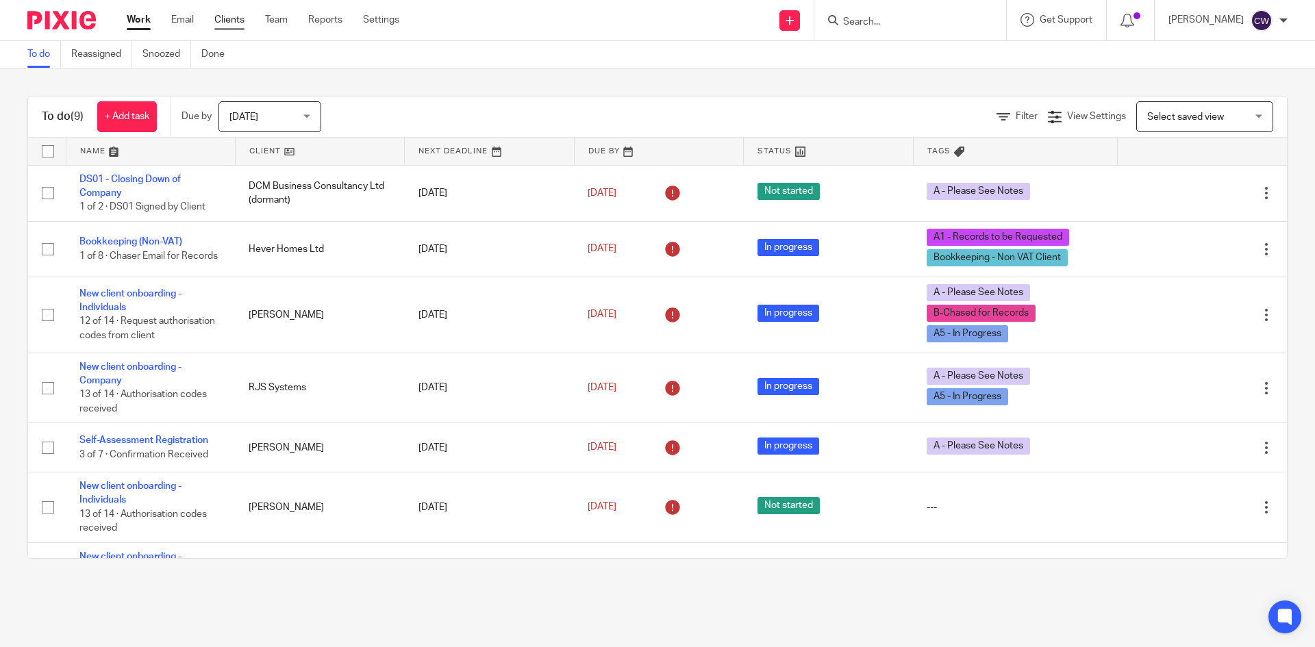
click at [243, 18] on link "Clients" at bounding box center [229, 20] width 30 height 14
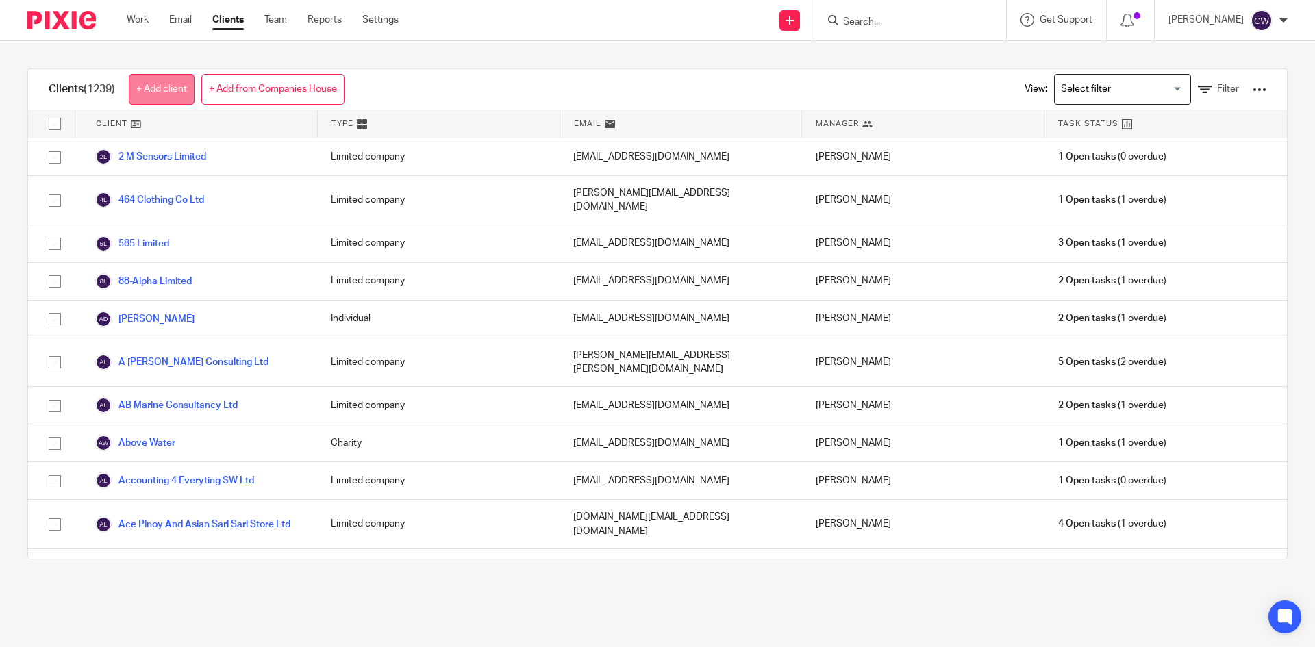
click at [184, 96] on link "+ Add client" at bounding box center [162, 89] width 66 height 31
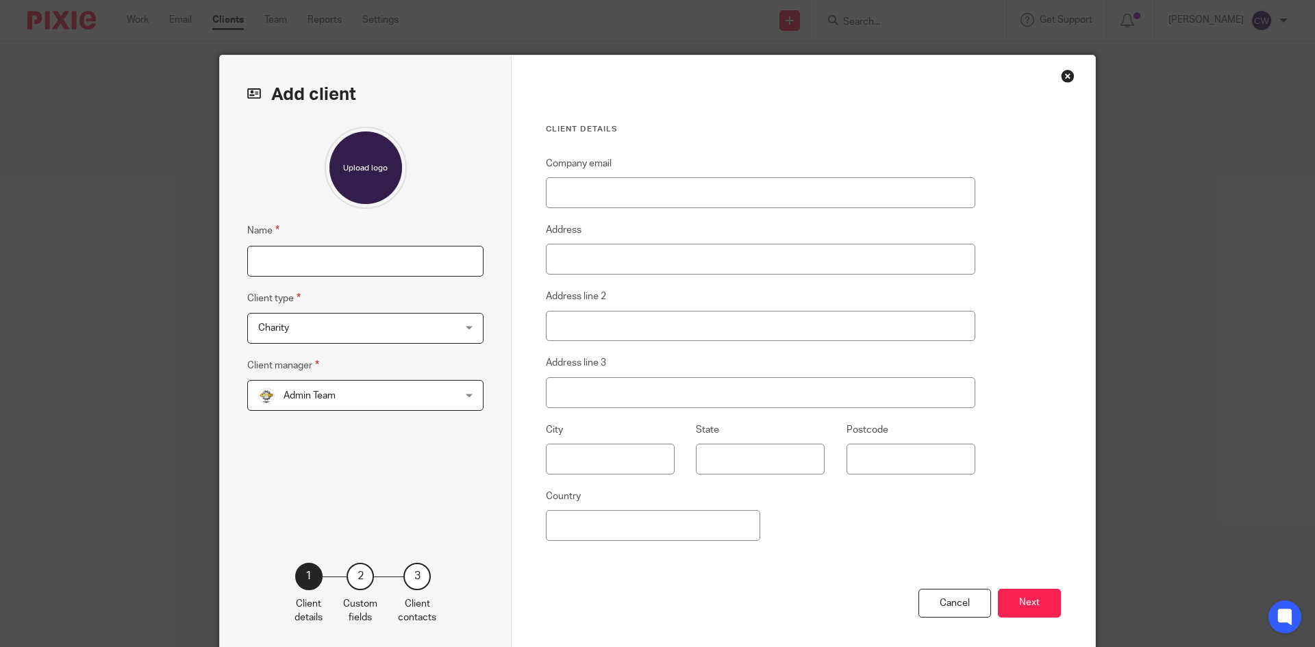
click at [316, 252] on input "Name" at bounding box center [365, 261] width 236 height 31
click at [451, 333] on div "Charity Charity" at bounding box center [365, 328] width 236 height 31
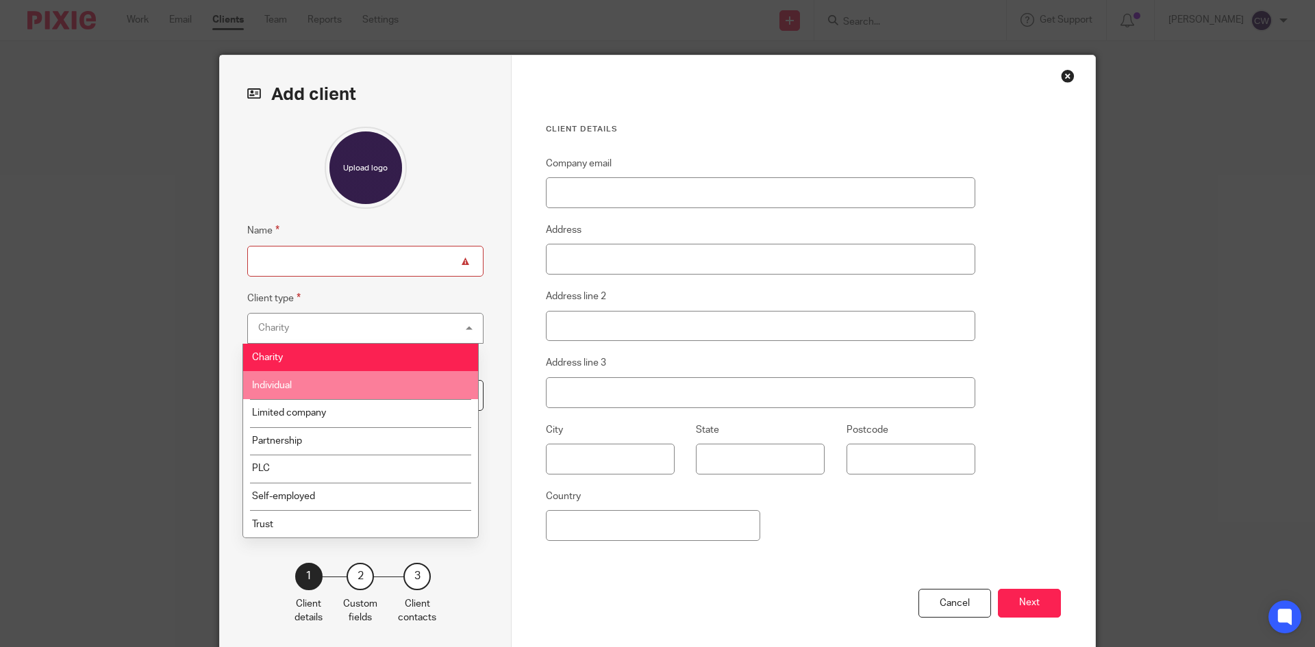
click at [381, 381] on li "Individual" at bounding box center [360, 385] width 235 height 28
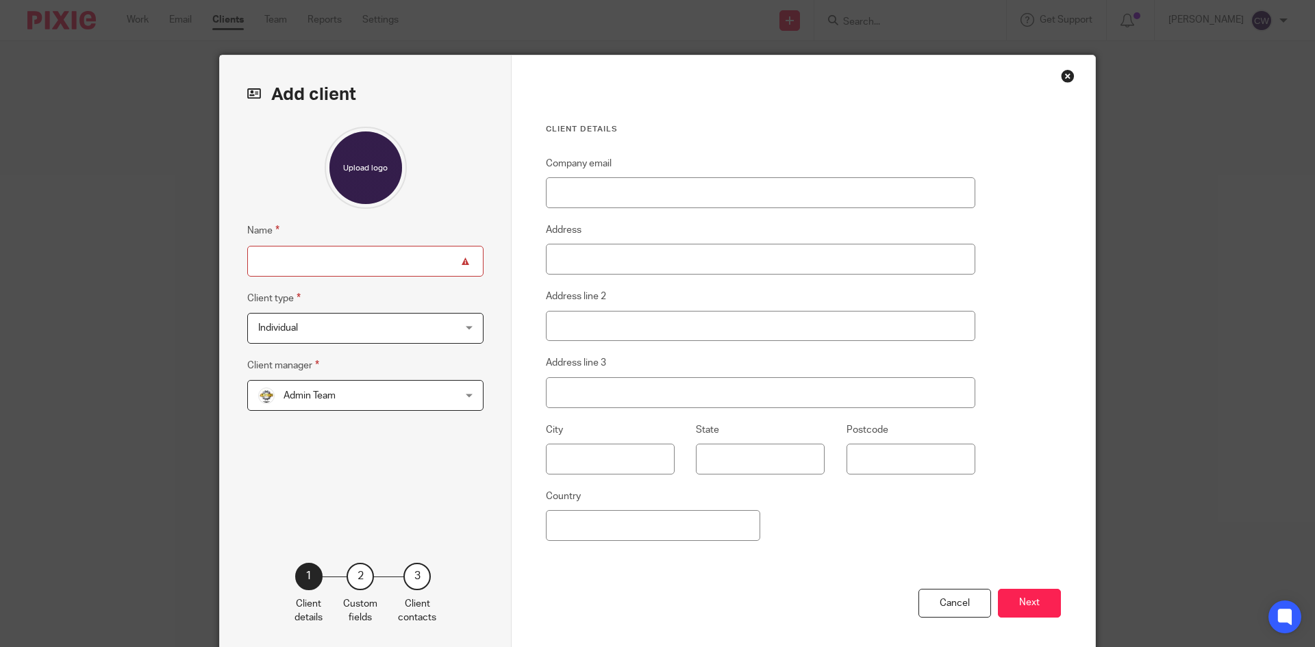
click at [362, 254] on input "Name" at bounding box center [365, 261] width 236 height 31
paste input "Monerawela"
type input "[PERSON_NAME]"
click at [444, 396] on div "Admin Team Admin Team" at bounding box center [365, 395] width 236 height 31
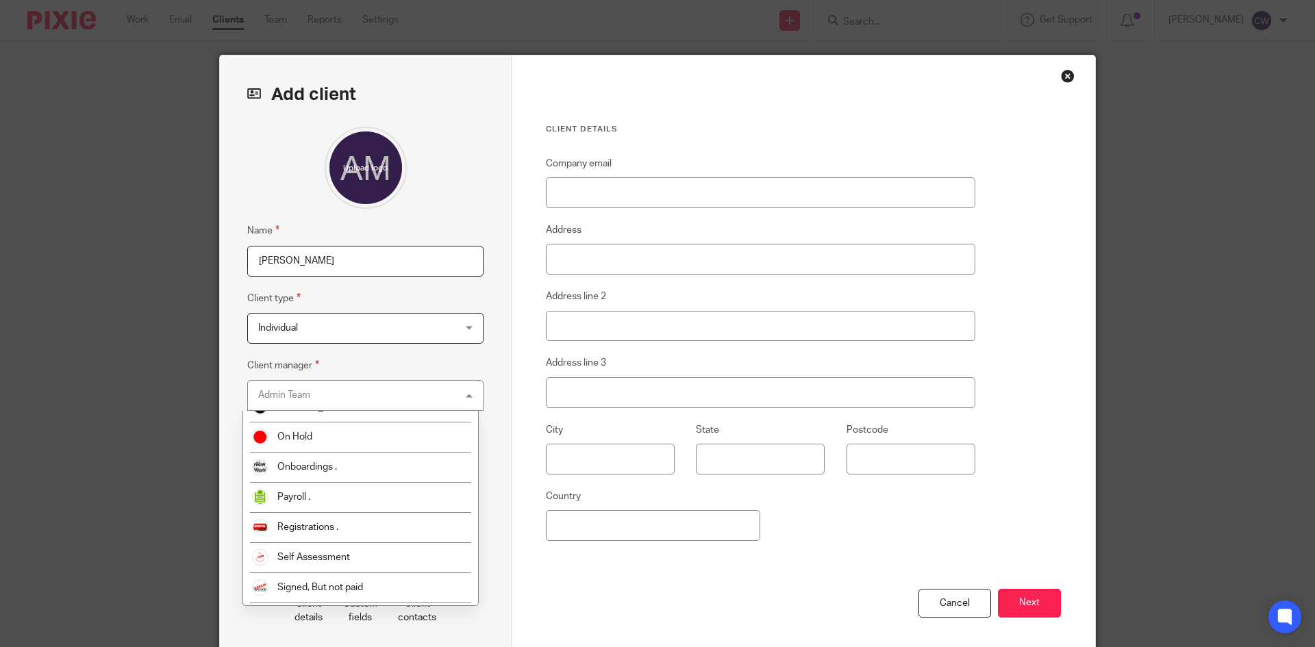
scroll to position [529, 0]
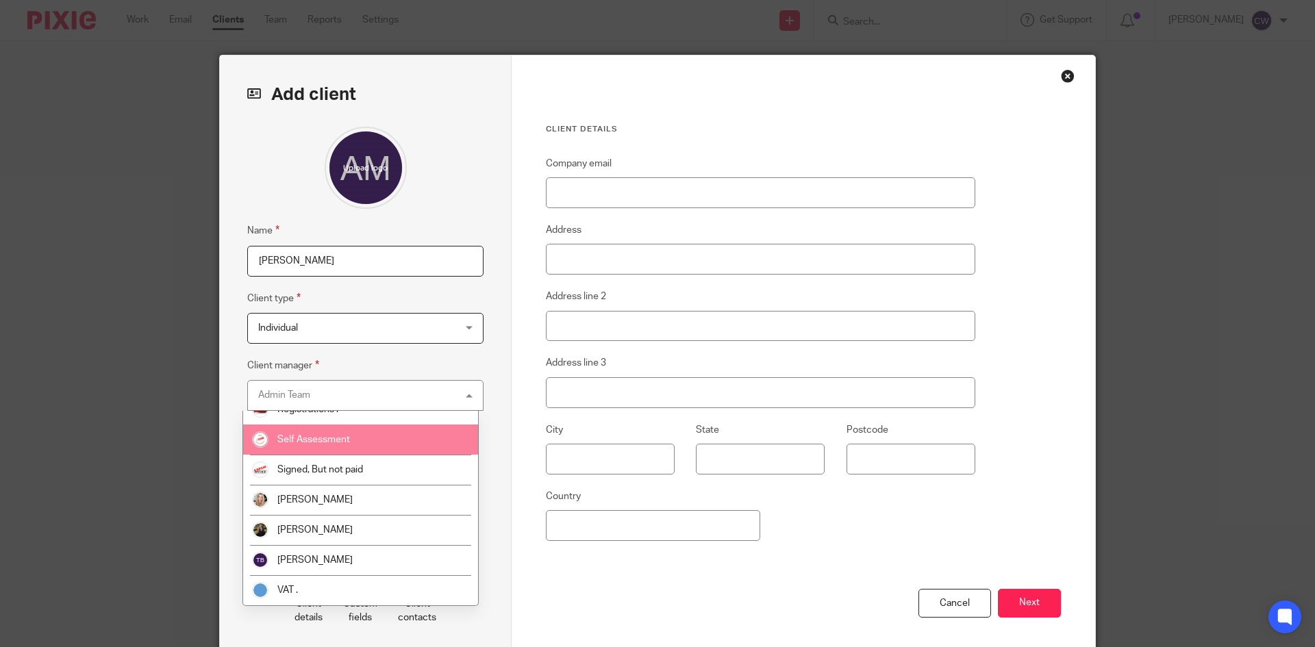
click at [398, 444] on li "Self Assessment" at bounding box center [360, 440] width 235 height 30
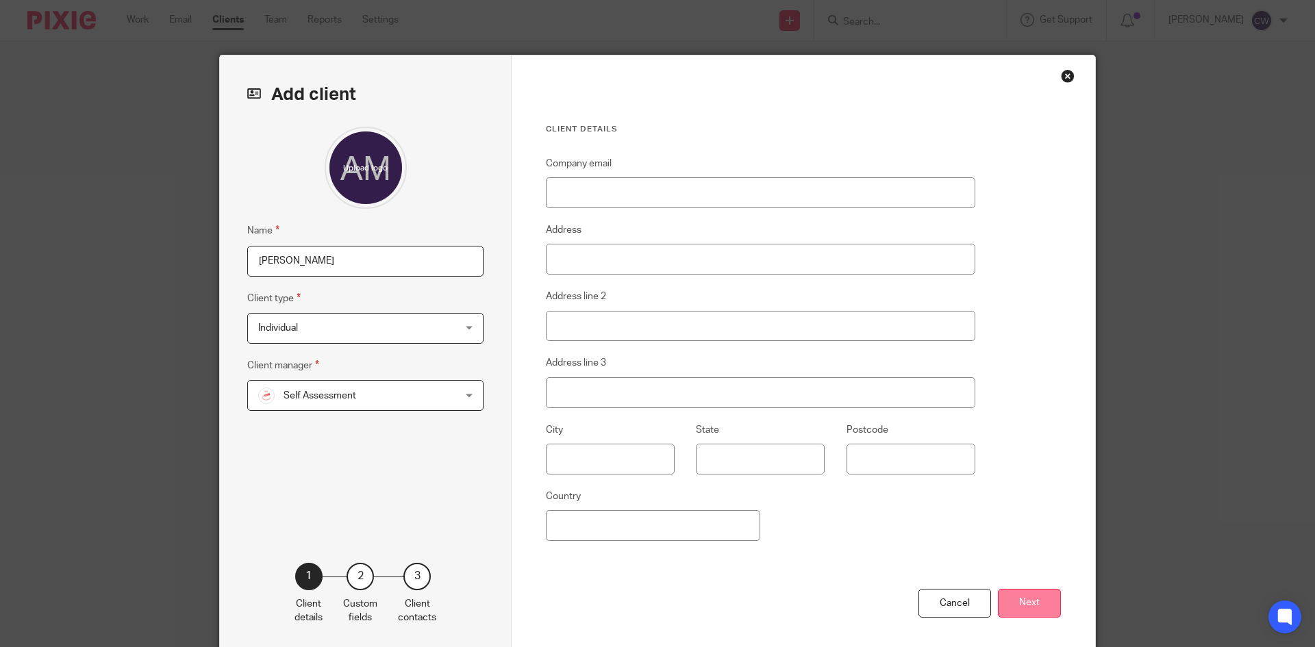
click at [1035, 600] on button "Next" at bounding box center [1029, 603] width 63 height 29
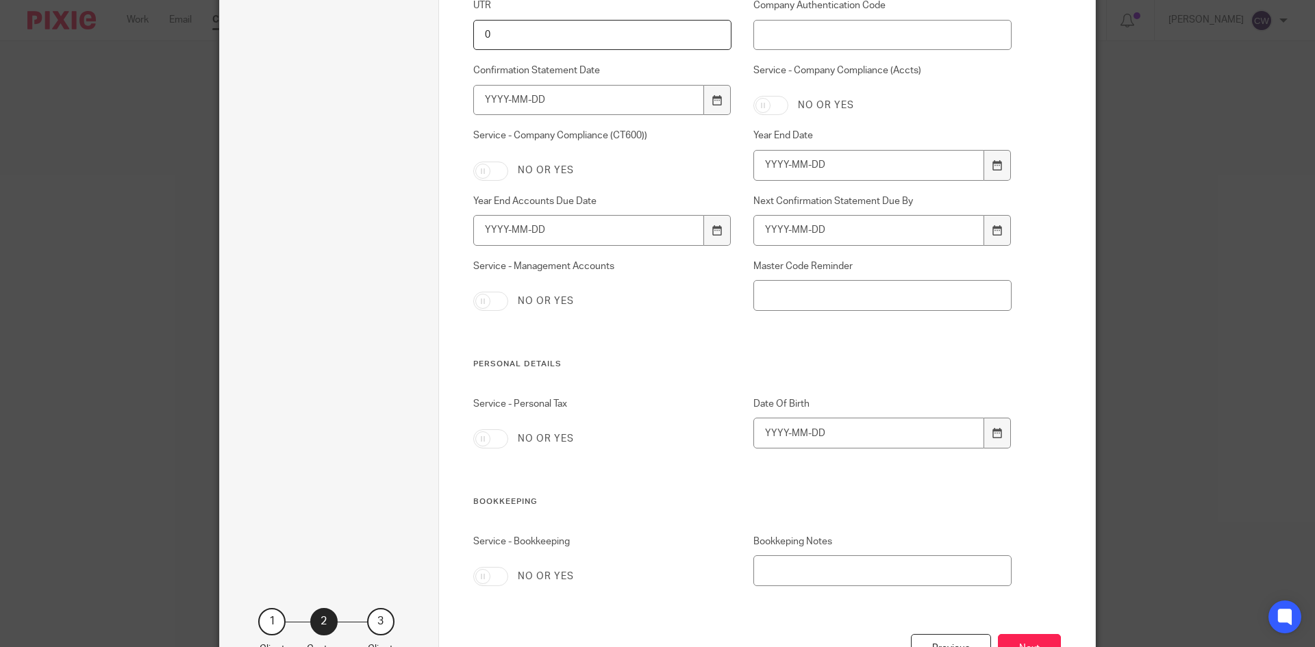
scroll to position [1199, 0]
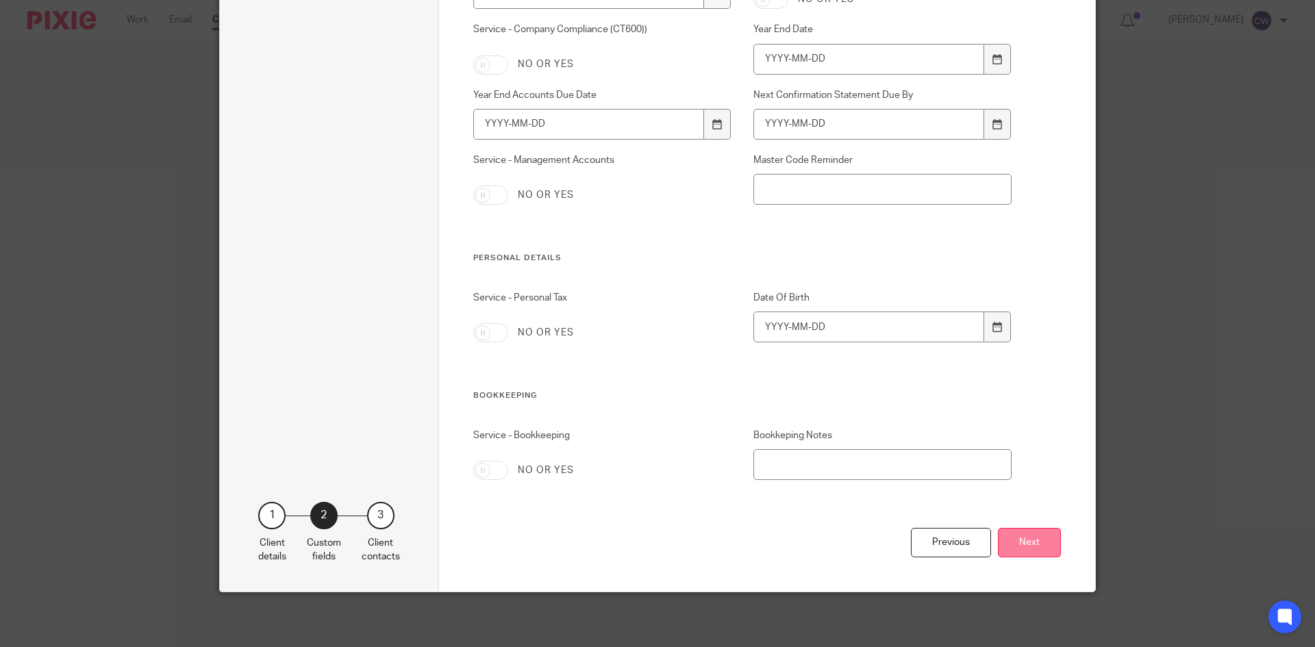
click at [1039, 549] on button "Next" at bounding box center [1029, 542] width 63 height 29
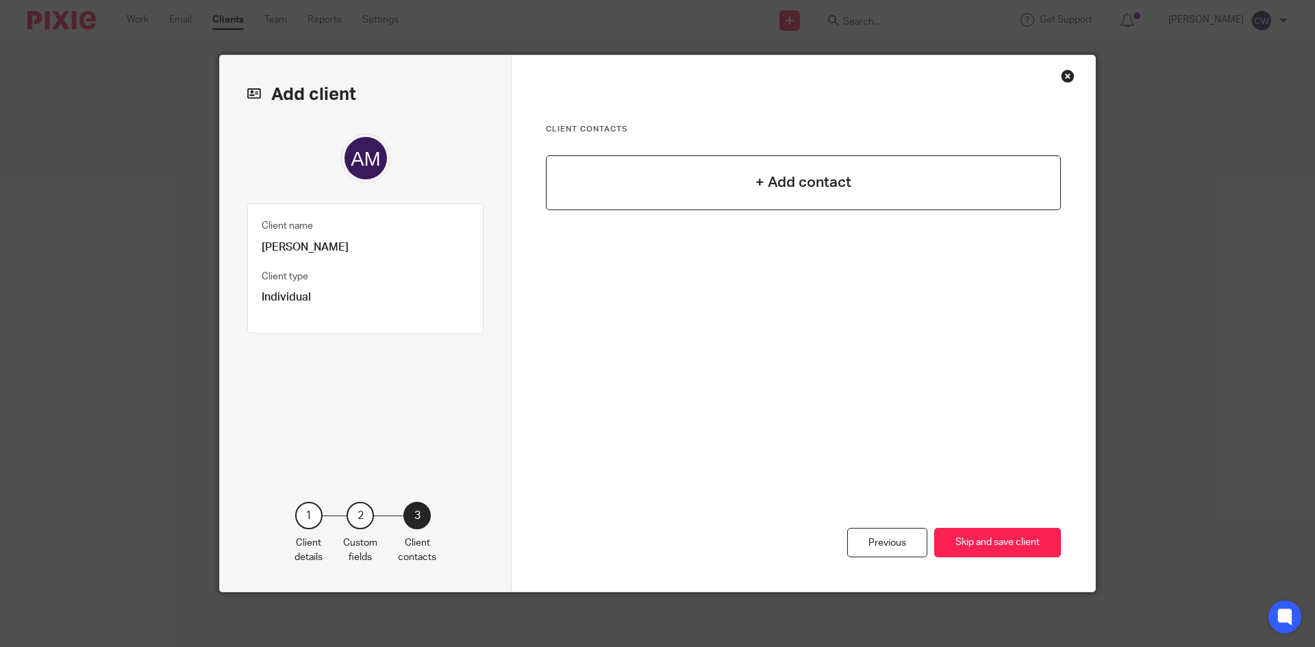
click at [870, 192] on div "+ Add contact" at bounding box center [803, 182] width 515 height 55
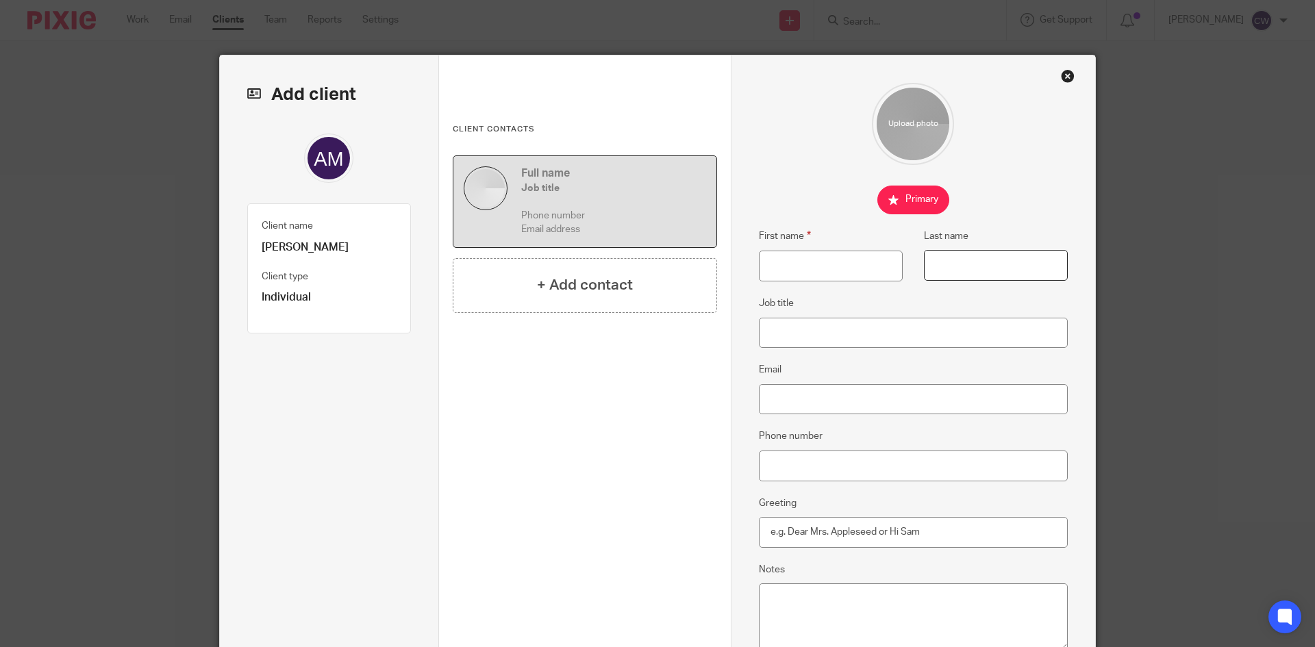
paste input "Monerawela"
type input "Monerawela"
click at [783, 270] on input "First name" at bounding box center [831, 266] width 144 height 31
type input "a"
type input "Amy"
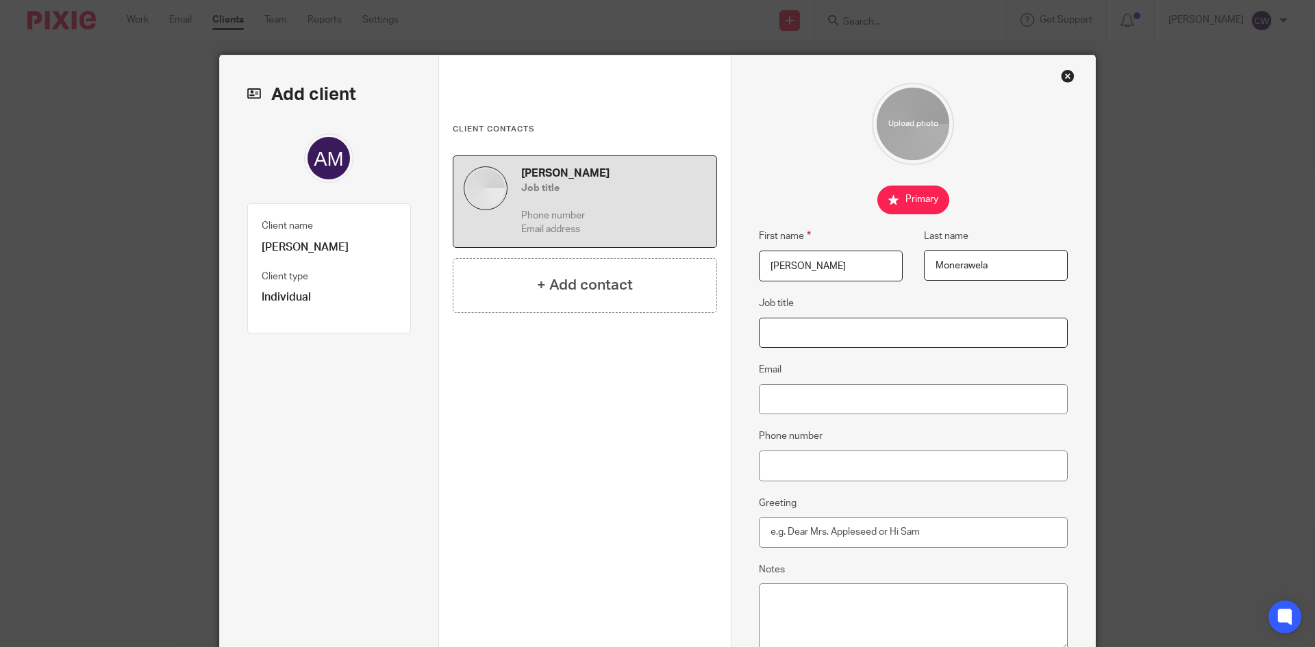
click at [868, 340] on input "Job title" at bounding box center [914, 333] width 310 height 31
type input "Director (The Therapy Team Ltd)"
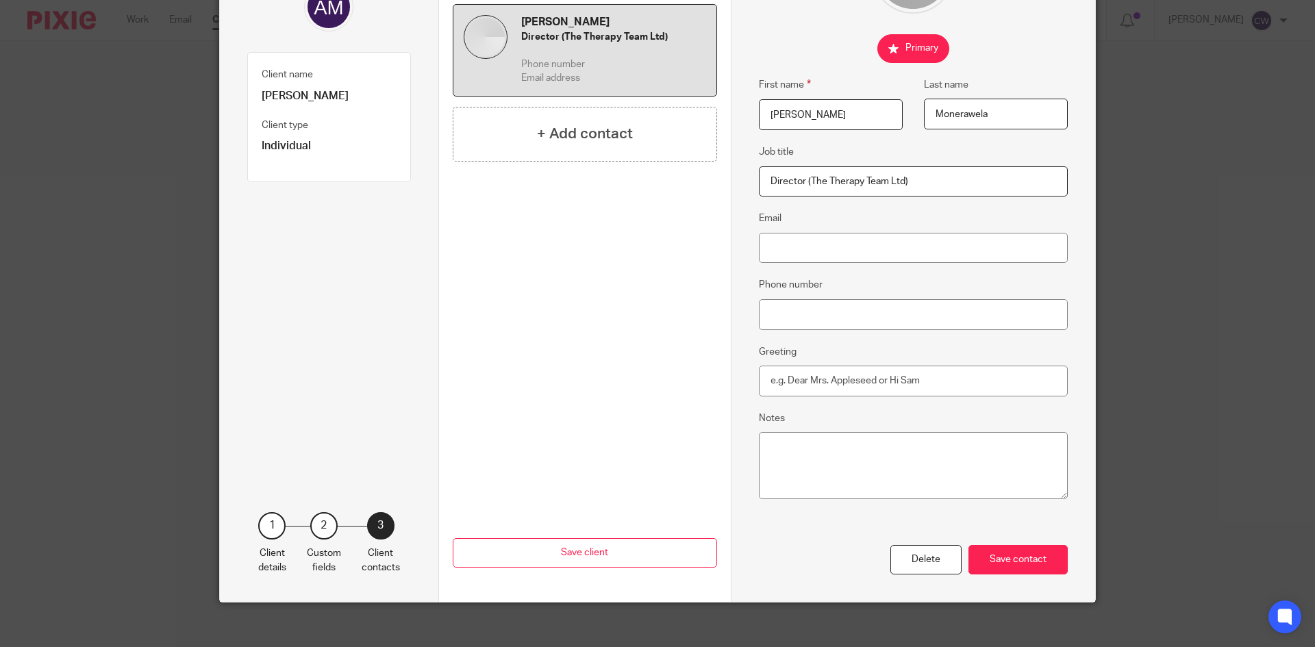
scroll to position [162, 0]
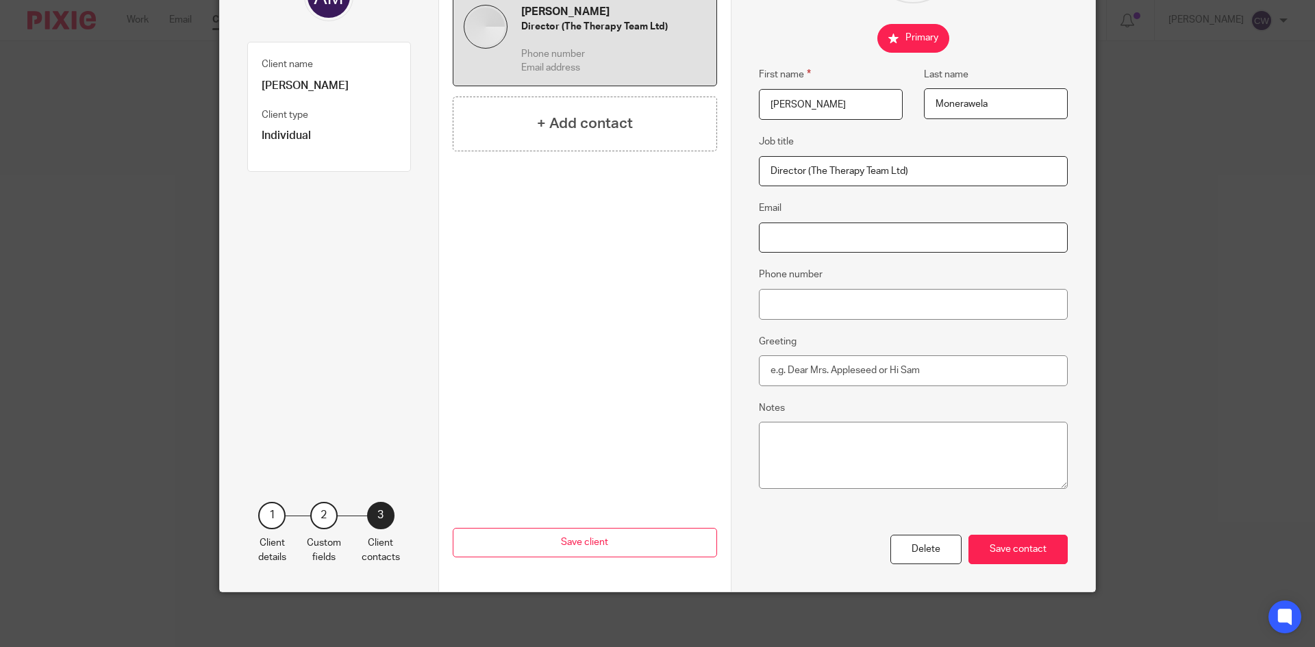
paste input "amy@theautismclinic.co.uk"
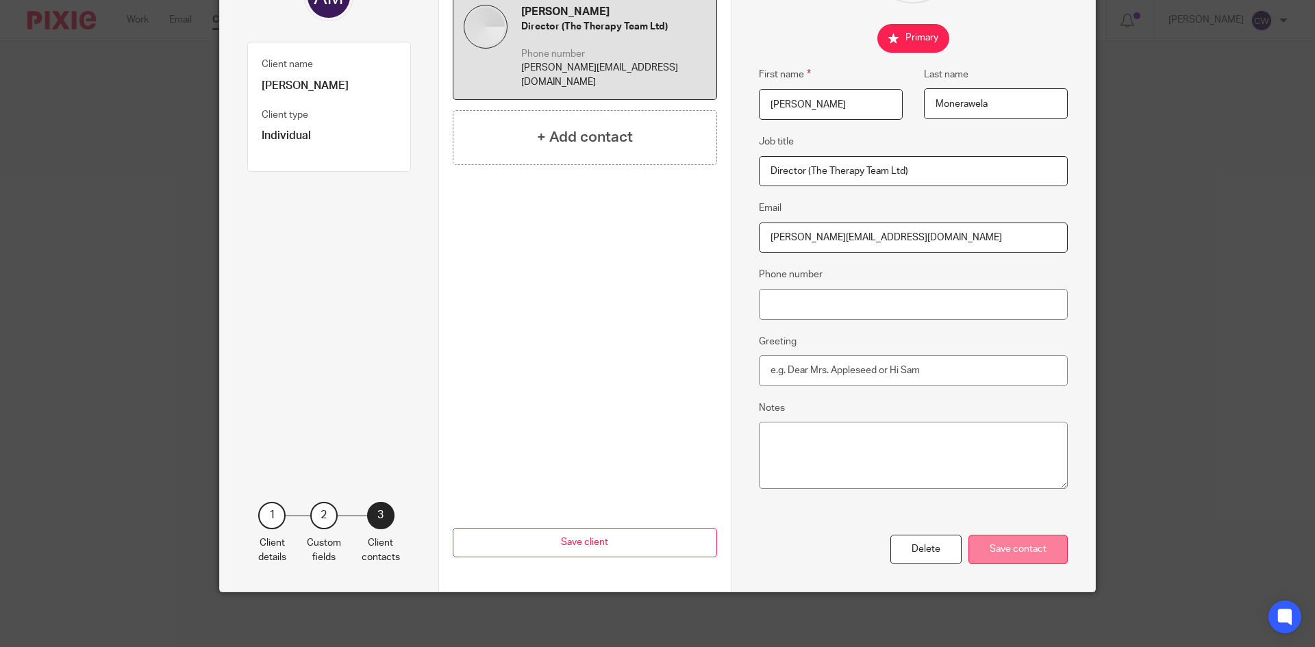
type input "amy@theautismclinic.co.uk"
click at [1027, 555] on div "Save contact" at bounding box center [1017, 549] width 99 height 29
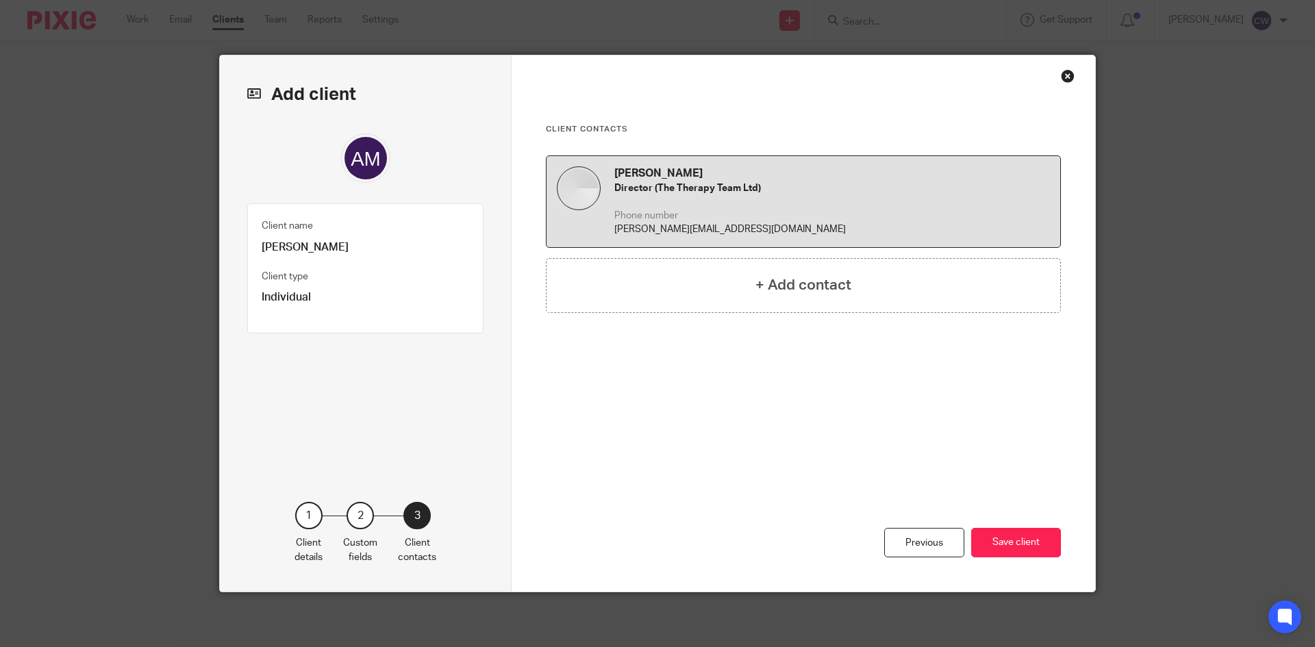
scroll to position [0, 0]
click at [992, 540] on button "Save client" at bounding box center [1016, 542] width 90 height 29
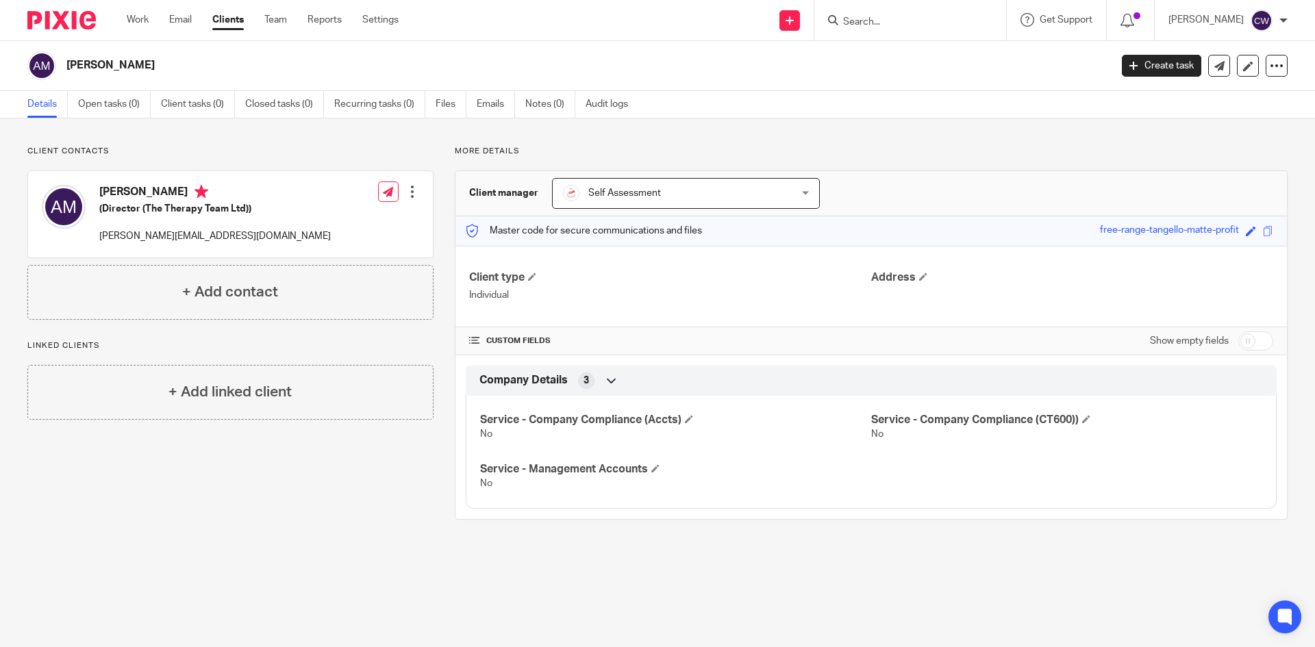
drag, startPoint x: 96, startPoint y: 66, endPoint x: 125, endPoint y: 75, distance: 31.0
click at [188, 73] on h2 "[PERSON_NAME]" at bounding box center [480, 65] width 828 height 14
copy h2 "Monerawela"
click at [89, 71] on h2 "[PERSON_NAME]" at bounding box center [480, 65] width 828 height 14
drag, startPoint x: 88, startPoint y: 66, endPoint x: 68, endPoint y: 61, distance: 21.1
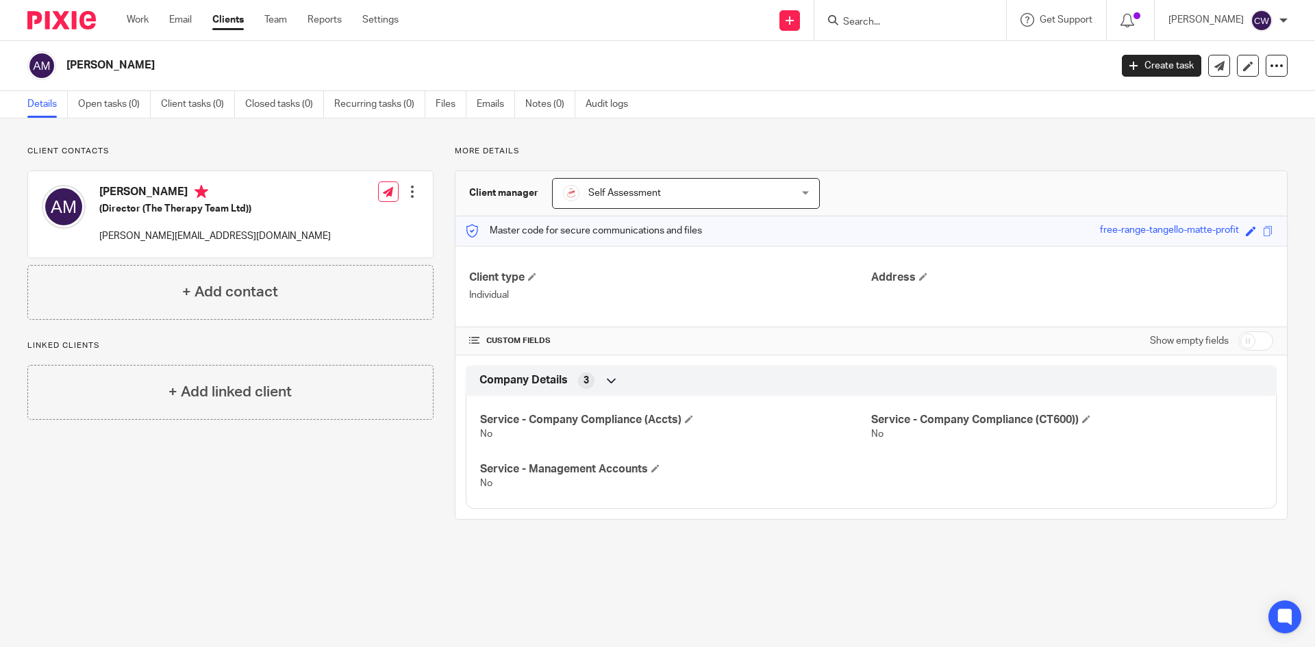
click at [68, 61] on h2 "[PERSON_NAME]" at bounding box center [480, 65] width 828 height 14
copy h2 "Amy"
click at [117, 97] on link "Open tasks (0)" at bounding box center [114, 104] width 73 height 27
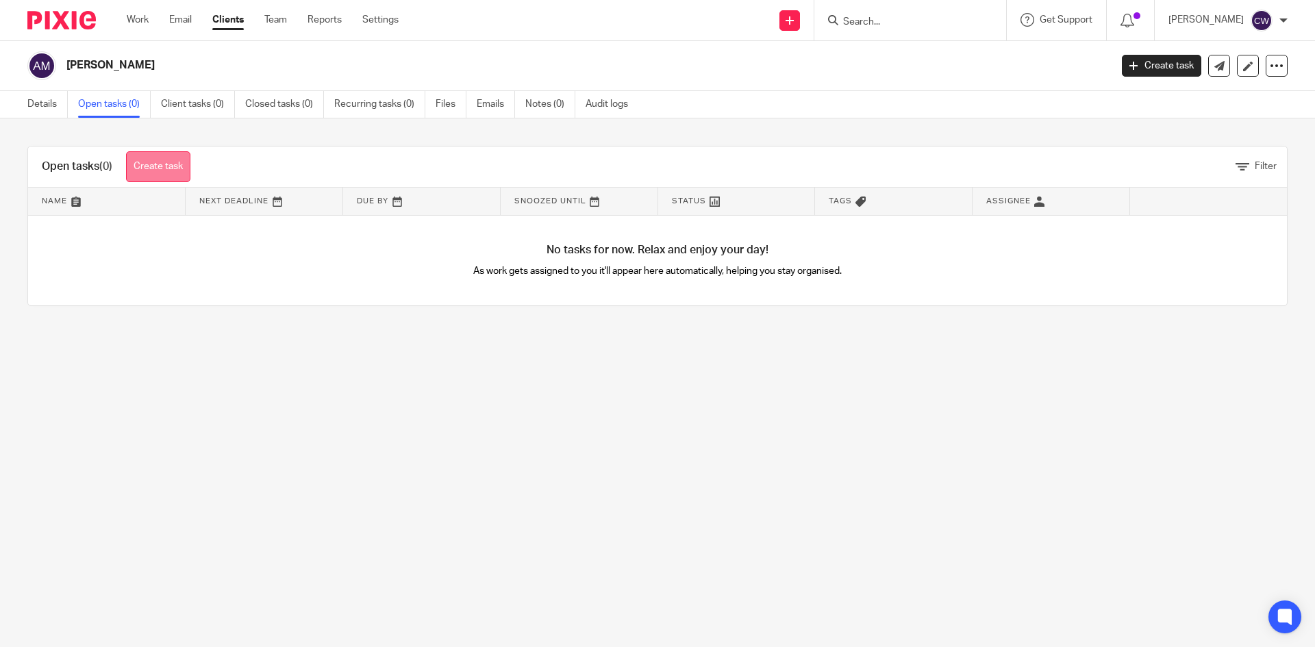
click at [159, 164] on link "Create task" at bounding box center [158, 166] width 64 height 31
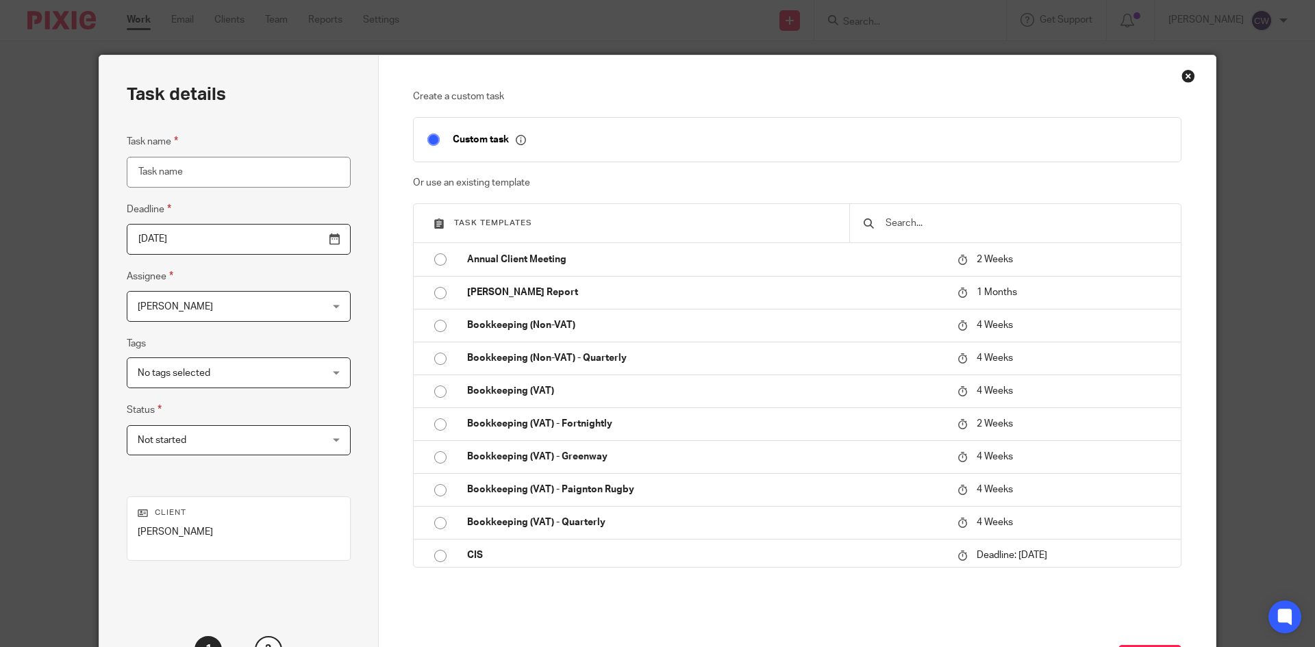
click at [213, 182] on input "Task name" at bounding box center [239, 172] width 224 height 31
click at [884, 217] on input "text" at bounding box center [1025, 223] width 283 height 15
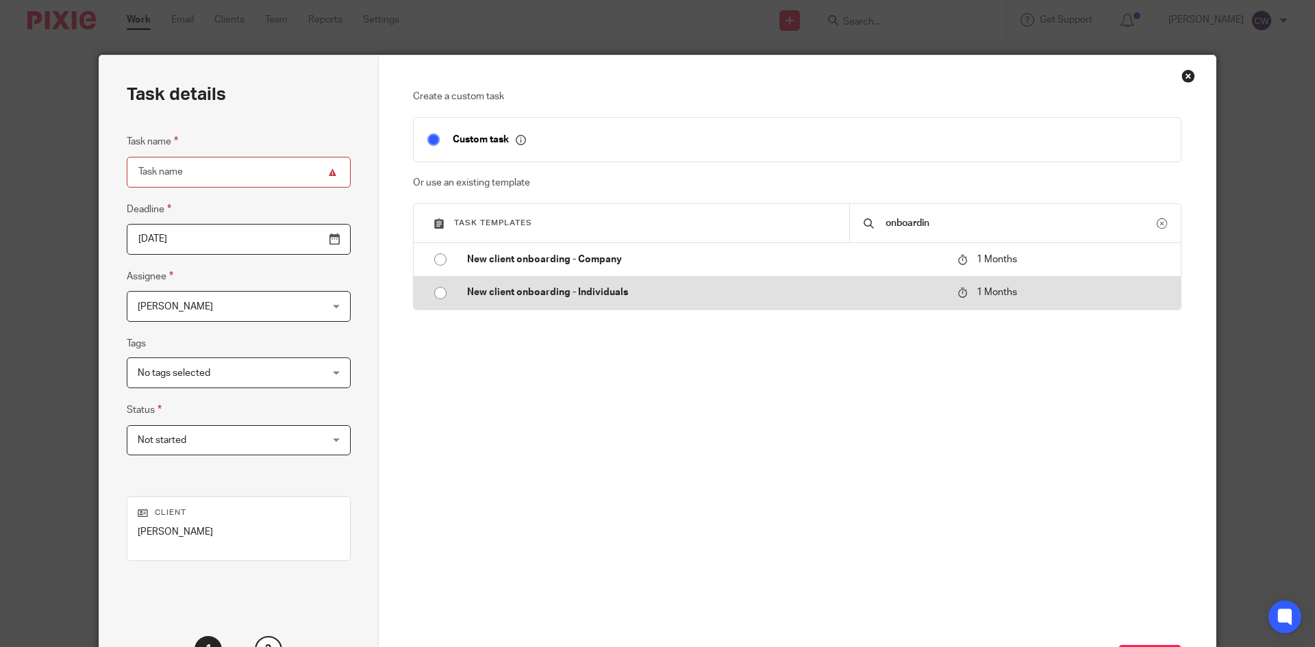
type input "onboardin"
click at [485, 297] on p "New client onboarding - Individuals" at bounding box center [705, 293] width 477 height 14
type input "[DATE]"
type input "New client onboarding - Individuals"
checkbox input "false"
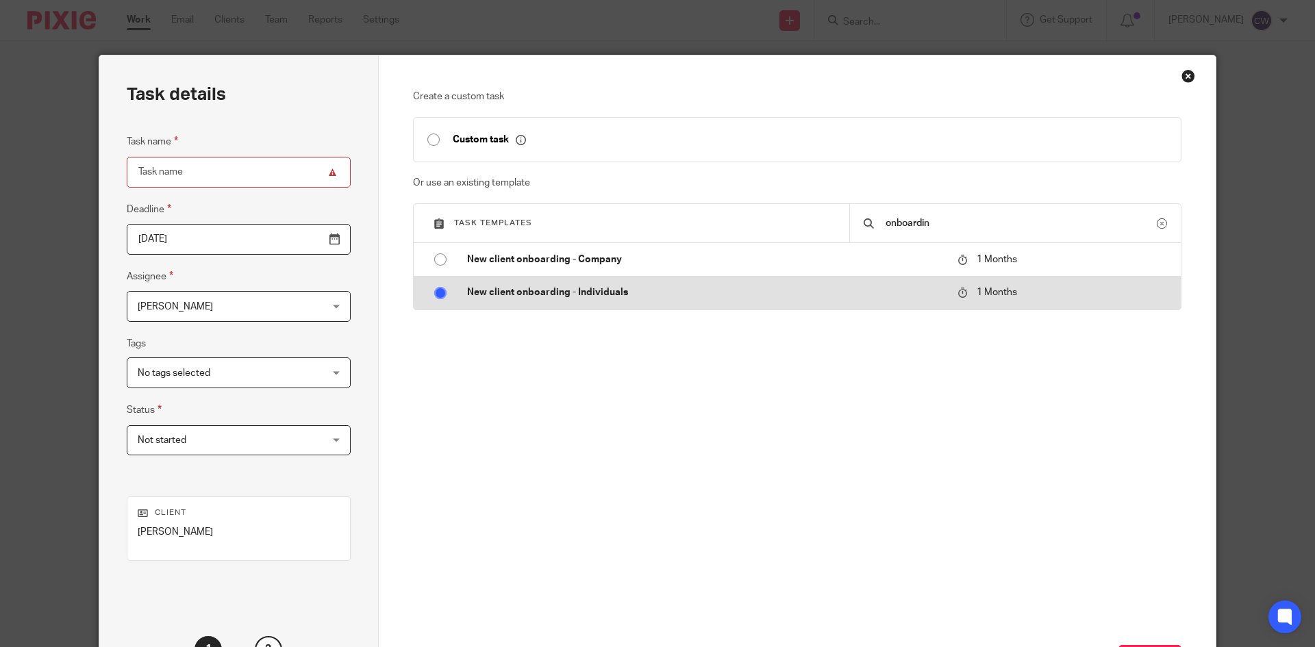
radio input "true"
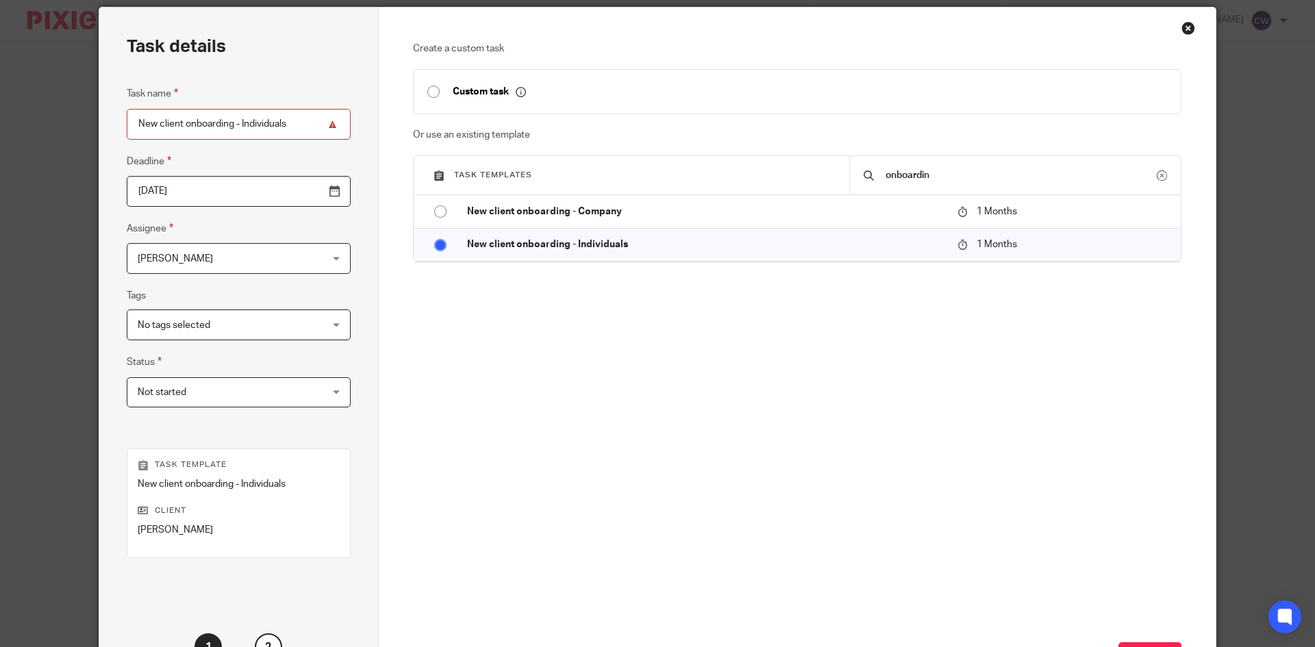
scroll to position [162, 0]
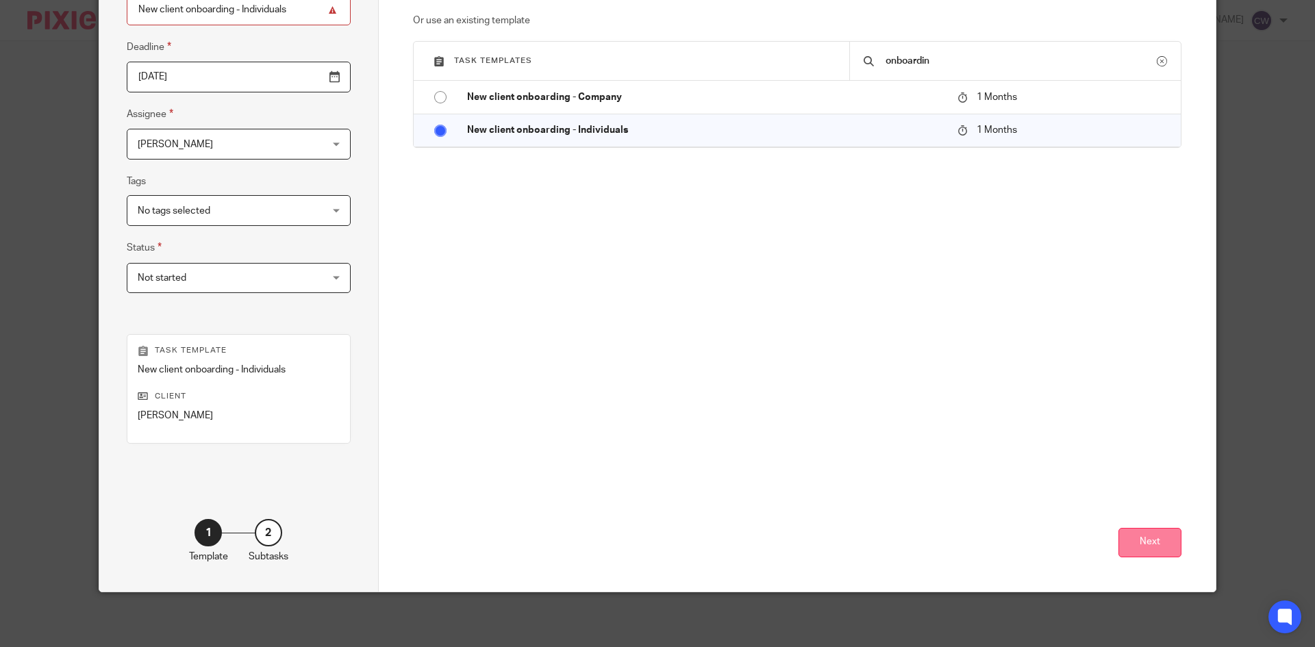
click at [1153, 546] on button "Next" at bounding box center [1149, 542] width 63 height 29
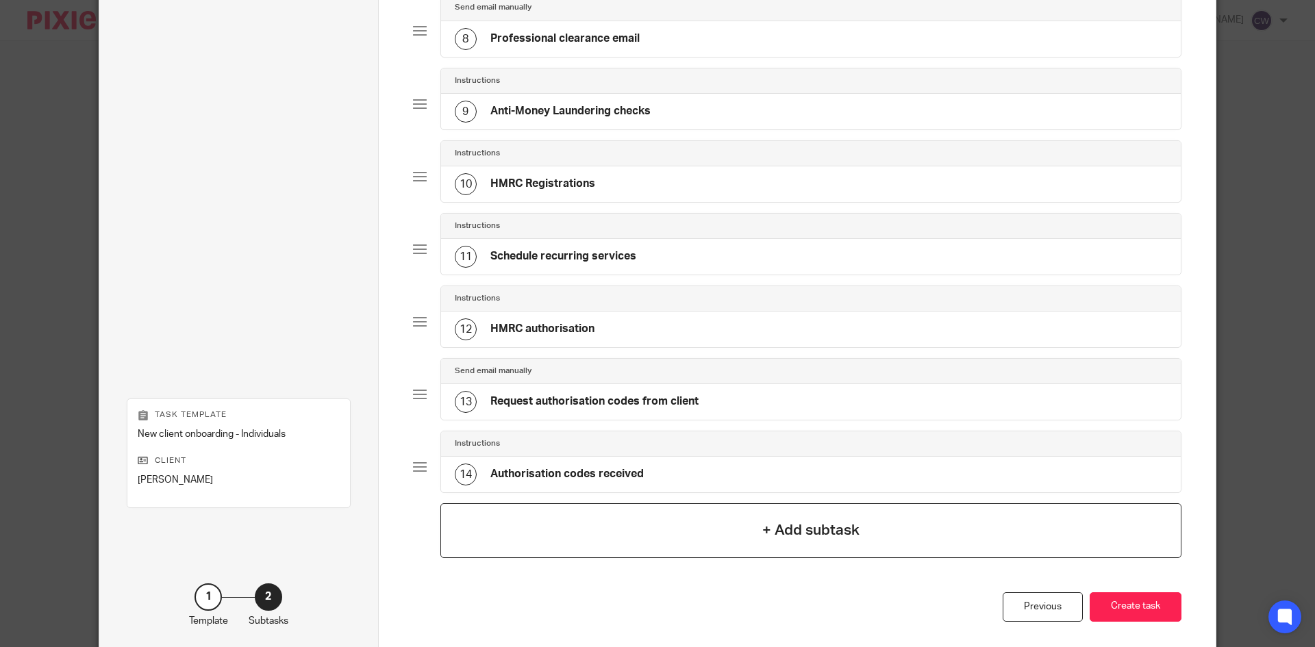
scroll to position [703, 0]
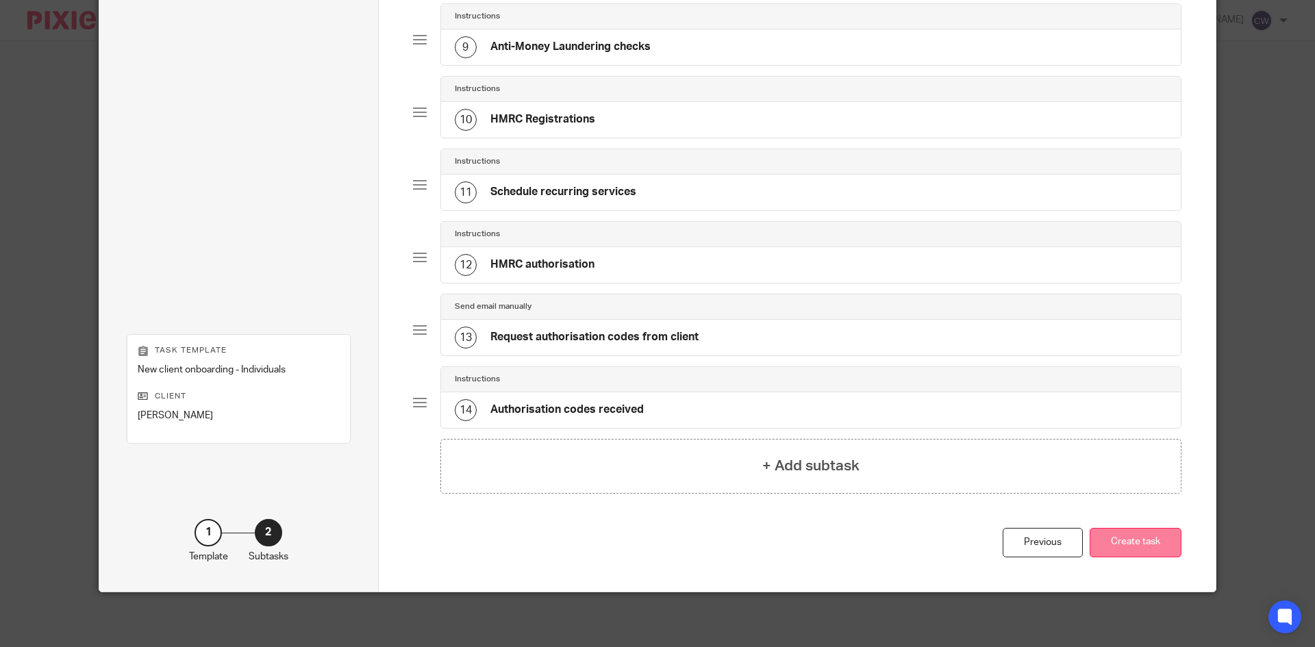
click at [1108, 535] on button "Create task" at bounding box center [1136, 542] width 92 height 29
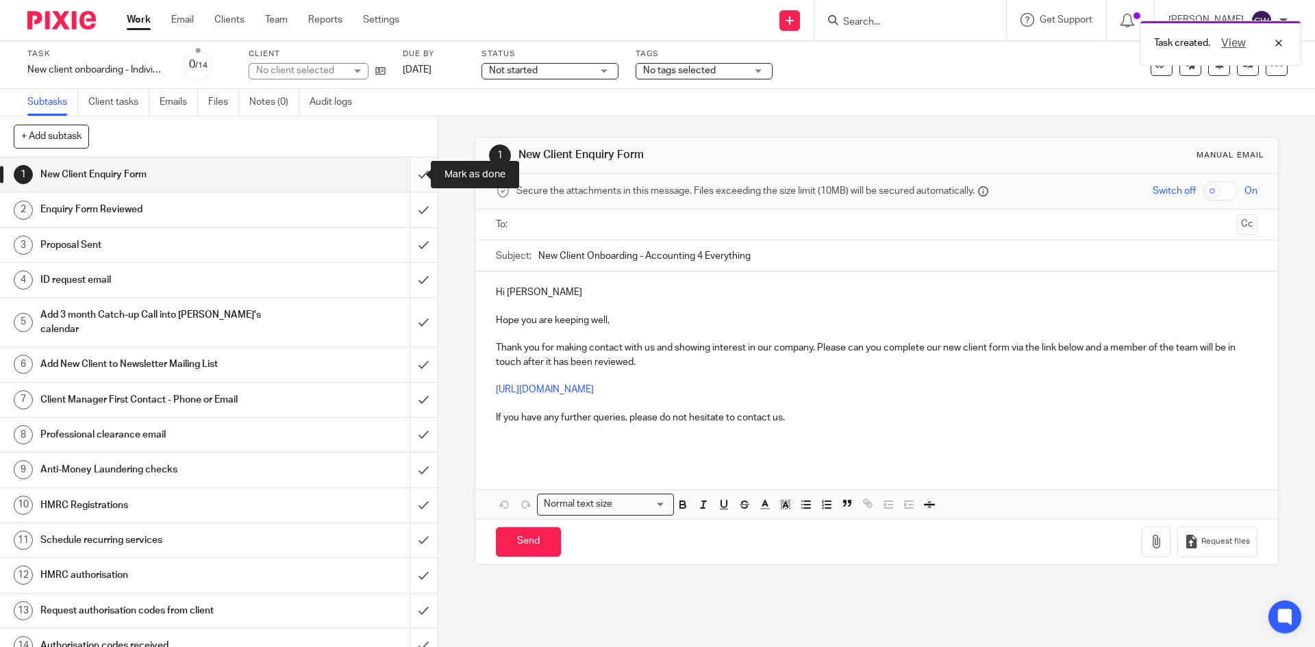
click at [416, 181] on input "submit" at bounding box center [219, 175] width 438 height 34
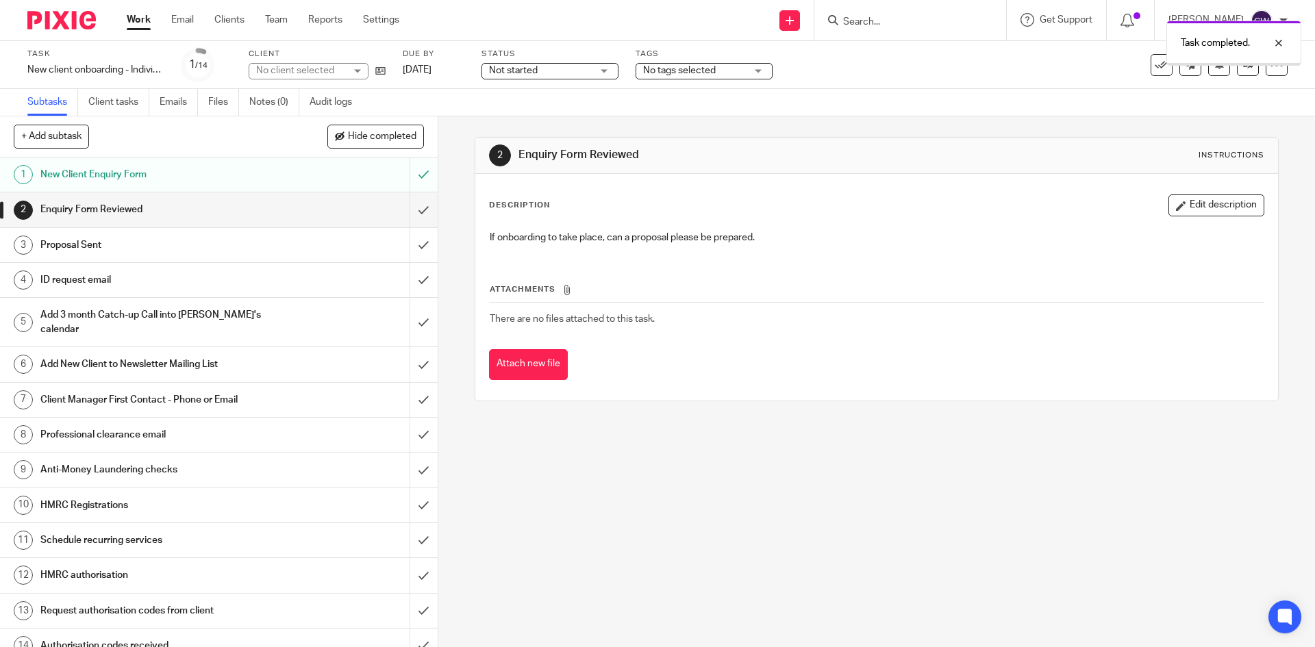
click at [411, 207] on input "submit" at bounding box center [219, 209] width 438 height 34
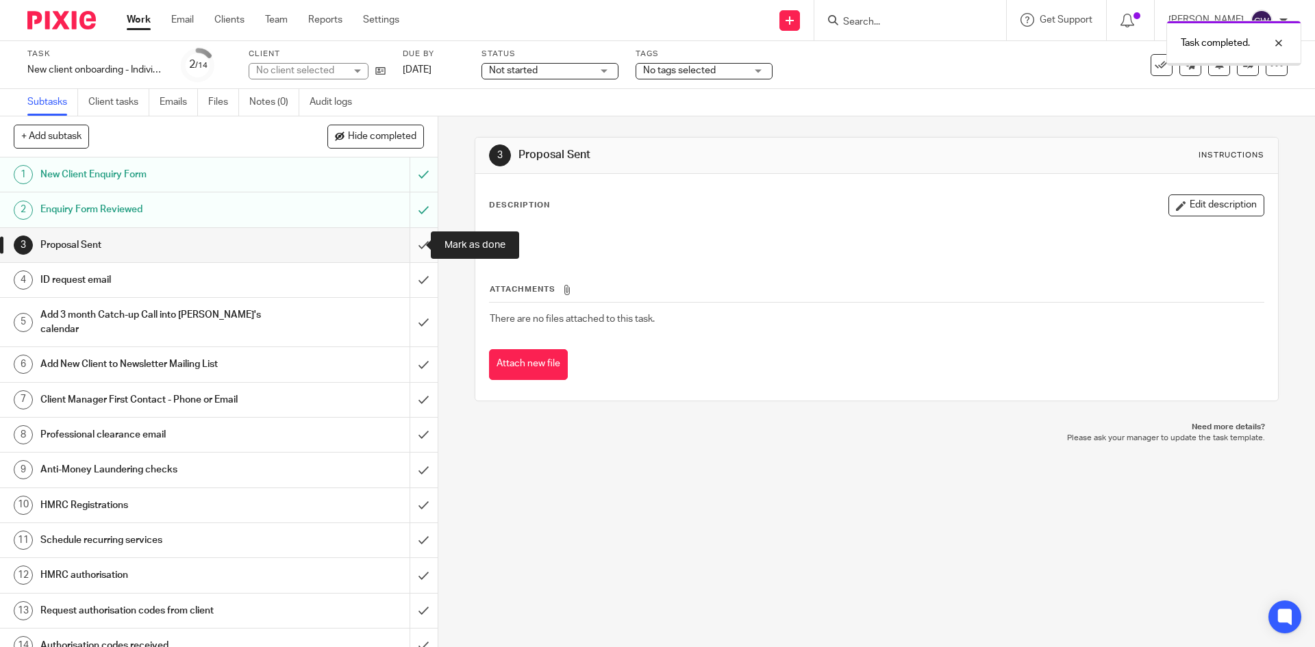
click at [406, 253] on input "submit" at bounding box center [219, 245] width 438 height 34
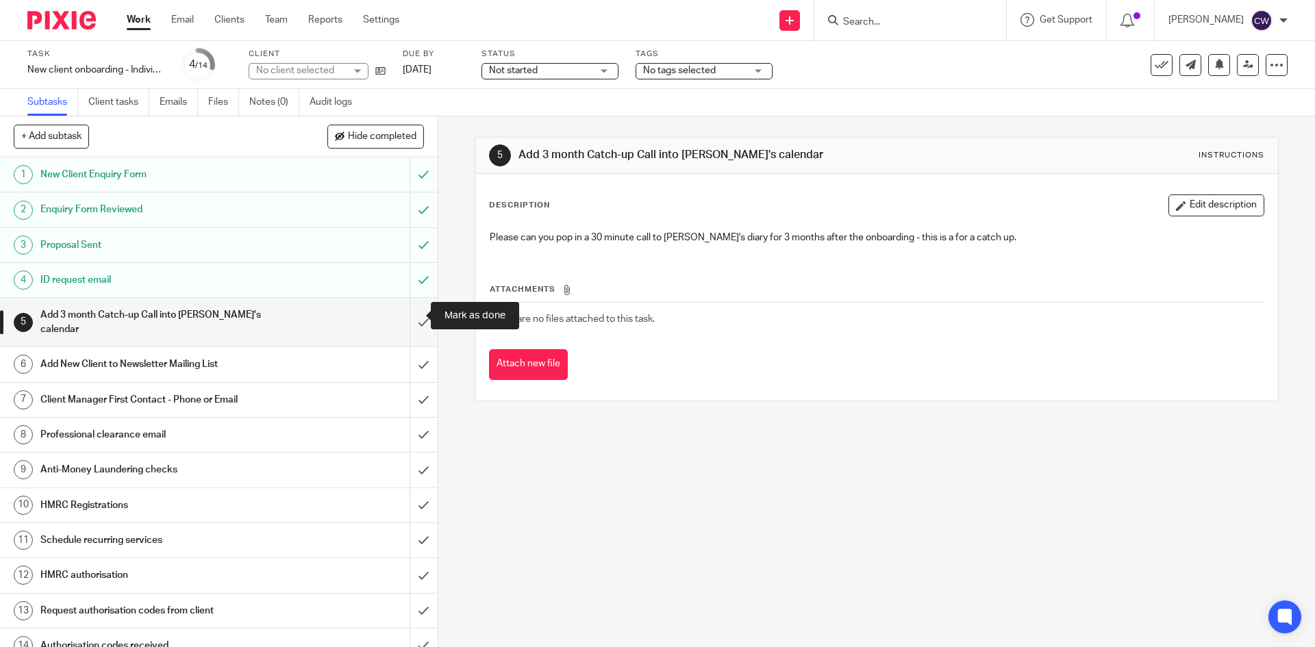
click at [406, 322] on input "submit" at bounding box center [219, 322] width 438 height 49
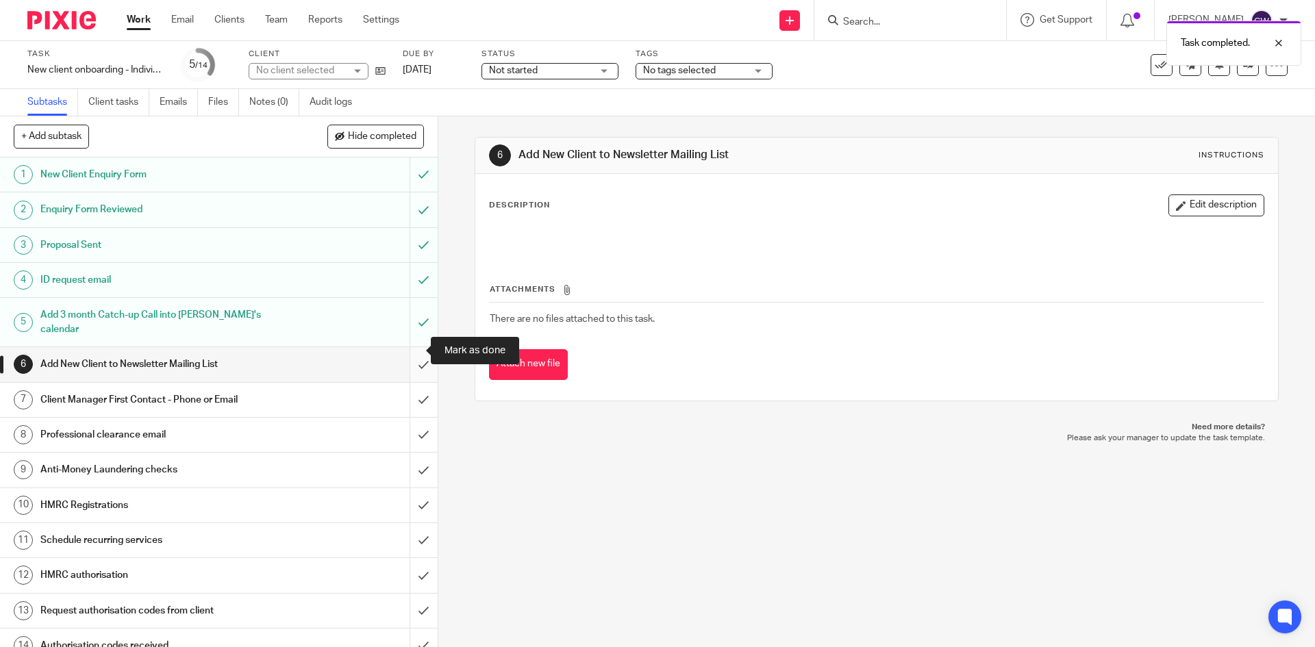
click at [405, 355] on input "submit" at bounding box center [219, 364] width 438 height 34
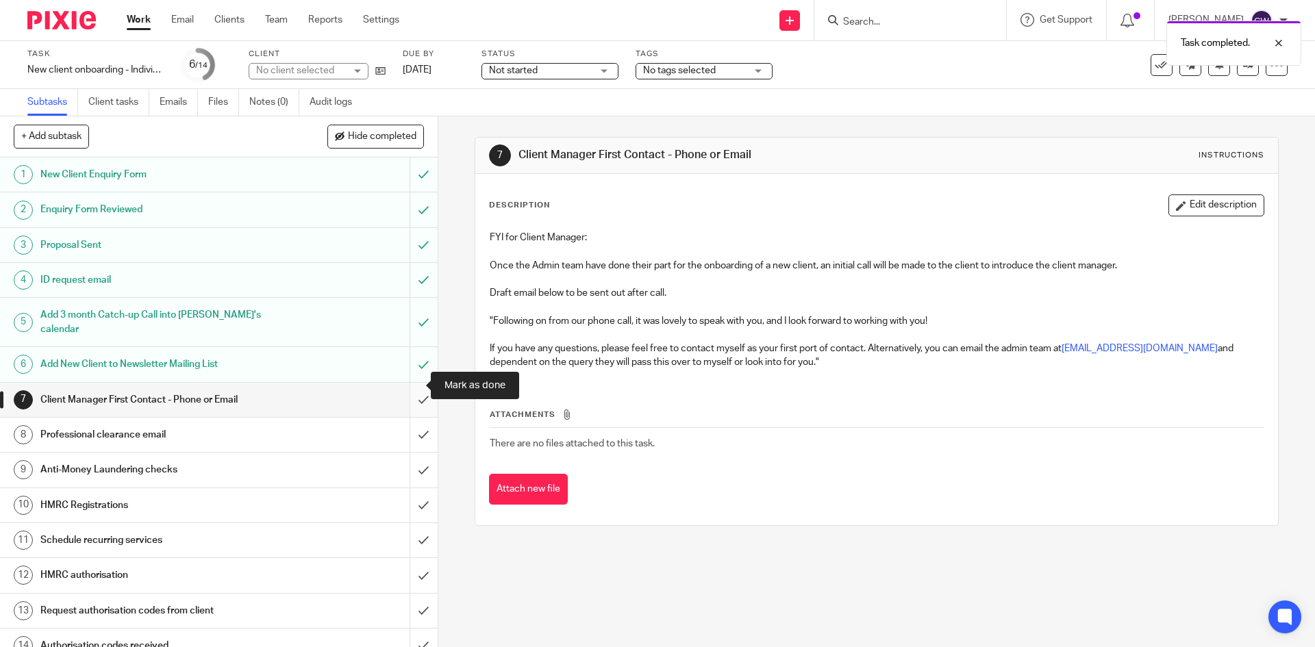
click at [408, 392] on input "submit" at bounding box center [219, 400] width 438 height 34
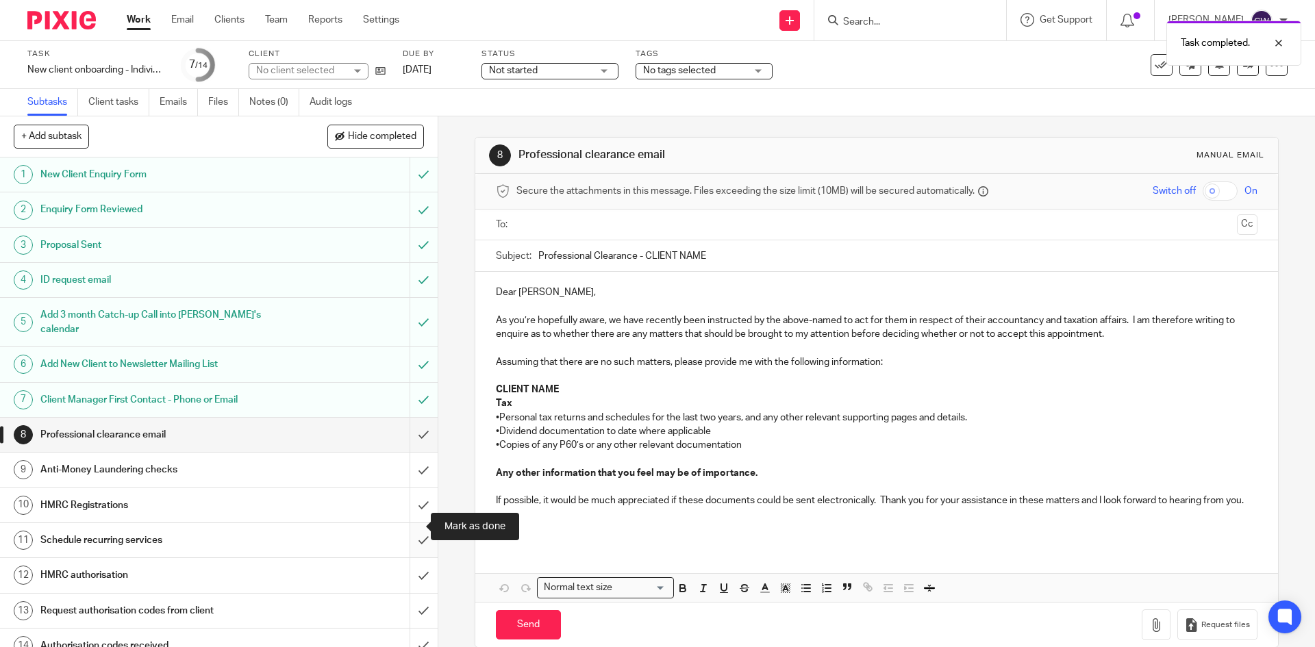
click at [412, 531] on input "submit" at bounding box center [219, 540] width 438 height 34
click at [389, 274] on link "4 ID request email" at bounding box center [205, 280] width 410 height 34
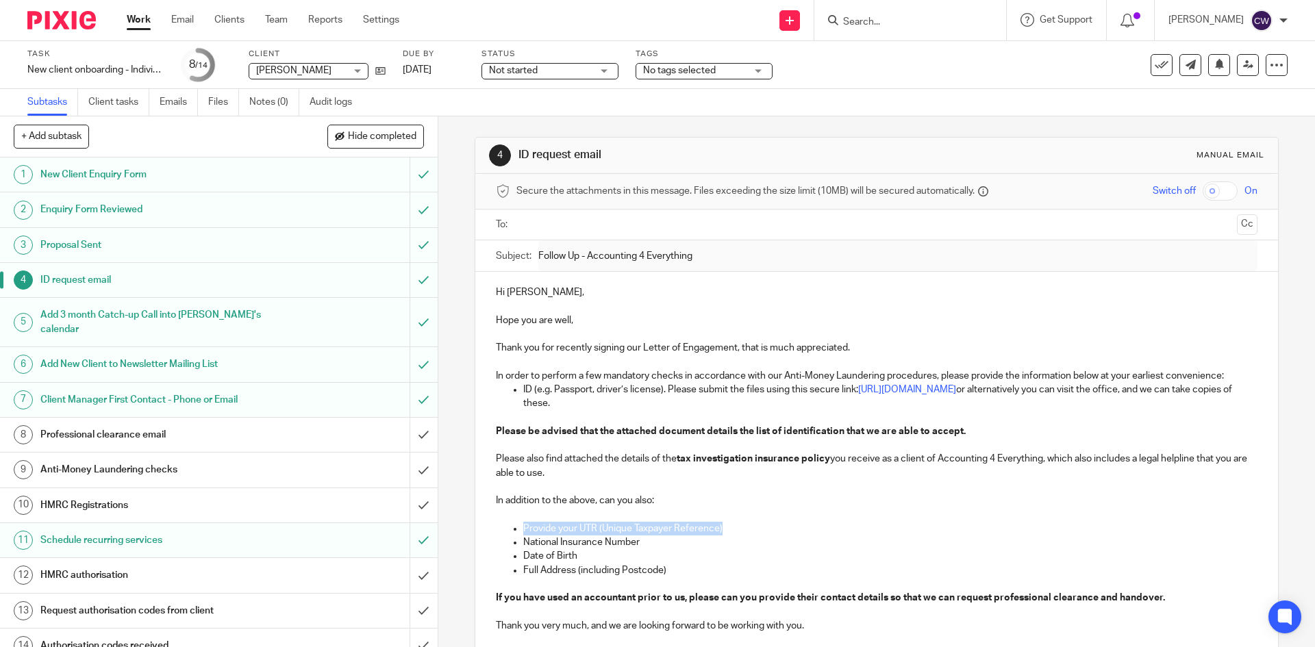
drag, startPoint x: 504, startPoint y: 530, endPoint x: 764, endPoint y: 525, distance: 260.3
click at [764, 525] on ul "Provide your UTR (Unique Taxpayer Reference) National Insurance Number Date of …" at bounding box center [876, 549] width 761 height 55
drag, startPoint x: 700, startPoint y: 527, endPoint x: 849, endPoint y: 556, distance: 152.2
click at [849, 556] on p "Date of Birth" at bounding box center [889, 556] width 733 height 14
click at [266, 106] on link "Notes (0)" at bounding box center [274, 102] width 50 height 27
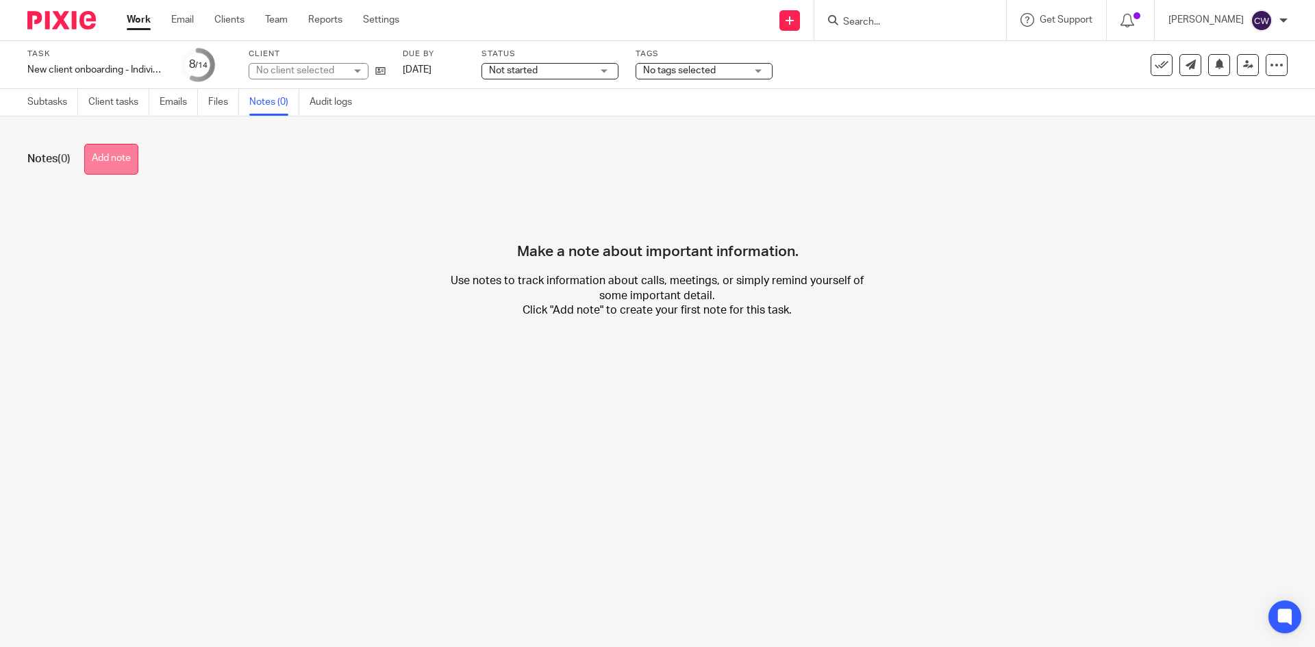
click at [119, 161] on button "Add note" at bounding box center [111, 159] width 54 height 31
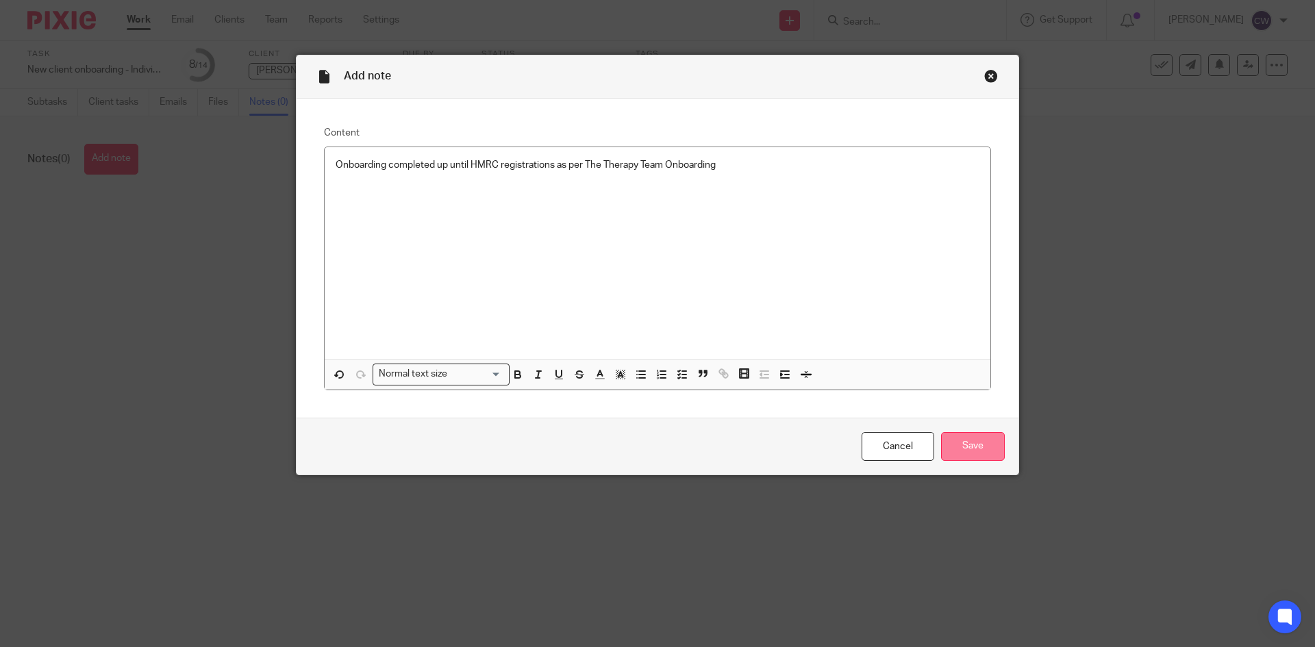
click at [996, 446] on input "Save" at bounding box center [973, 446] width 64 height 29
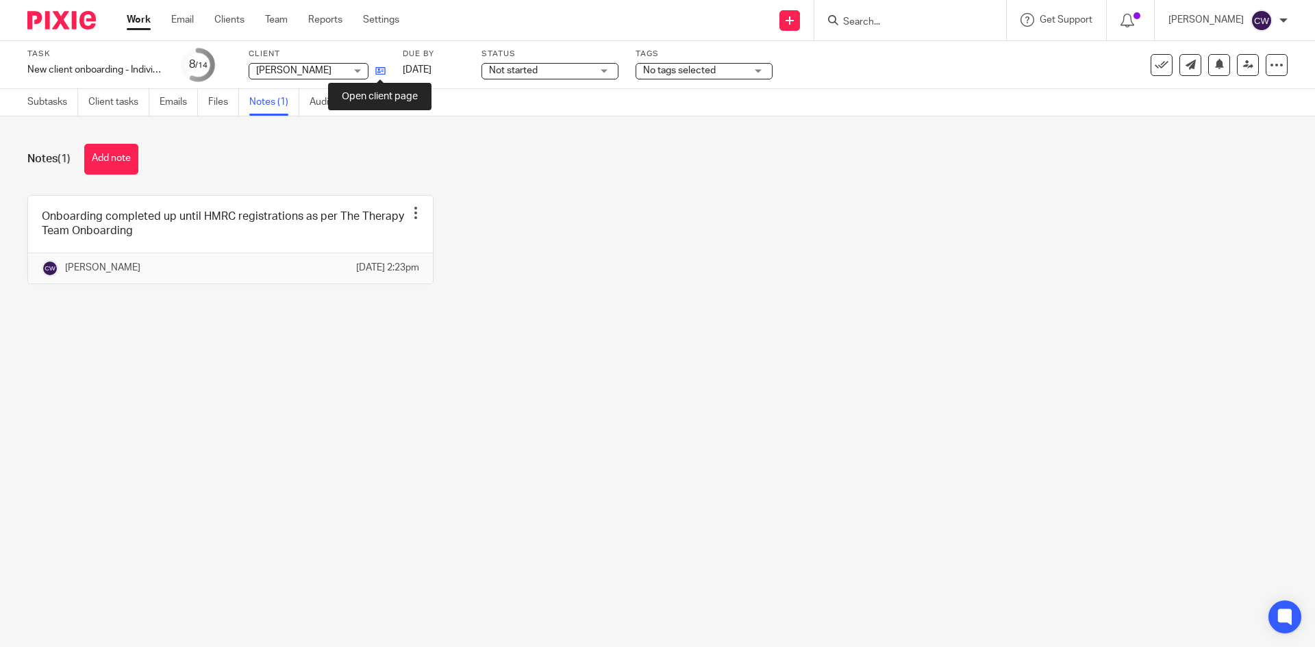
click at [381, 66] on icon at bounding box center [380, 71] width 10 height 10
click at [725, 75] on span "No tags selected" at bounding box center [694, 71] width 103 height 14
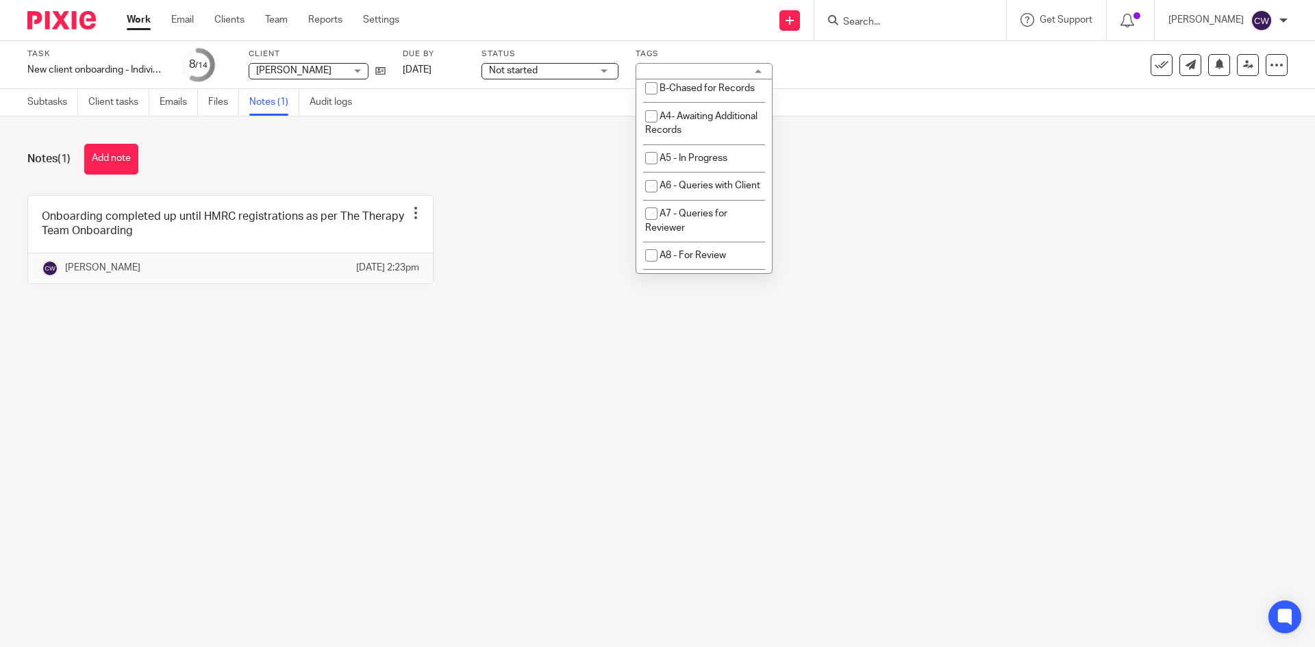
scroll to position [616, 0]
click at [696, 104] on li "A5 - In Progress" at bounding box center [704, 90] width 136 height 28
checkbox input "true"
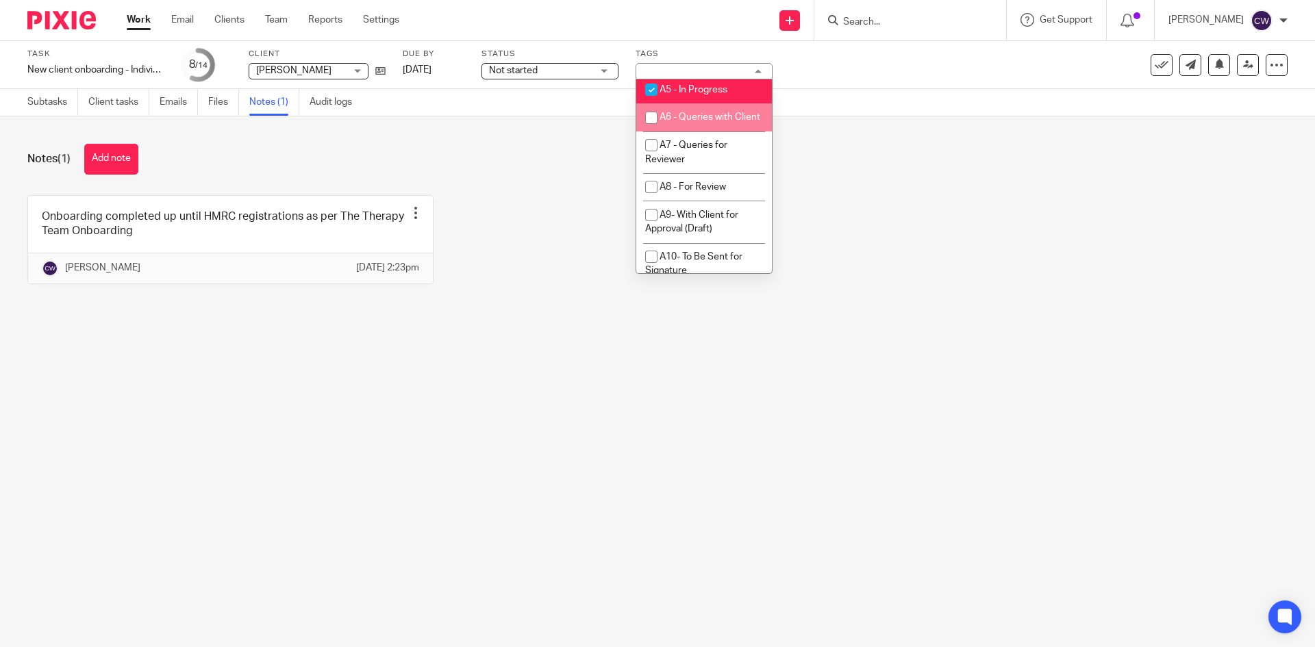
click at [886, 291] on div "Onboarding completed up until HMRC registrations as per The Therapy Team Onboar…" at bounding box center [646, 250] width 1281 height 110
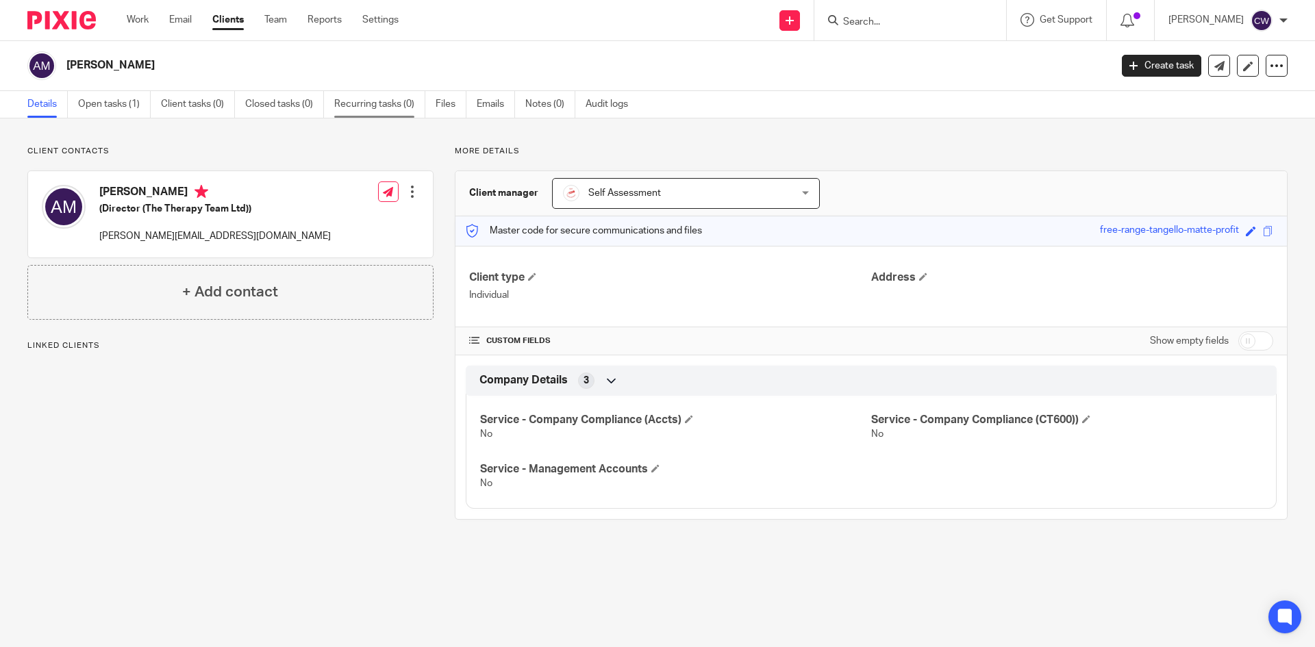
click at [350, 105] on link "Recurring tasks (0)" at bounding box center [379, 104] width 91 height 27
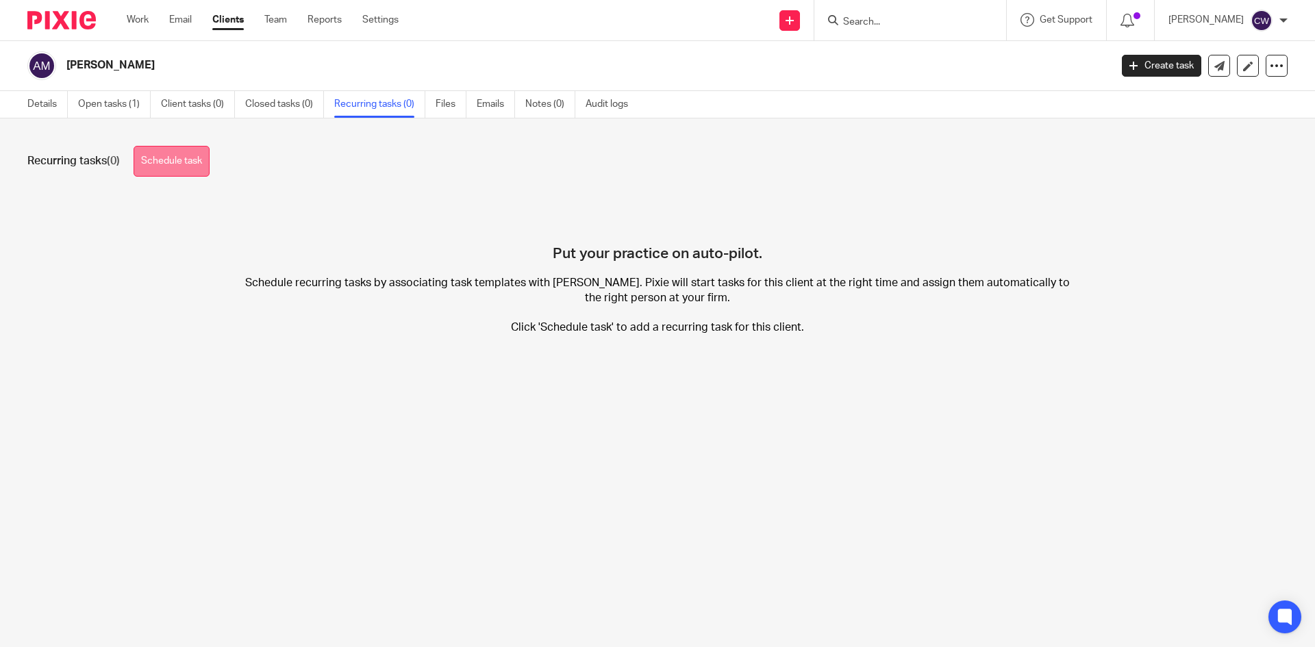
drag, startPoint x: 221, startPoint y: 149, endPoint x: 162, endPoint y: 159, distance: 59.7
click at [221, 149] on div "Recurring tasks (0) Schedule task" at bounding box center [657, 161] width 1260 height 31
click at [162, 159] on link "Schedule task" at bounding box center [172, 161] width 76 height 31
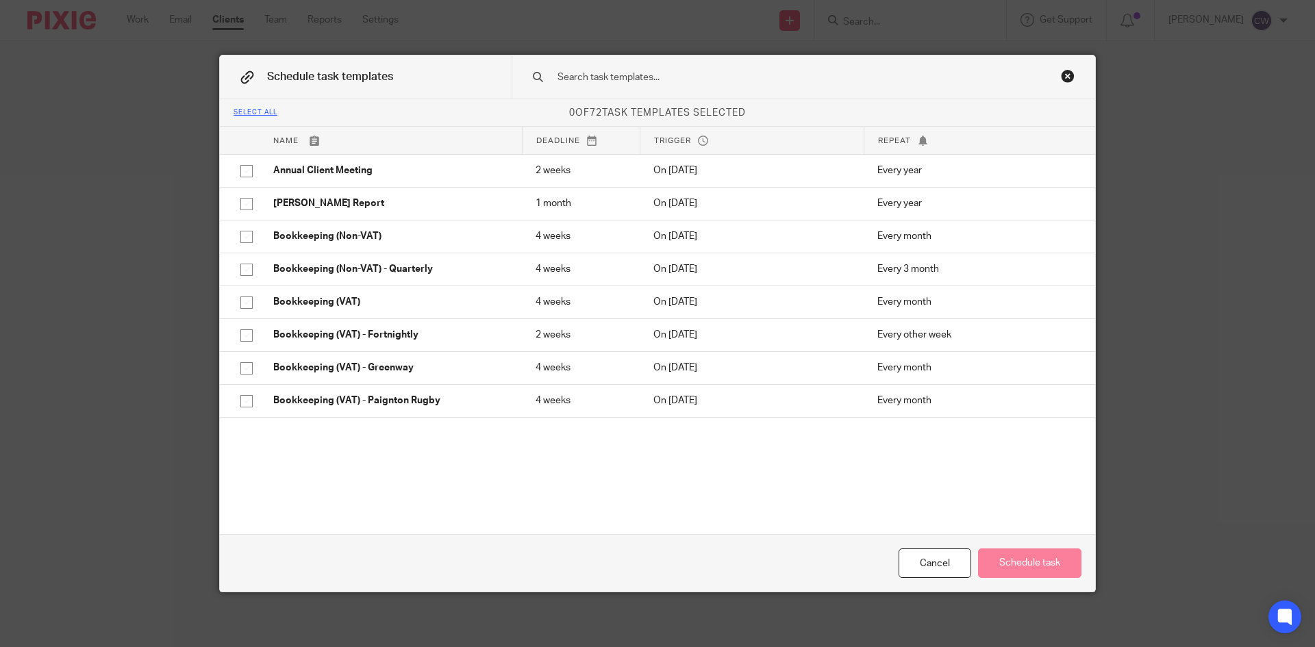
click at [715, 88] on div at bounding box center [803, 76] width 583 height 43
click at [616, 77] on input "text" at bounding box center [781, 77] width 451 height 15
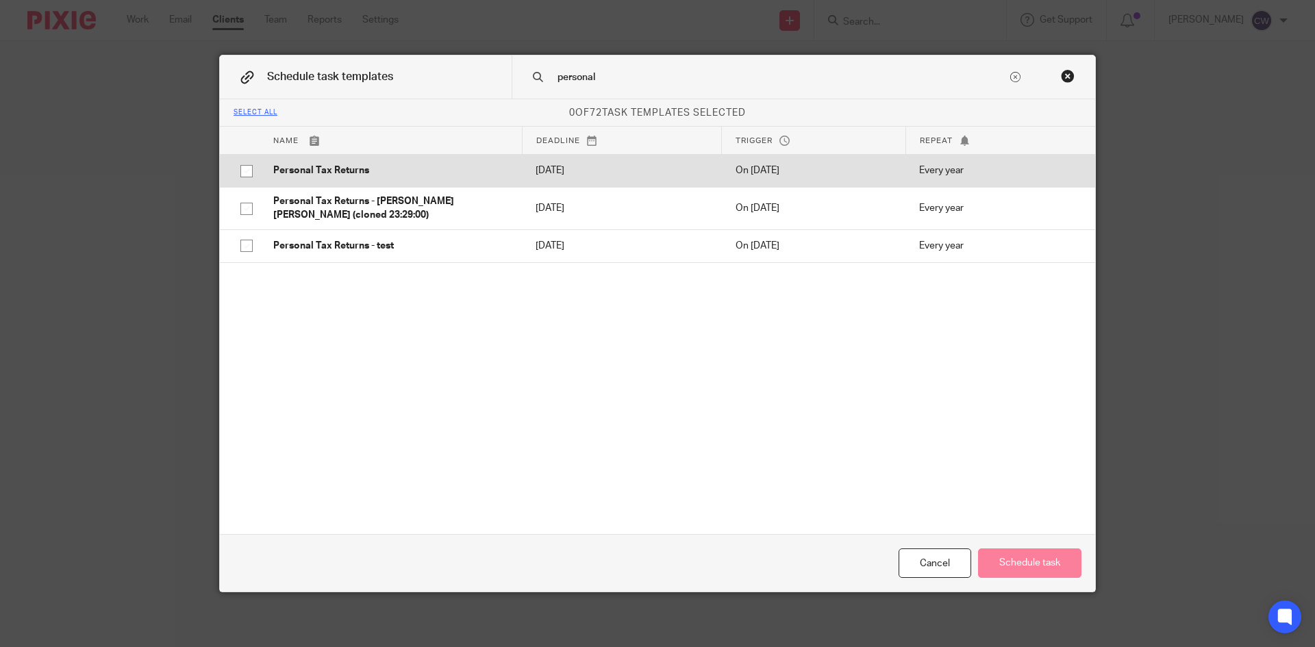
type input "personal"
click at [294, 169] on p "Personal Tax Returns" at bounding box center [390, 171] width 235 height 14
checkbox input "true"
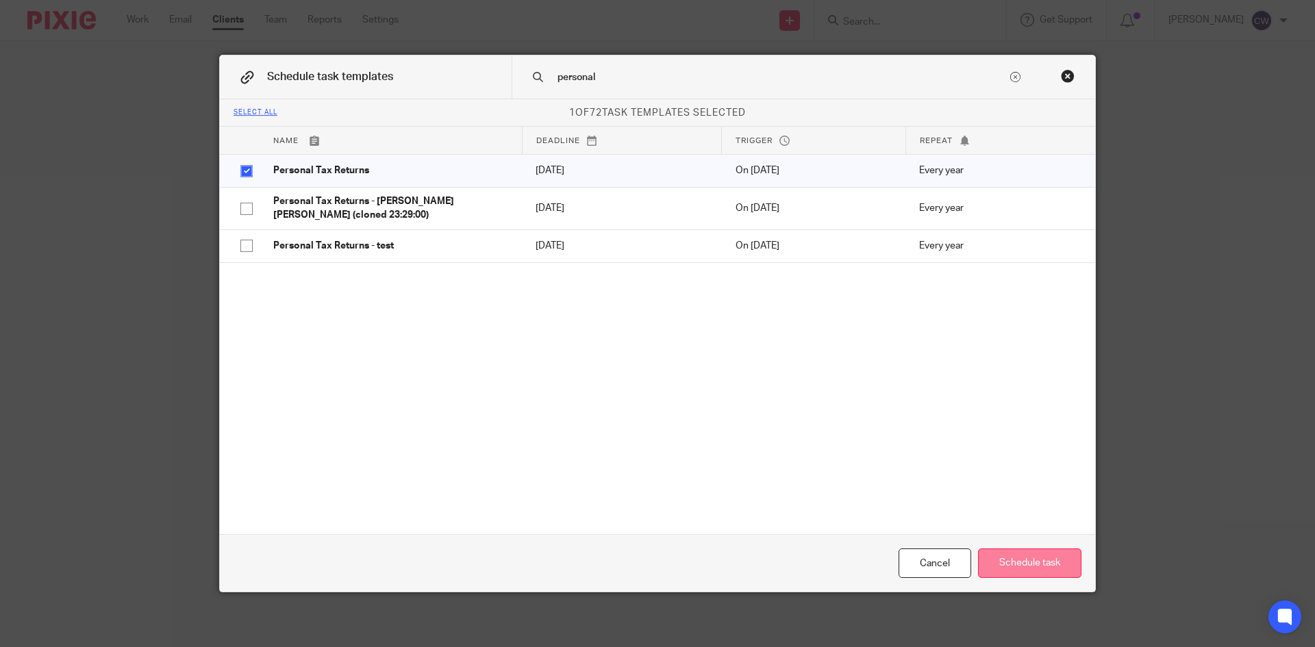
click at [1014, 571] on button "Schedule task" at bounding box center [1029, 563] width 103 height 29
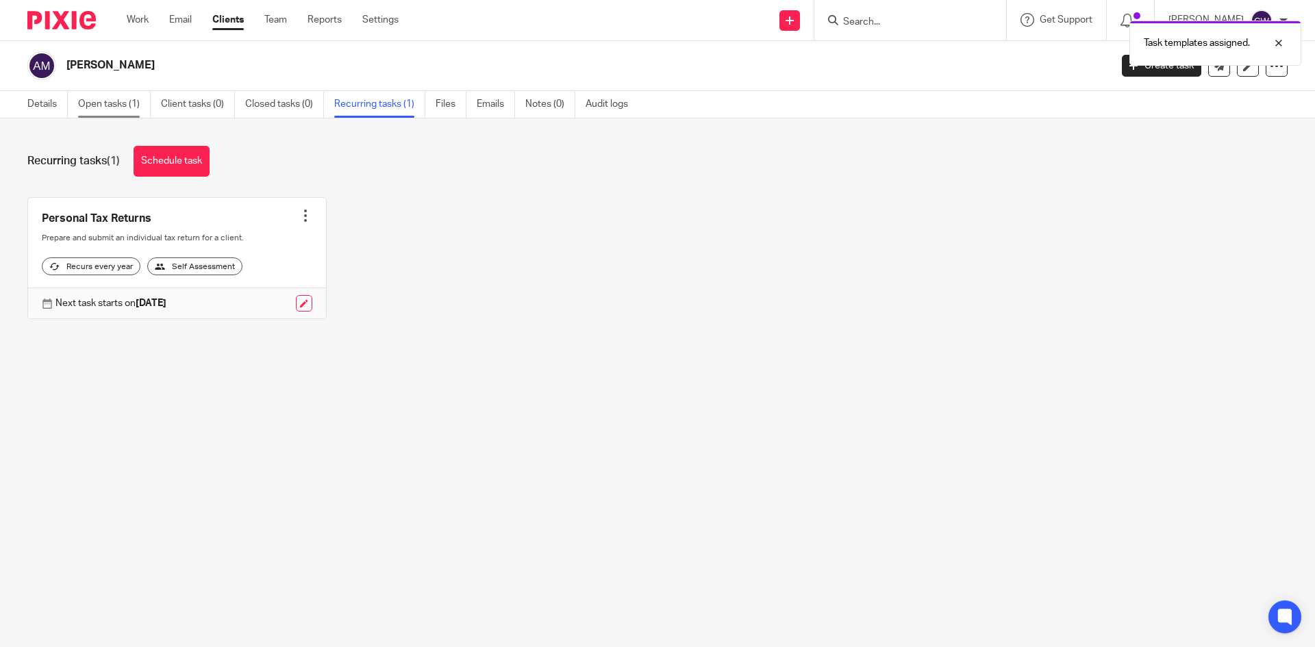
click at [114, 100] on link "Open tasks (1)" at bounding box center [114, 104] width 73 height 27
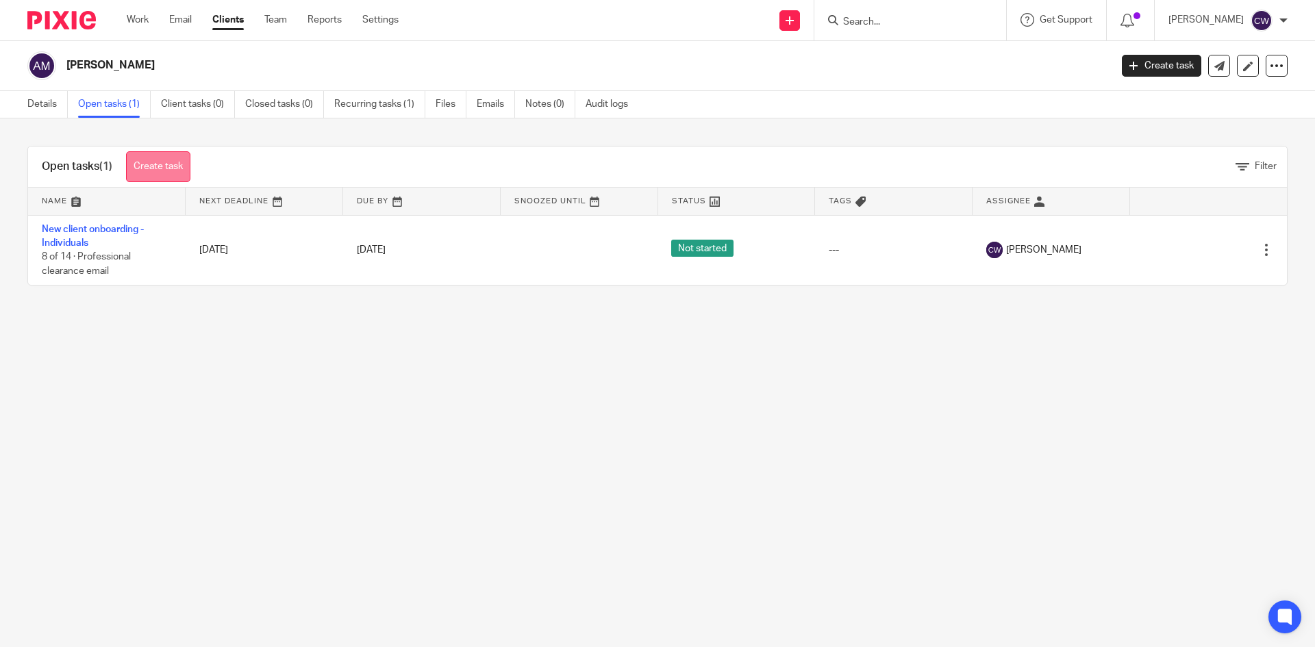
click at [167, 171] on link "Create task" at bounding box center [158, 166] width 64 height 31
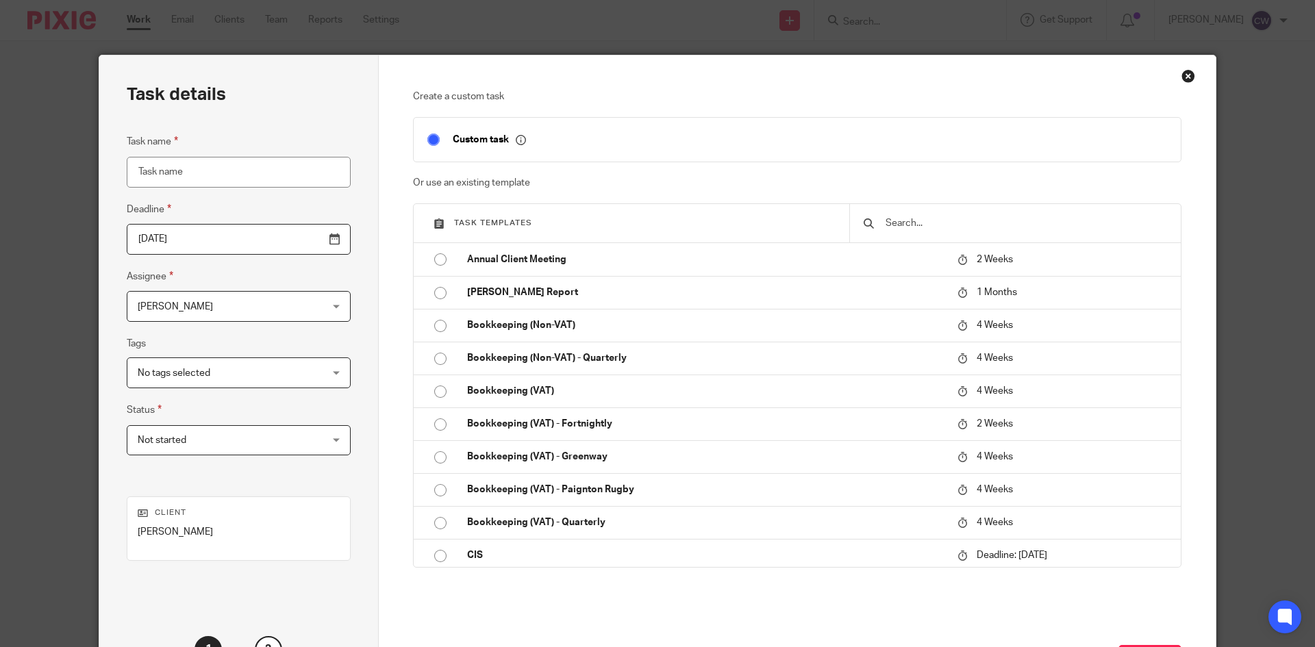
click at [903, 225] on input "text" at bounding box center [1025, 223] width 283 height 15
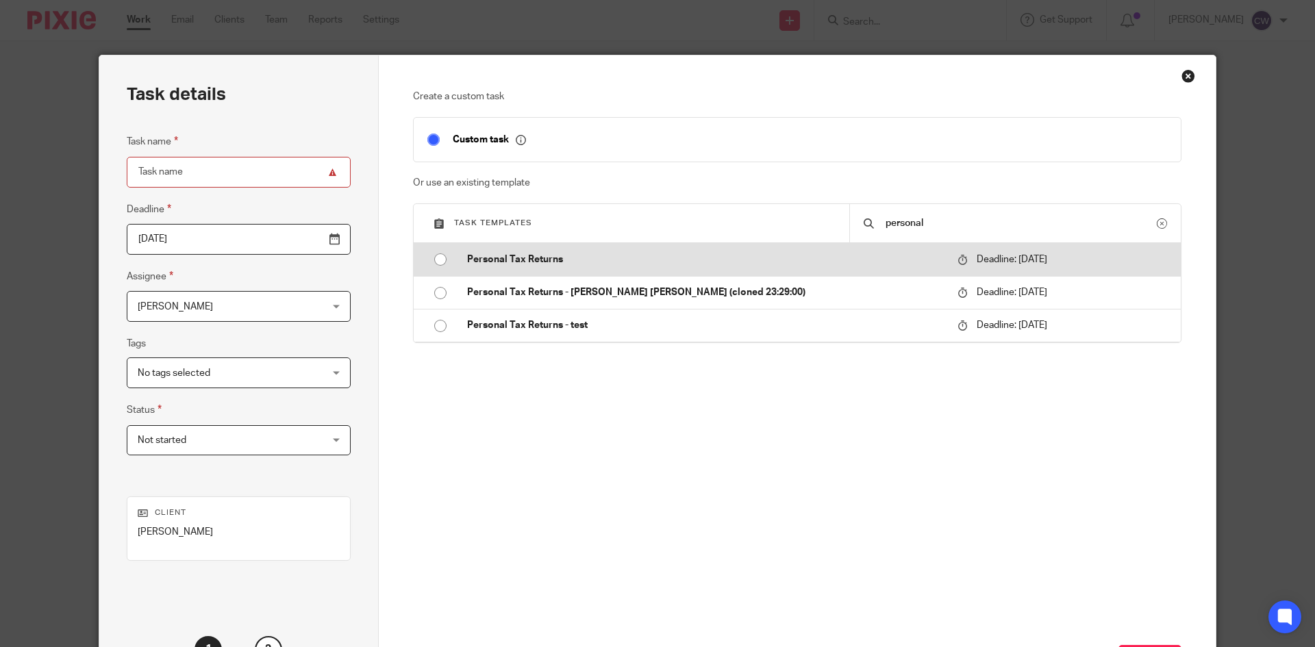
type input "personal"
click at [553, 264] on p "Personal Tax Returns" at bounding box center [705, 260] width 477 height 14
type input "2026-01-31"
type input "Personal Tax Returns"
checkbox input "false"
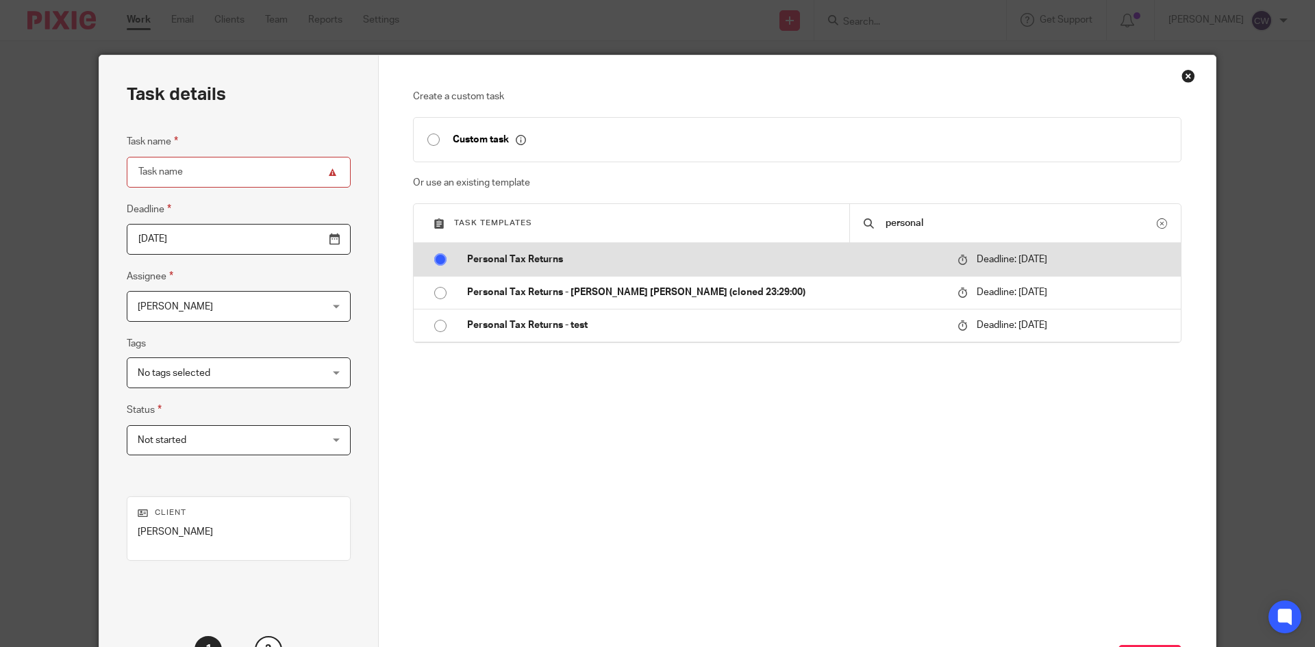
radio input "true"
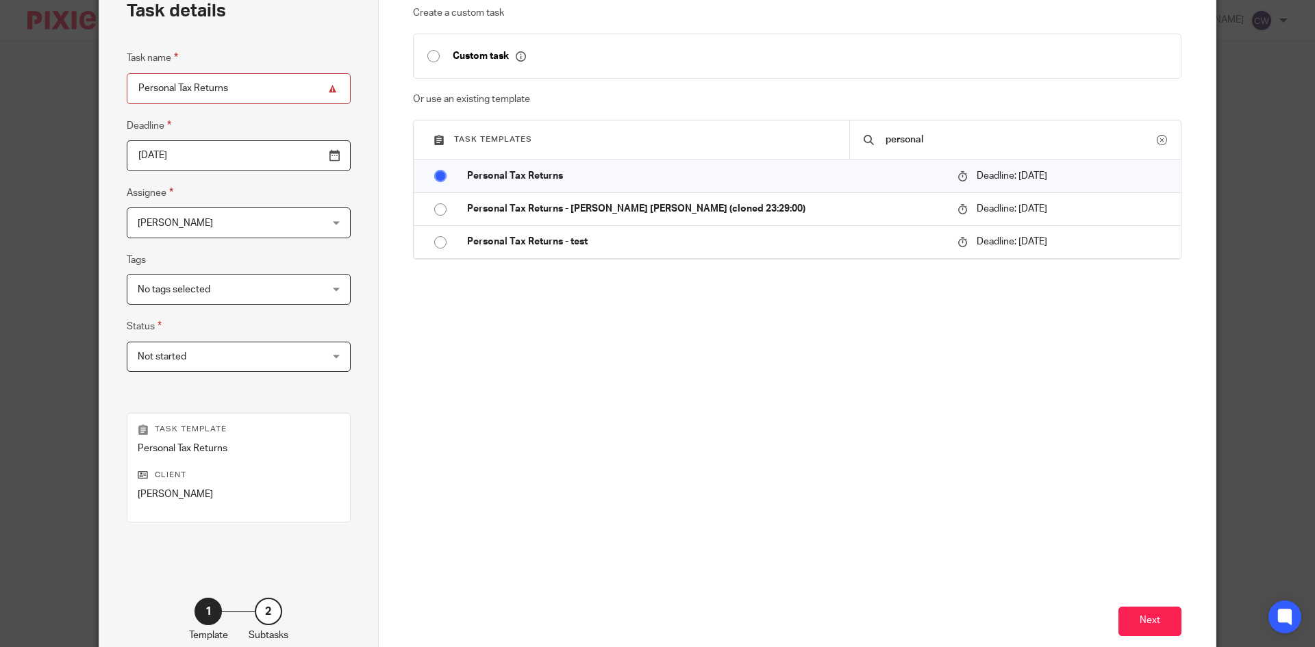
scroll to position [162, 0]
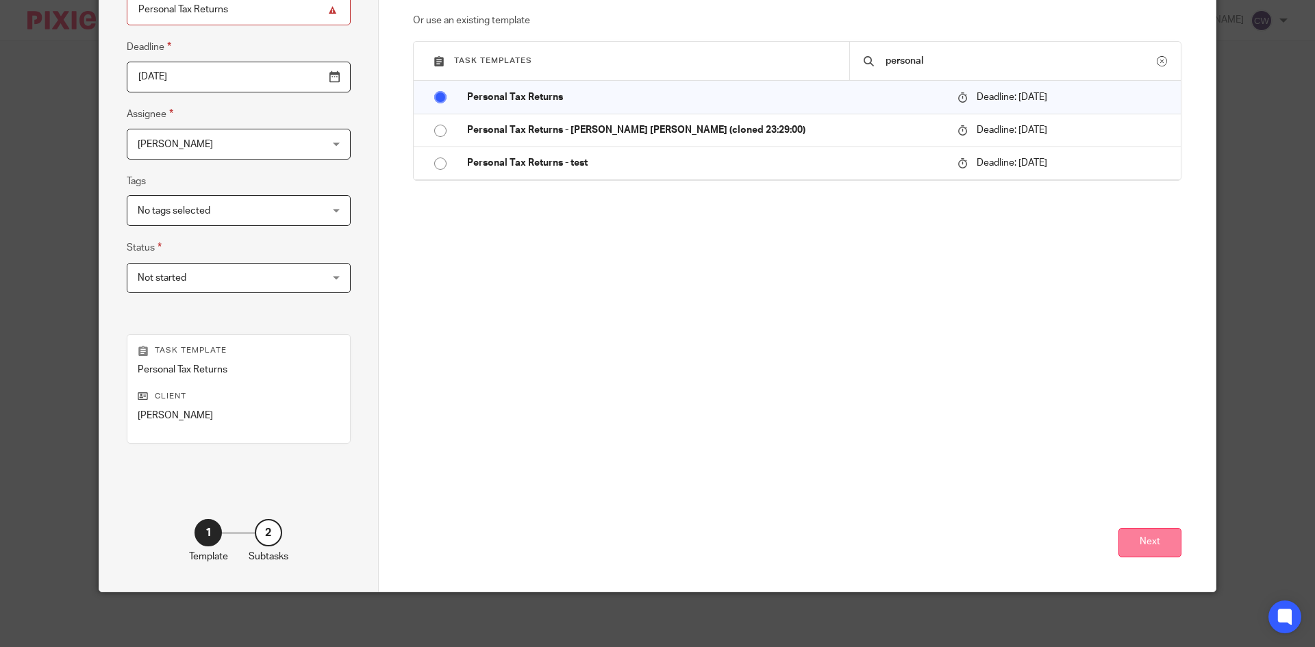
click at [1168, 542] on button "Next" at bounding box center [1149, 542] width 63 height 29
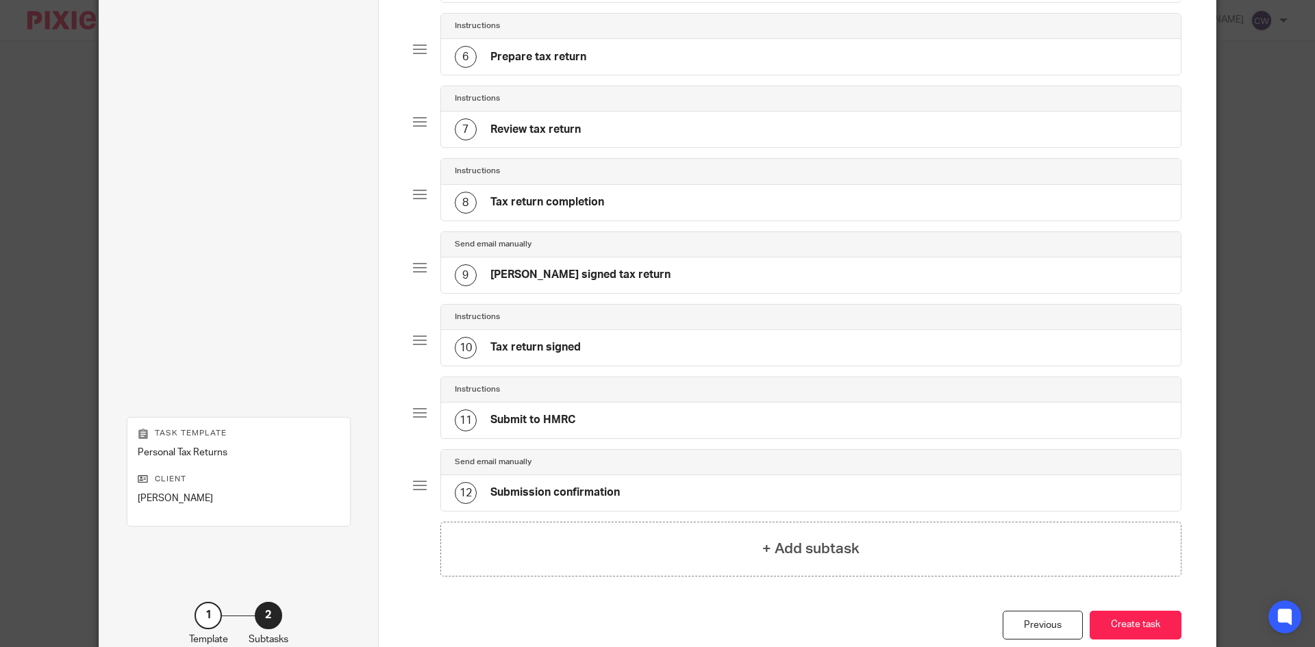
scroll to position [557, 0]
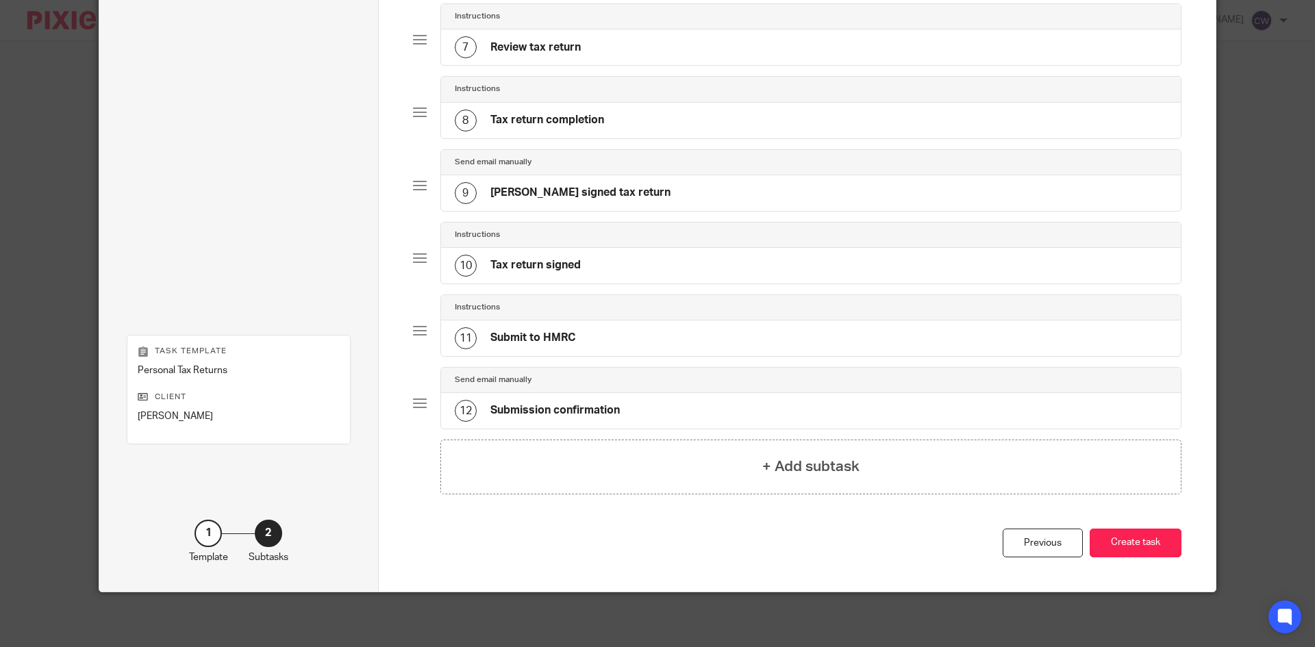
click at [1150, 526] on div "Total 12 Send email manually 1 Request information Send email manually 2 Chaser…" at bounding box center [797, 30] width 769 height 996
click at [1148, 537] on button "Create task" at bounding box center [1136, 543] width 92 height 29
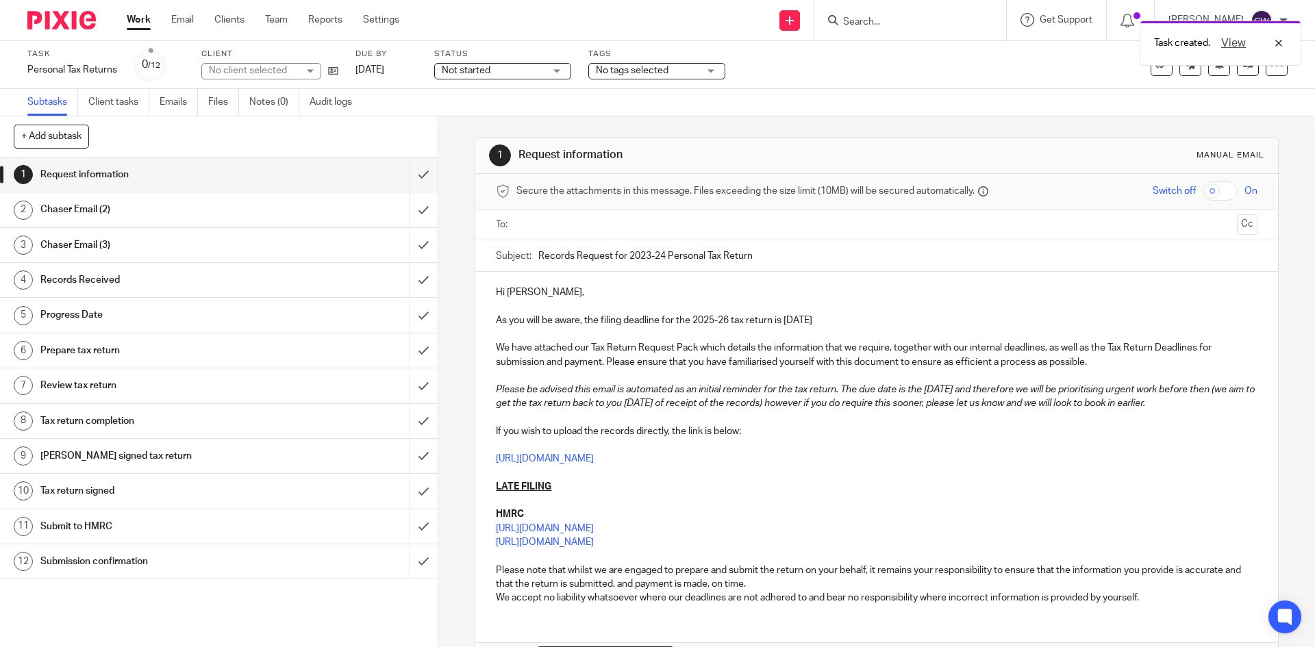
click at [529, 226] on input "text" at bounding box center [875, 225] width 709 height 16
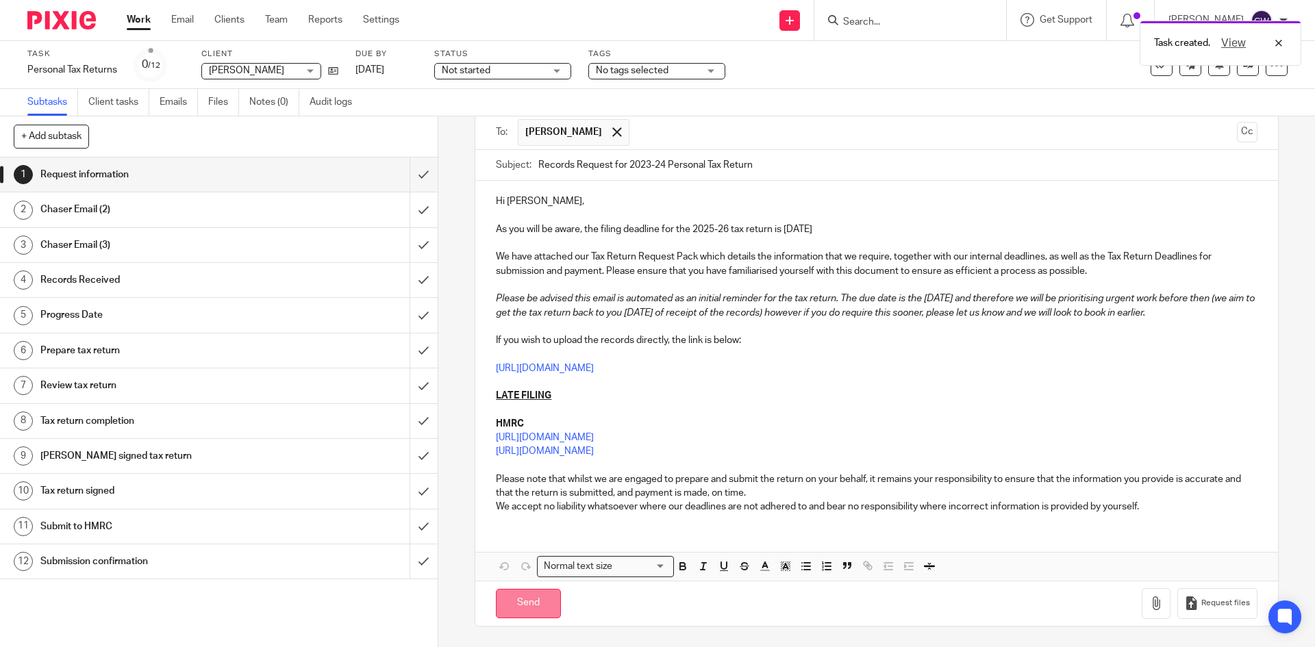
click at [537, 603] on input "Send" at bounding box center [528, 603] width 65 height 29
type input "Sent"
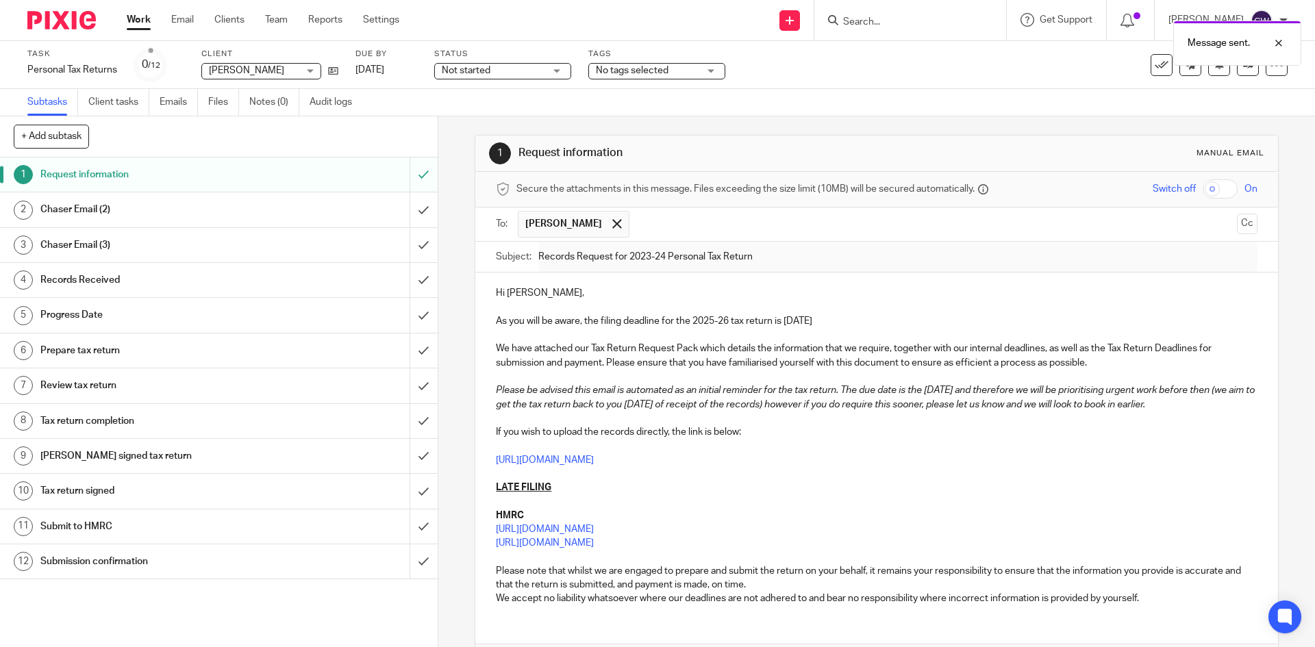
scroll to position [0, 0]
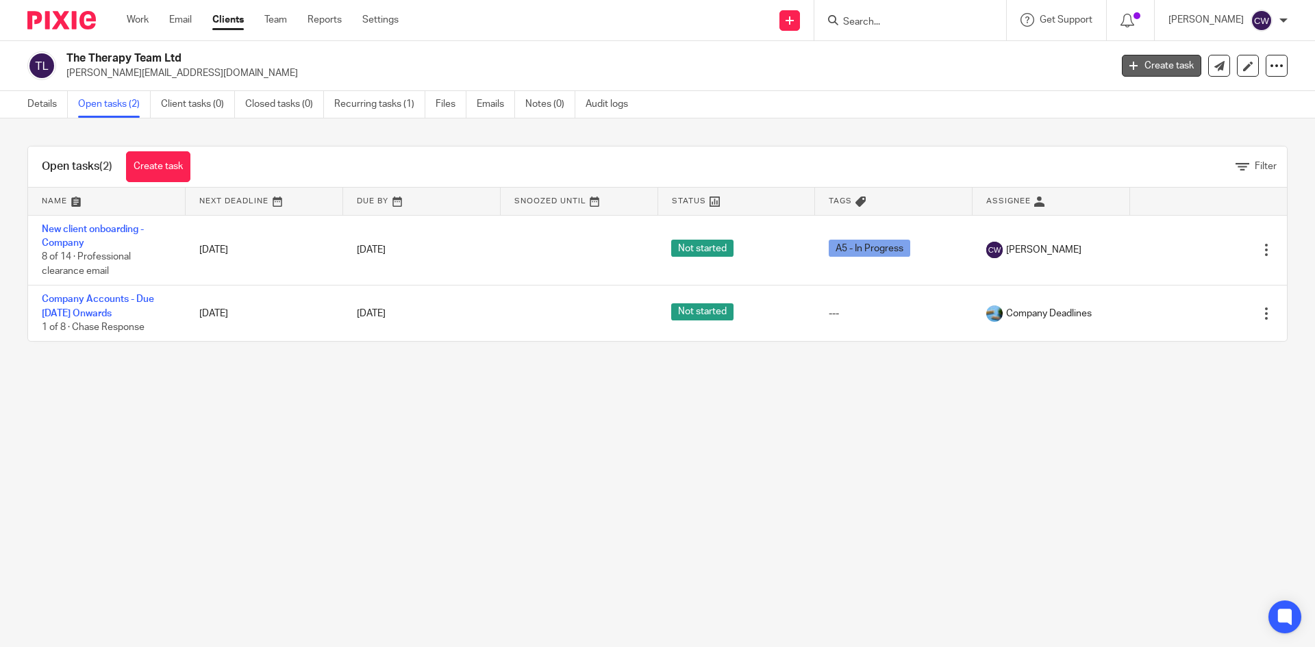
click at [1128, 64] on link "Create task" at bounding box center [1161, 66] width 79 height 22
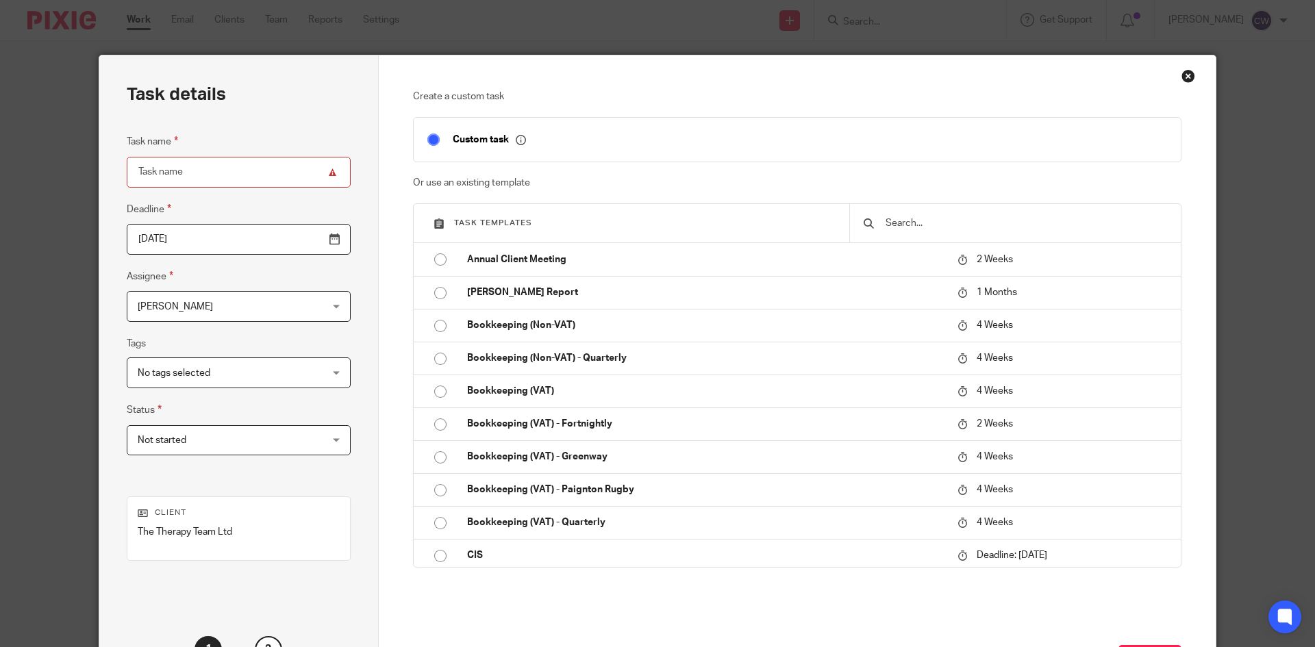
click at [928, 216] on input "text" at bounding box center [1025, 223] width 283 height 15
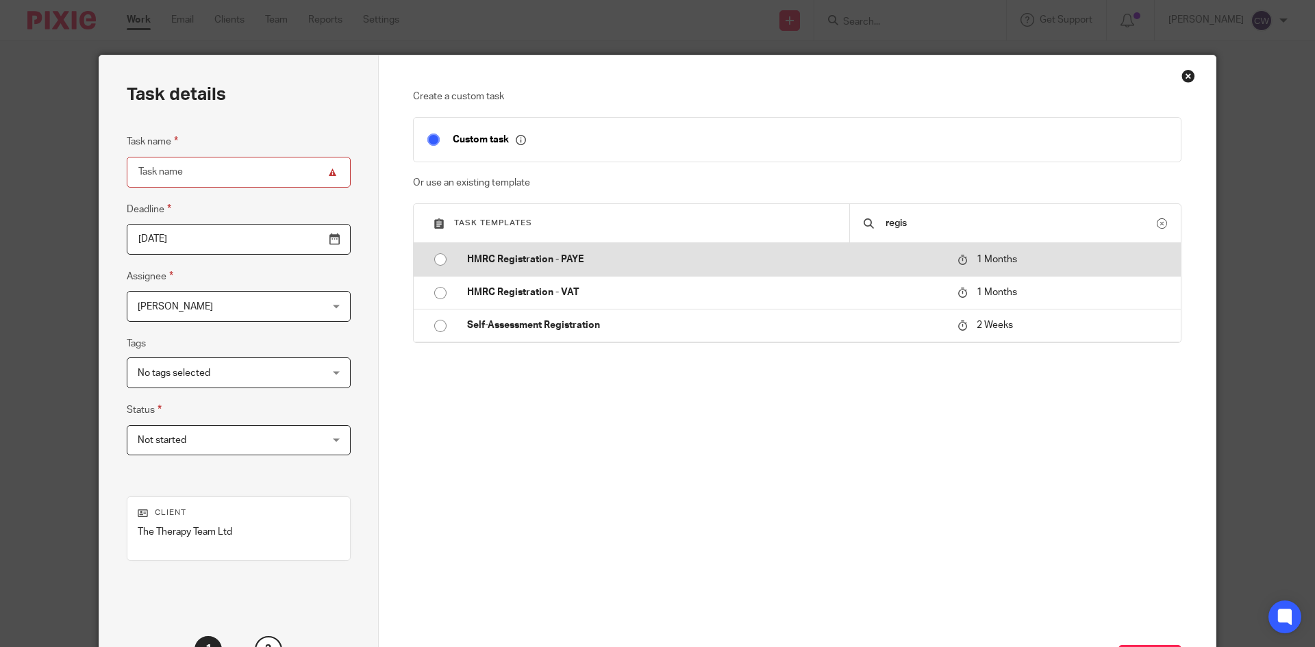
type input "regis"
click at [585, 264] on p "HMRC Registration - PAYE" at bounding box center [705, 260] width 477 height 14
type input "2025-10-17"
type input "HMRC Registration - PAYE"
checkbox input "false"
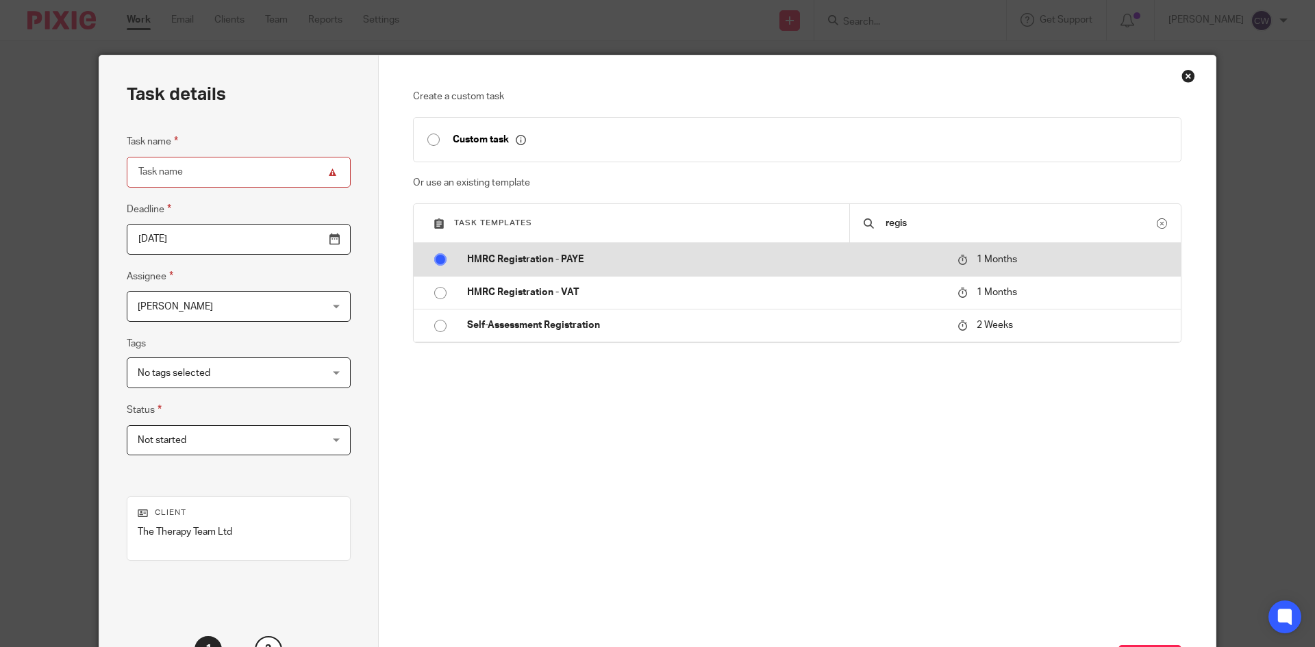
radio input "true"
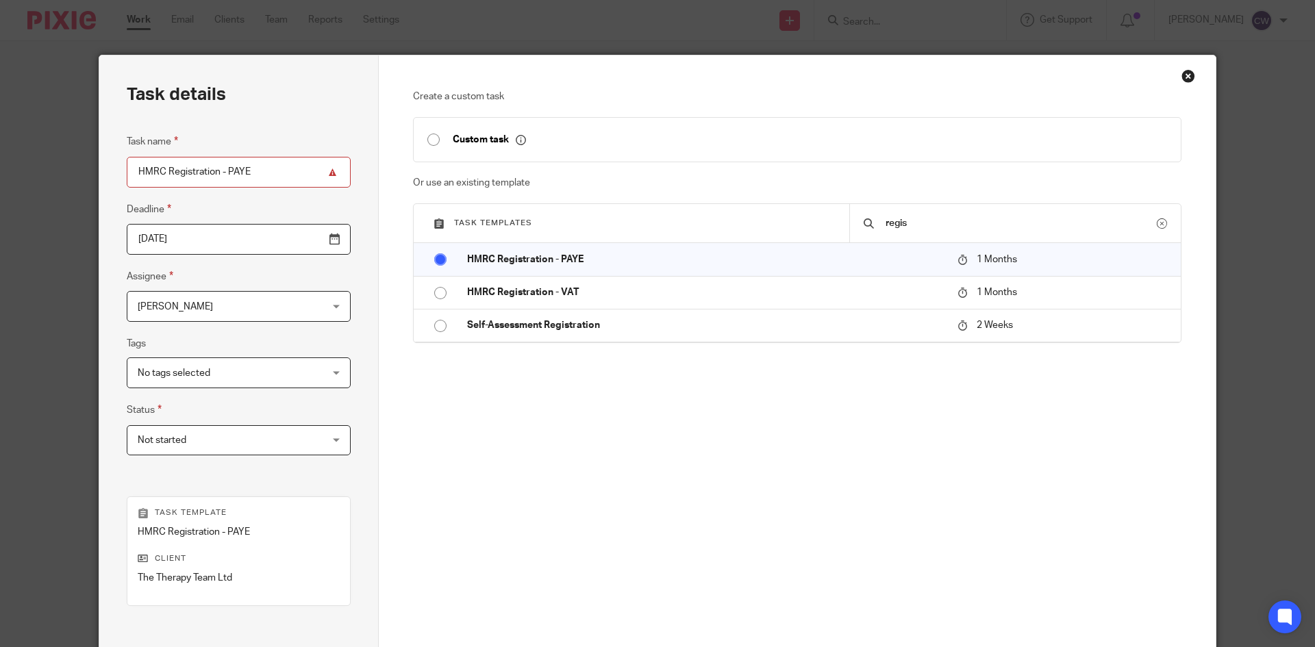
scroll to position [162, 0]
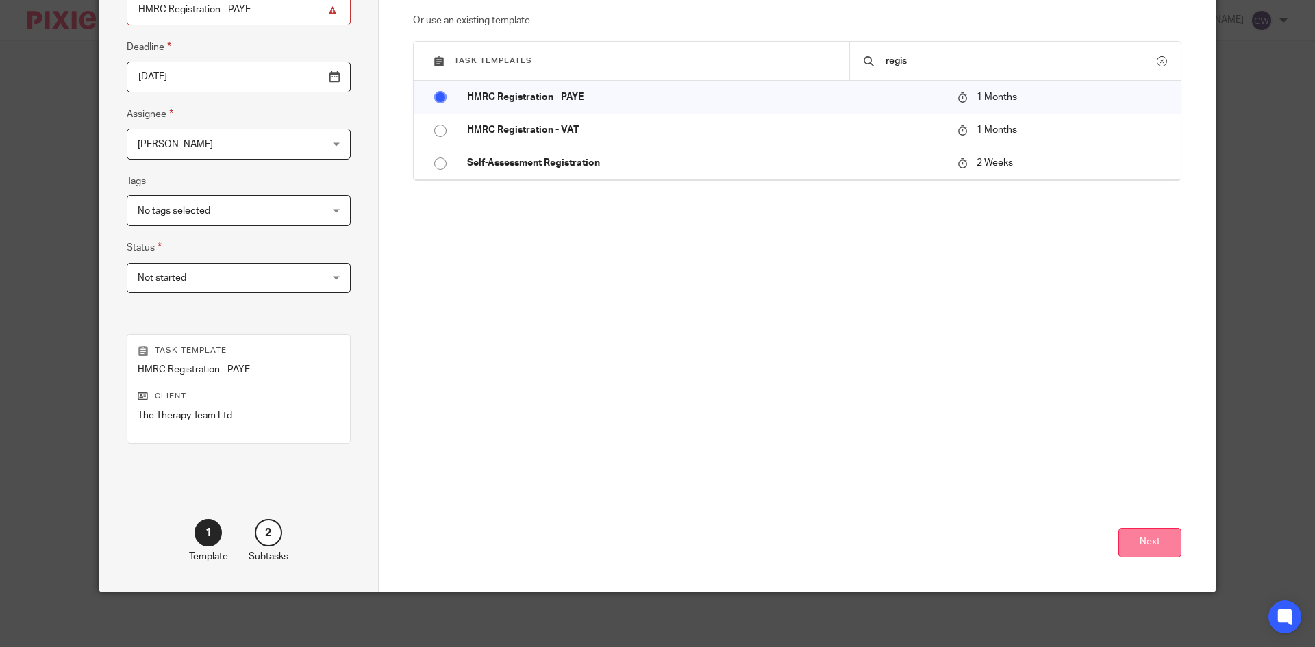
click at [1161, 535] on button "Next" at bounding box center [1149, 542] width 63 height 29
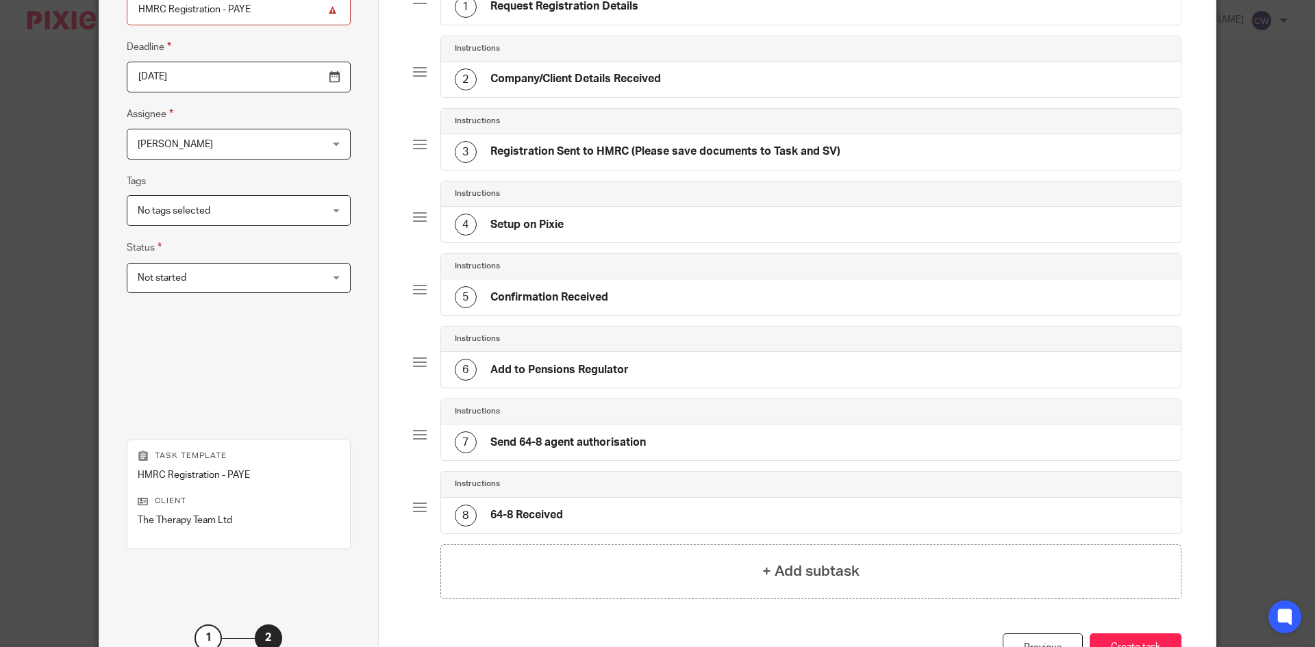
scroll to position [267, 0]
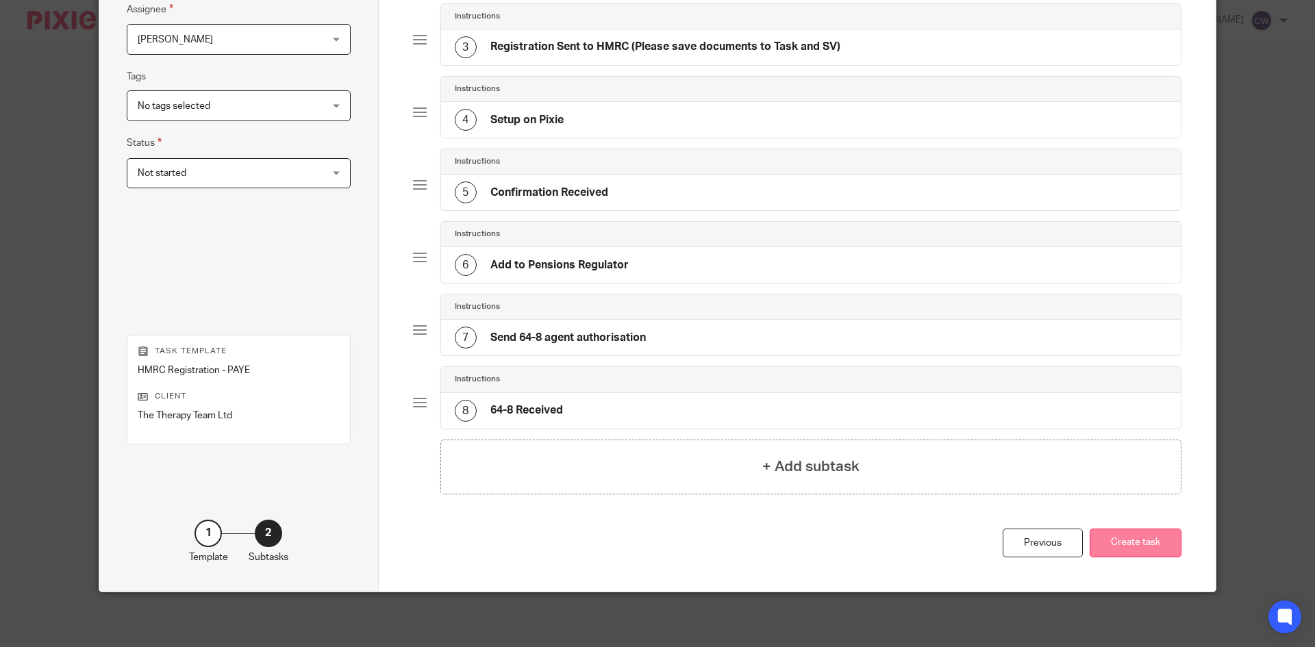
click at [1124, 551] on button "Create task" at bounding box center [1136, 543] width 92 height 29
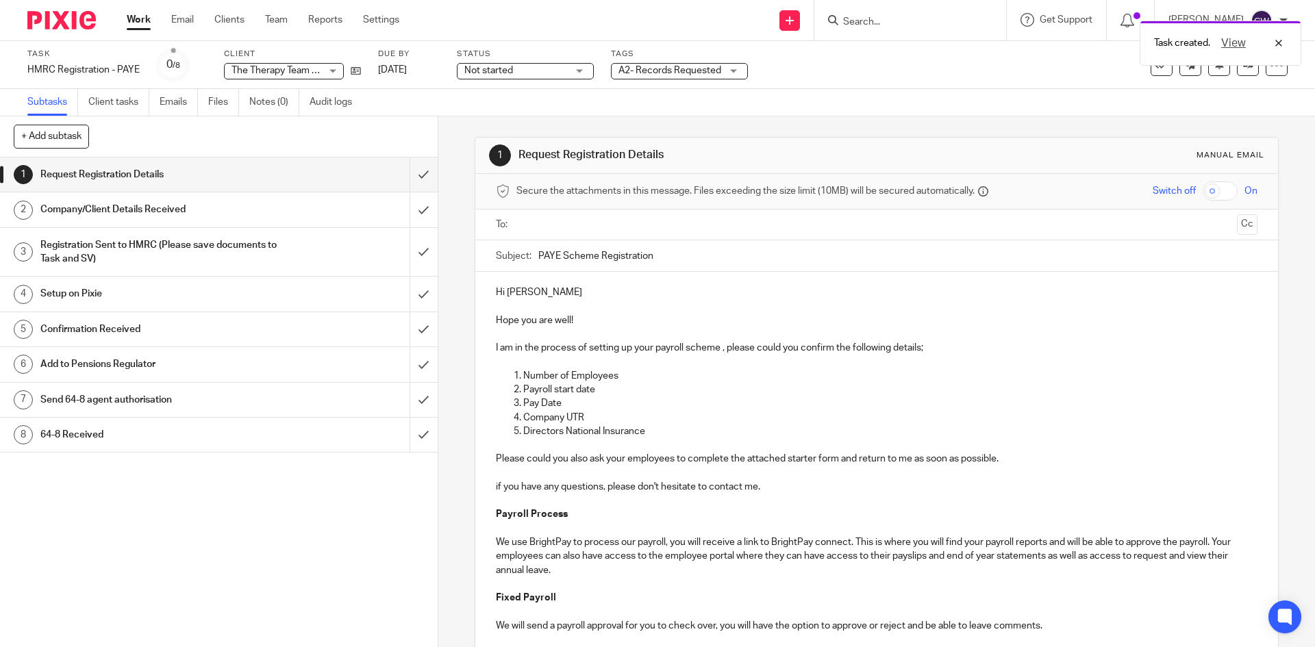
click at [596, 228] on input "text" at bounding box center [875, 225] width 709 height 16
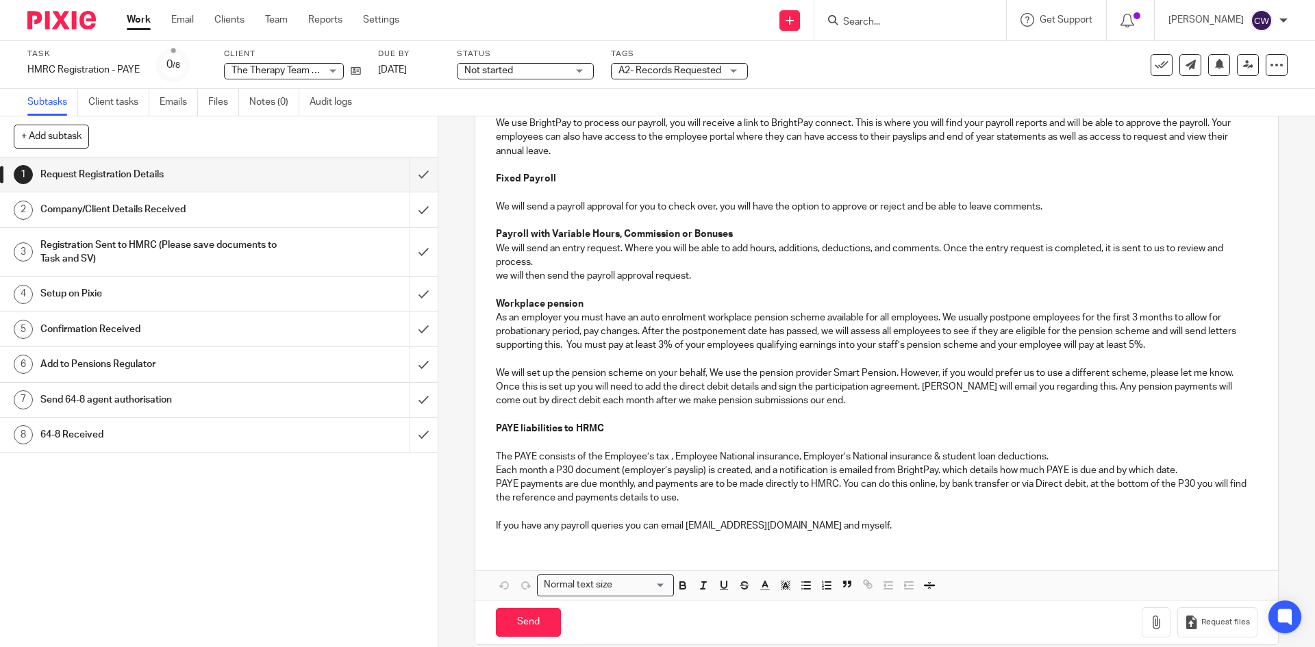
scroll to position [440, 0]
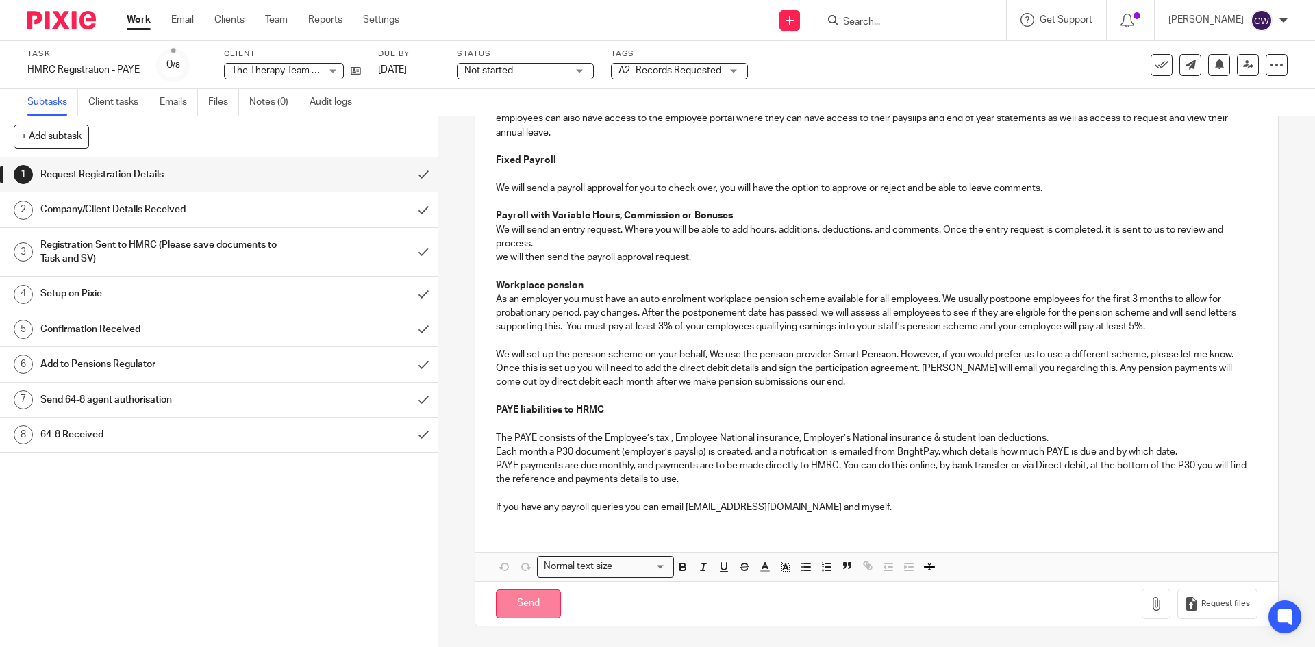
click at [526, 612] on input "Send" at bounding box center [528, 604] width 65 height 29
type input "Sent"
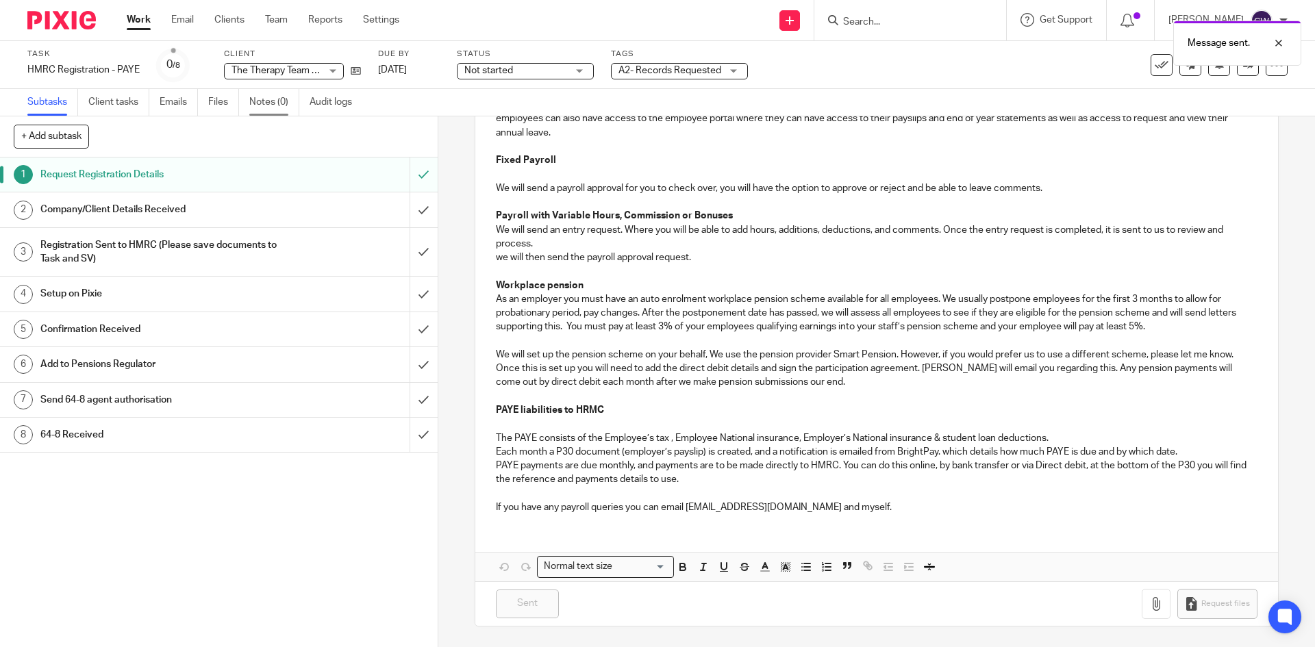
click at [275, 101] on link "Notes (0)" at bounding box center [274, 102] width 50 height 27
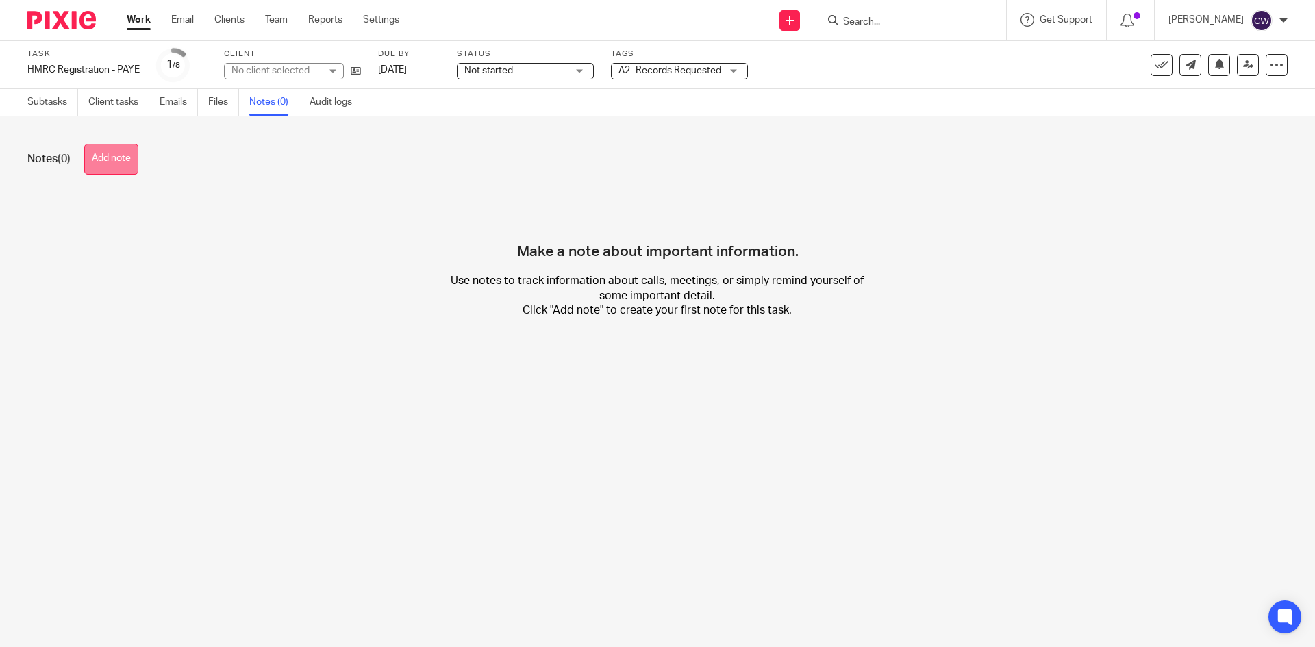
click at [122, 161] on button "Add note" at bounding box center [111, 159] width 54 height 31
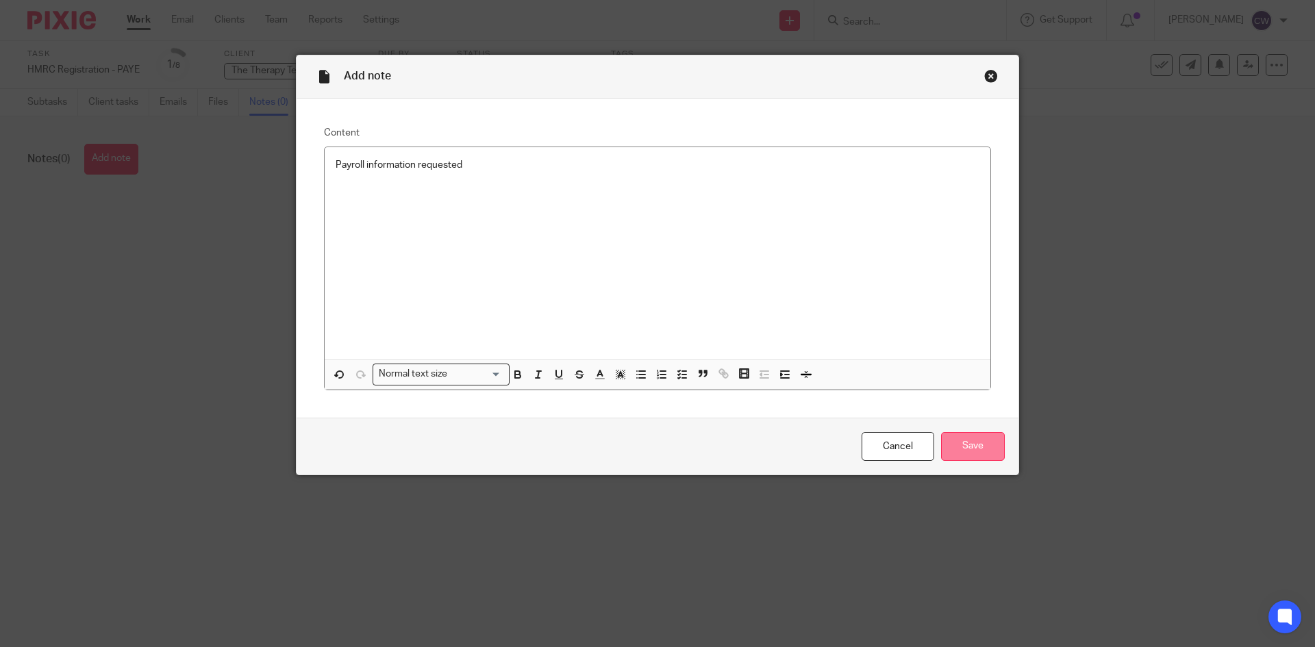
click at [967, 436] on input "Save" at bounding box center [973, 446] width 64 height 29
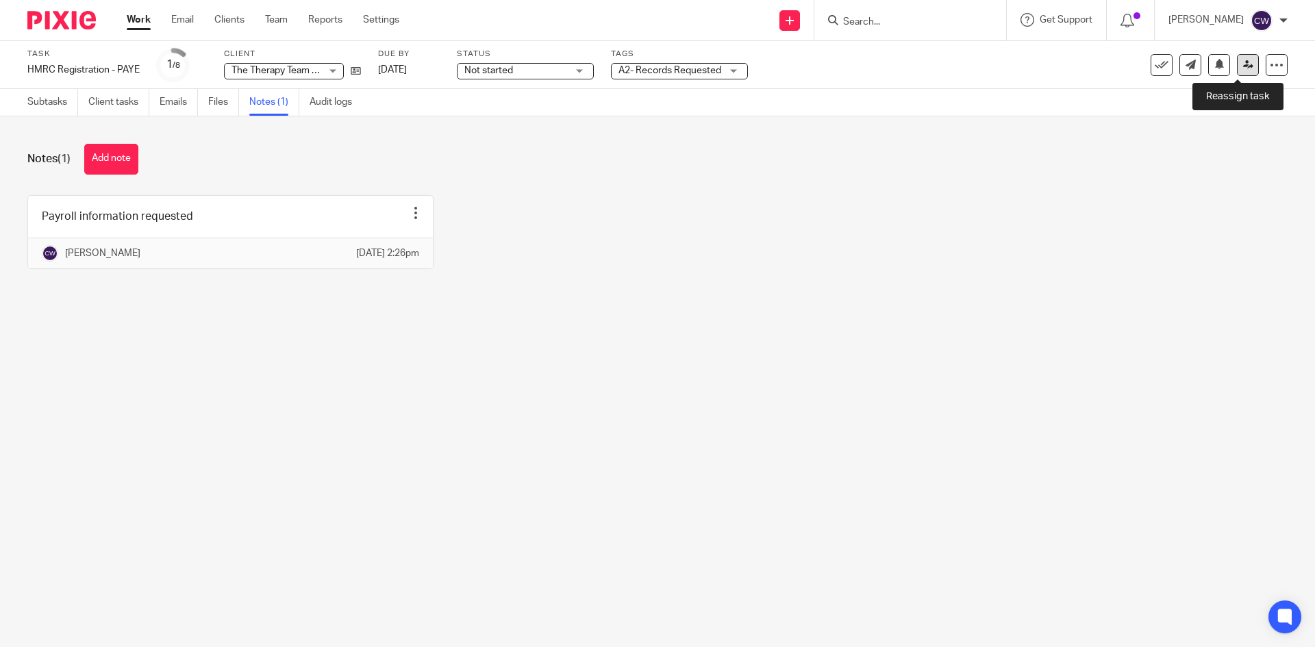
click at [1243, 62] on icon at bounding box center [1248, 65] width 10 height 10
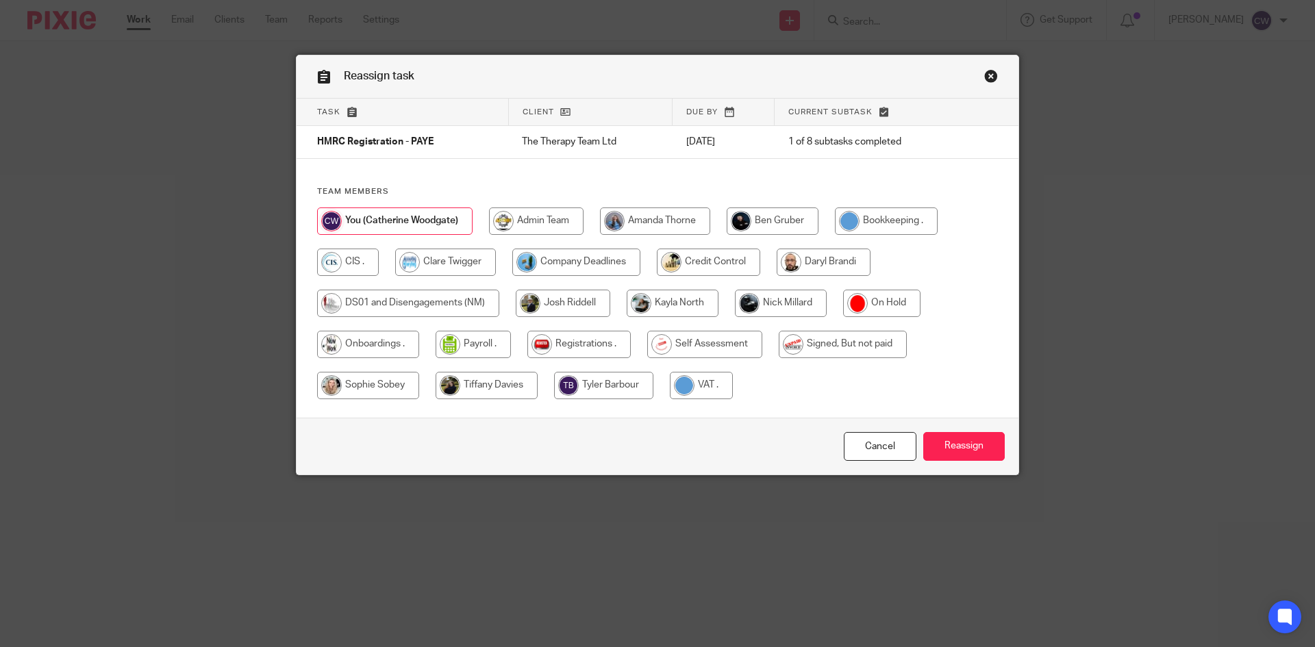
click at [488, 347] on input "radio" at bounding box center [473, 344] width 75 height 27
radio input "true"
click at [552, 352] on input "radio" at bounding box center [580, 344] width 103 height 27
radio input "true"
click at [956, 449] on input "Reassign" at bounding box center [963, 446] width 81 height 29
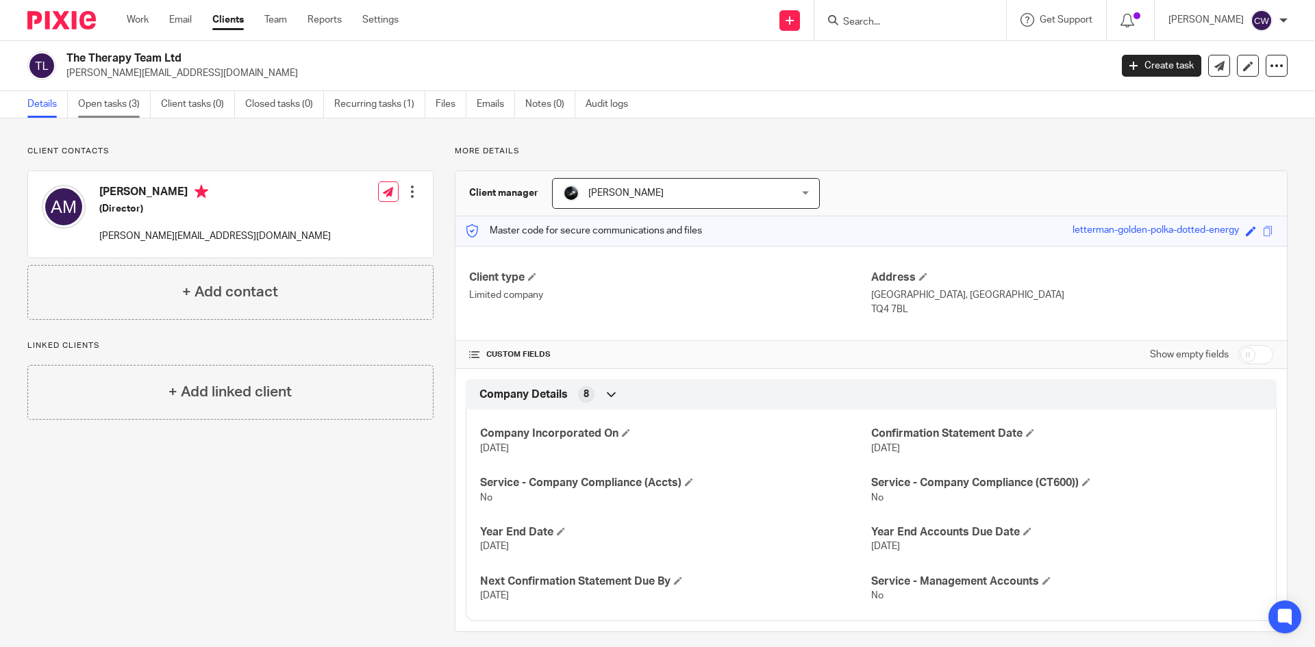
click at [119, 112] on link "Open tasks (3)" at bounding box center [114, 104] width 73 height 27
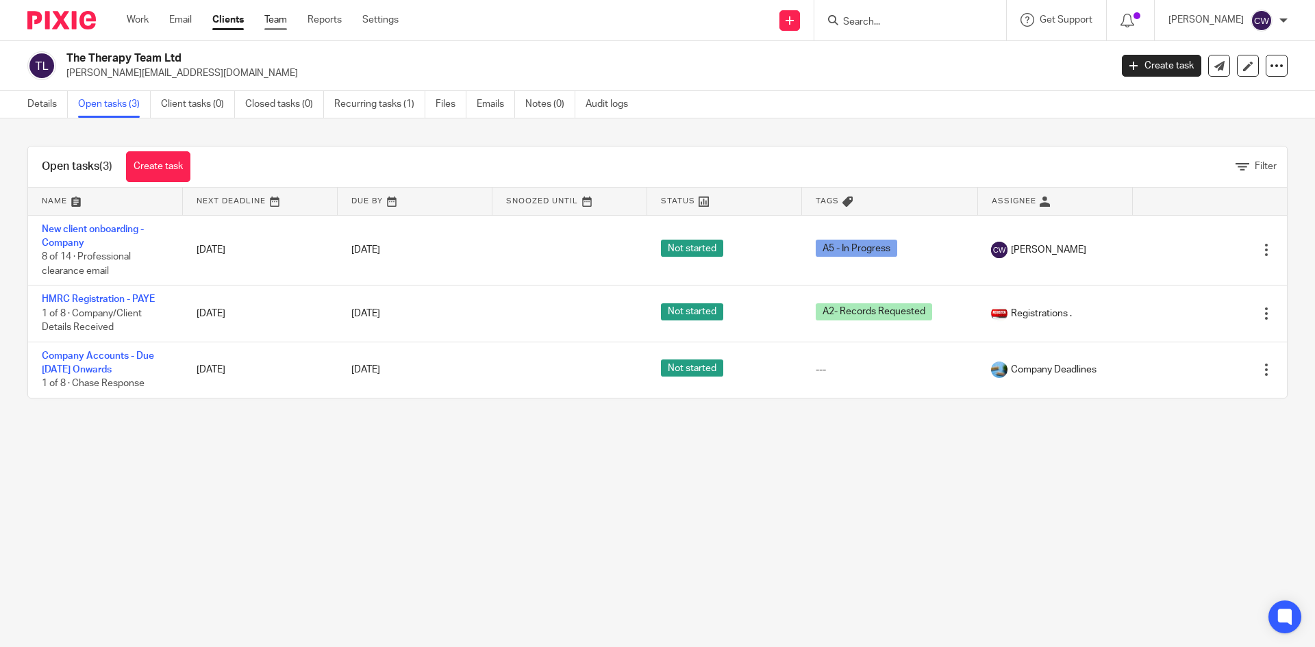
click at [279, 21] on link "Team" at bounding box center [275, 20] width 23 height 14
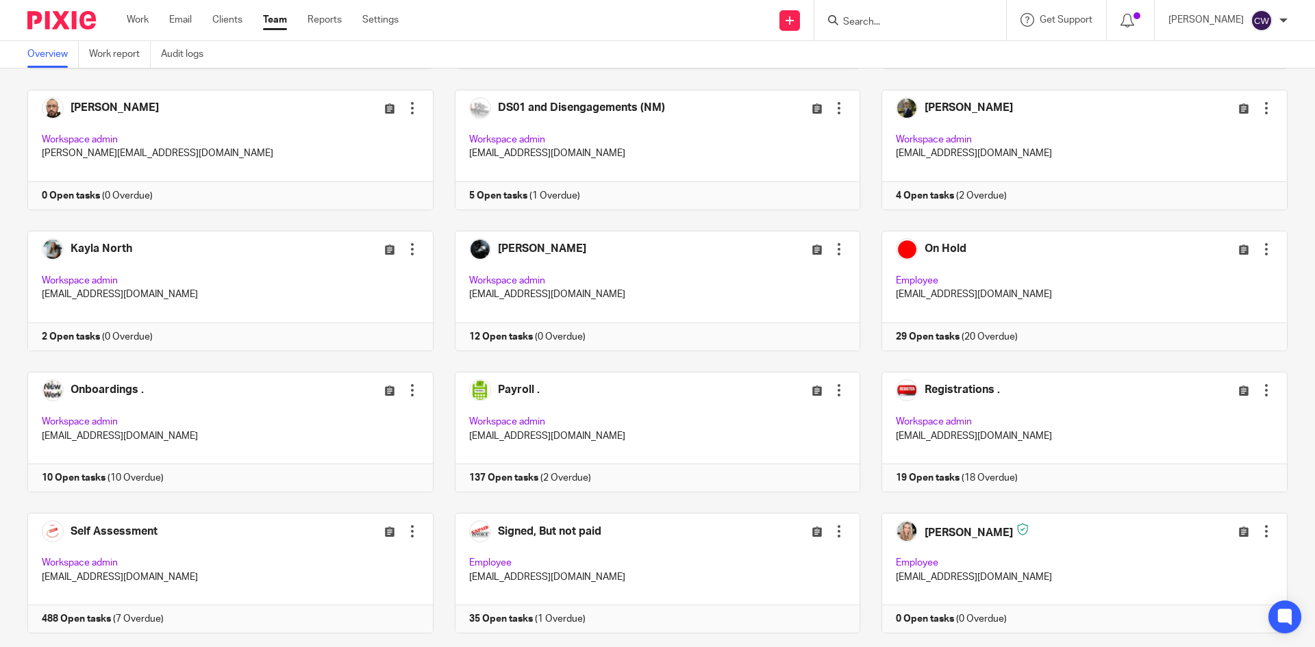
scroll to position [382, 0]
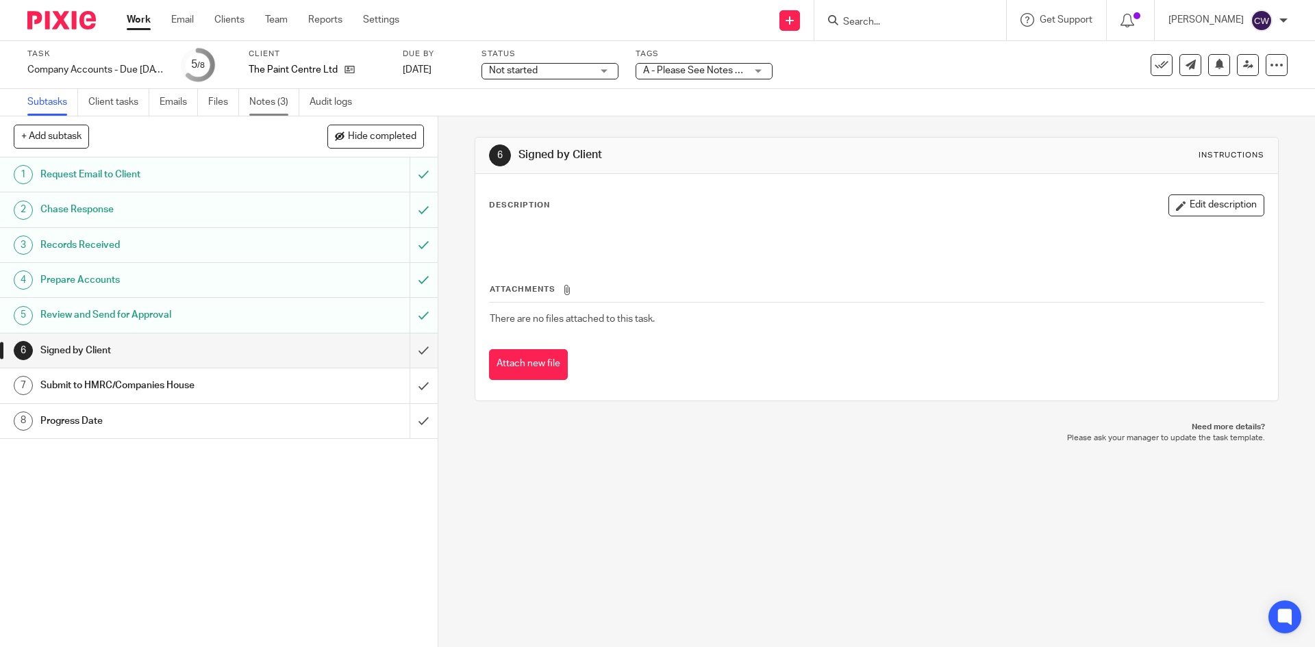
click at [257, 95] on link "Notes (3)" at bounding box center [274, 102] width 50 height 27
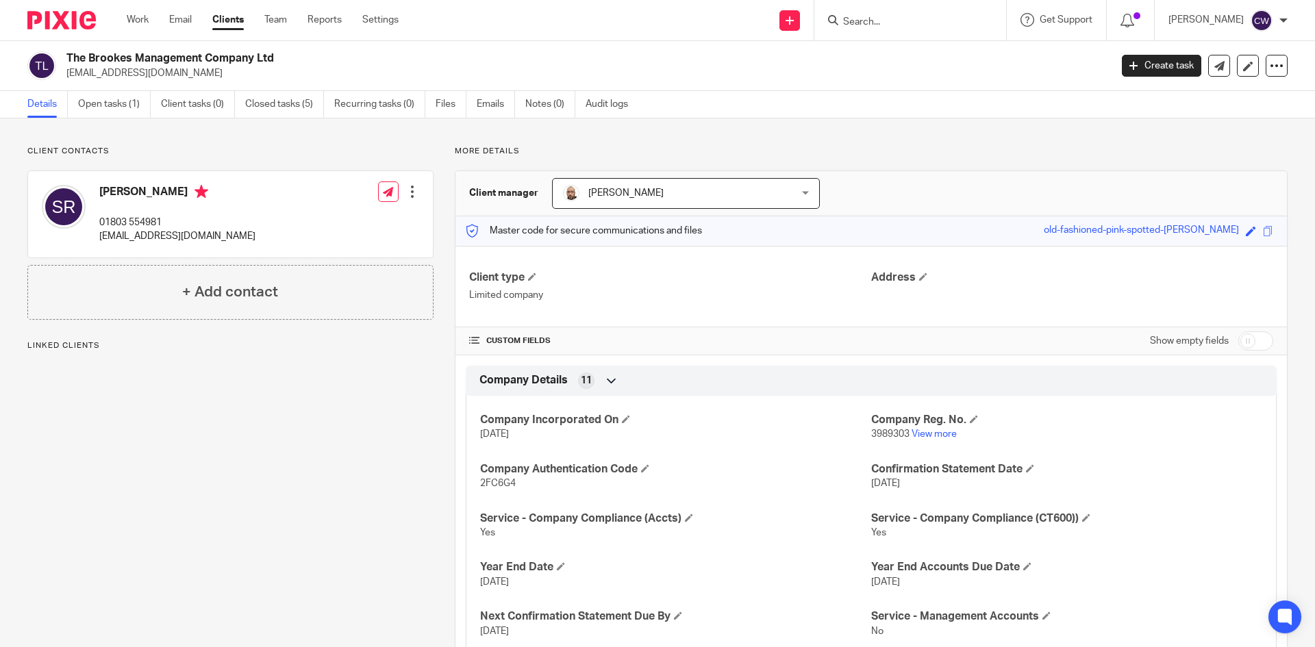
drag, startPoint x: 65, startPoint y: 72, endPoint x: 180, endPoint y: 83, distance: 115.6
click at [180, 83] on div "The Brookes Management Company Ltd bmctq47@outlook.com Create task Update from …" at bounding box center [657, 66] width 1315 height 50
copy p "bmctq47@outlook.com"
click at [849, 24] on input "Search" at bounding box center [903, 22] width 123 height 12
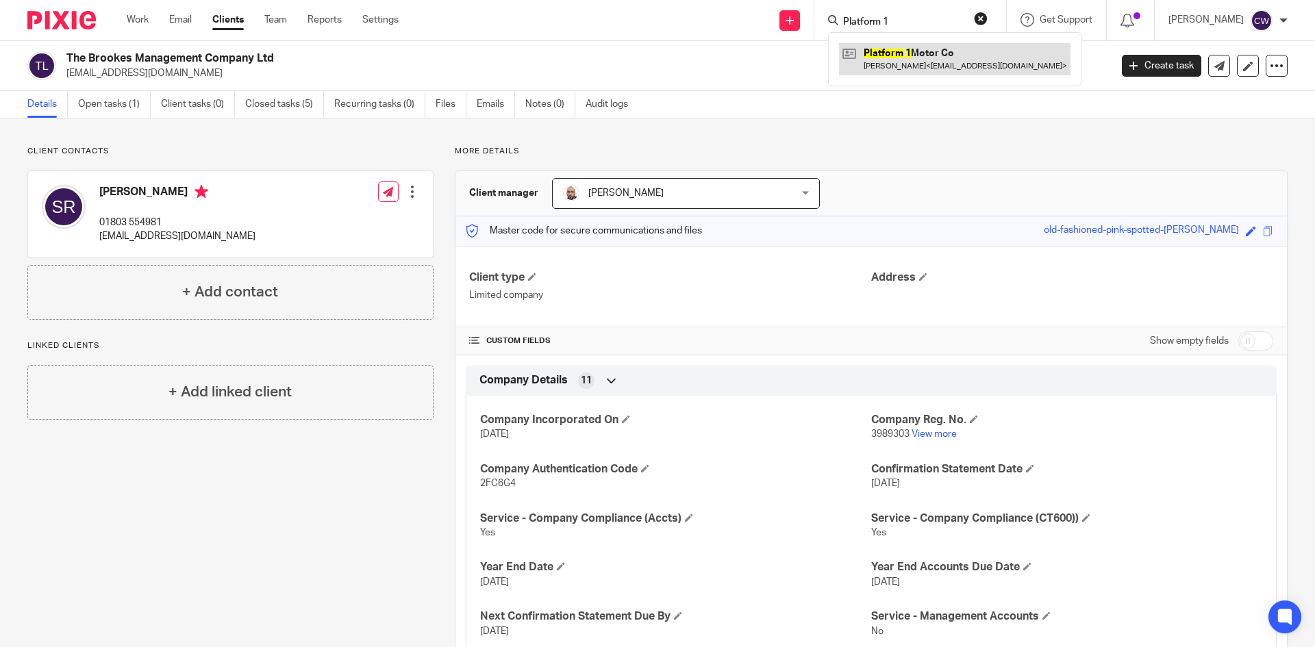
type input "Platform 1"
click at [934, 64] on link at bounding box center [954, 59] width 231 height 32
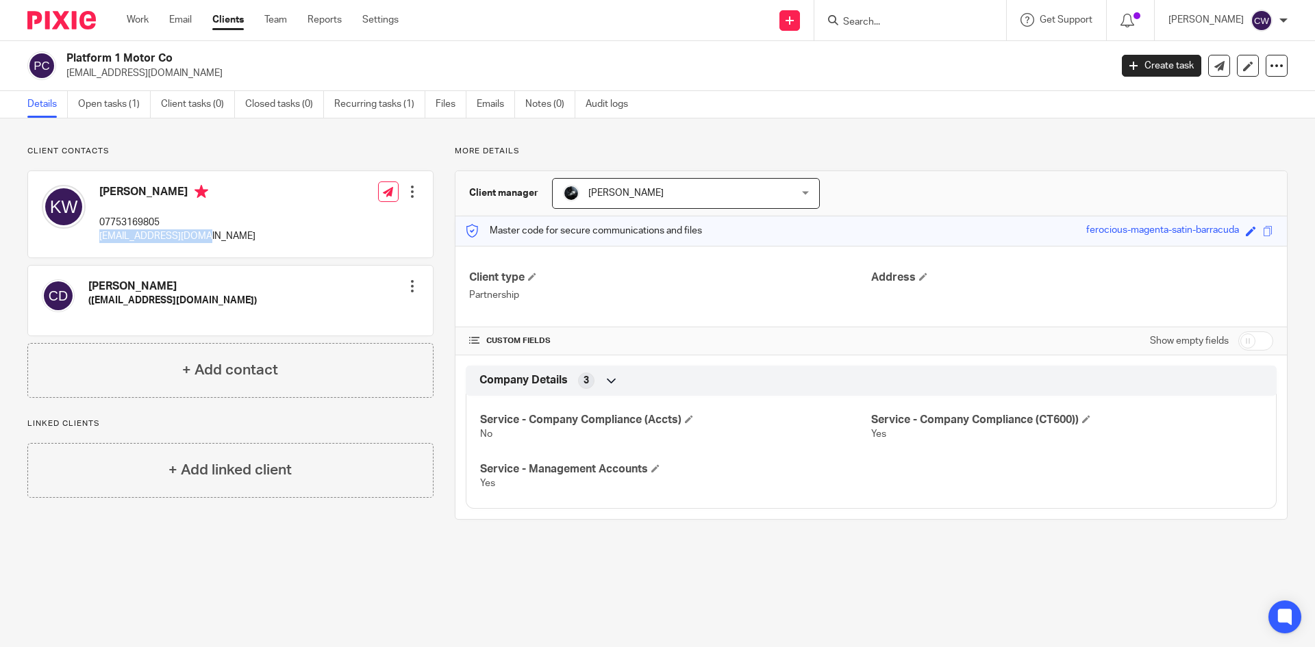
drag, startPoint x: 95, startPoint y: 236, endPoint x: 192, endPoint y: 238, distance: 97.9
click at [230, 249] on div "[PERSON_NAME] 07753169805 [EMAIL_ADDRESS][DOMAIN_NAME] Edit contact Create clie…" at bounding box center [230, 214] width 405 height 86
copy p "[EMAIL_ADDRESS][DOMAIN_NAME]"
click at [860, 25] on input "Search" at bounding box center [903, 22] width 123 height 12
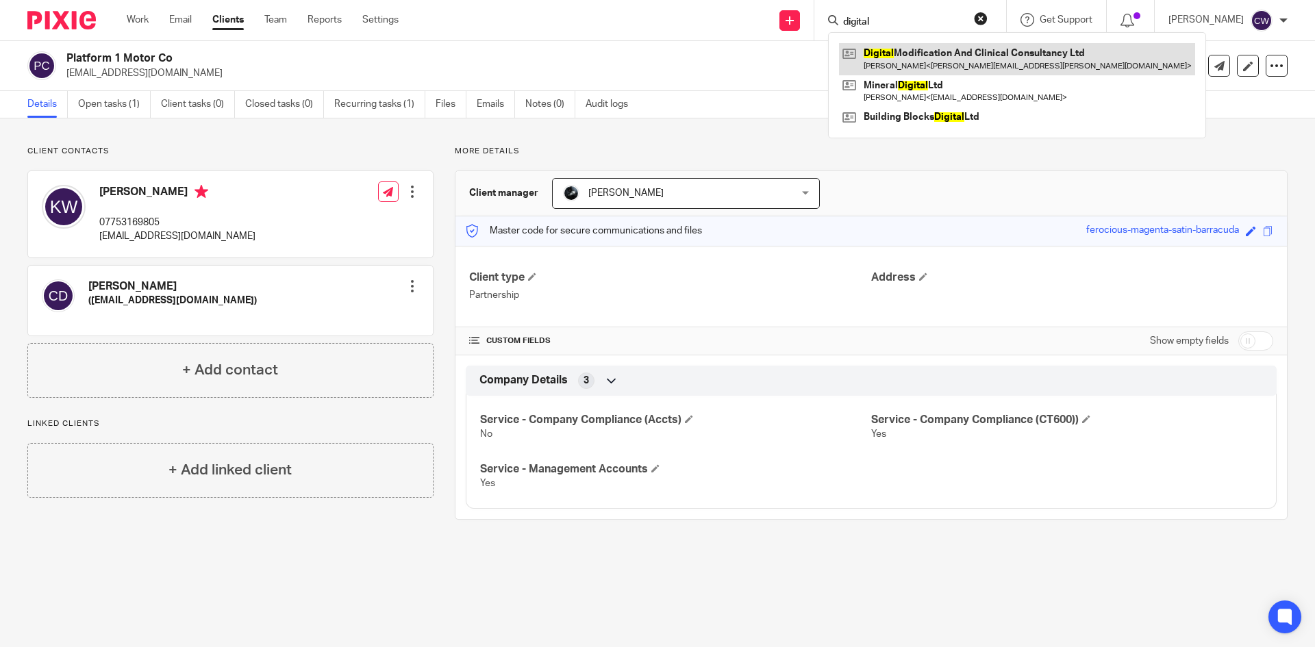
type input "digital"
click at [875, 53] on link at bounding box center [1017, 59] width 356 height 32
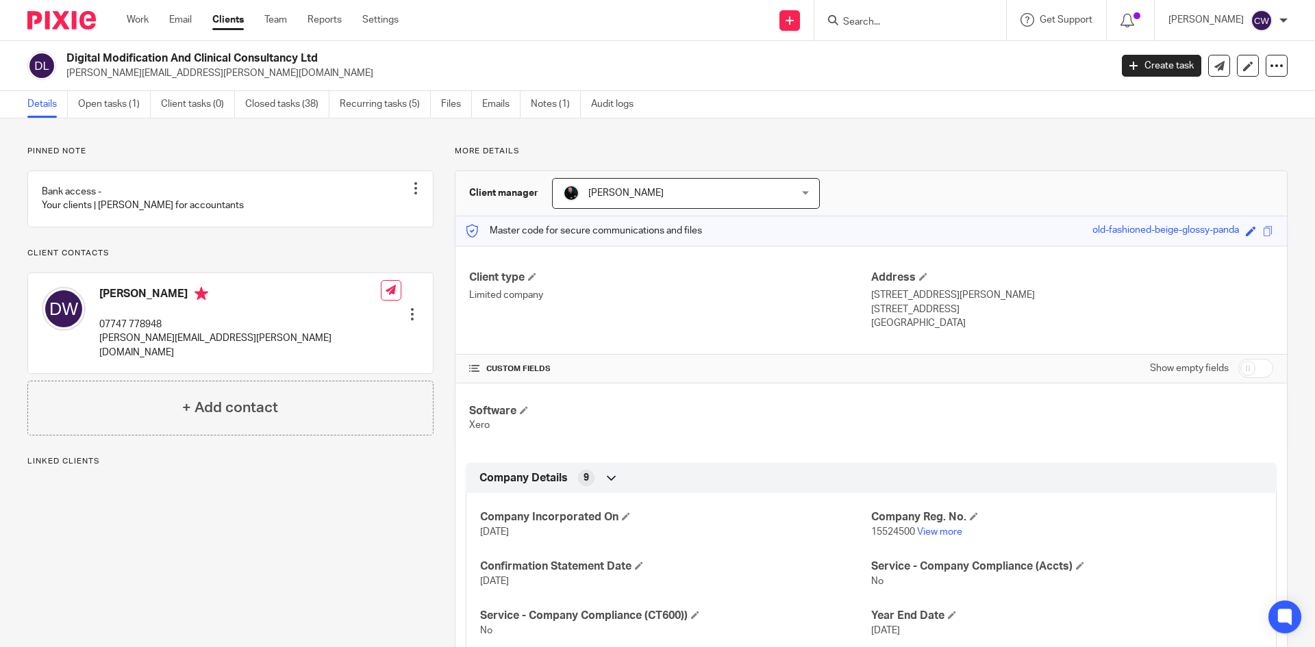
click at [848, 27] on input "Search" at bounding box center [903, 22] width 123 height 12
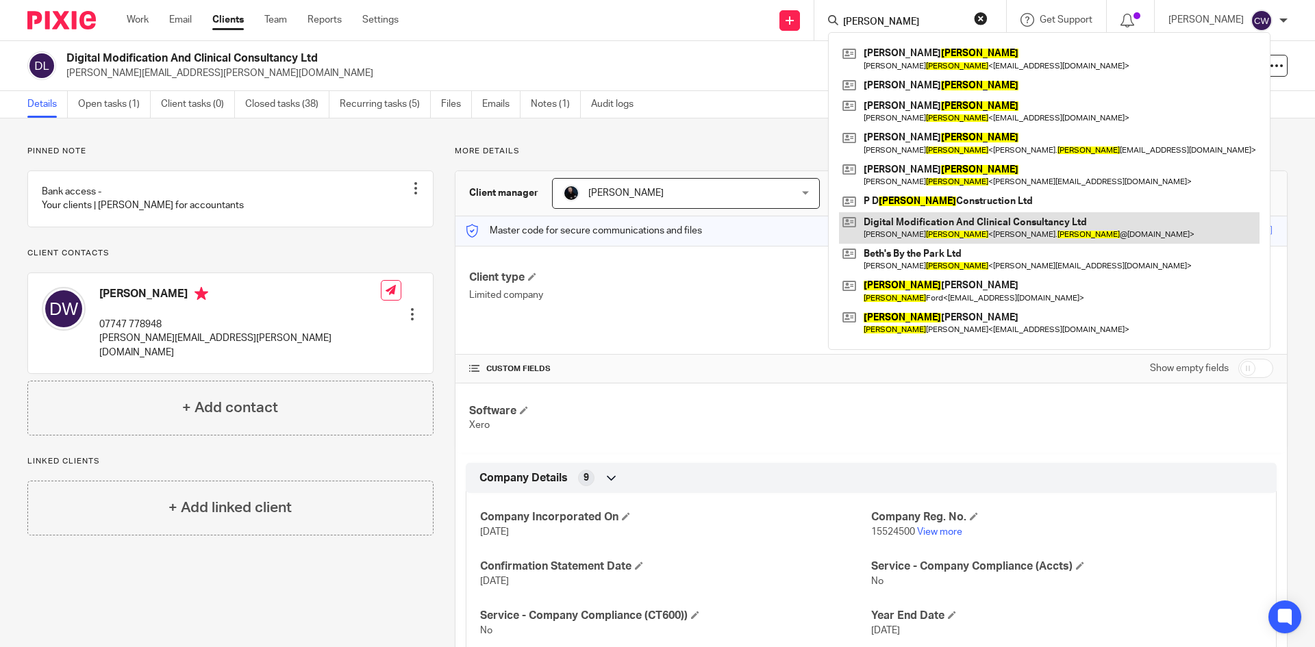
type input "[PERSON_NAME]"
click at [1010, 215] on link at bounding box center [1049, 228] width 420 height 32
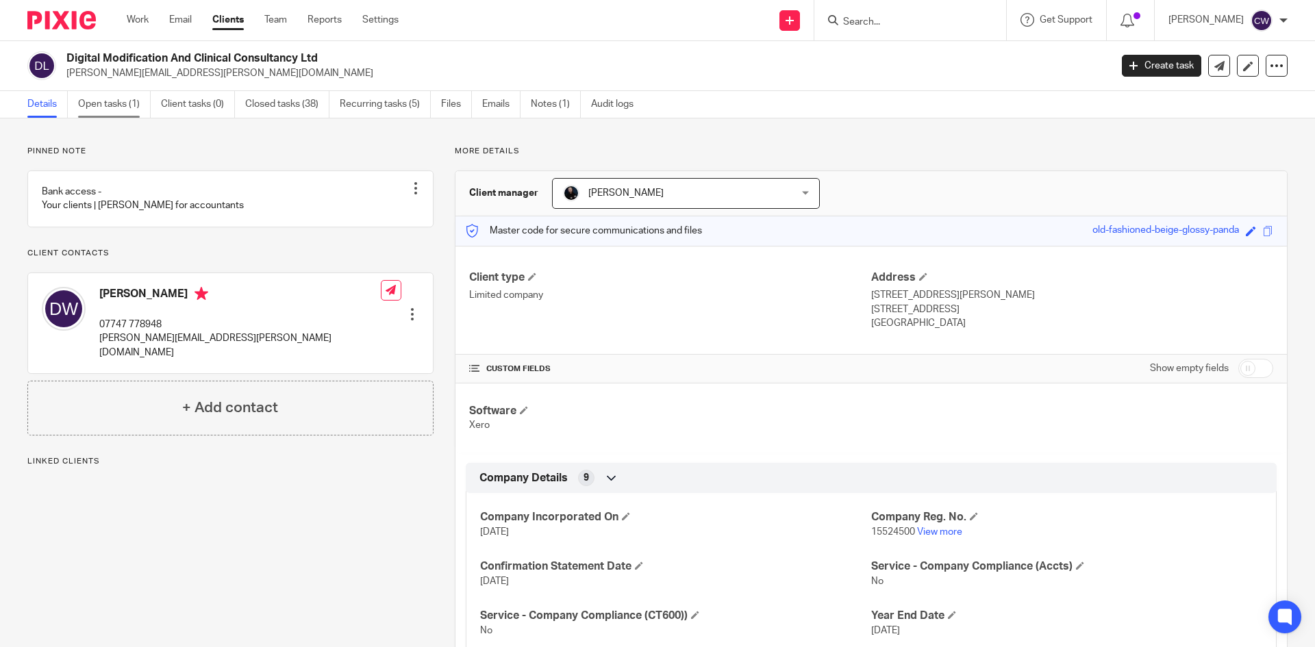
click at [89, 101] on link "Open tasks (1)" at bounding box center [114, 104] width 73 height 27
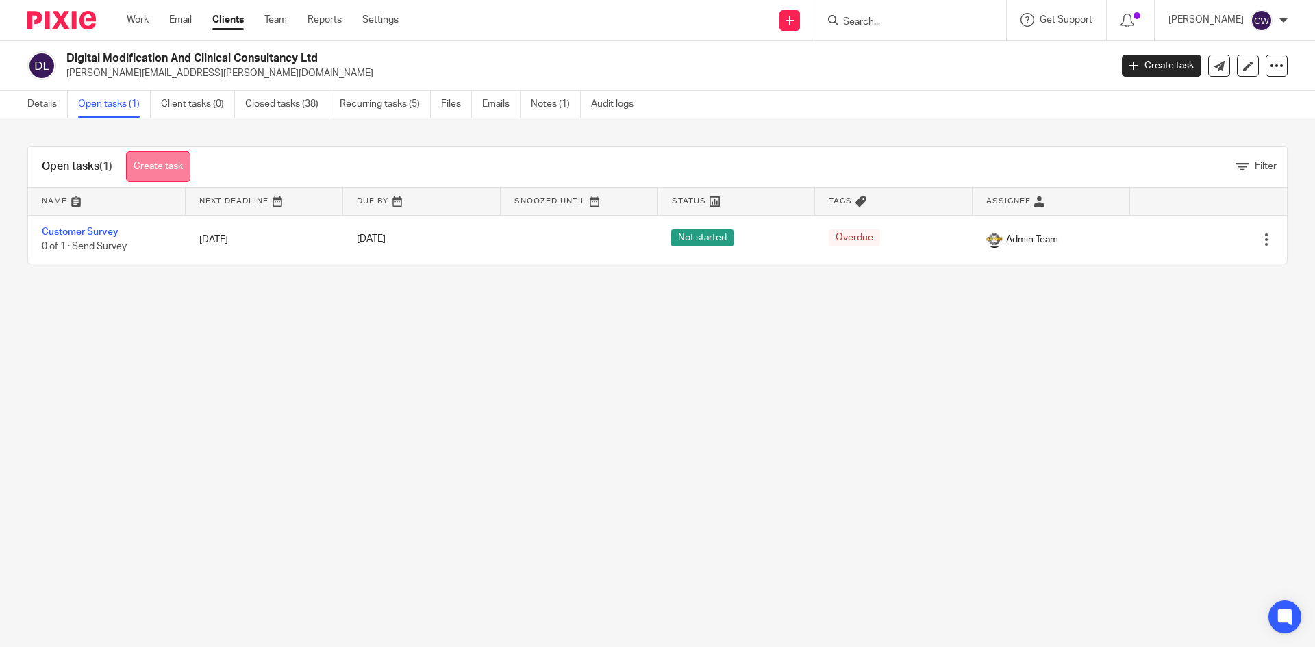
click at [166, 165] on link "Create task" at bounding box center [158, 166] width 64 height 31
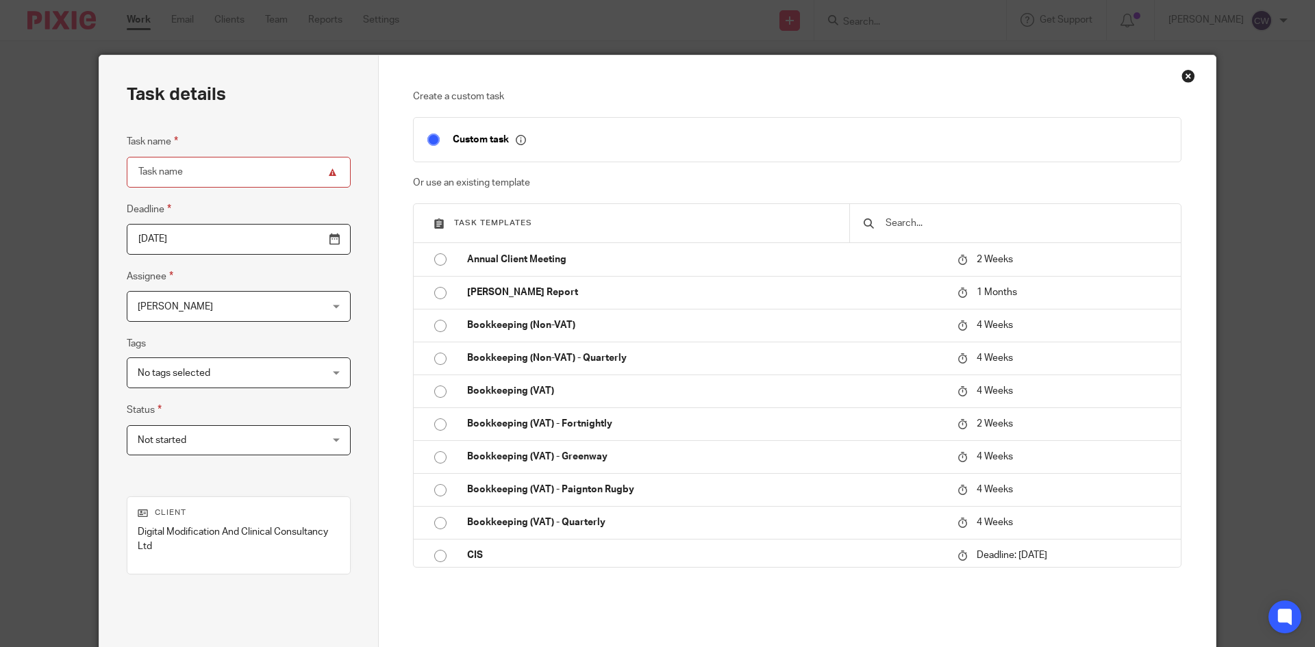
click at [893, 217] on input "text" at bounding box center [1025, 223] width 283 height 15
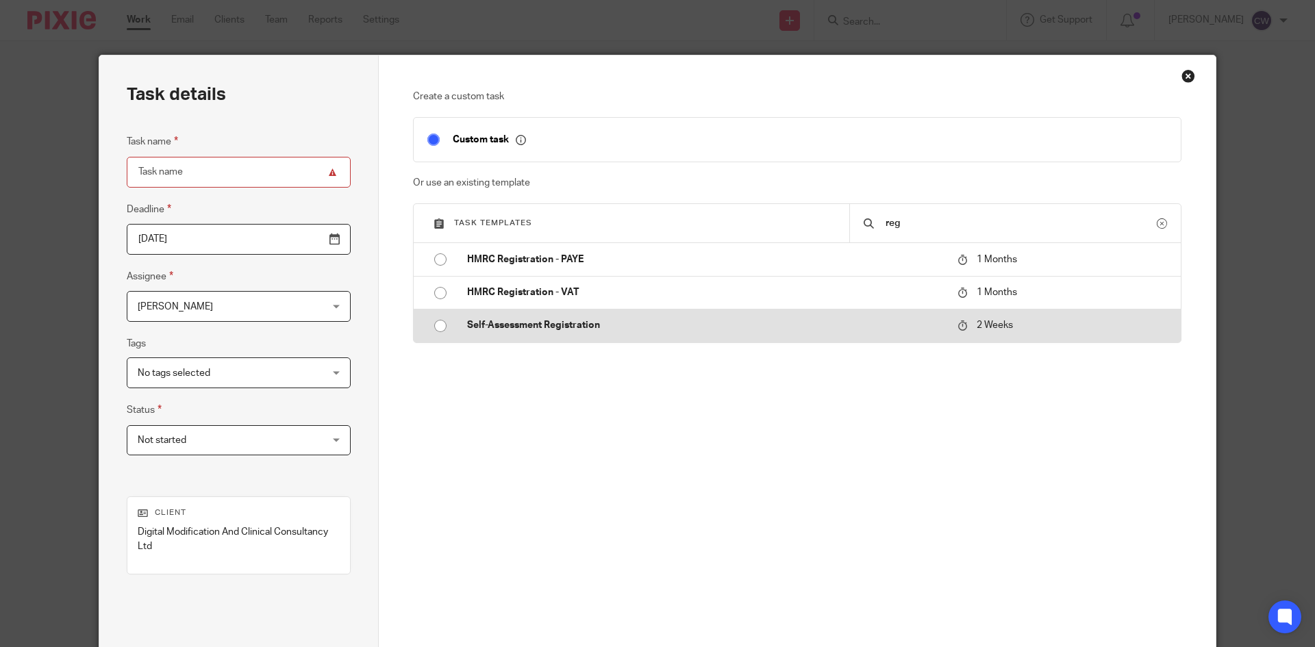
type input "reg"
click at [592, 323] on p "Self-Assessment Registration" at bounding box center [705, 325] width 477 height 14
type input "[DATE]"
type input "Self-Assessment Registration"
checkbox input "false"
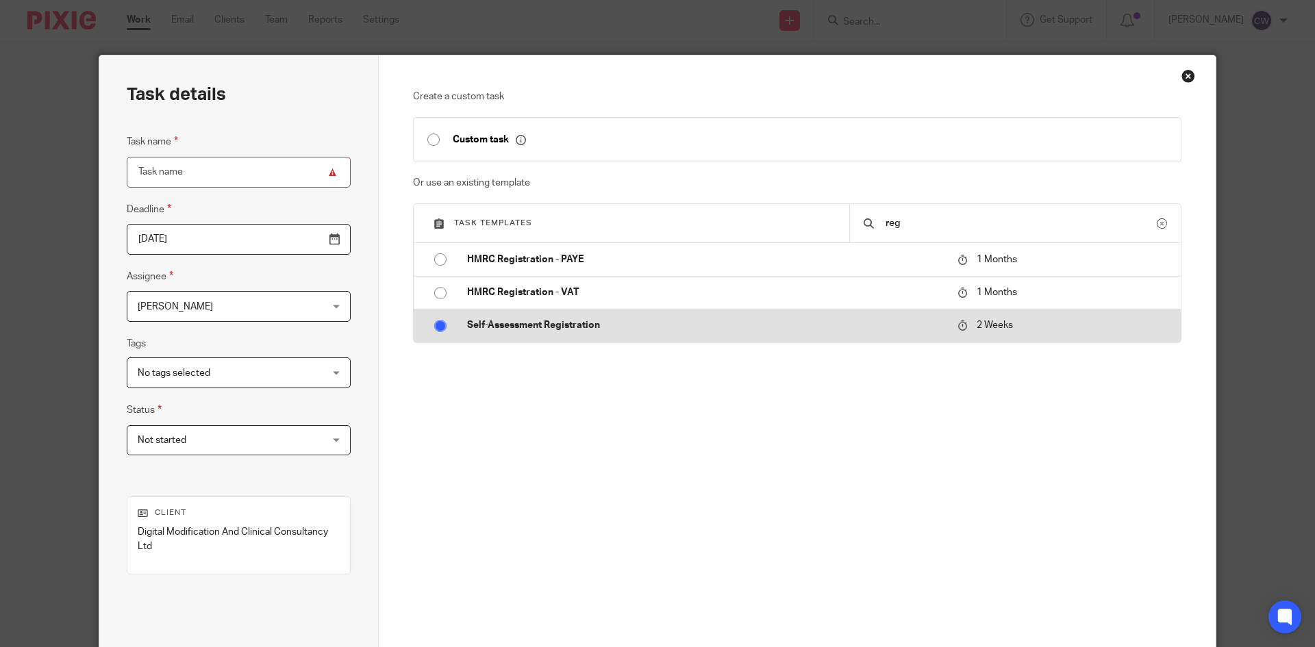
radio input "true"
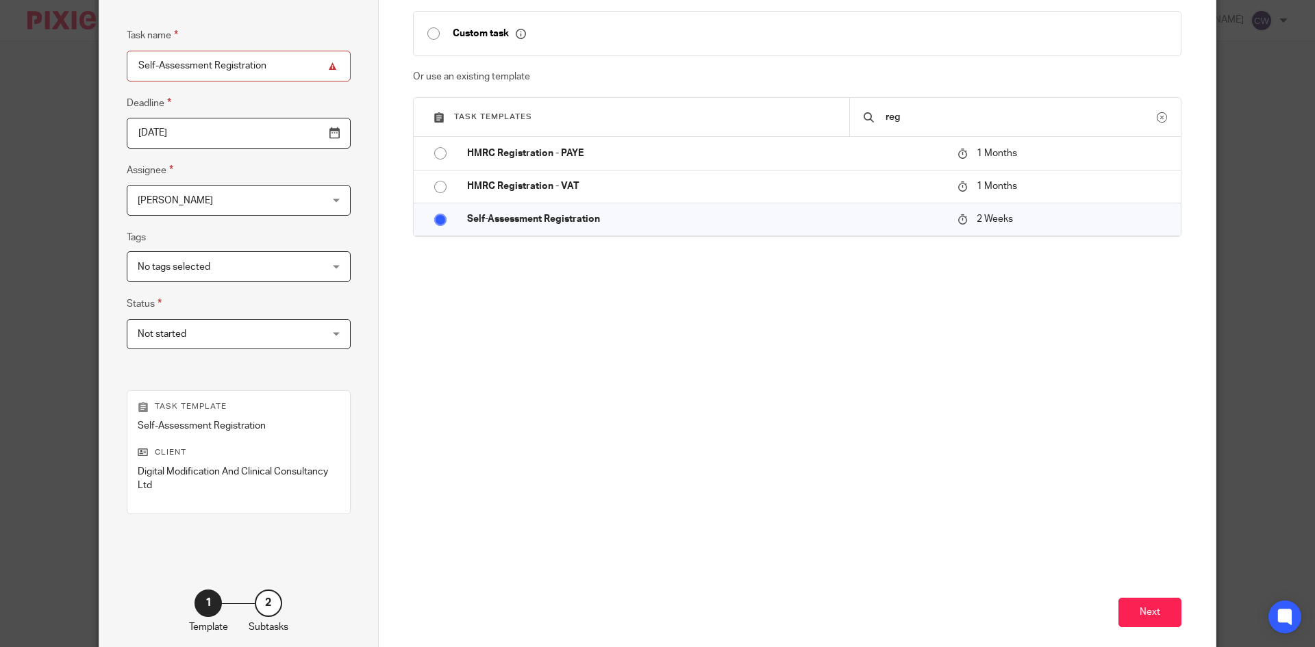
scroll to position [176, 0]
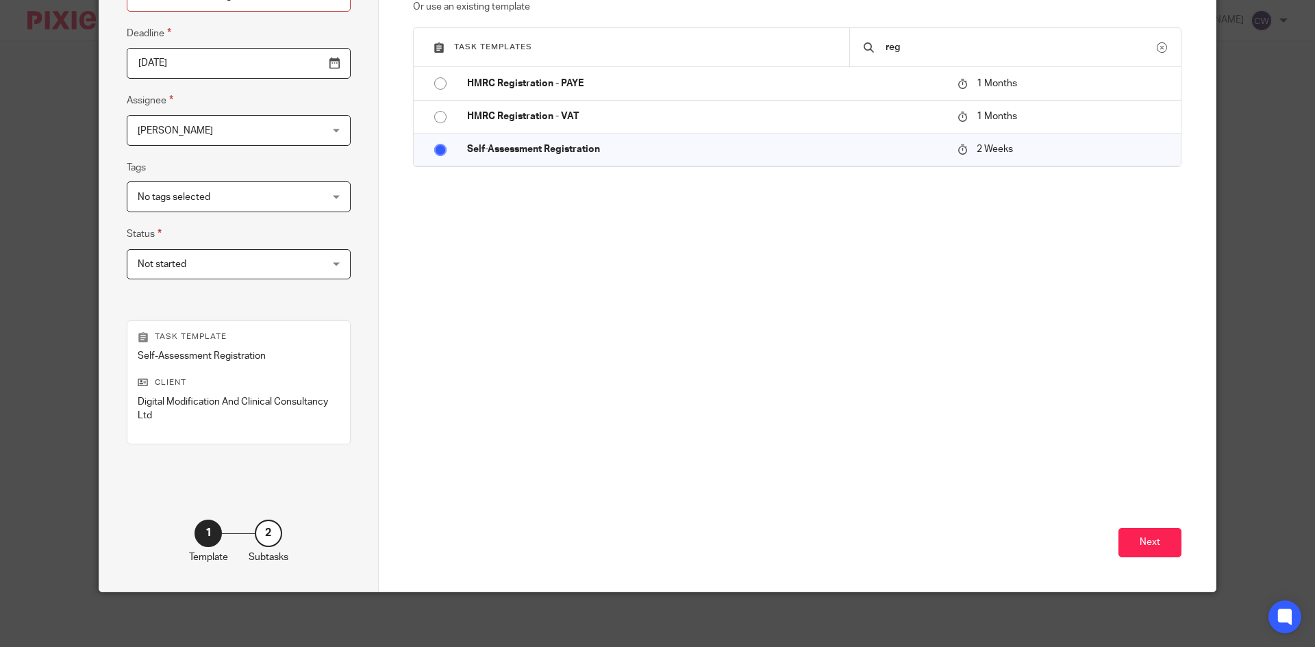
click at [1144, 527] on div "Next" at bounding box center [797, 473] width 769 height 237
click at [1138, 541] on button "Next" at bounding box center [1149, 542] width 63 height 29
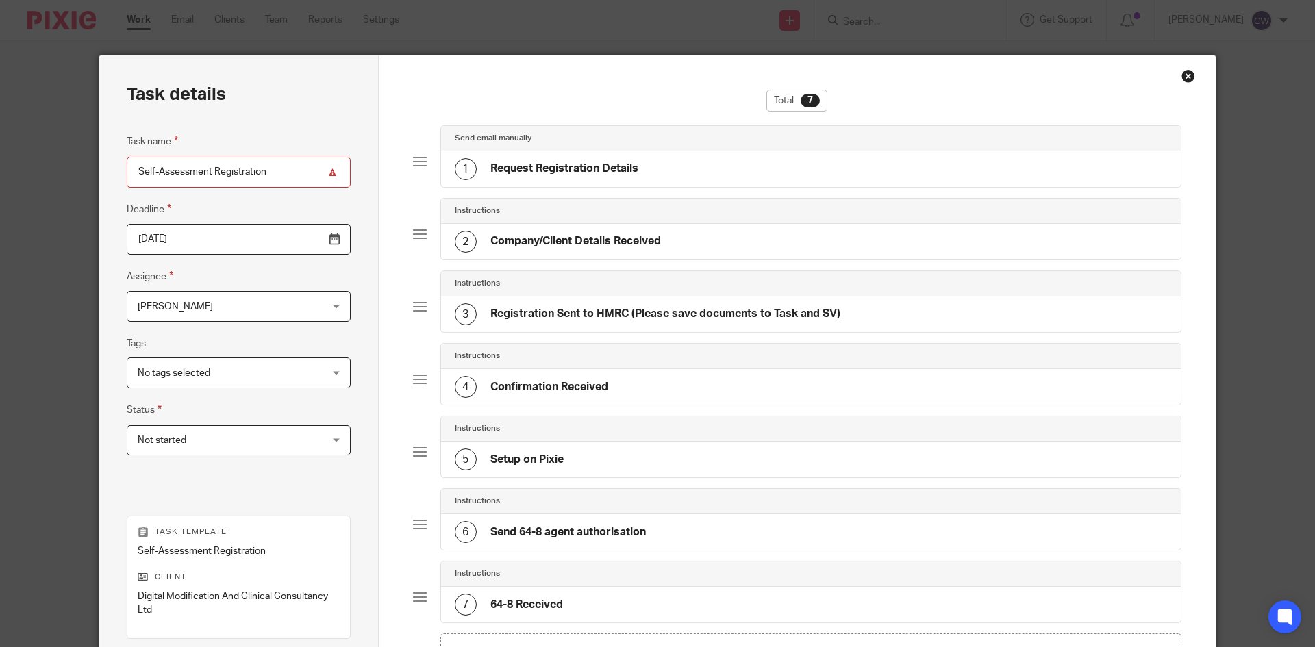
scroll to position [194, 0]
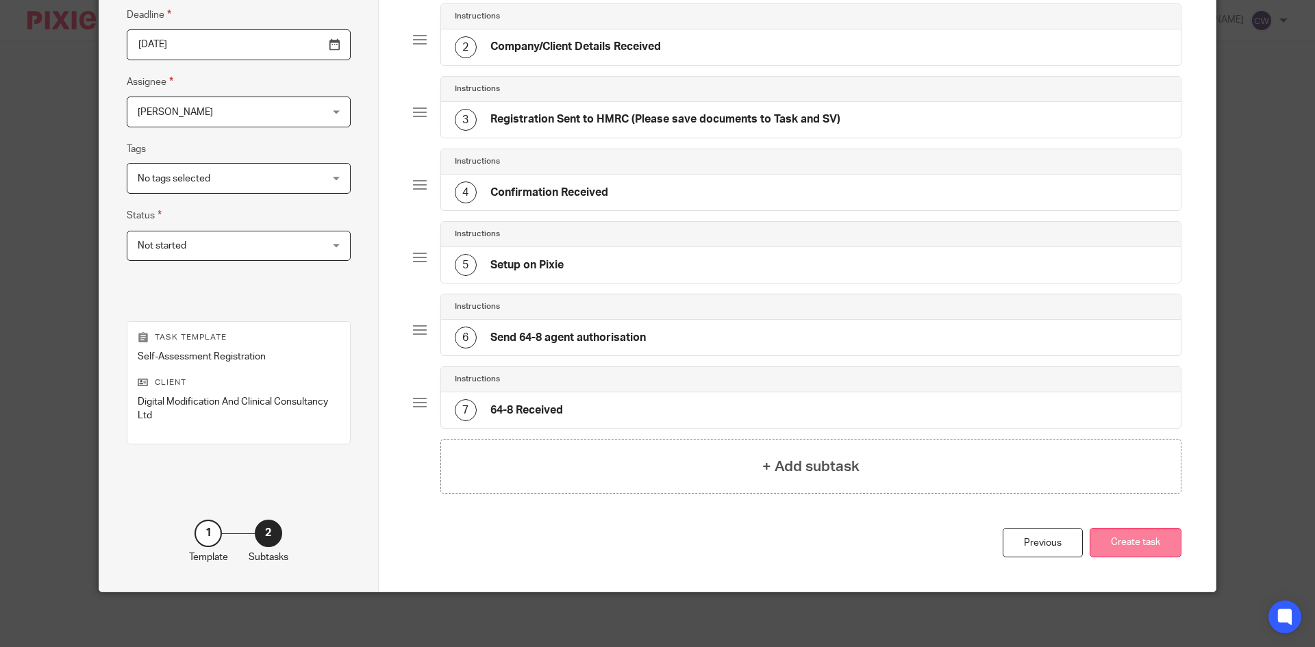
click at [1114, 535] on button "Create task" at bounding box center [1136, 542] width 92 height 29
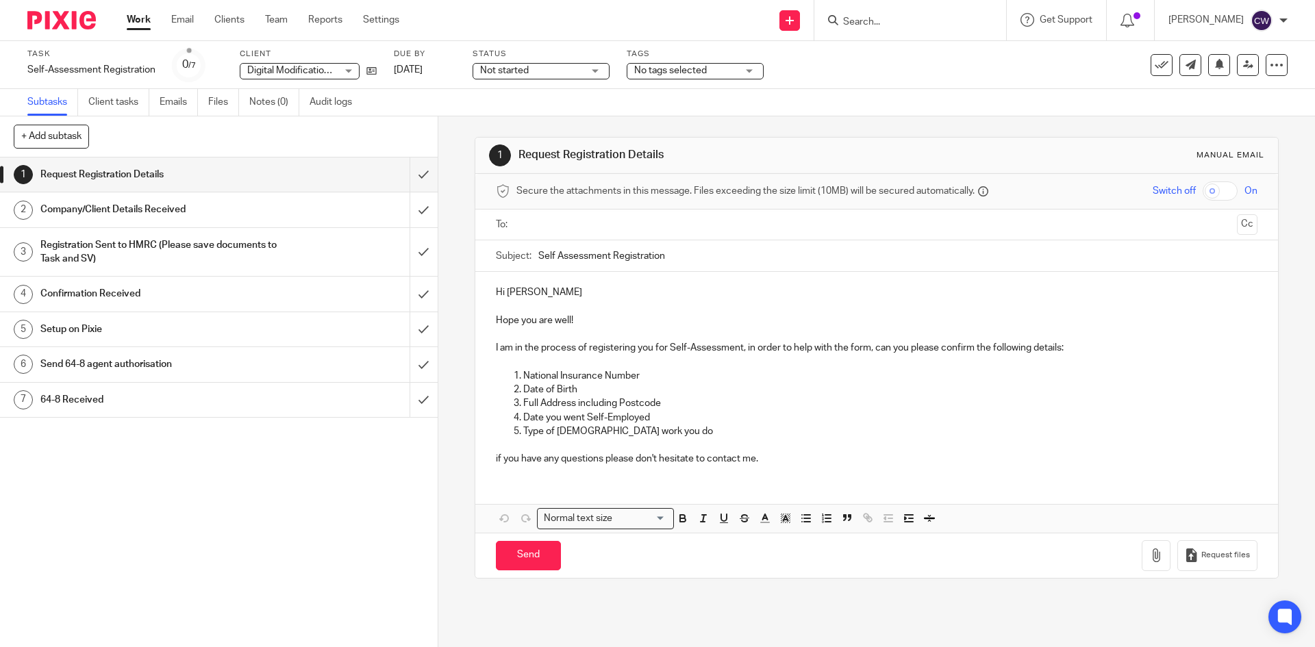
click at [1059, 347] on p "I am in the process of registering you for Self-Assessment, in order to help wi…" at bounding box center [876, 348] width 761 height 14
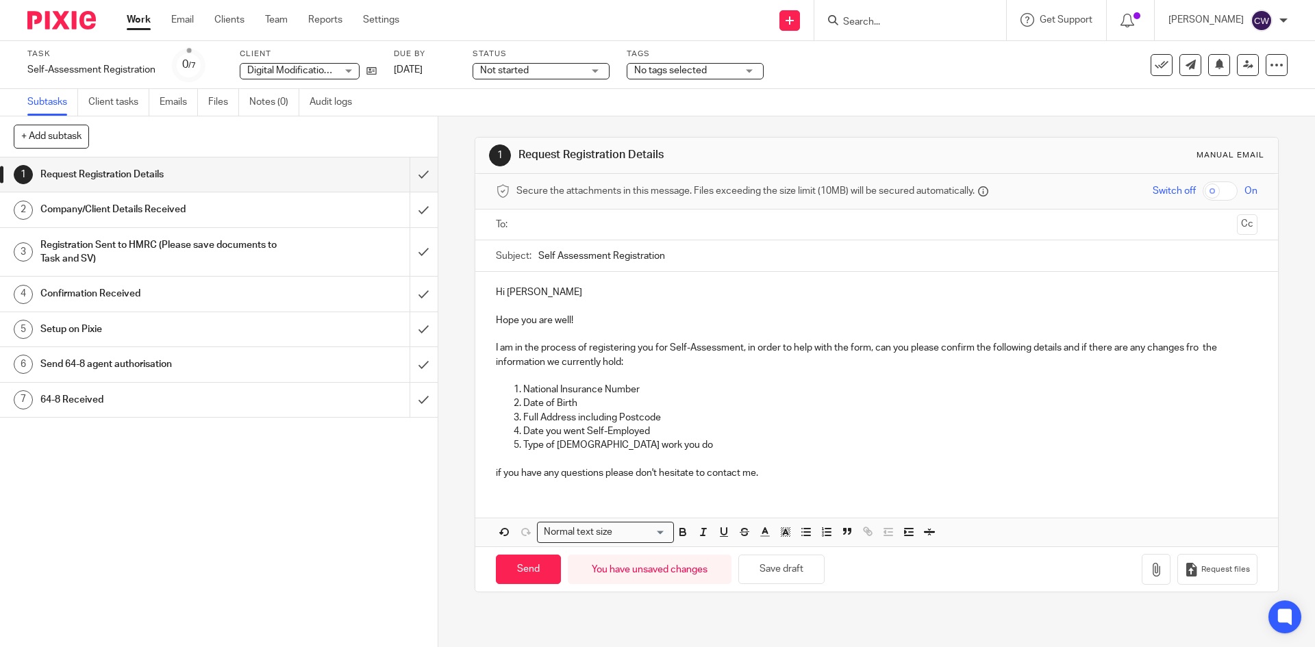
click at [683, 223] on input "text" at bounding box center [875, 225] width 709 height 16
click at [546, 569] on input "Send" at bounding box center [528, 572] width 65 height 29
type input "Sent"
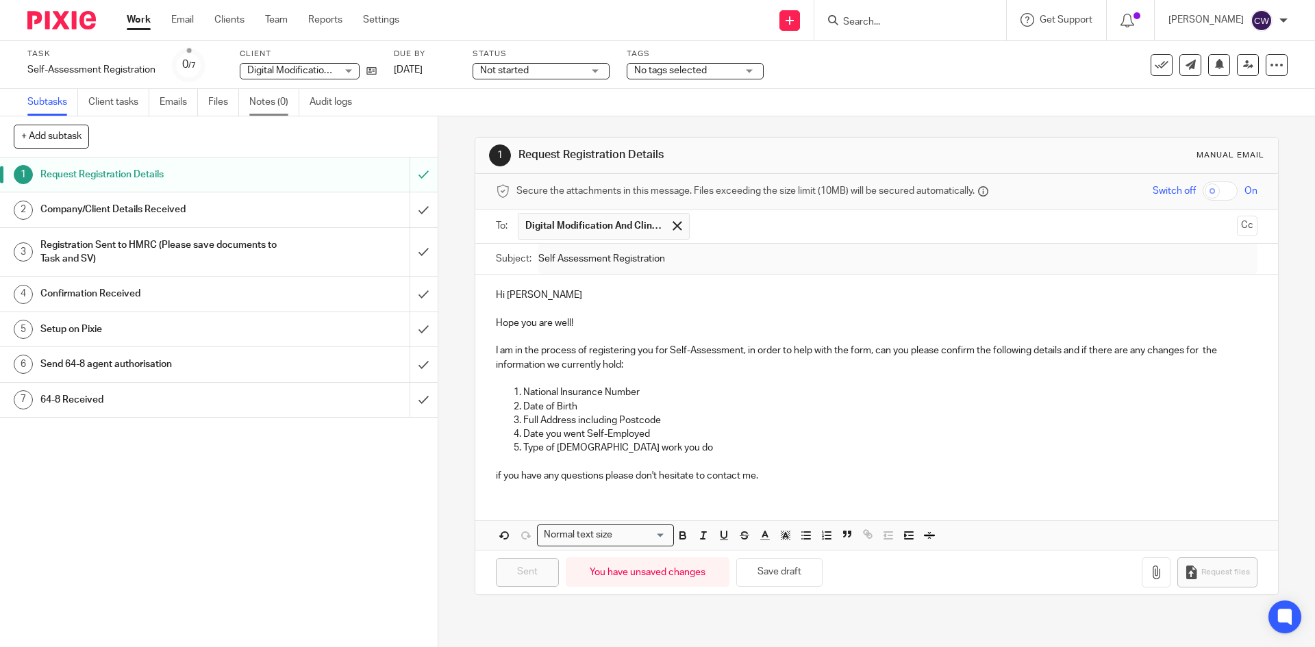
click at [280, 101] on link "Notes (0)" at bounding box center [274, 102] width 50 height 27
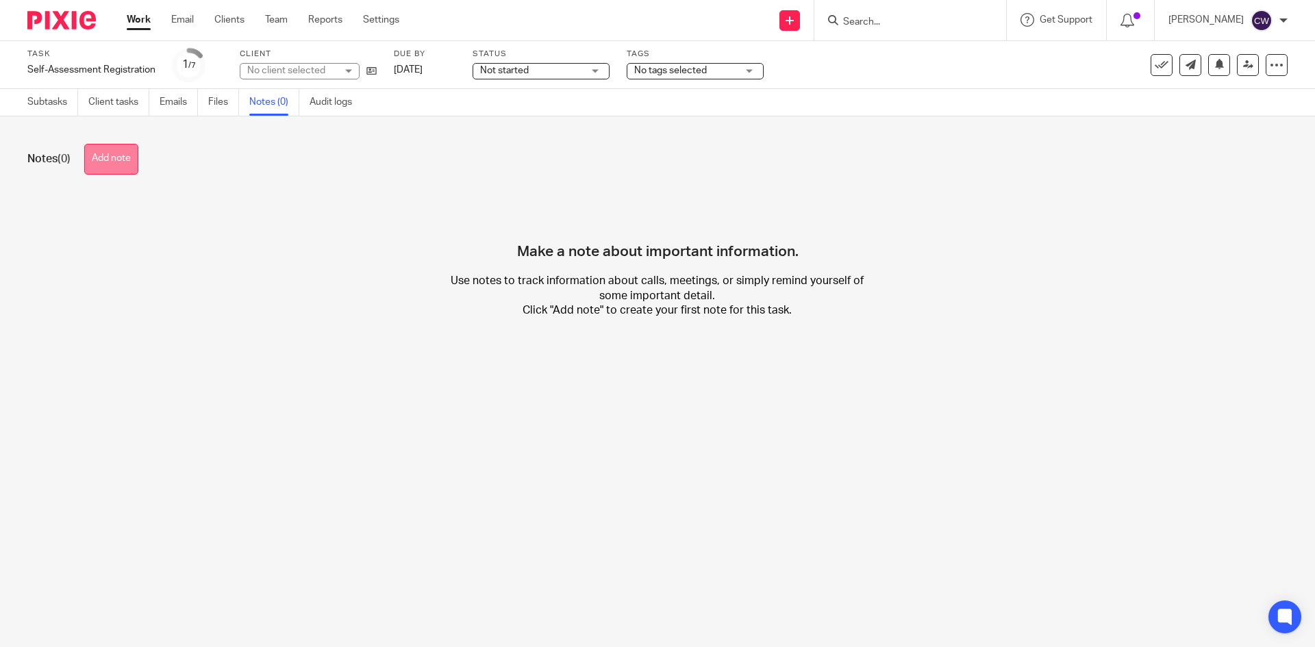
click at [114, 152] on button "Add note" at bounding box center [111, 159] width 54 height 31
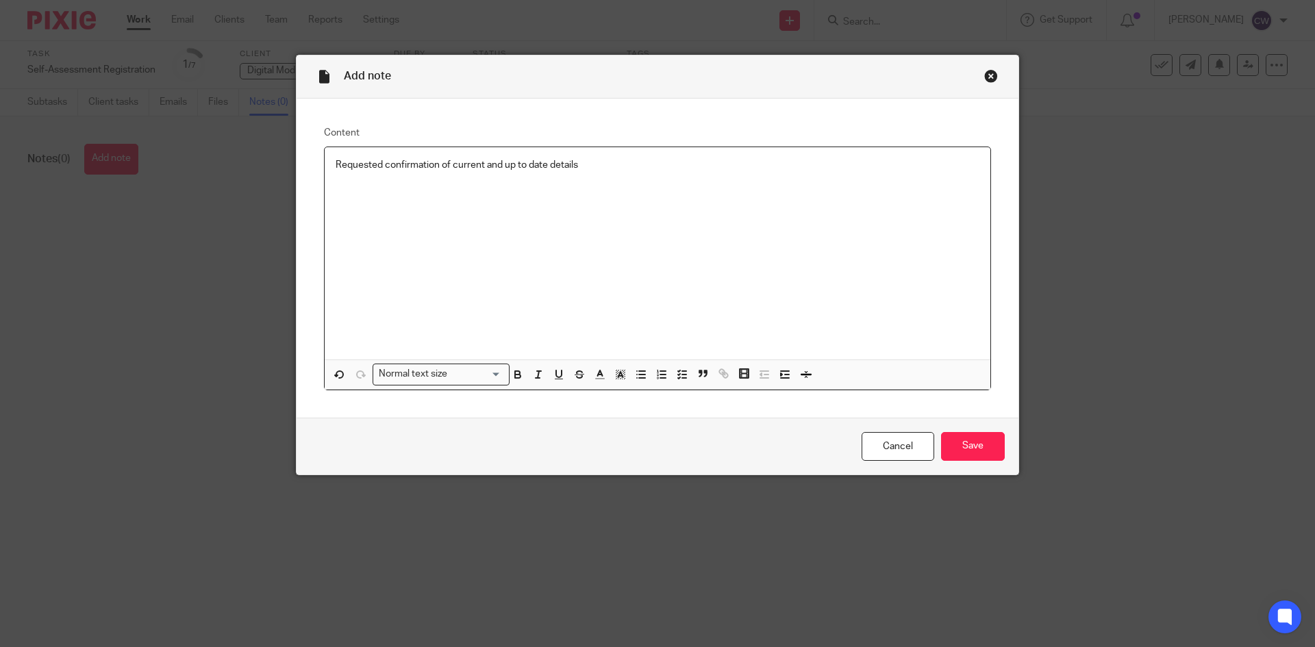
click at [585, 172] on p "Requested confirmation of current and up to date details" at bounding box center [658, 165] width 644 height 14
click at [964, 441] on input "Save" at bounding box center [973, 446] width 64 height 29
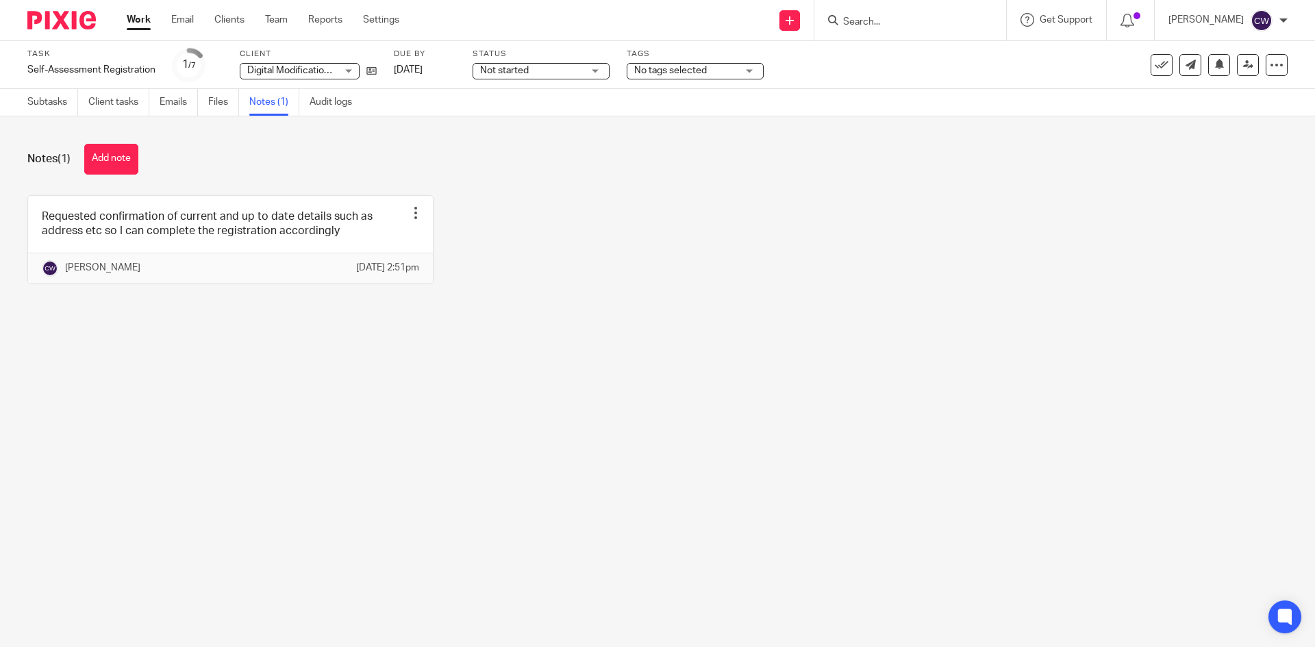
click at [929, 22] on input "Search" at bounding box center [903, 22] width 123 height 12
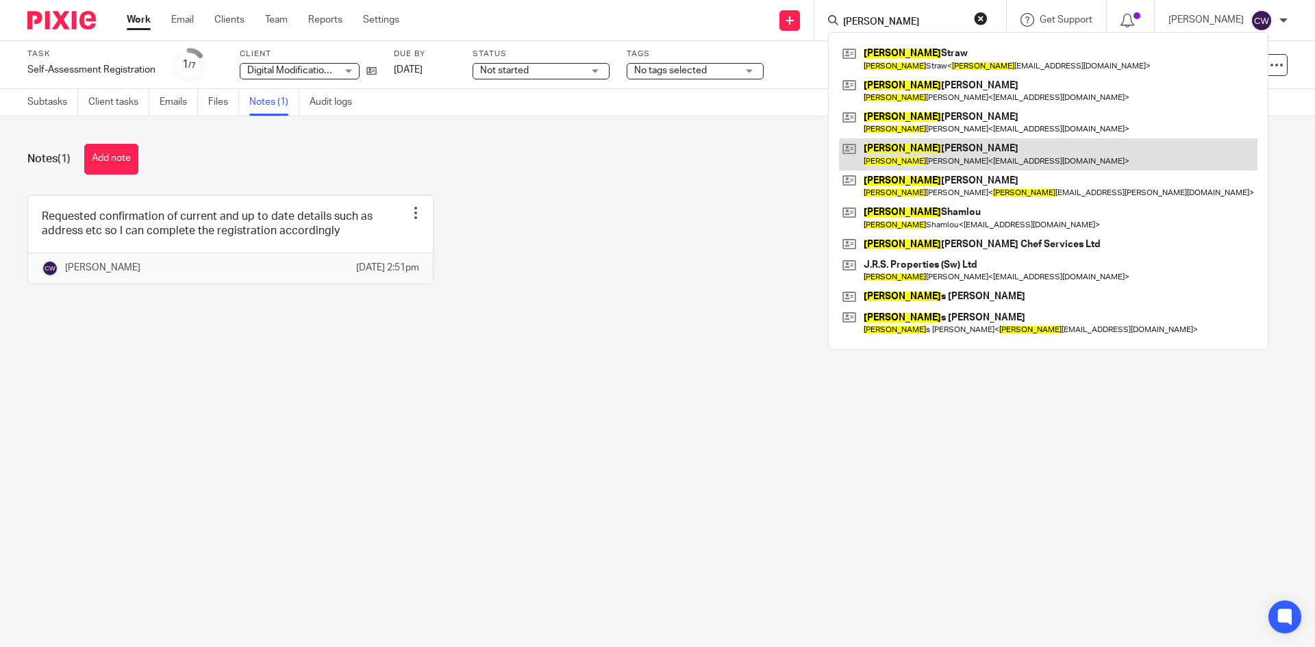
type input "[PERSON_NAME]"
click at [921, 155] on link at bounding box center [1048, 154] width 418 height 32
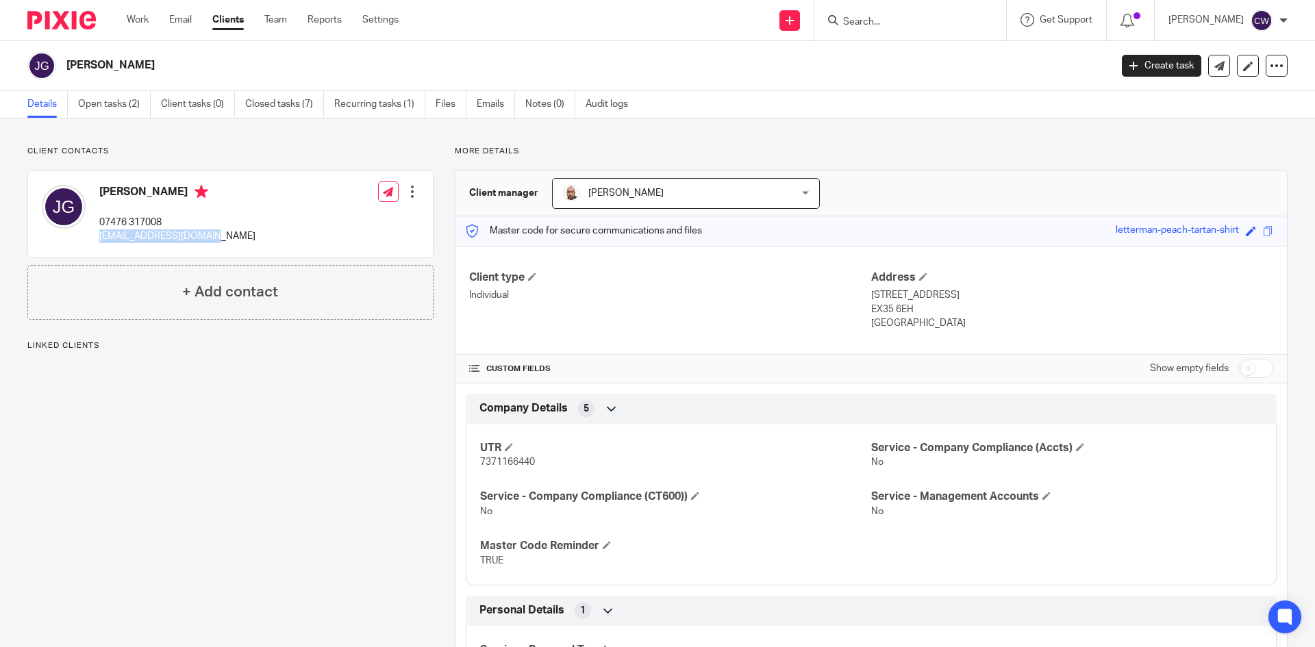
drag, startPoint x: 101, startPoint y: 232, endPoint x: 238, endPoint y: 244, distance: 138.2
click at [238, 244] on div "[PERSON_NAME] 07476 317008 [EMAIL_ADDRESS][DOMAIN_NAME] Edit contact Create cli…" at bounding box center [230, 214] width 405 height 86
click at [865, 16] on input "Search" at bounding box center [903, 22] width 123 height 12
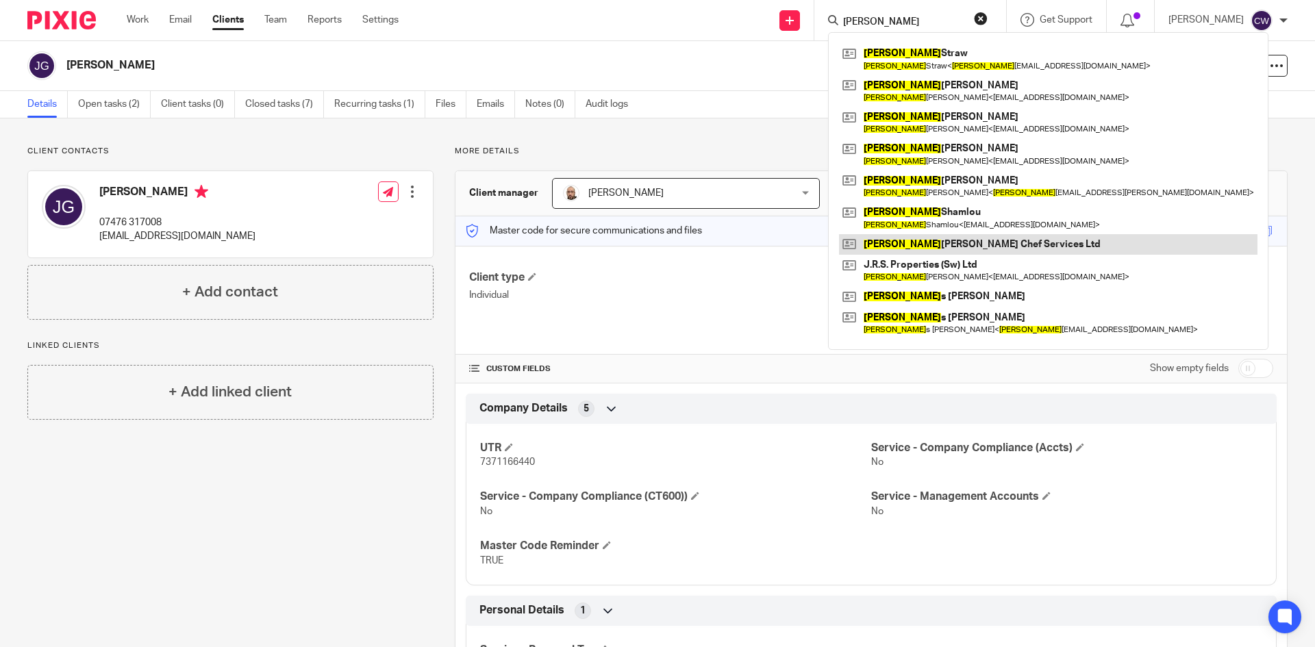
type input "[PERSON_NAME]"
click at [980, 241] on link at bounding box center [1048, 244] width 418 height 21
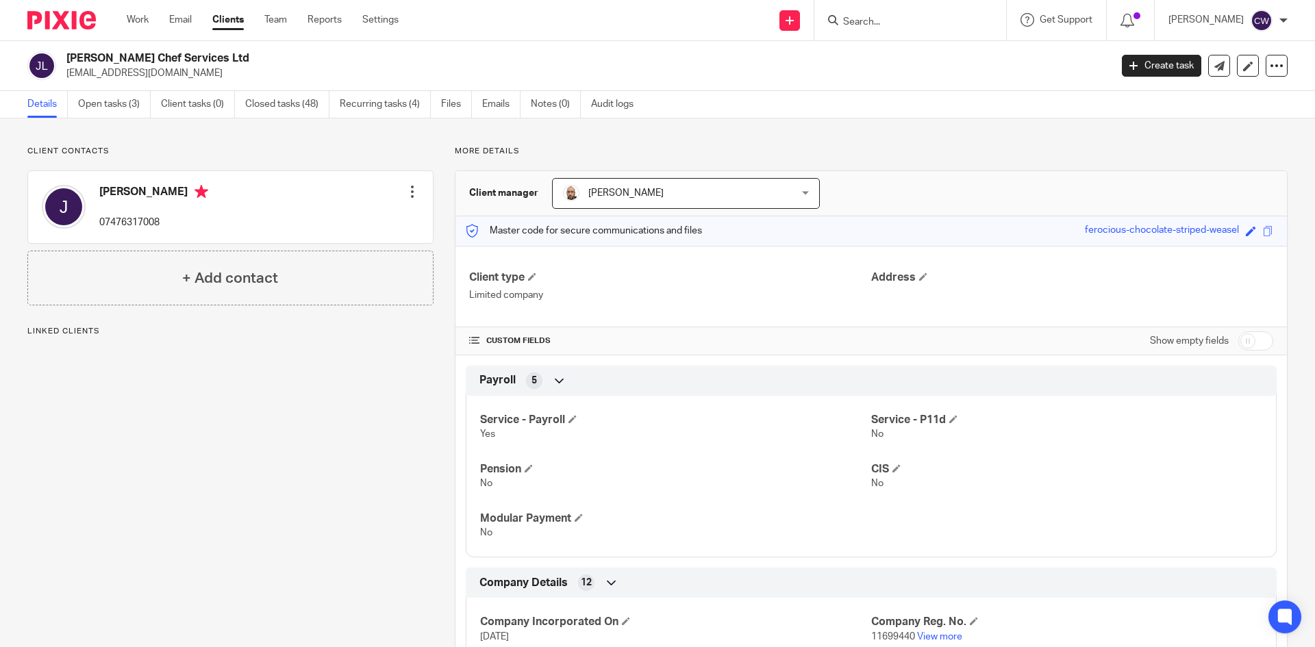
drag, startPoint x: 68, startPoint y: 73, endPoint x: 162, endPoint y: 73, distance: 93.8
click at [162, 73] on p "[EMAIL_ADDRESS][DOMAIN_NAME]" at bounding box center [583, 73] width 1035 height 14
drag, startPoint x: 179, startPoint y: 73, endPoint x: 73, endPoint y: 77, distance: 106.2
click at [64, 76] on div "[PERSON_NAME] Chef Services Ltd [EMAIL_ADDRESS][DOMAIN_NAME]" at bounding box center [564, 65] width 1074 height 29
copy p "[EMAIL_ADDRESS][DOMAIN_NAME]"
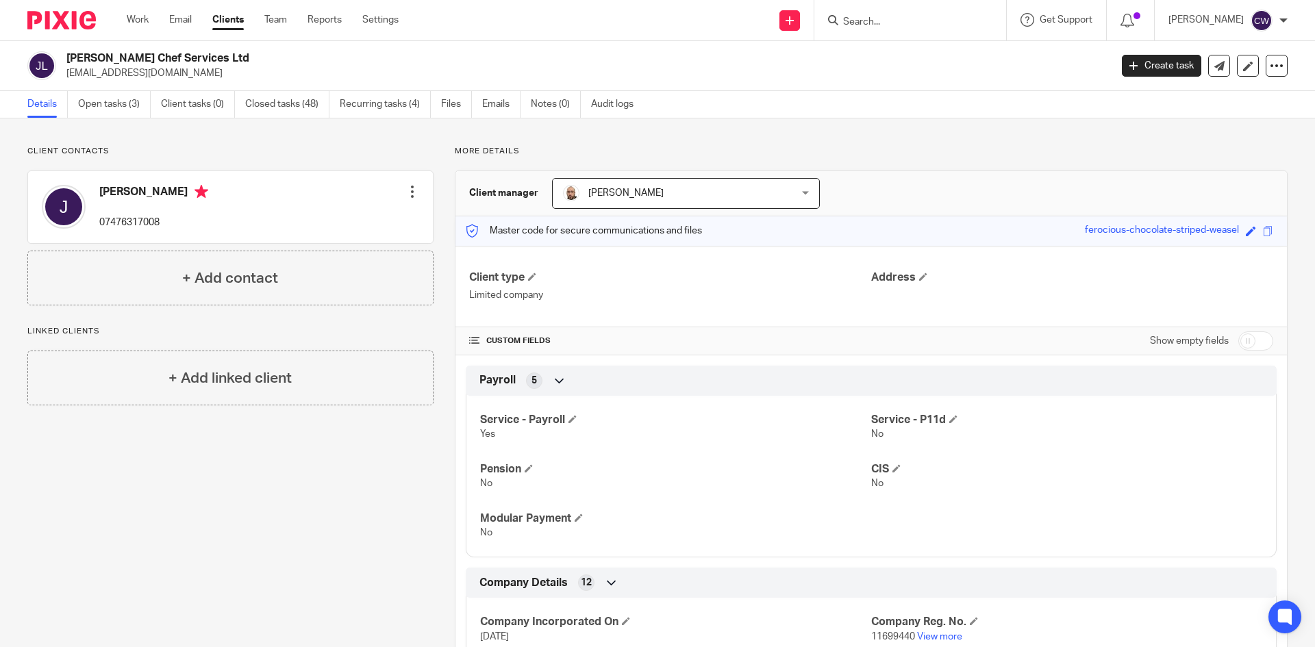
copy p "[EMAIL_ADDRESS][DOMAIN_NAME]"
click at [858, 23] on input "Search" at bounding box center [903, 22] width 123 height 12
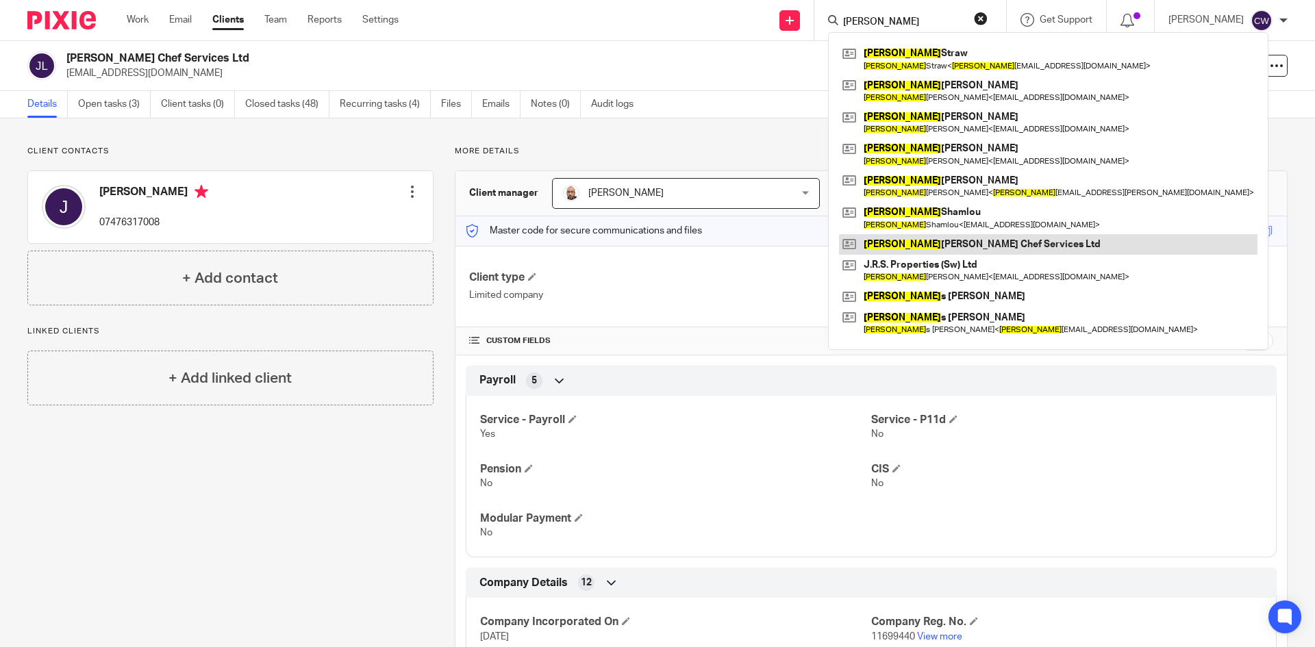
type input "[PERSON_NAME]"
click at [979, 242] on link at bounding box center [1048, 244] width 418 height 21
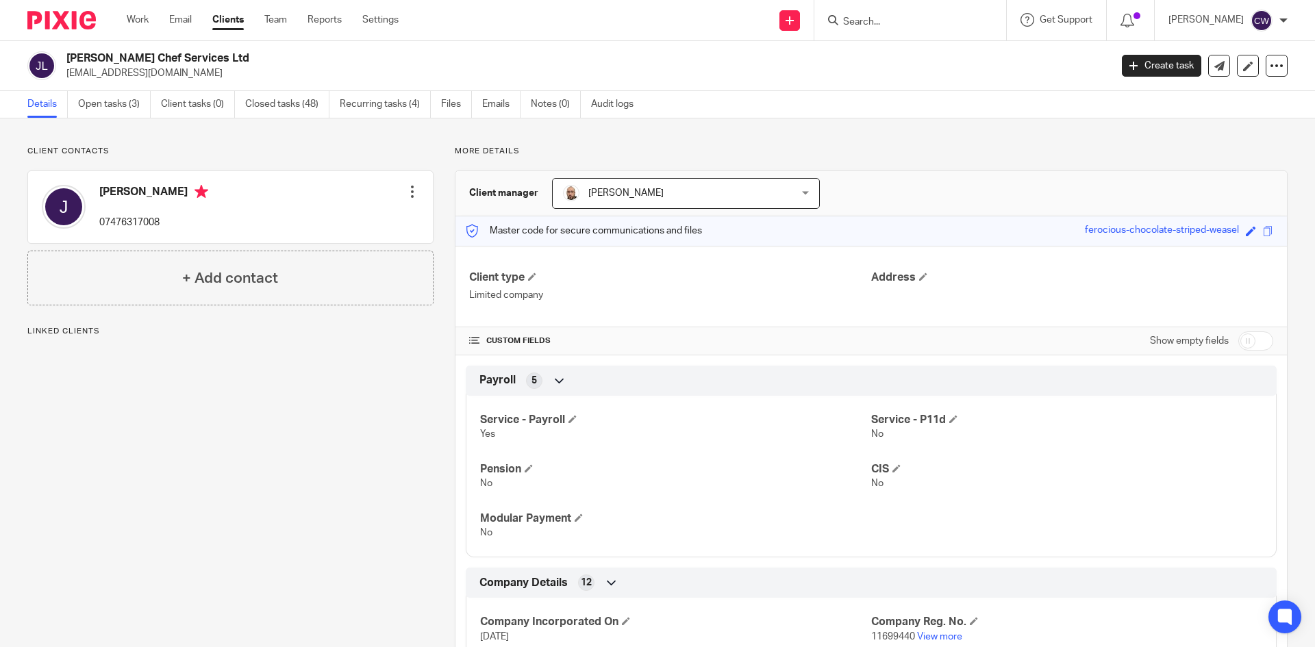
click at [108, 104] on link "Open tasks (3)" at bounding box center [114, 104] width 73 height 27
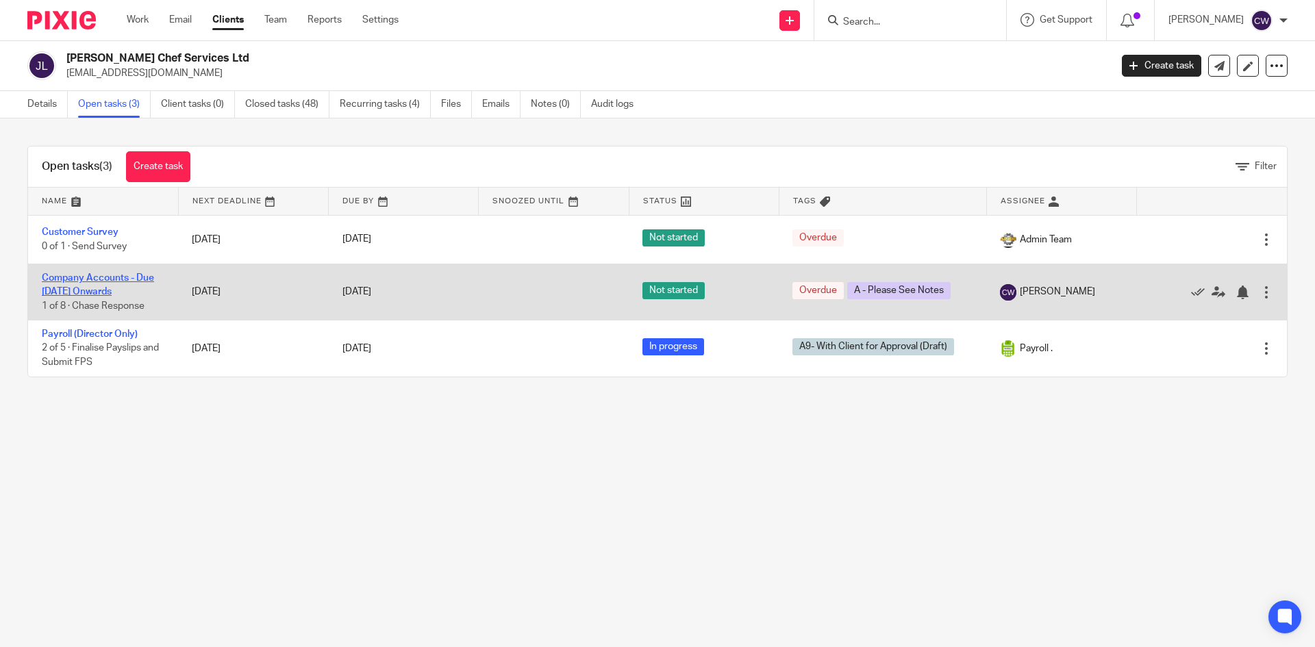
click at [99, 276] on link "Company Accounts - Due [DATE] Onwards" at bounding box center [98, 284] width 112 height 23
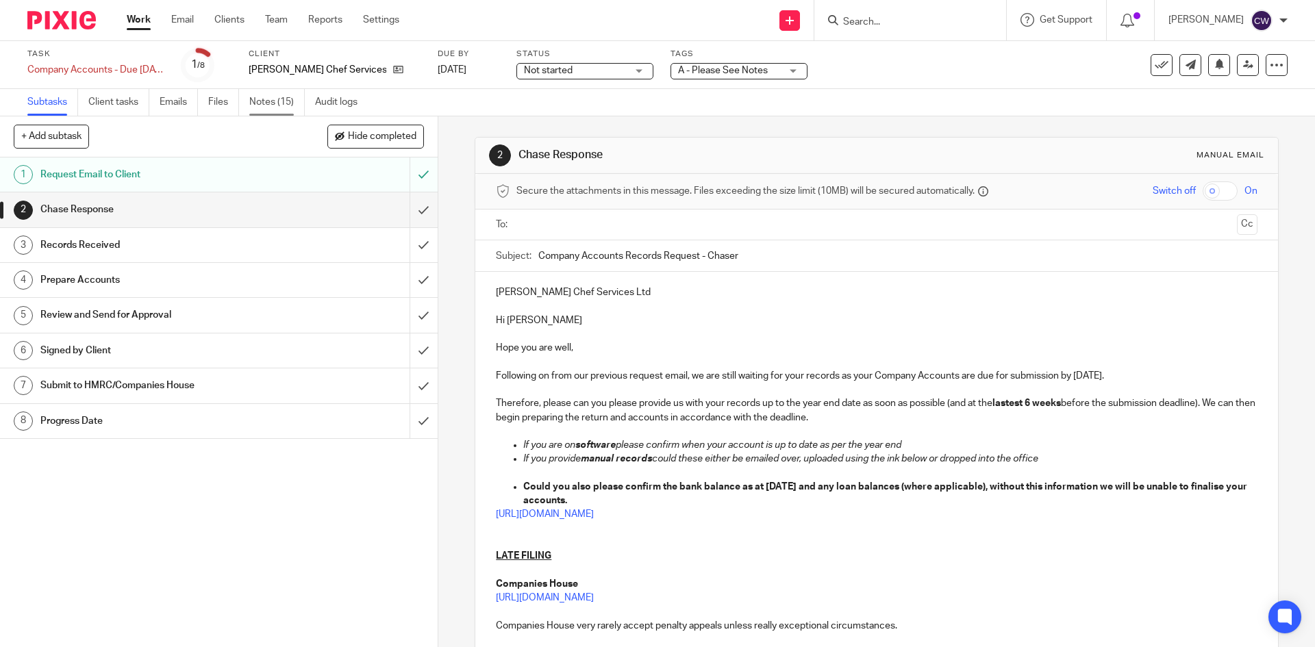
click at [271, 101] on link "Notes (15)" at bounding box center [276, 102] width 55 height 27
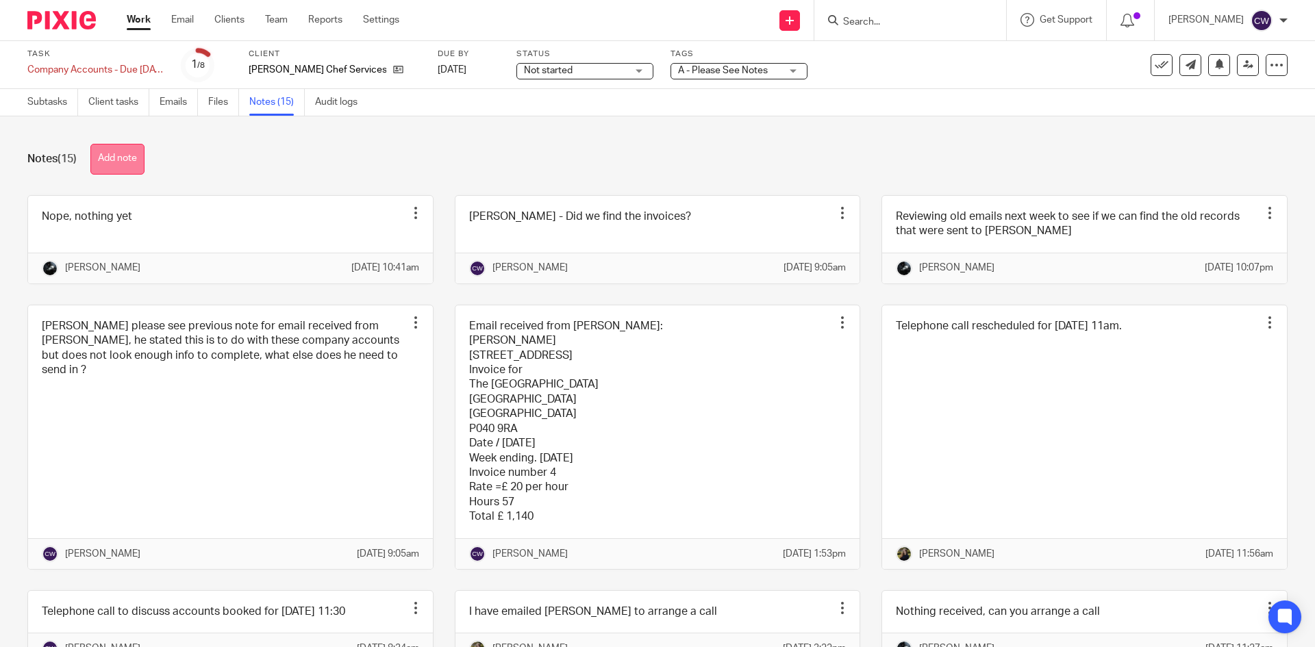
click at [141, 149] on button "Add note" at bounding box center [117, 159] width 54 height 31
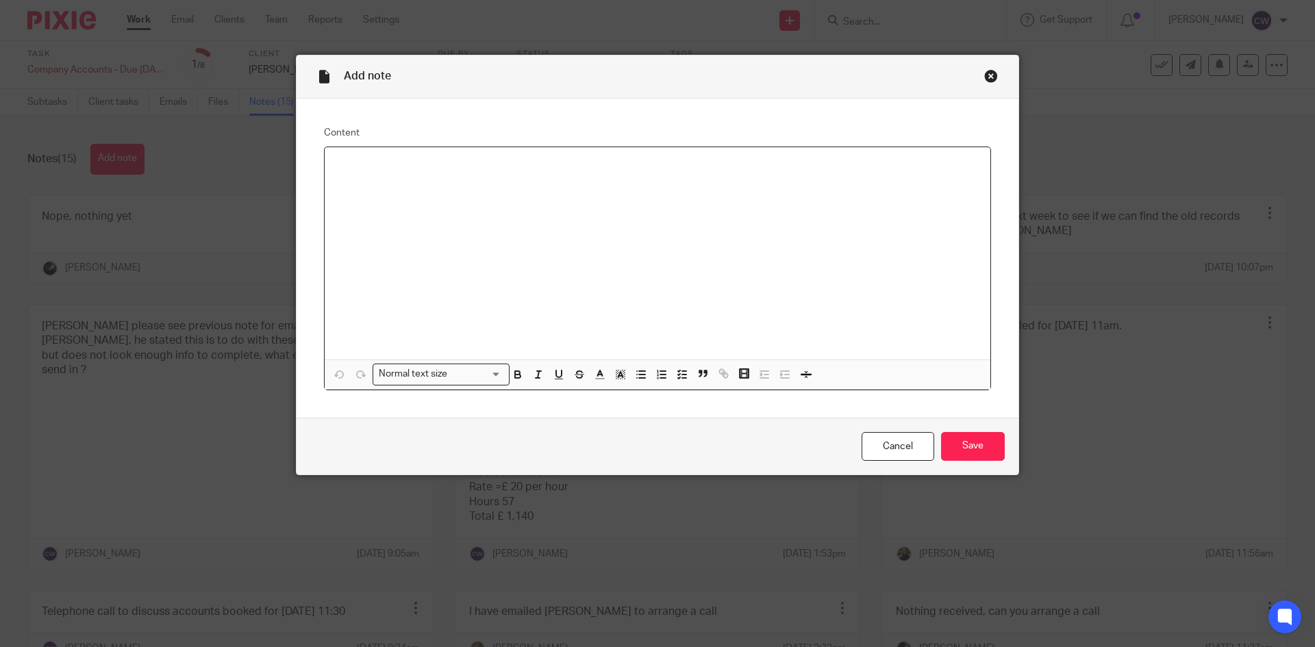
click at [393, 224] on div at bounding box center [658, 253] width 666 height 212
click at [979, 441] on input "Save" at bounding box center [973, 446] width 64 height 29
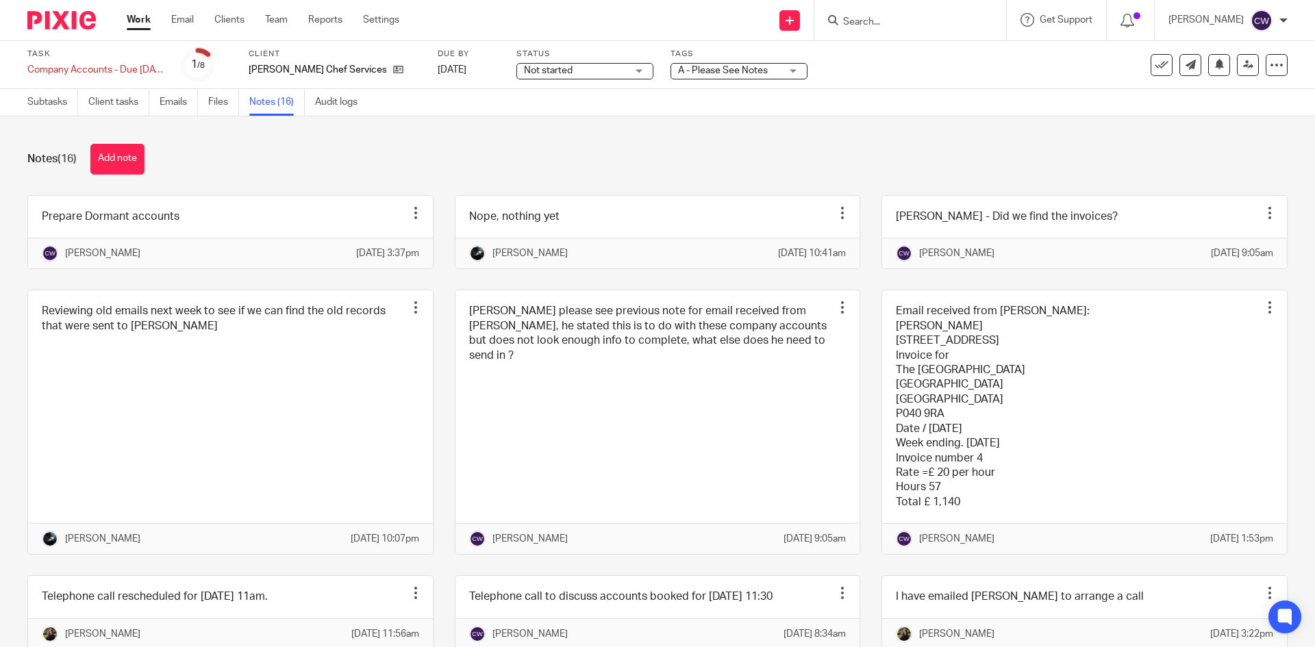
click at [866, 29] on div at bounding box center [910, 20] width 192 height 40
click at [867, 21] on input "Search" at bounding box center [903, 22] width 123 height 12
type input "fablea"
click at [892, 45] on link at bounding box center [924, 53] width 170 height 21
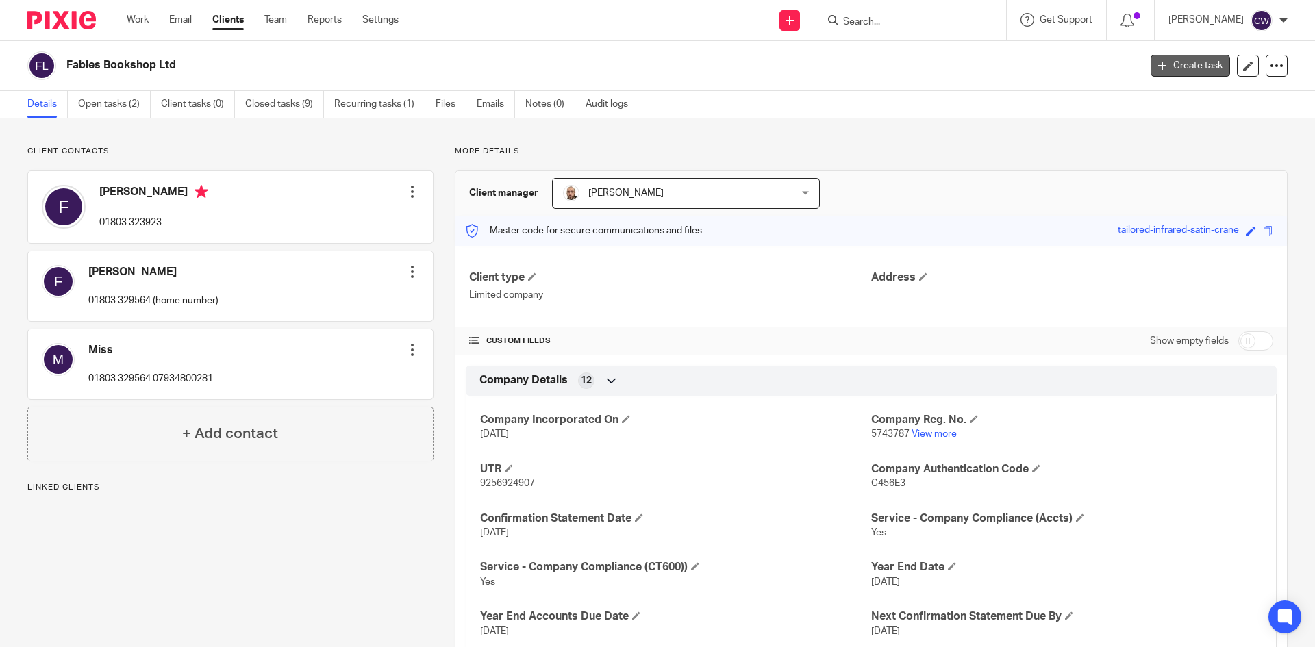
click at [1200, 64] on link "Create task" at bounding box center [1189, 66] width 79 height 22
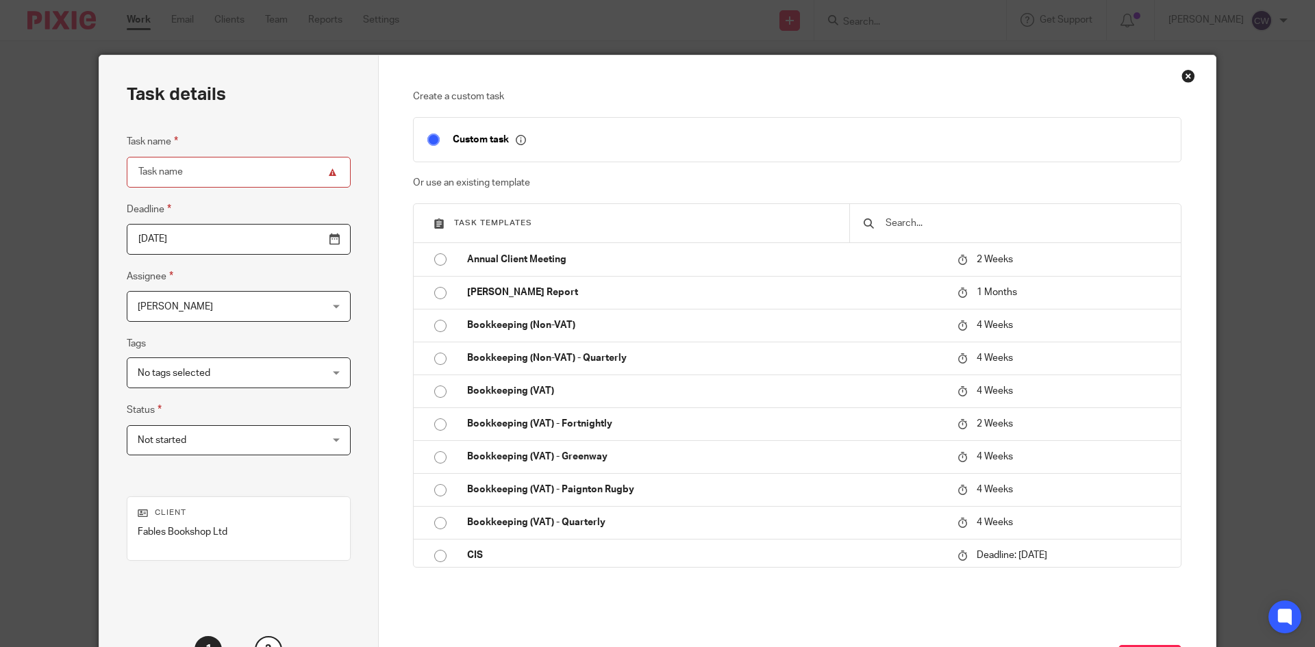
click at [914, 219] on input "text" at bounding box center [1025, 223] width 283 height 15
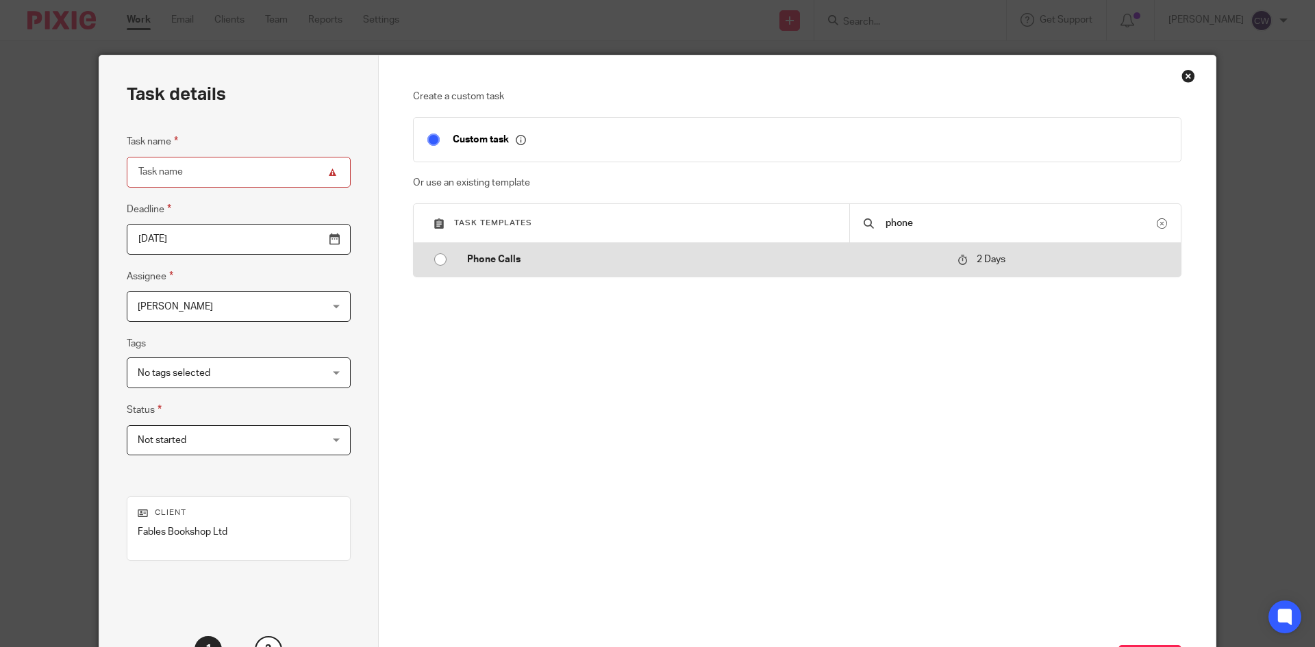
type input "phone"
click at [453, 262] on td "Phone Calls" at bounding box center [701, 259] width 497 height 33
type input "[DATE]"
type input "Phone Calls"
checkbox input "false"
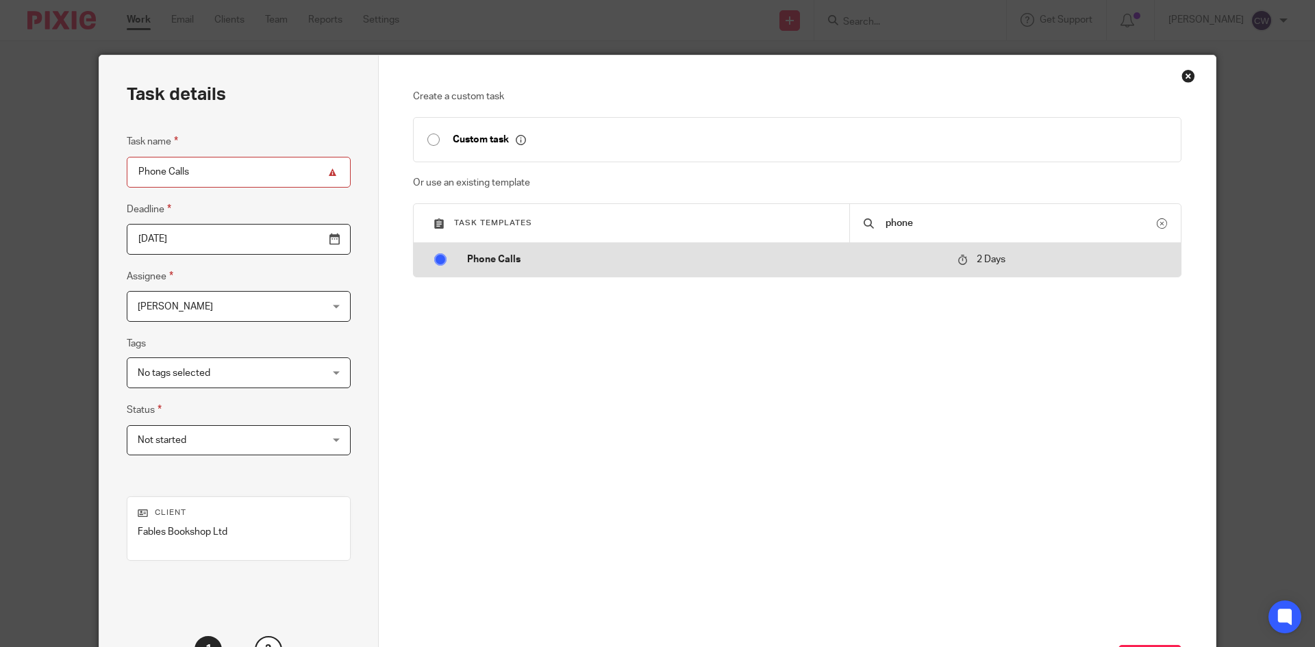
radio input "true"
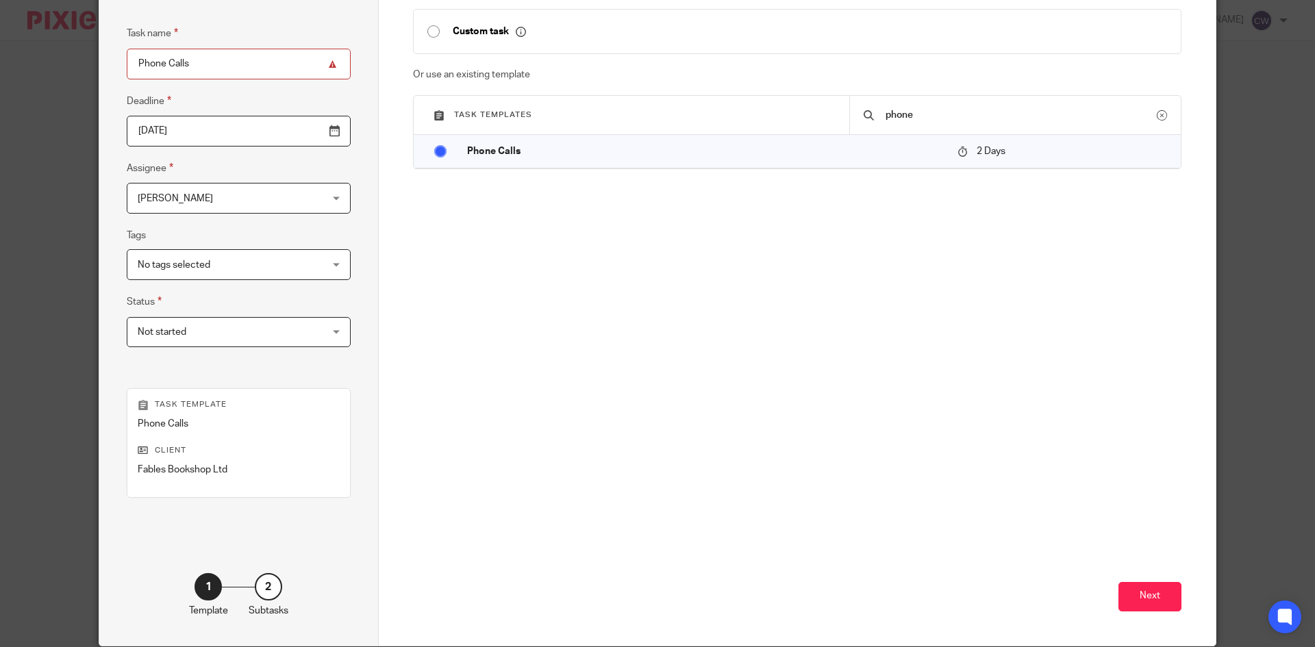
scroll to position [162, 0]
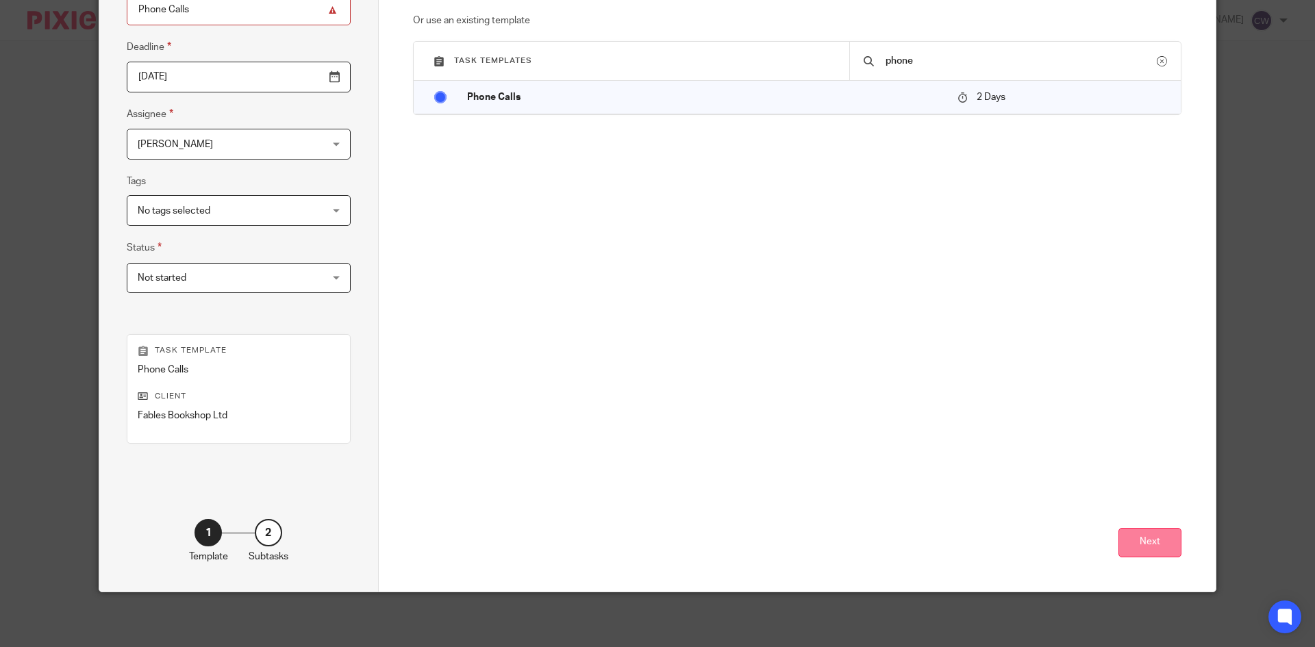
click at [1129, 540] on button "Next" at bounding box center [1149, 542] width 63 height 29
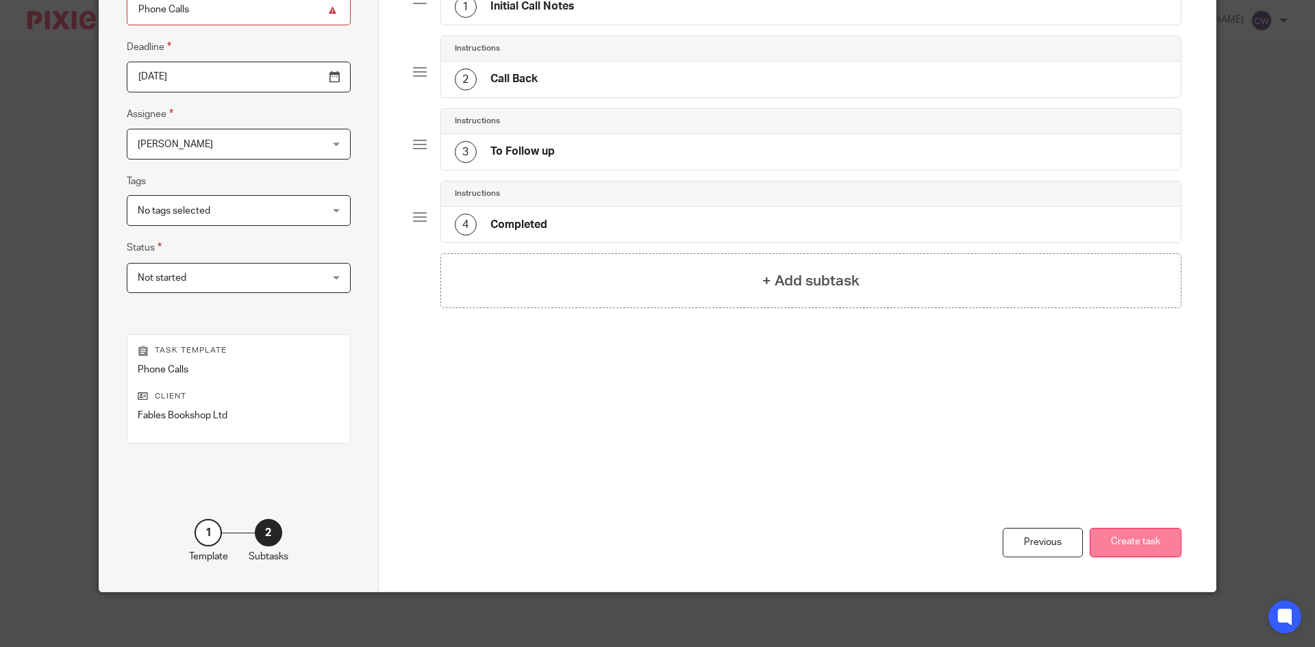
click at [1166, 544] on button "Create task" at bounding box center [1136, 542] width 92 height 29
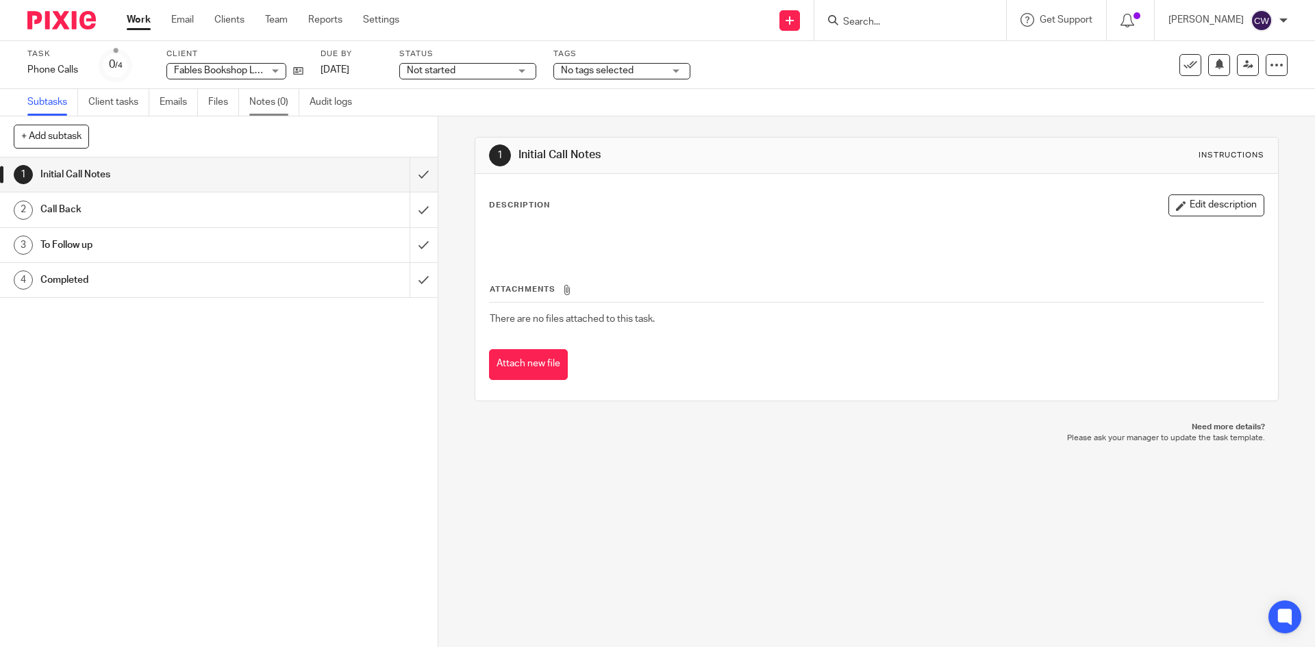
click at [275, 99] on link "Notes (0)" at bounding box center [274, 102] width 50 height 27
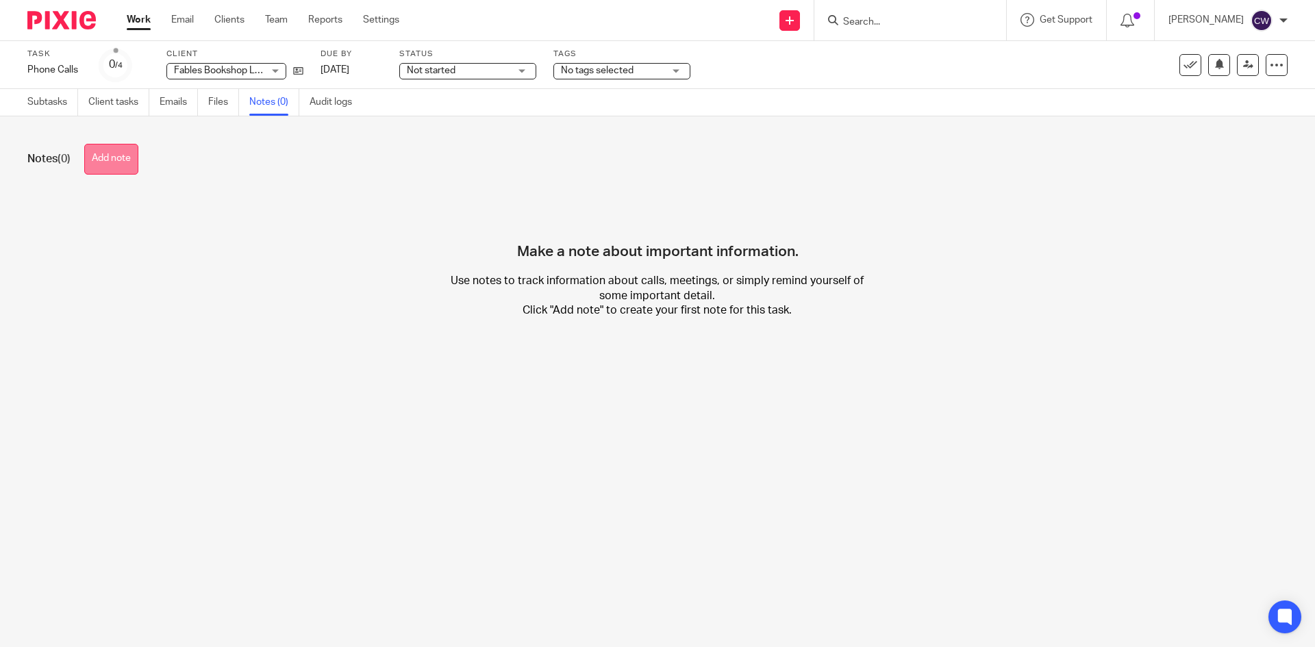
click at [88, 153] on button "Add note" at bounding box center [111, 159] width 54 height 31
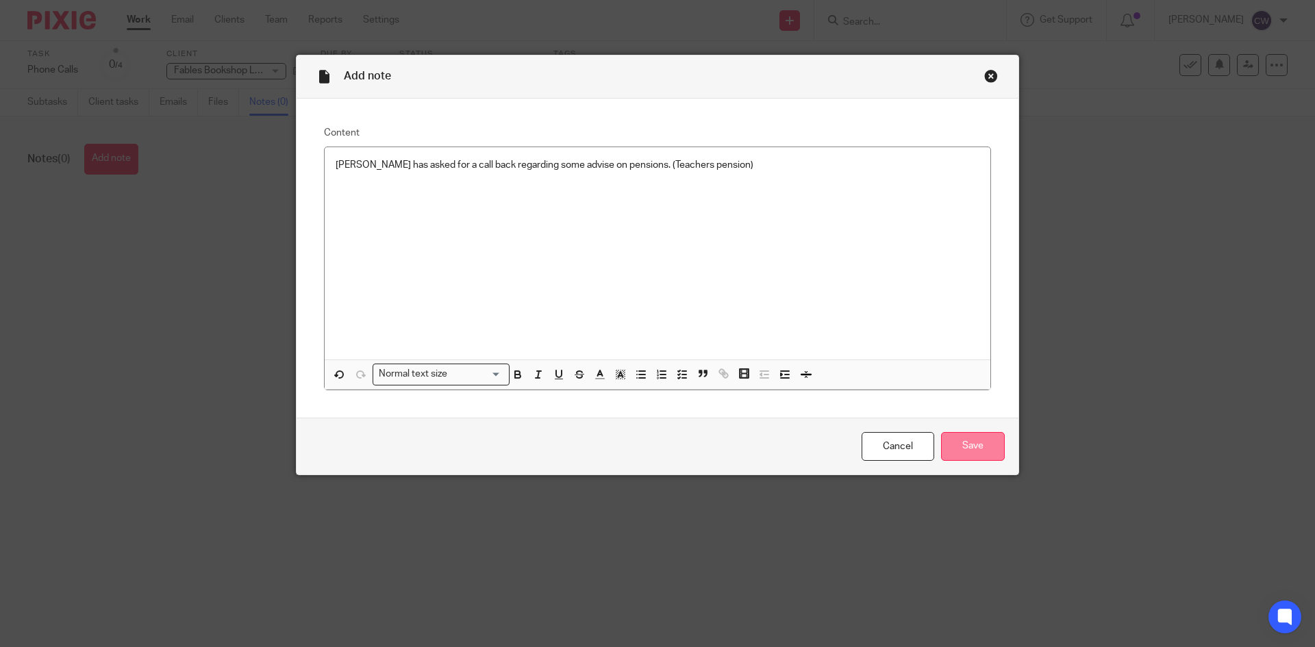
click at [952, 449] on input "Save" at bounding box center [973, 446] width 64 height 29
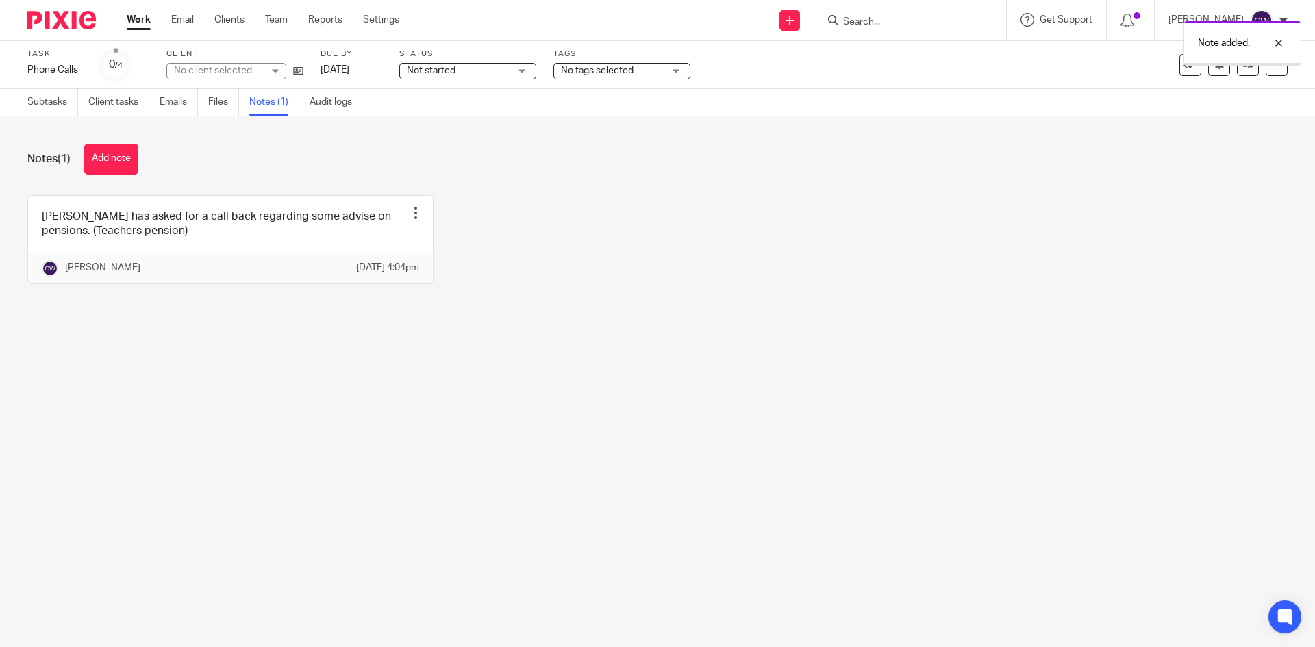
drag, startPoint x: 0, startPoint y: 0, endPoint x: 620, endPoint y: 69, distance: 623.6
click at [620, 69] on span "No tags selected" at bounding box center [597, 71] width 73 height 10
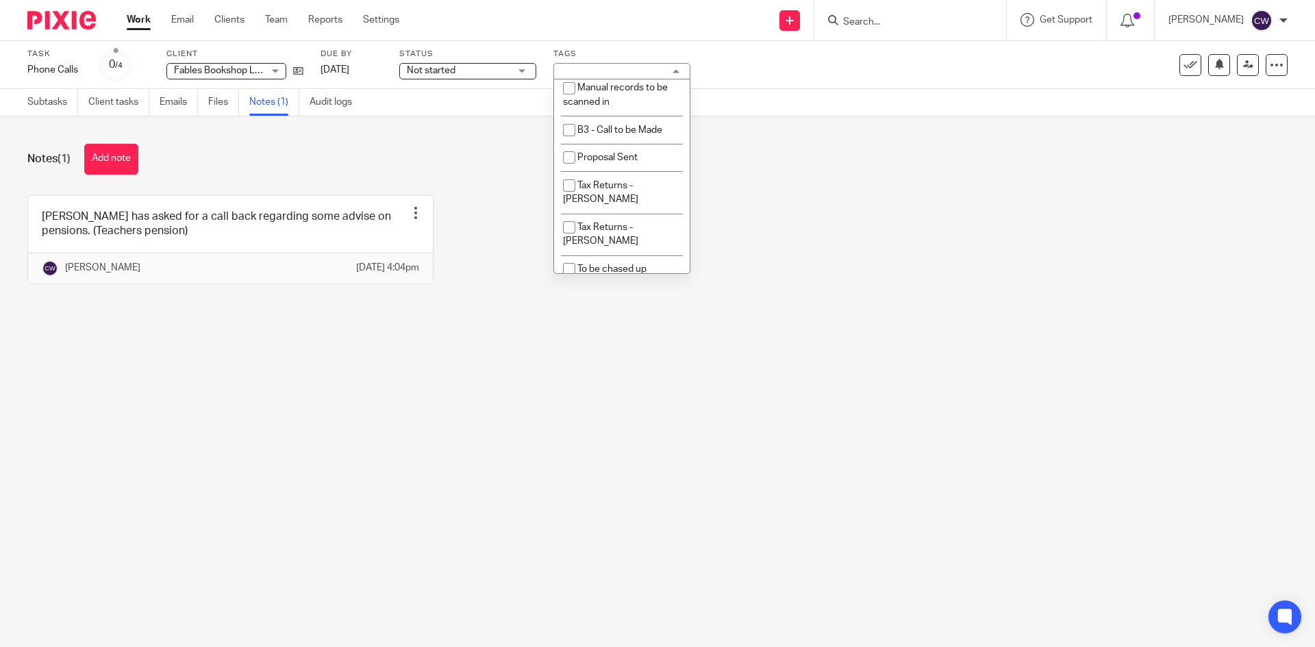
scroll to position [1548, 0]
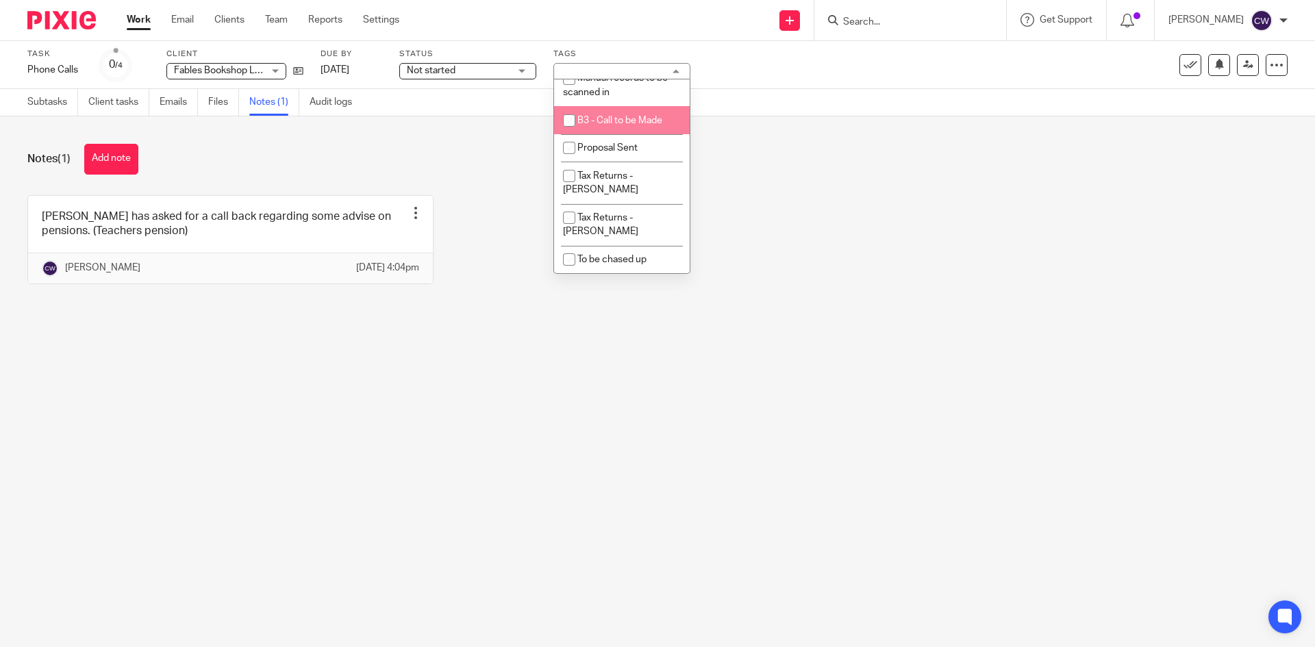
click at [625, 125] on span "B3 - Call to be Made" at bounding box center [619, 121] width 85 height 10
checkbox input "true"
click at [943, 215] on div "Miss Klepp has asked for a call back regarding some advise on pensions. (Teache…" at bounding box center [646, 250] width 1281 height 110
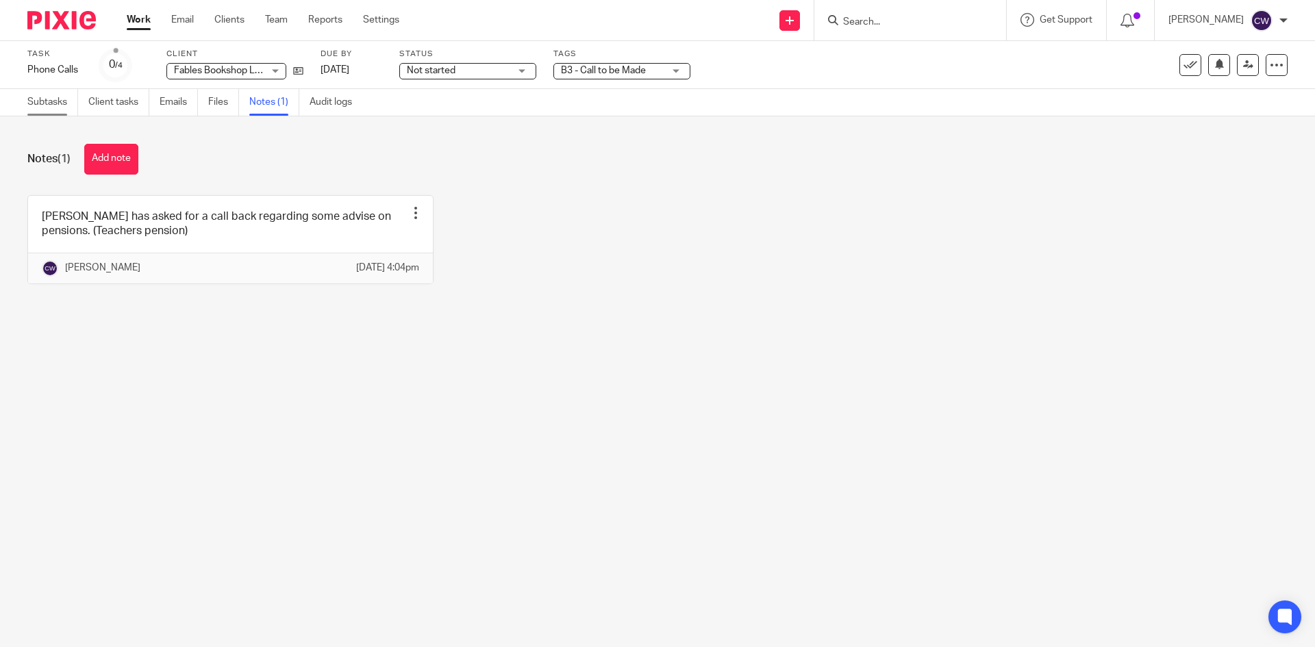
click at [65, 106] on link "Subtasks" at bounding box center [52, 102] width 51 height 27
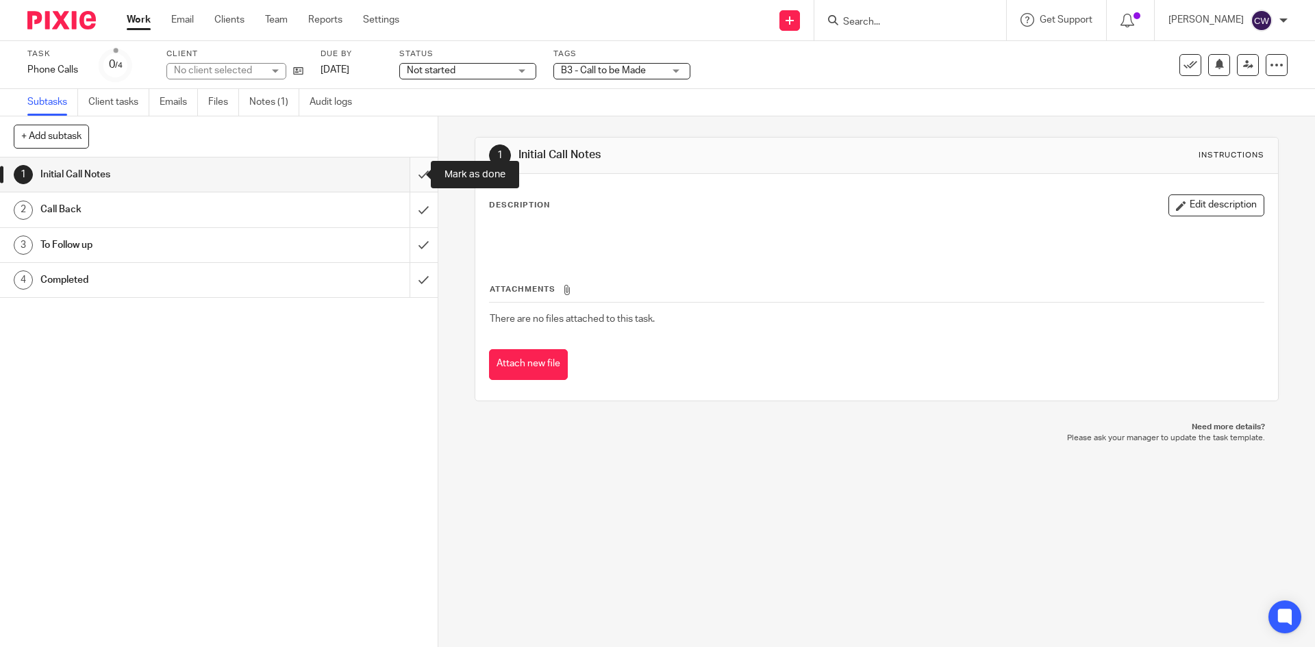
click at [416, 177] on input "submit" at bounding box center [219, 175] width 438 height 34
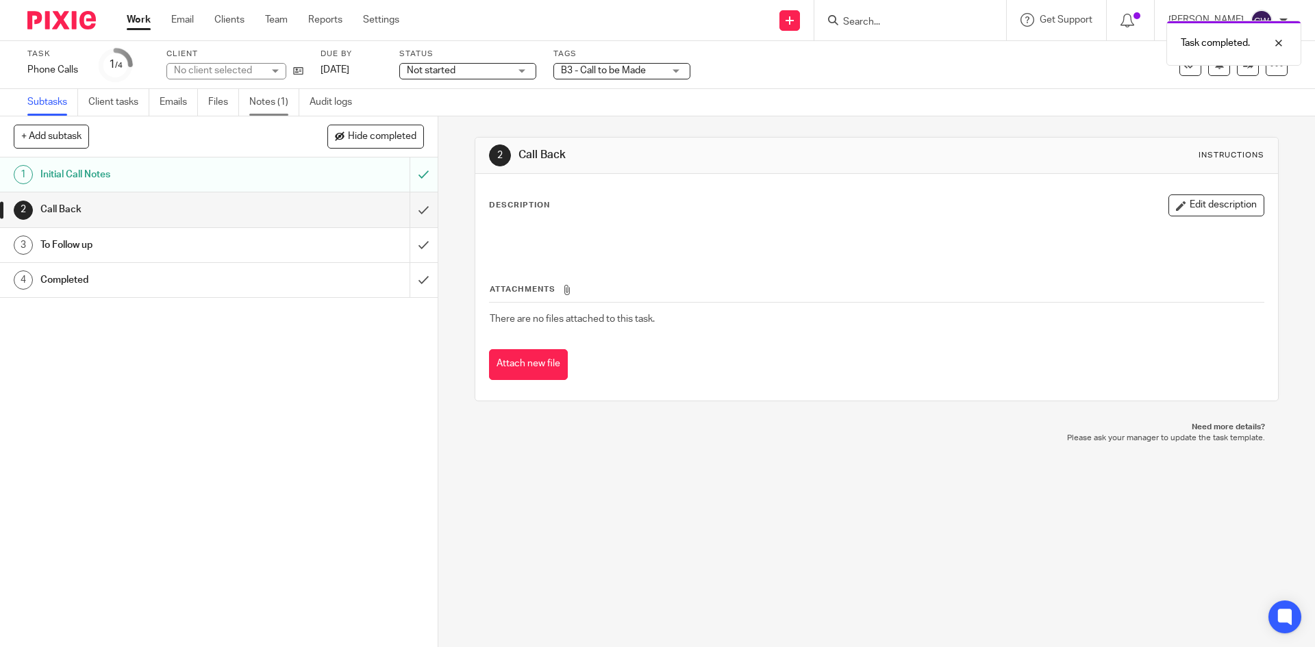
click at [278, 101] on link "Notes (1)" at bounding box center [274, 102] width 50 height 27
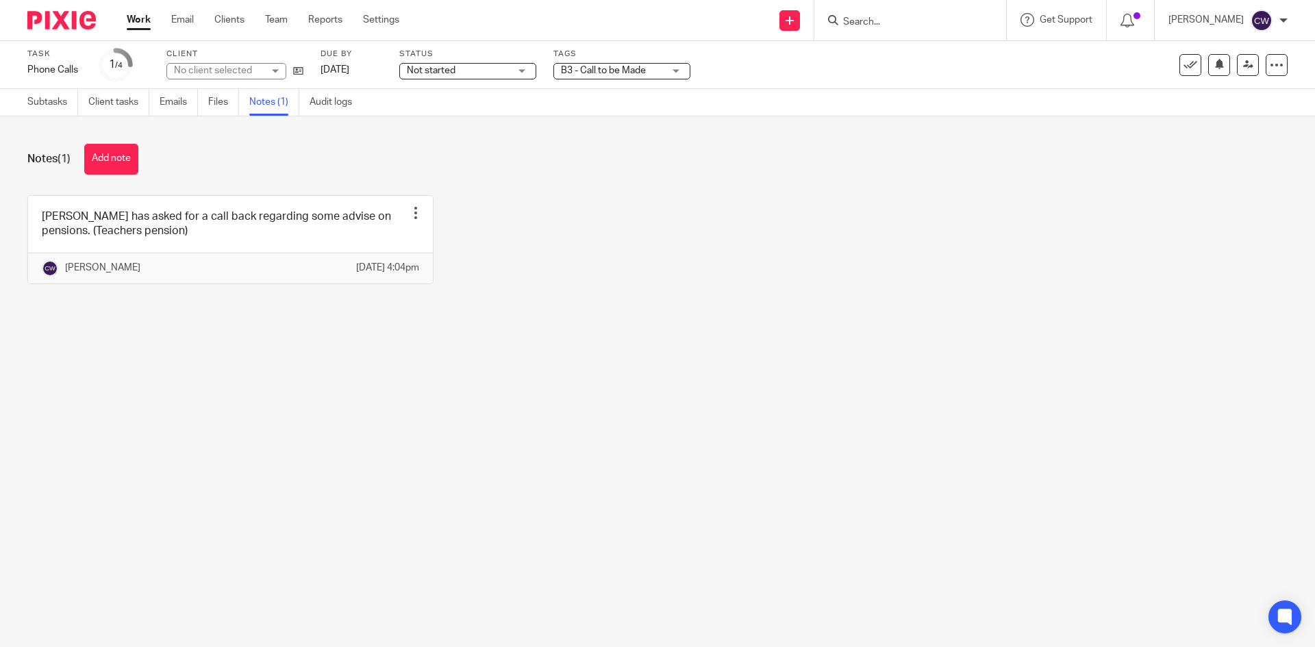
click at [601, 383] on main "Task Phone Calls Save Phone Calls 1 /4 Client No client selected Due by 19 Sep …" at bounding box center [657, 323] width 1315 height 647
click at [297, 75] on icon at bounding box center [298, 71] width 10 height 10
click at [303, 71] on icon at bounding box center [298, 71] width 10 height 10
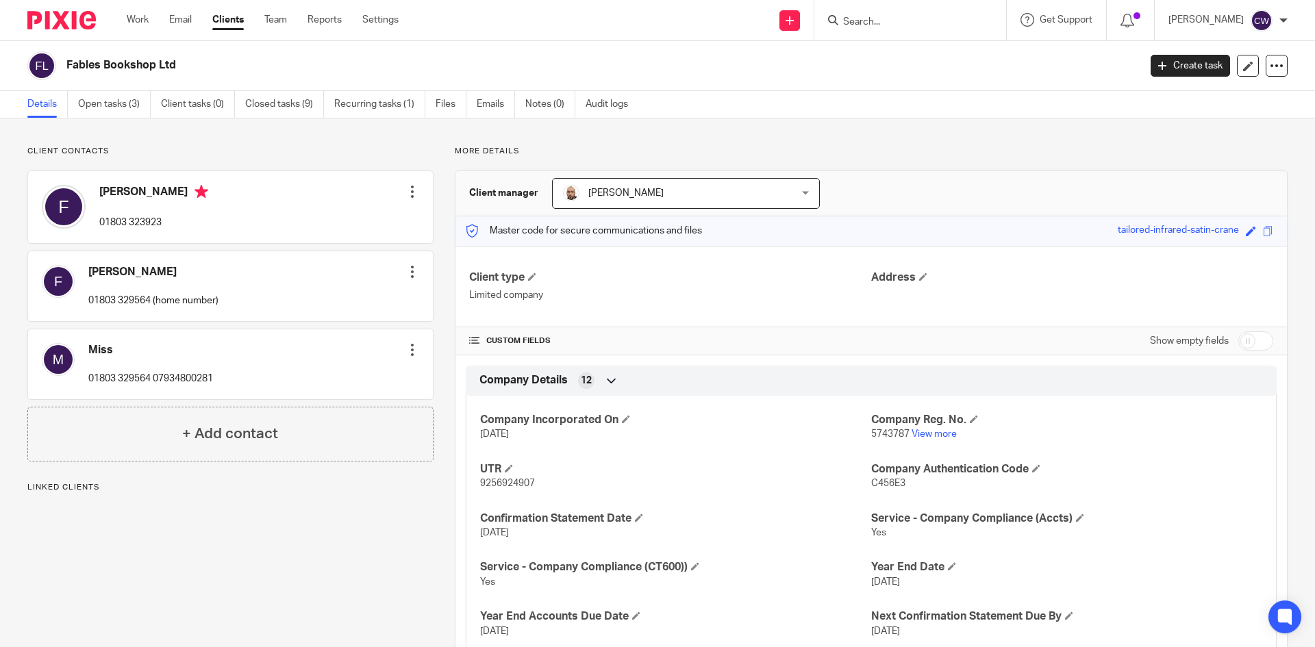
click at [407, 193] on div at bounding box center [412, 192] width 14 height 14
click at [341, 223] on link "Edit contact" at bounding box center [347, 222] width 131 height 20
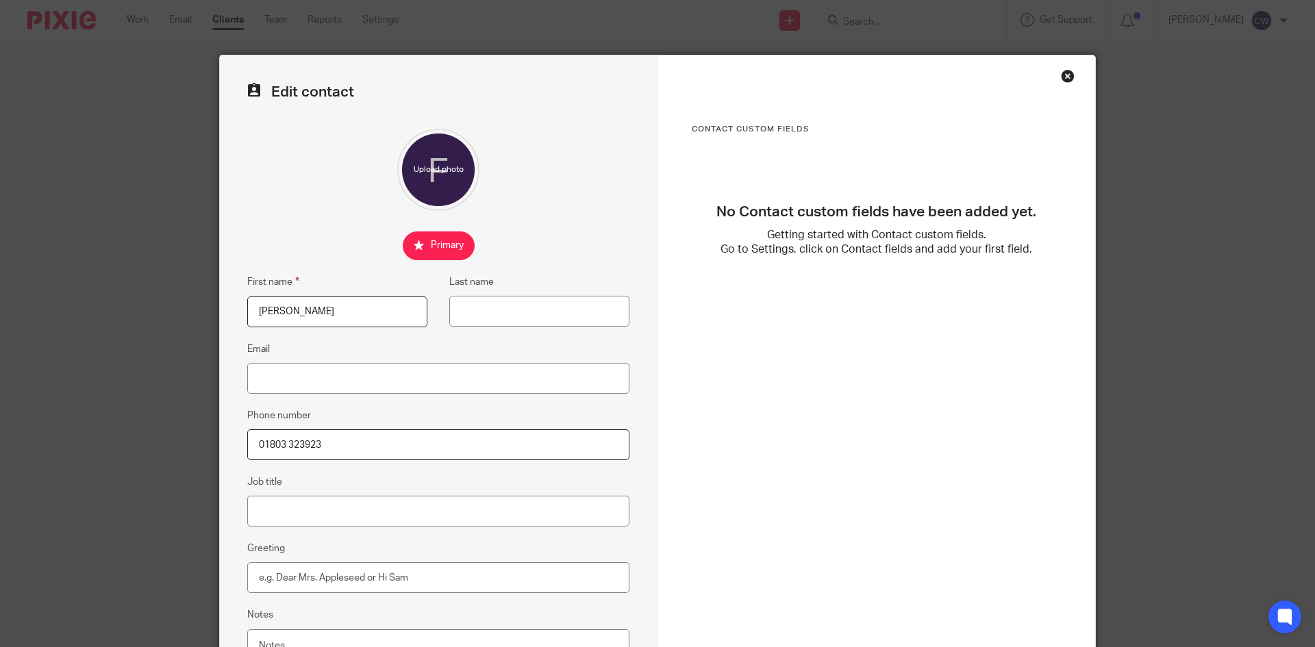
click at [384, 448] on input "01803 323923" at bounding box center [438, 444] width 382 height 31
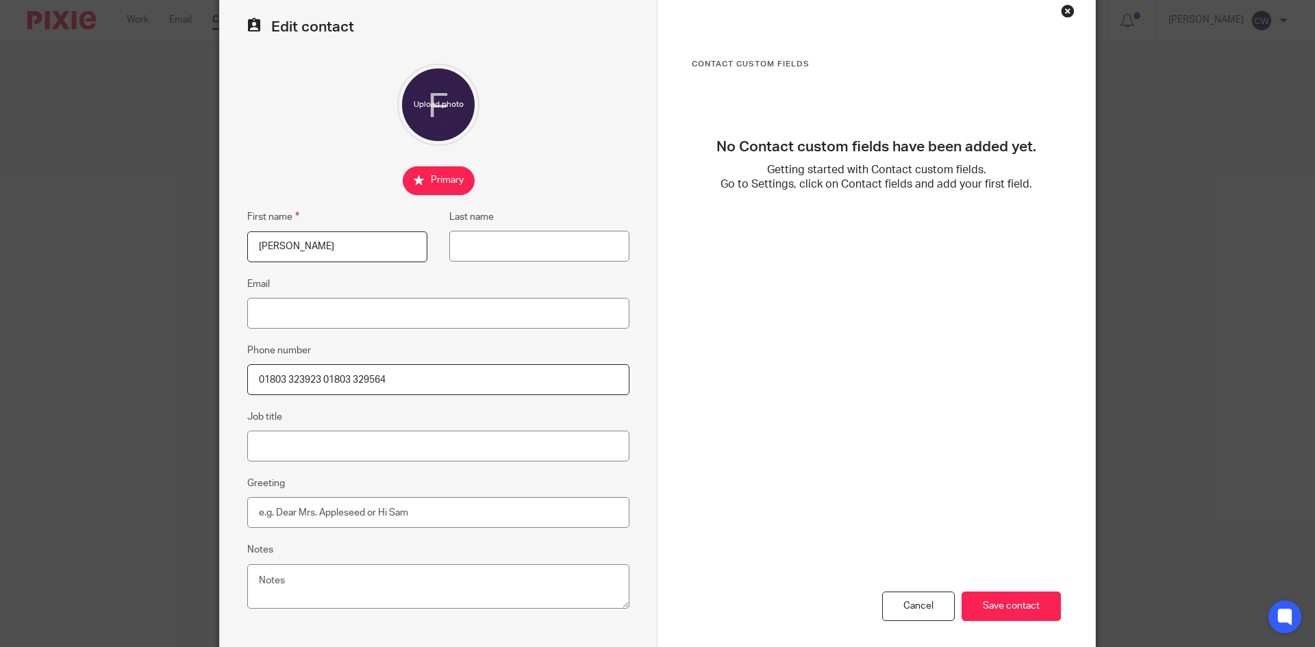
scroll to position [129, 0]
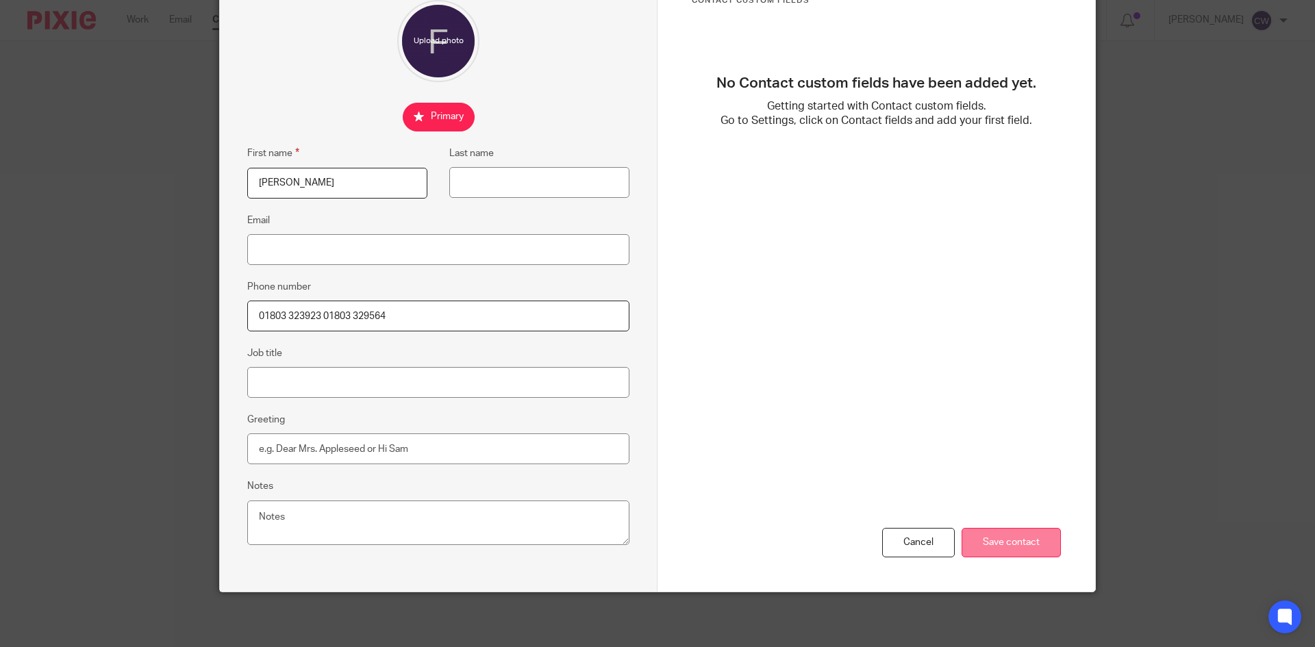
type input "01803 323923 01803 329564"
click at [1027, 539] on input "Save contact" at bounding box center [1010, 542] width 99 height 29
click at [997, 551] on input "Save contact" at bounding box center [1010, 542] width 99 height 29
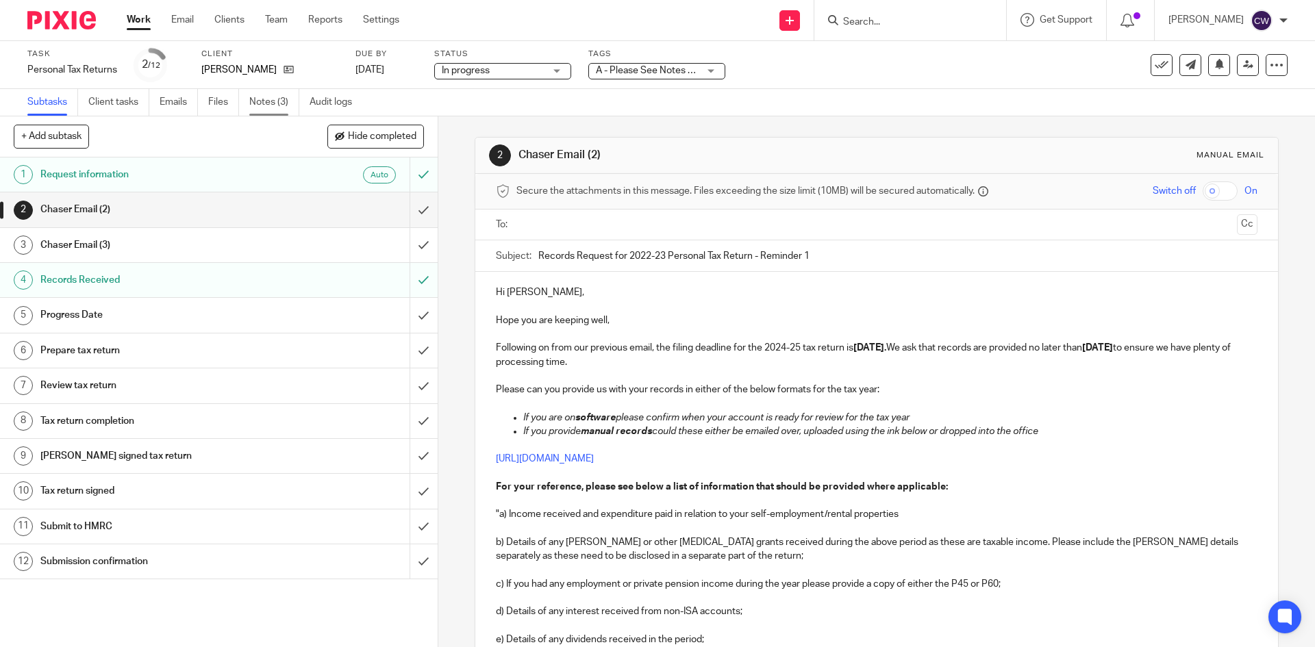
click at [257, 107] on link "Notes (3)" at bounding box center [274, 102] width 50 height 27
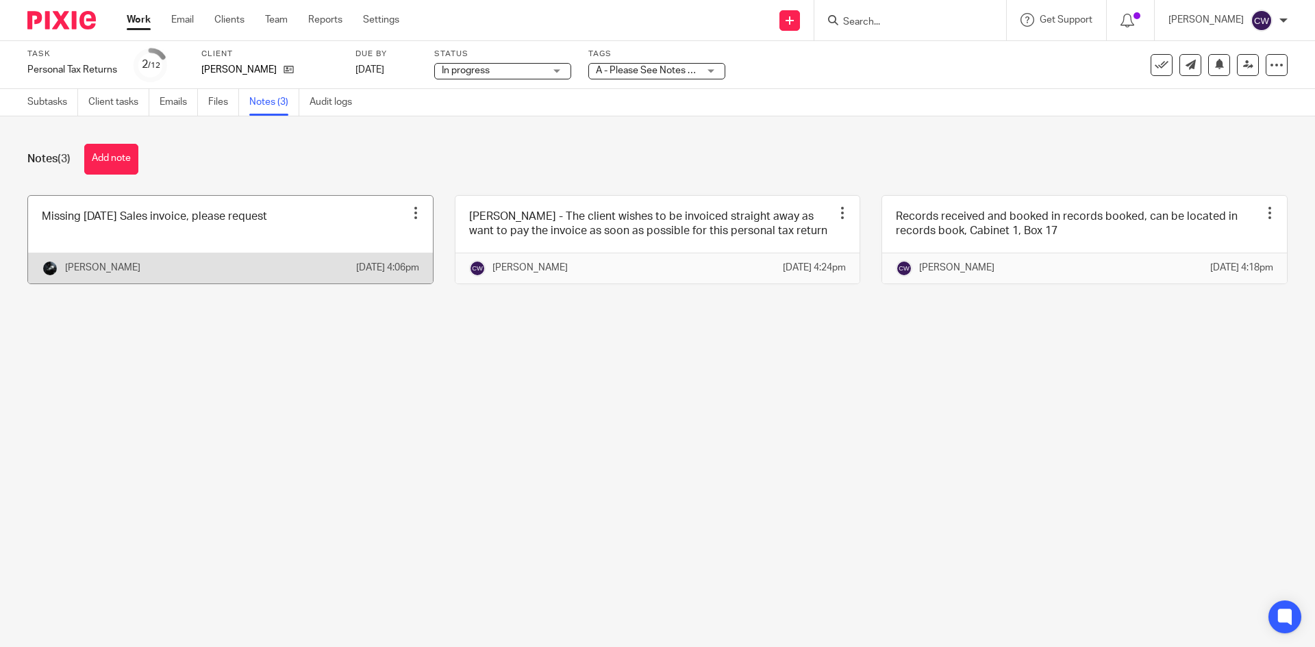
click at [144, 236] on link at bounding box center [230, 240] width 405 height 88
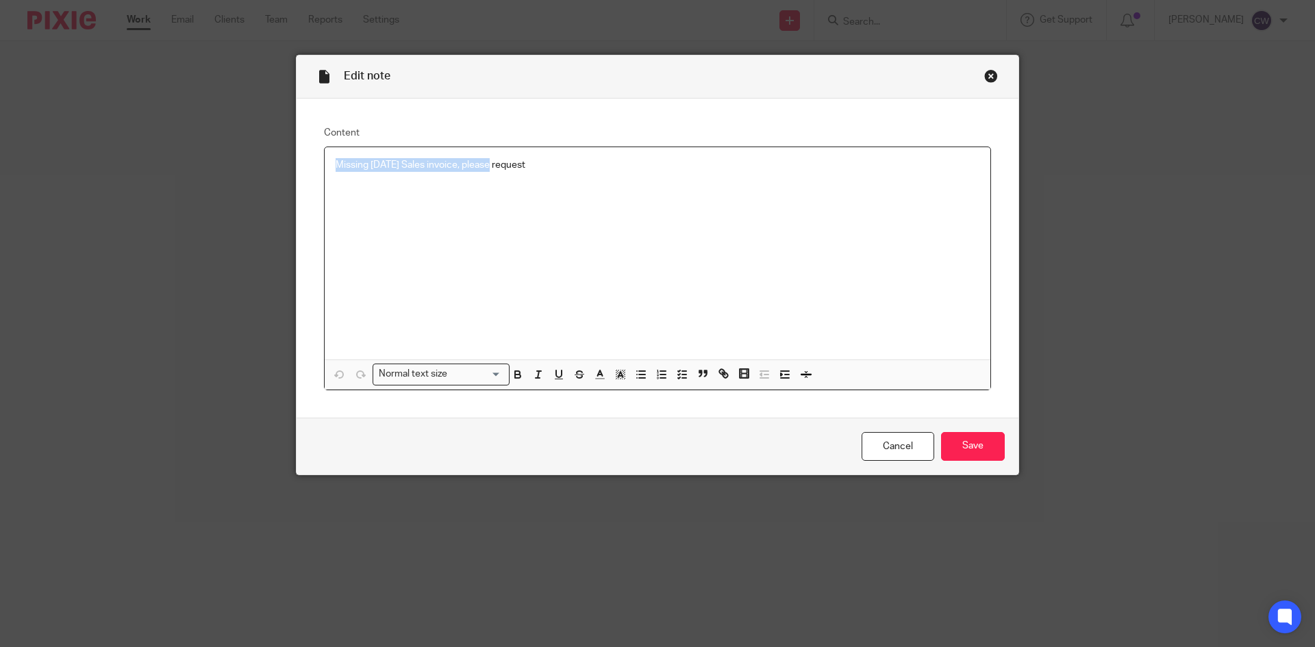
drag, startPoint x: 331, startPoint y: 164, endPoint x: 489, endPoint y: 166, distance: 158.2
click at [489, 166] on p "Missing [DATE] Sales invoice, please request" at bounding box center [658, 165] width 644 height 14
copy p "Missing February 2025 Sales invoice,"
click at [960, 450] on input "Save" at bounding box center [973, 446] width 64 height 29
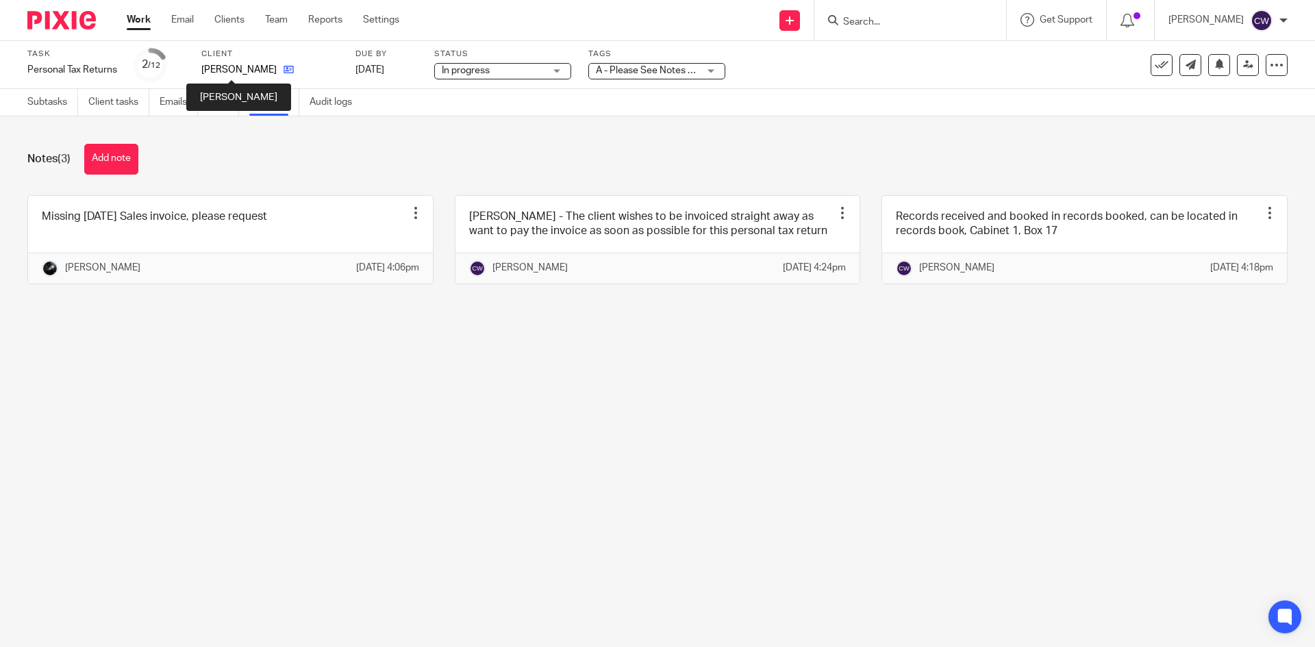
click at [266, 66] on div "[PERSON_NAME]" at bounding box center [269, 70] width 137 height 14
click at [284, 66] on icon at bounding box center [289, 69] width 10 height 10
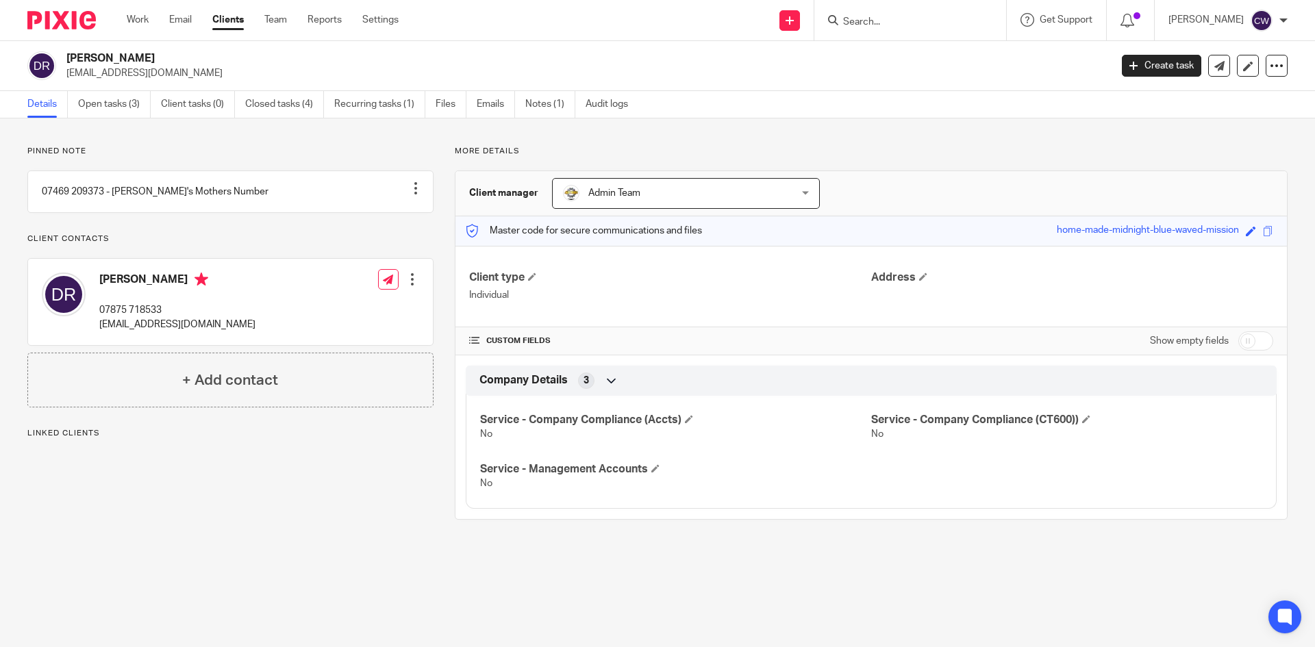
drag, startPoint x: 60, startPoint y: 70, endPoint x: 249, endPoint y: 66, distance: 189.7
click at [249, 66] on div "David Roberts dave71284@hotmail.co.uk" at bounding box center [564, 65] width 1074 height 29
click at [285, 345] on div "David Roberts 07875 718533 dave71284@hotmail.co.uk Edit contact Create client f…" at bounding box center [230, 302] width 405 height 86
drag, startPoint x: 99, startPoint y: 338, endPoint x: 213, endPoint y: 338, distance: 113.7
click at [213, 331] on p "dave71284@hotmail.co.uk" at bounding box center [177, 325] width 156 height 14
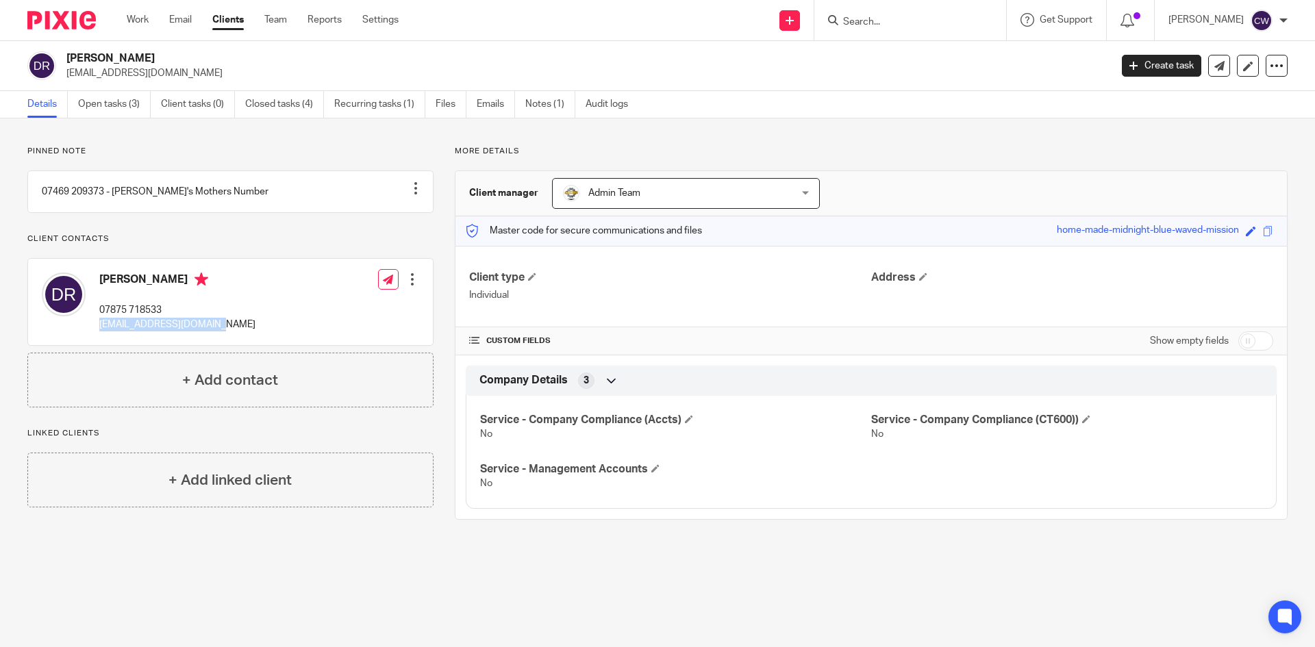
copy p "dave71284@hotmail.co.uk"
click at [116, 110] on link "Open tasks (3)" at bounding box center [114, 104] width 73 height 27
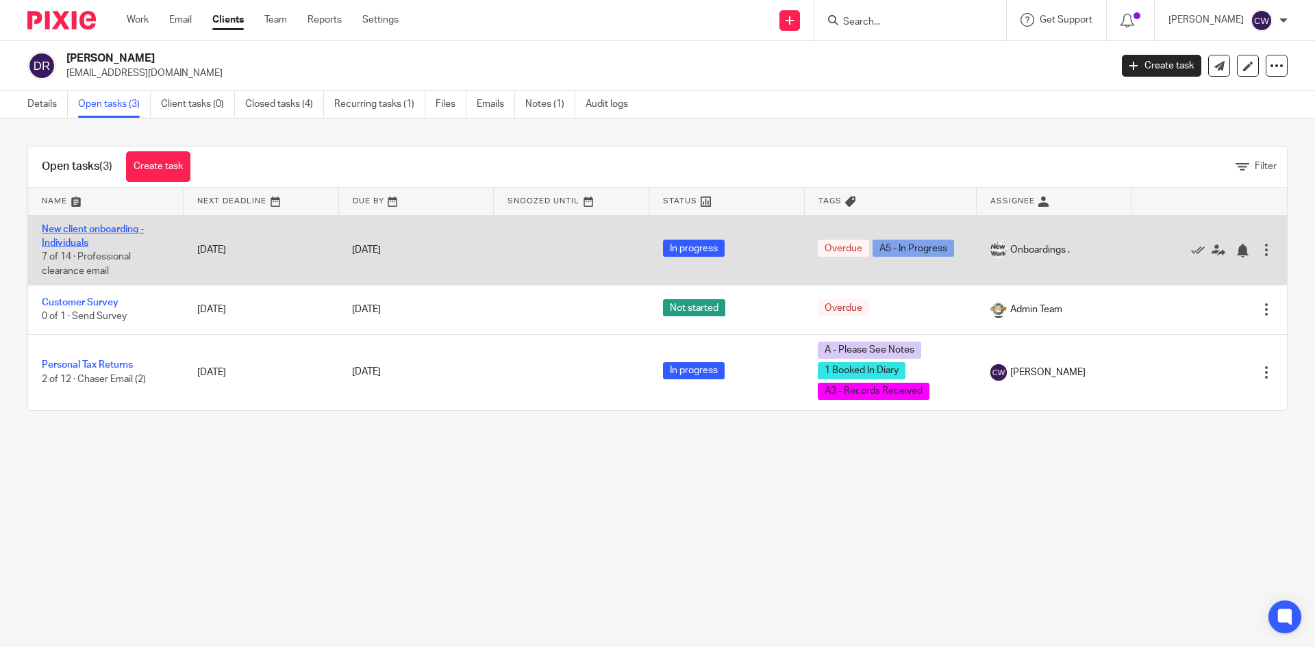
click at [99, 227] on link "New client onboarding - Individuals" at bounding box center [93, 236] width 102 height 23
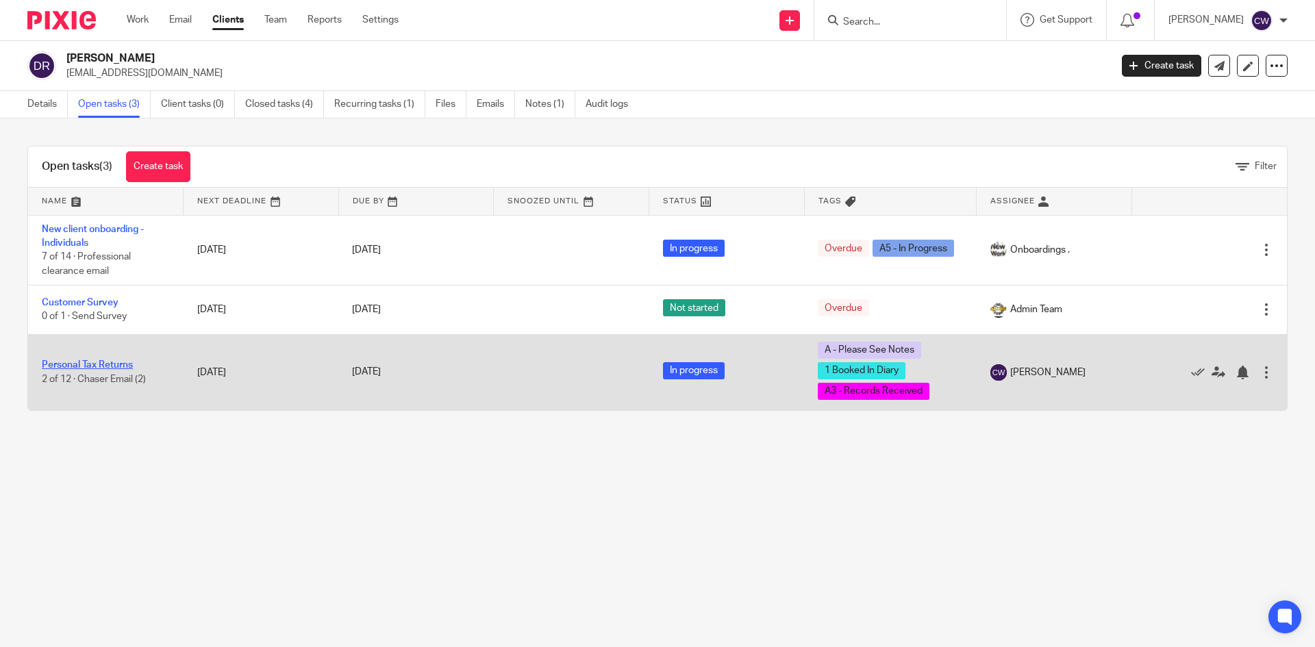
click at [87, 363] on link "Personal Tax Returns" at bounding box center [87, 365] width 91 height 10
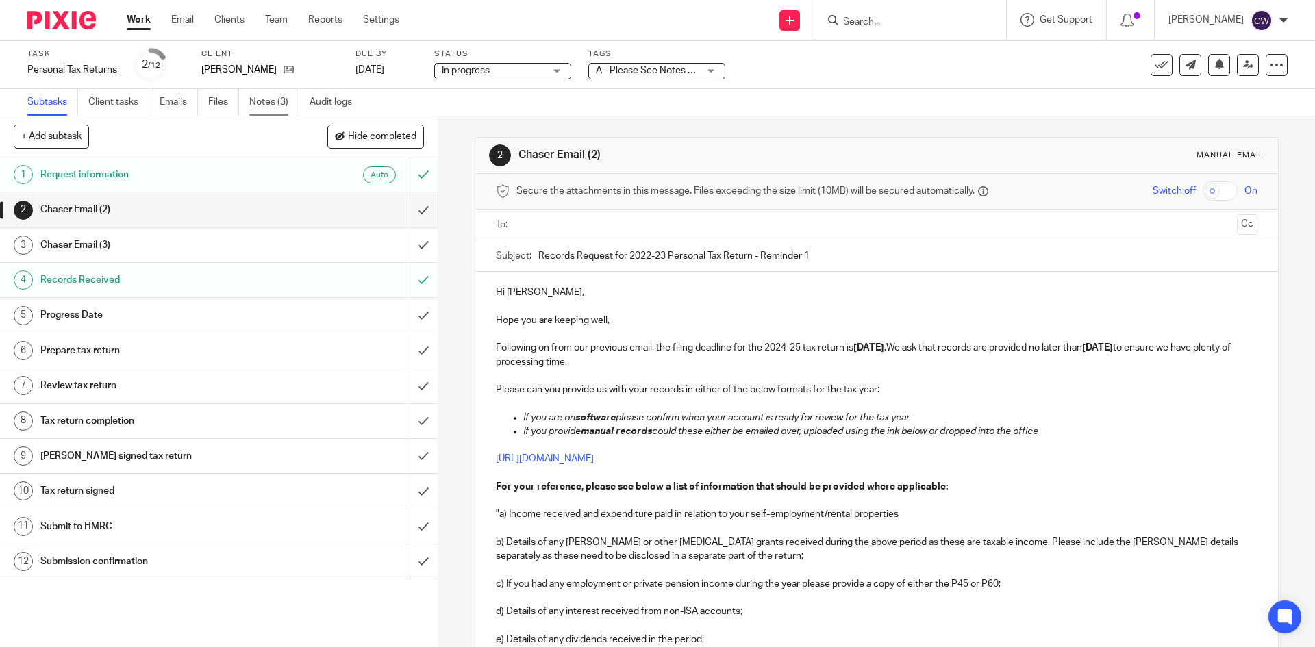
click at [270, 98] on link "Notes (3)" at bounding box center [274, 102] width 50 height 27
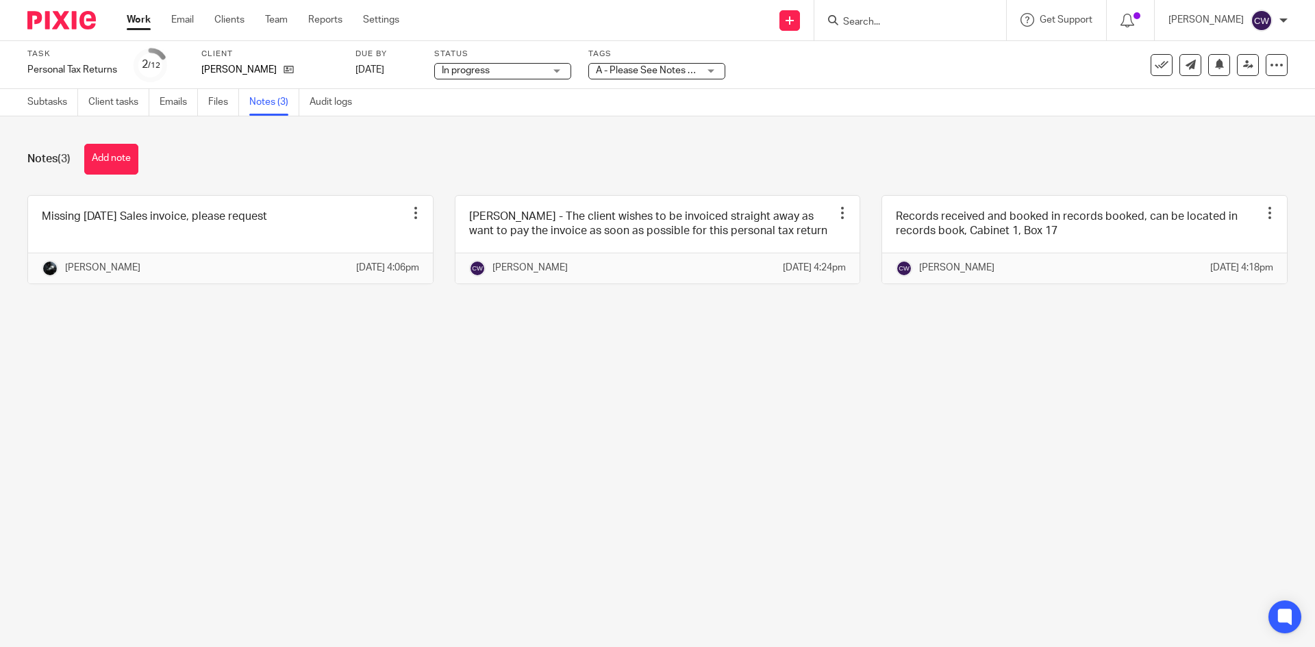
click at [650, 70] on span "A - Please See Notes + 2" at bounding box center [648, 71] width 105 height 10
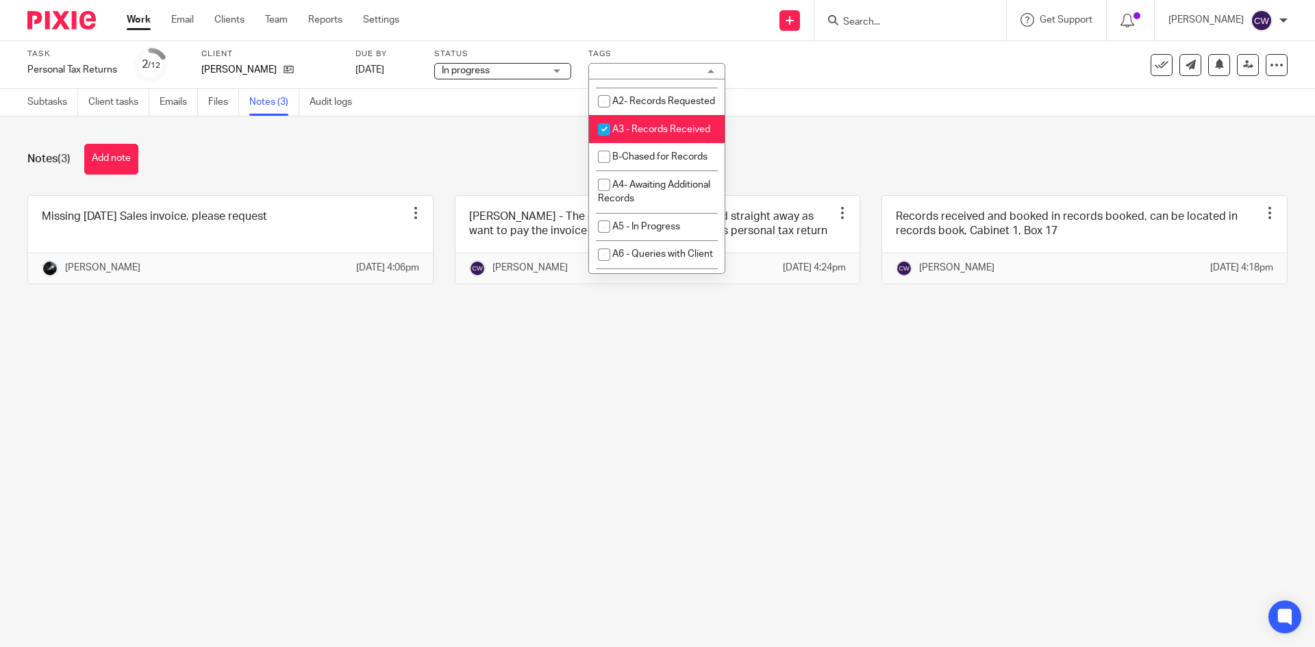
scroll to position [548, 0]
click at [664, 144] on li "A4- Awaiting Additional Records" at bounding box center [657, 123] width 136 height 42
checkbox input "true"
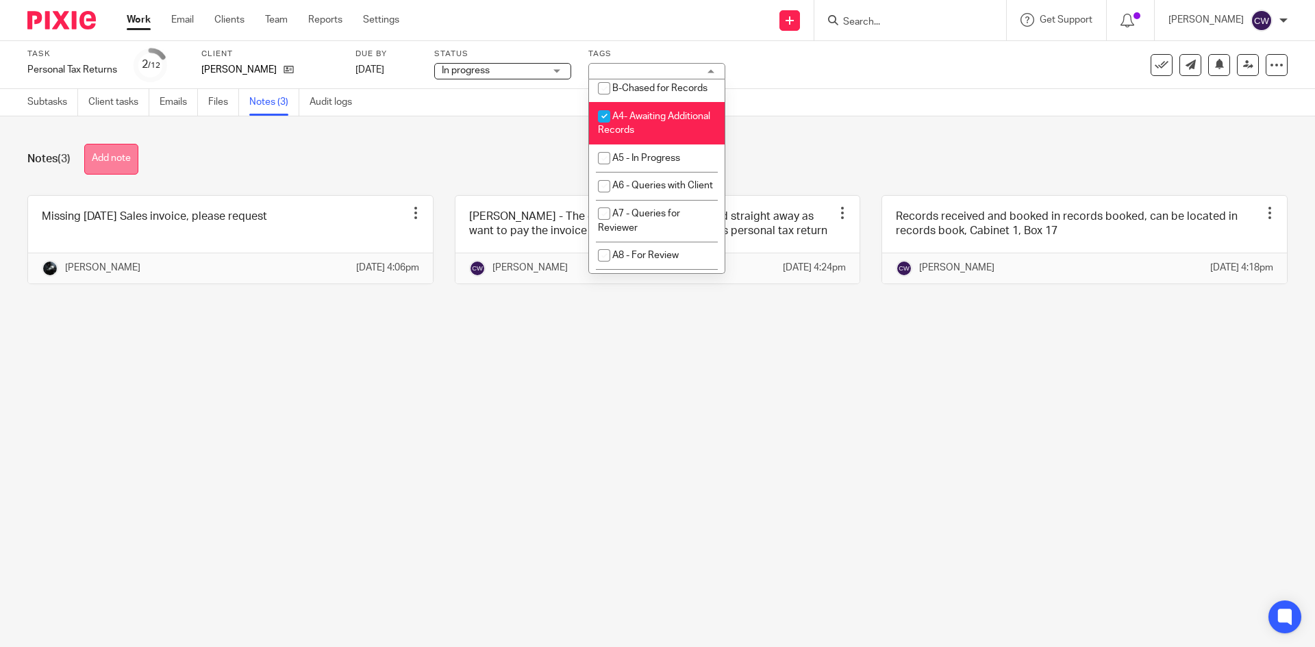
click at [97, 154] on button "Add note" at bounding box center [111, 159] width 54 height 31
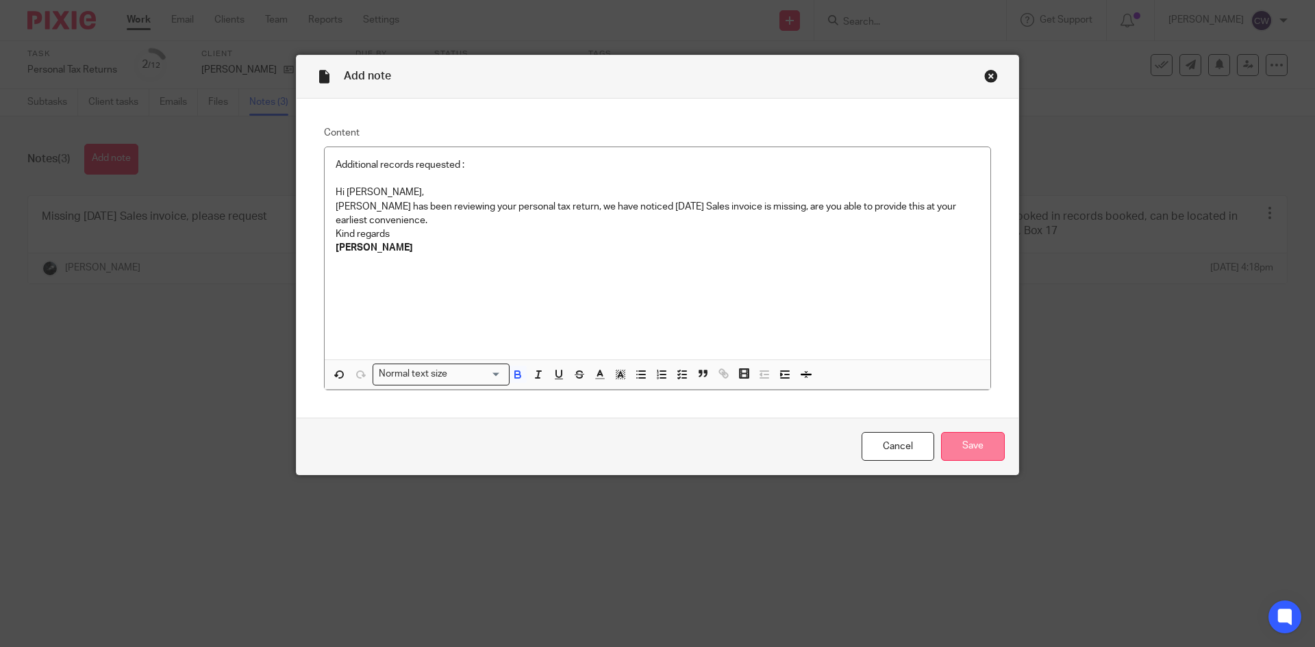
click at [949, 451] on input "Save" at bounding box center [973, 446] width 64 height 29
